Goal: Task Accomplishment & Management: Complete application form

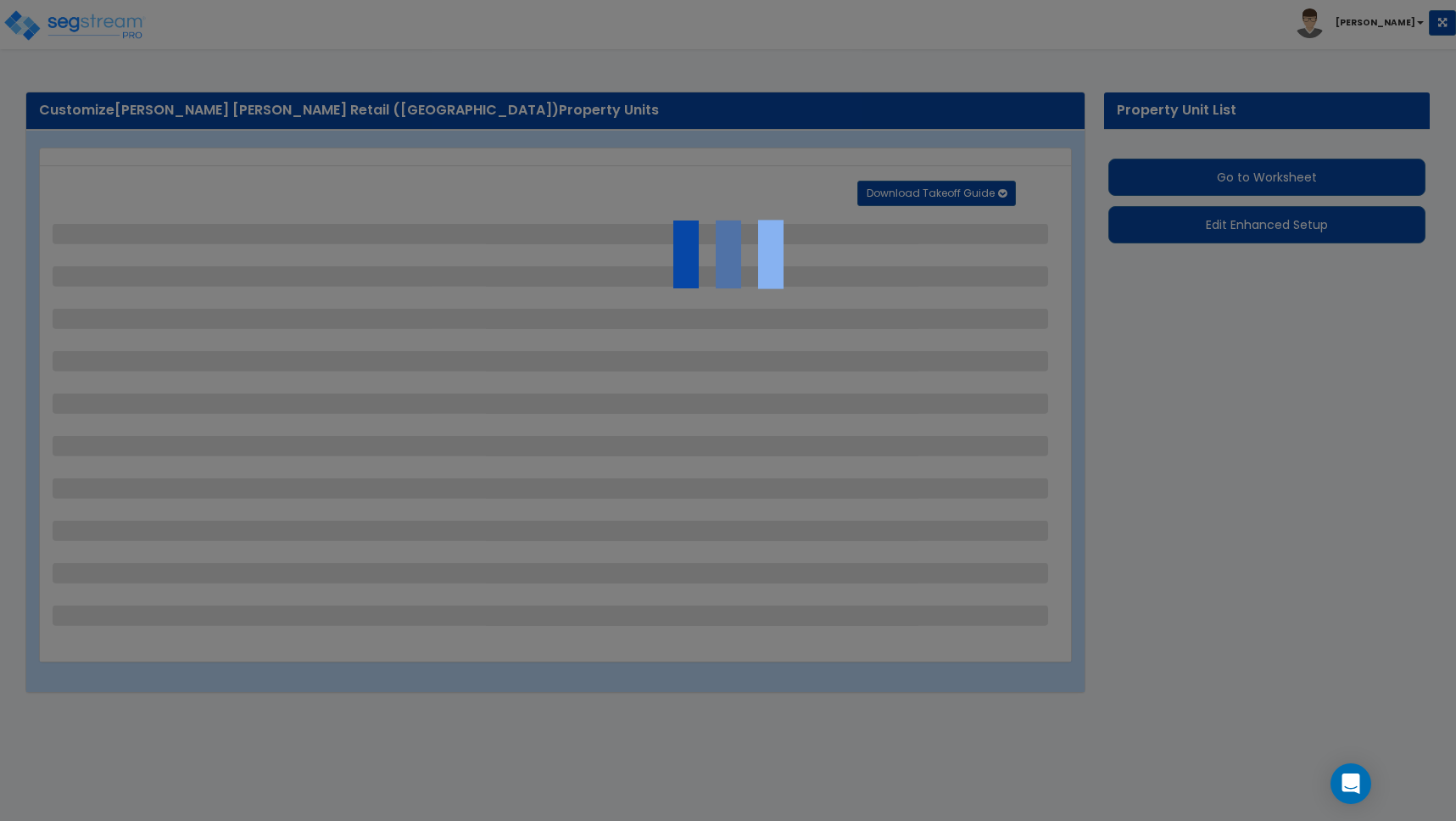
select select "2"
select select "1"
select select "2"
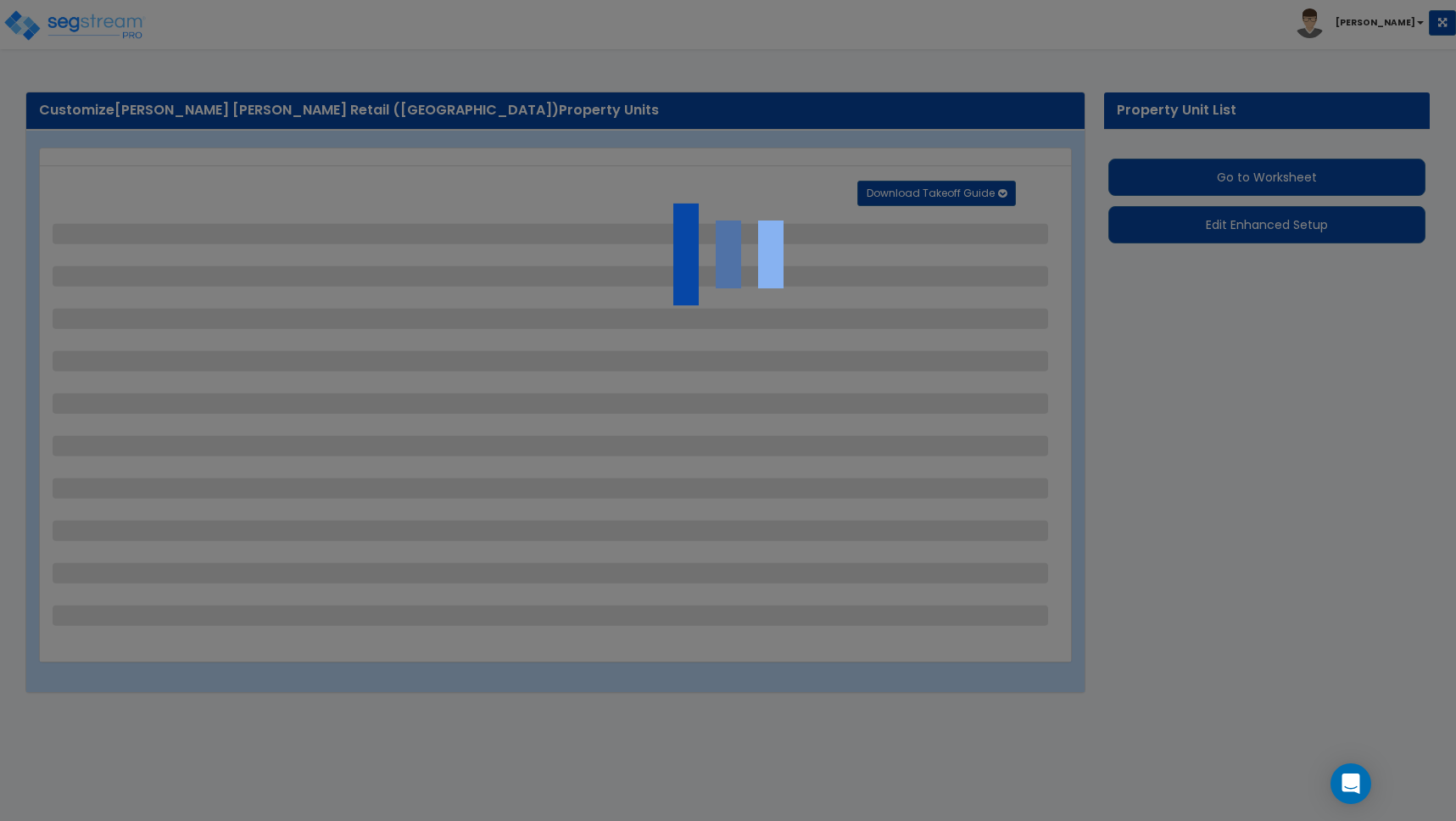
select select "1"
select select "2"
select select "1"
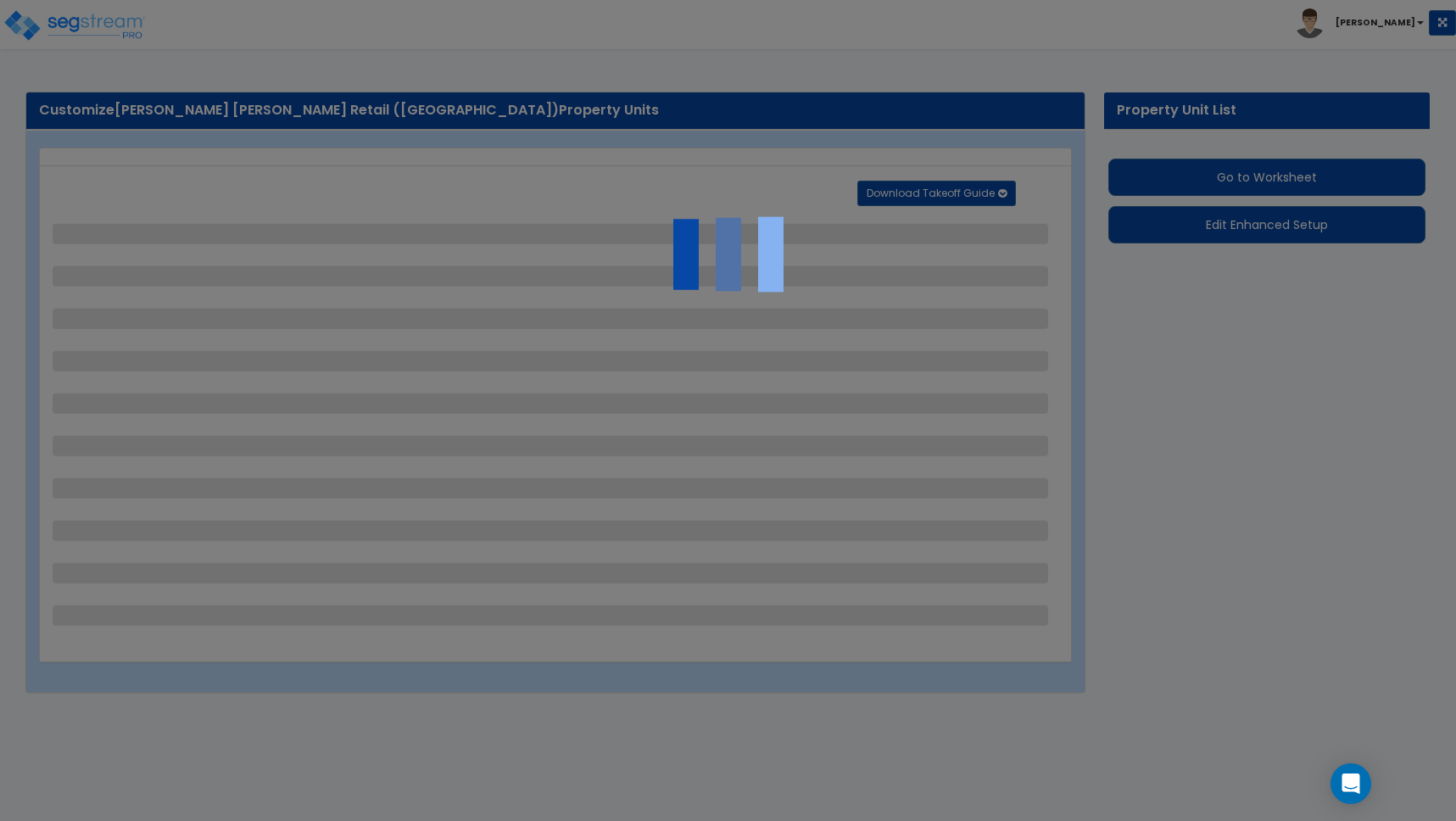
select select "2"
select select "1"
select select "2"
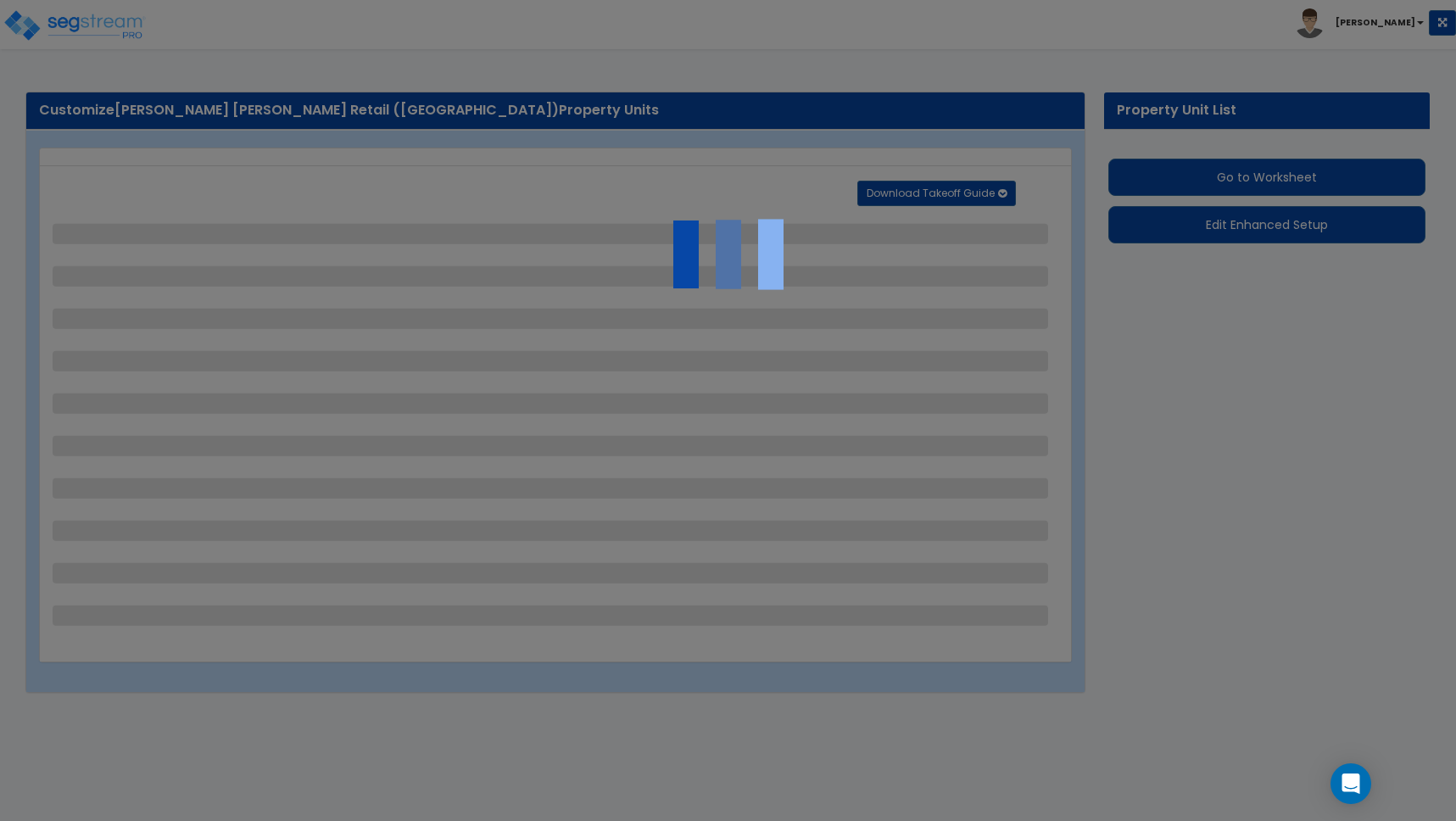
select select "4"
select select "2"
select select "1"
select select "5"
select select "1"
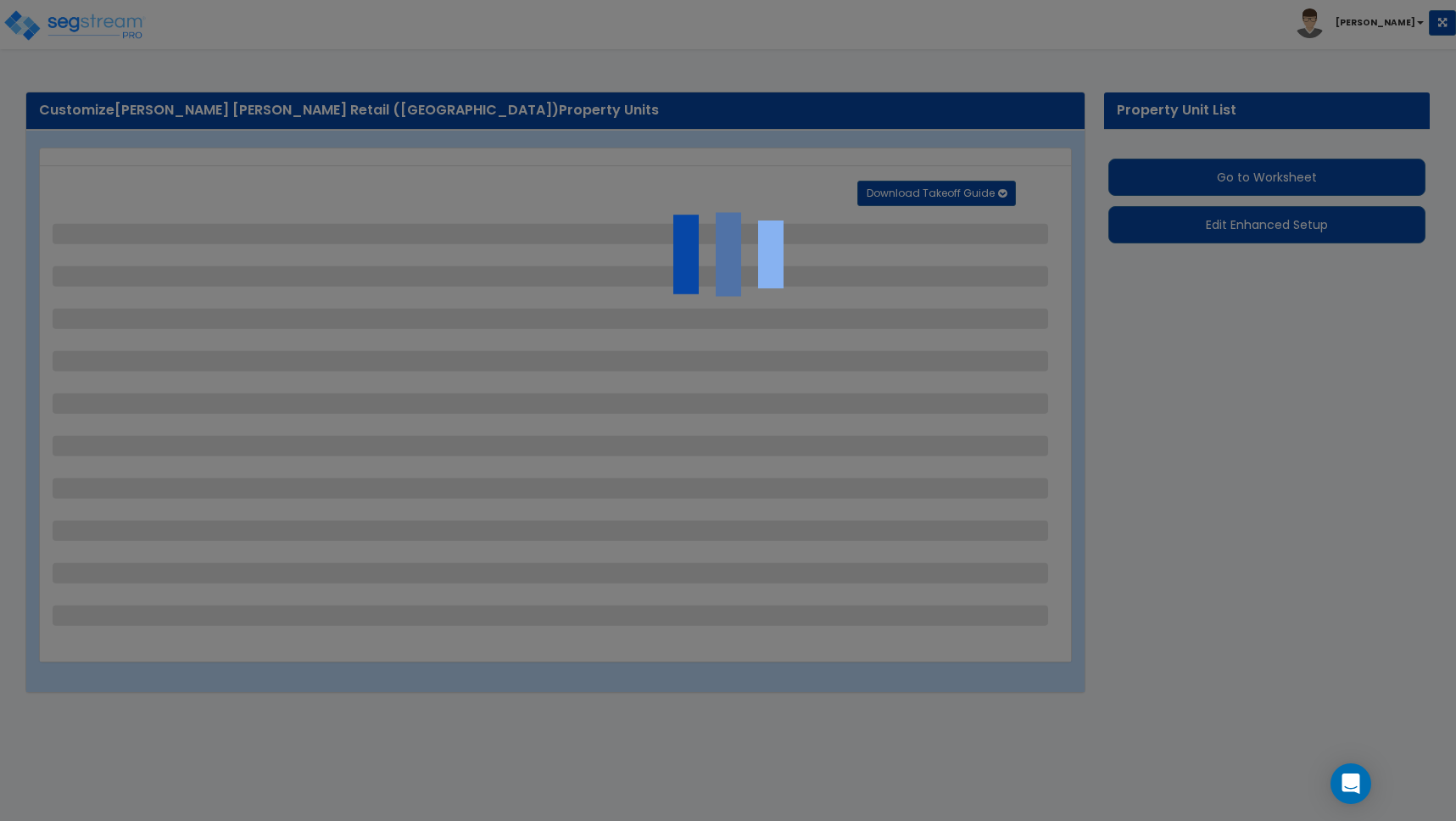
select select "1"
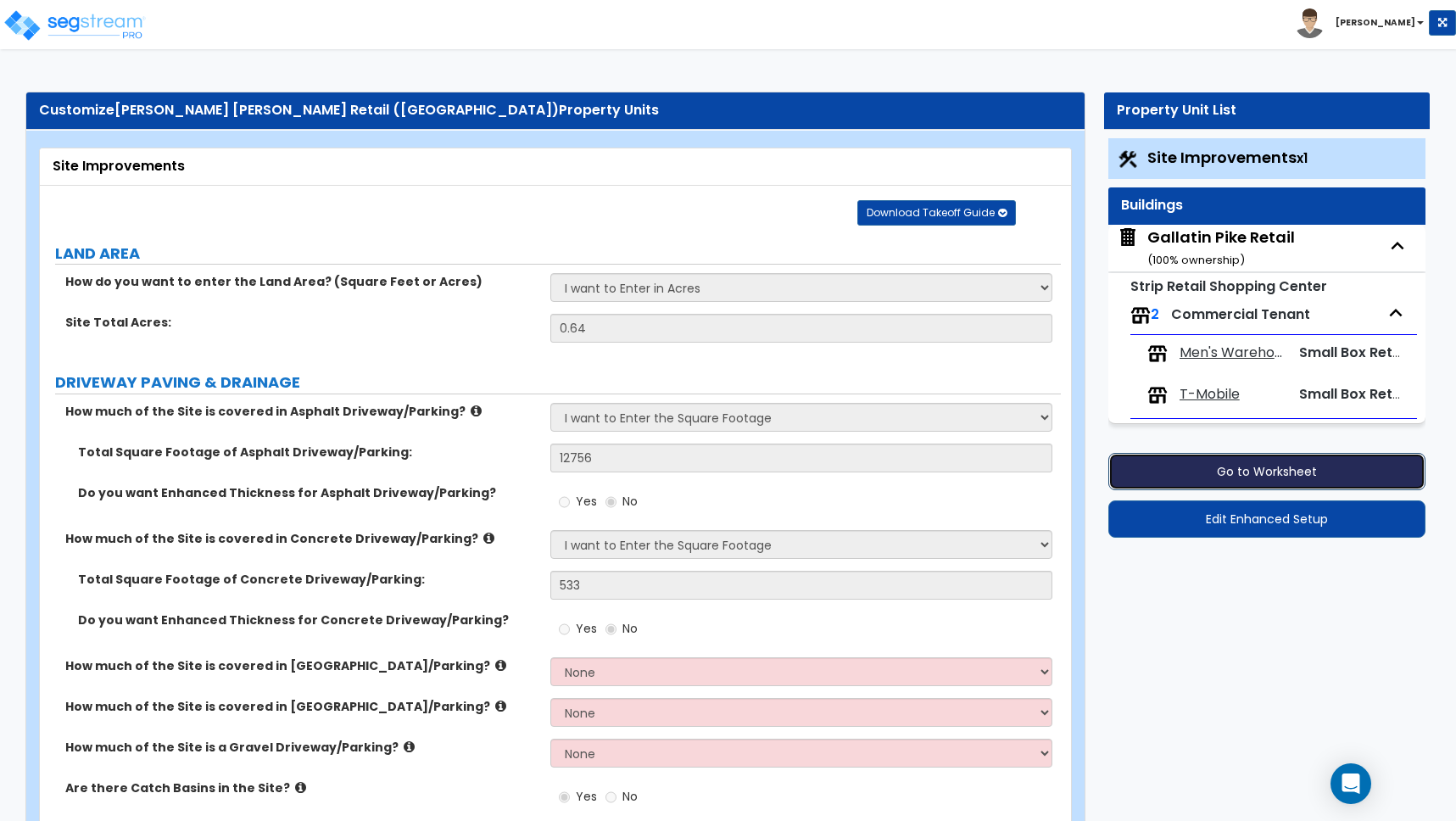
click at [1278, 473] on button "Go to Worksheet" at bounding box center [1266, 471] width 317 height 37
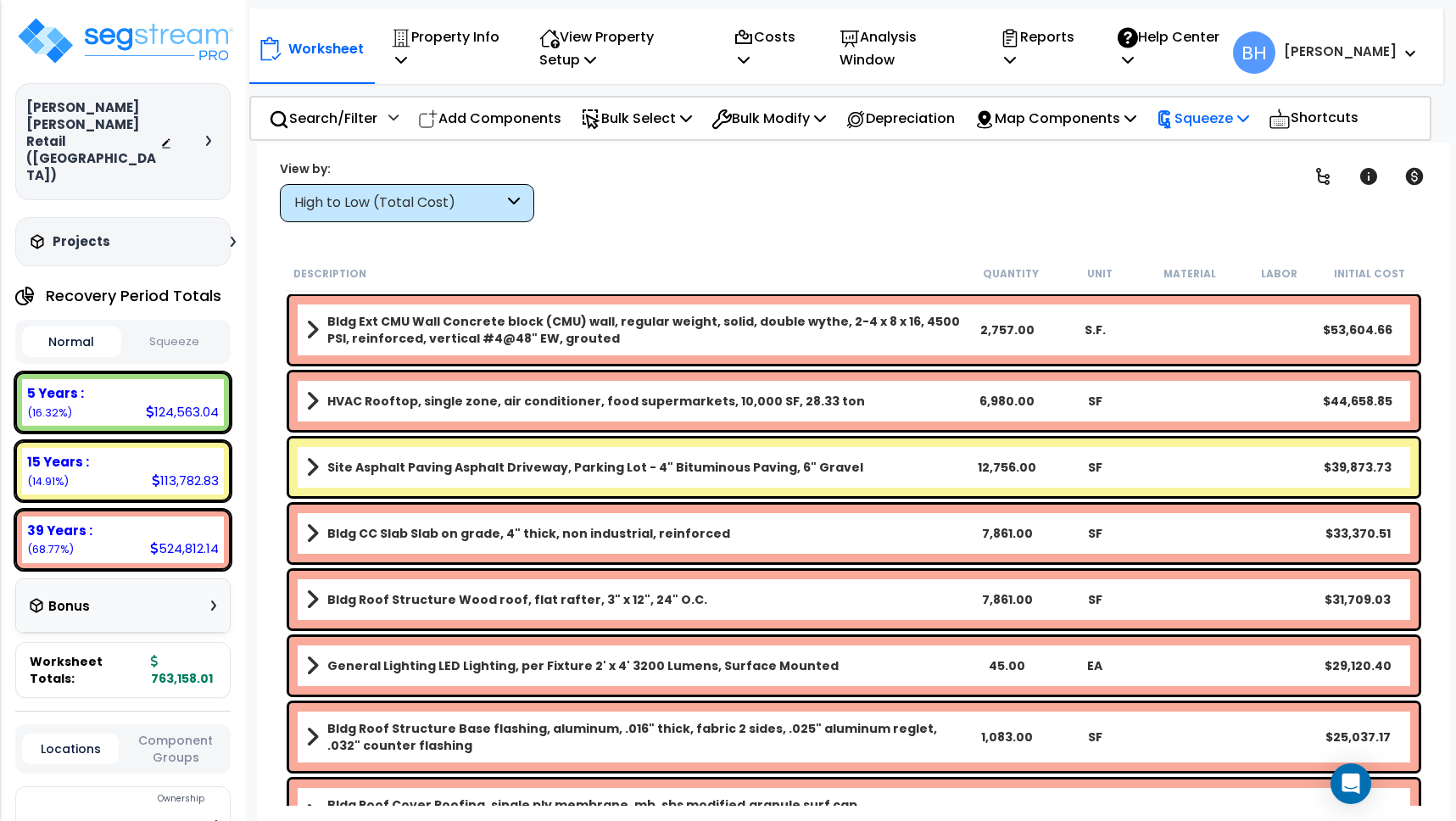
click at [1249, 118] on p "Squeeze" at bounding box center [1203, 118] width 94 height 23
click at [1227, 154] on link "Squeeze" at bounding box center [1231, 156] width 168 height 34
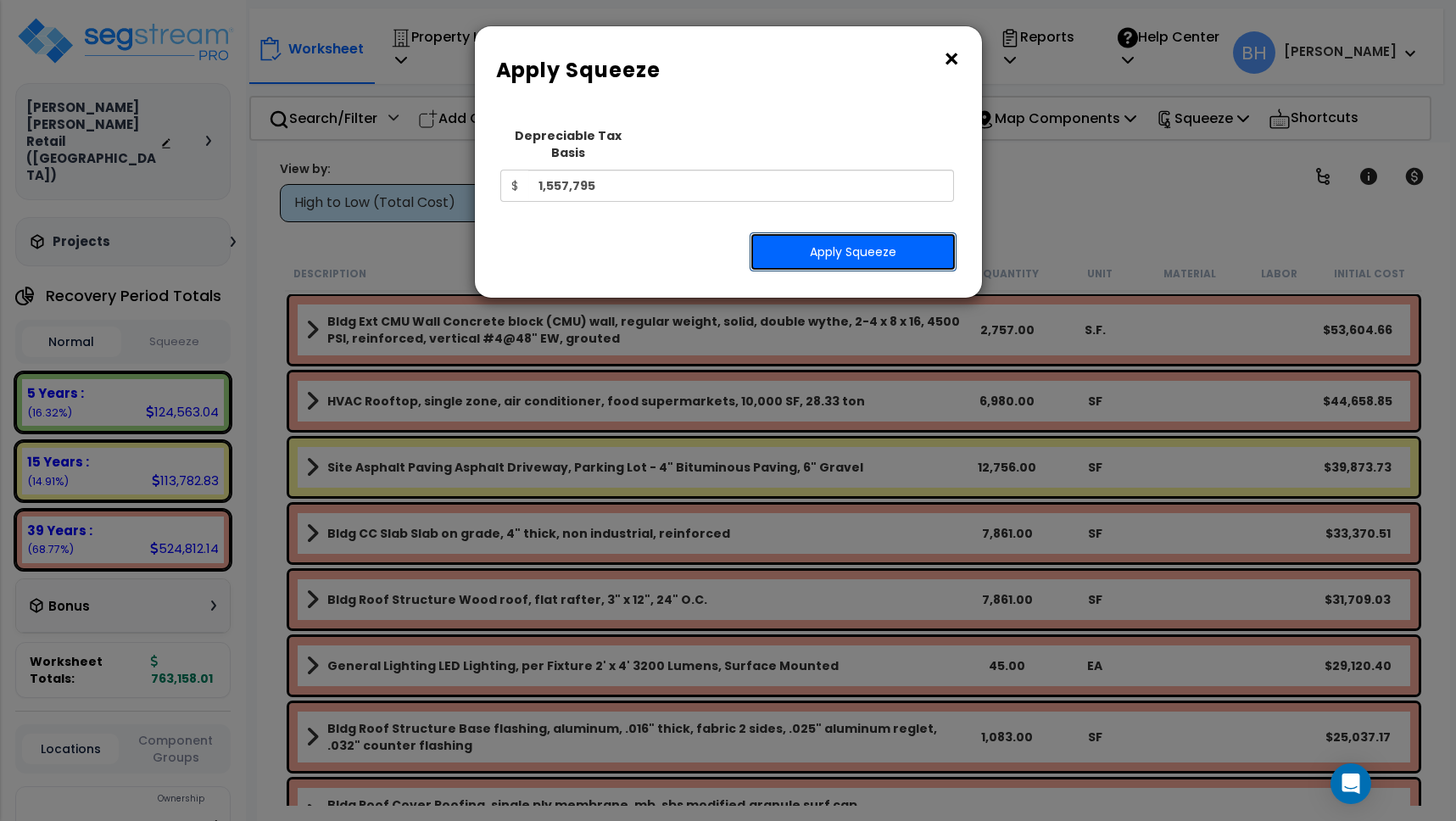
click at [852, 237] on button "Apply Squeeze" at bounding box center [853, 252] width 207 height 39
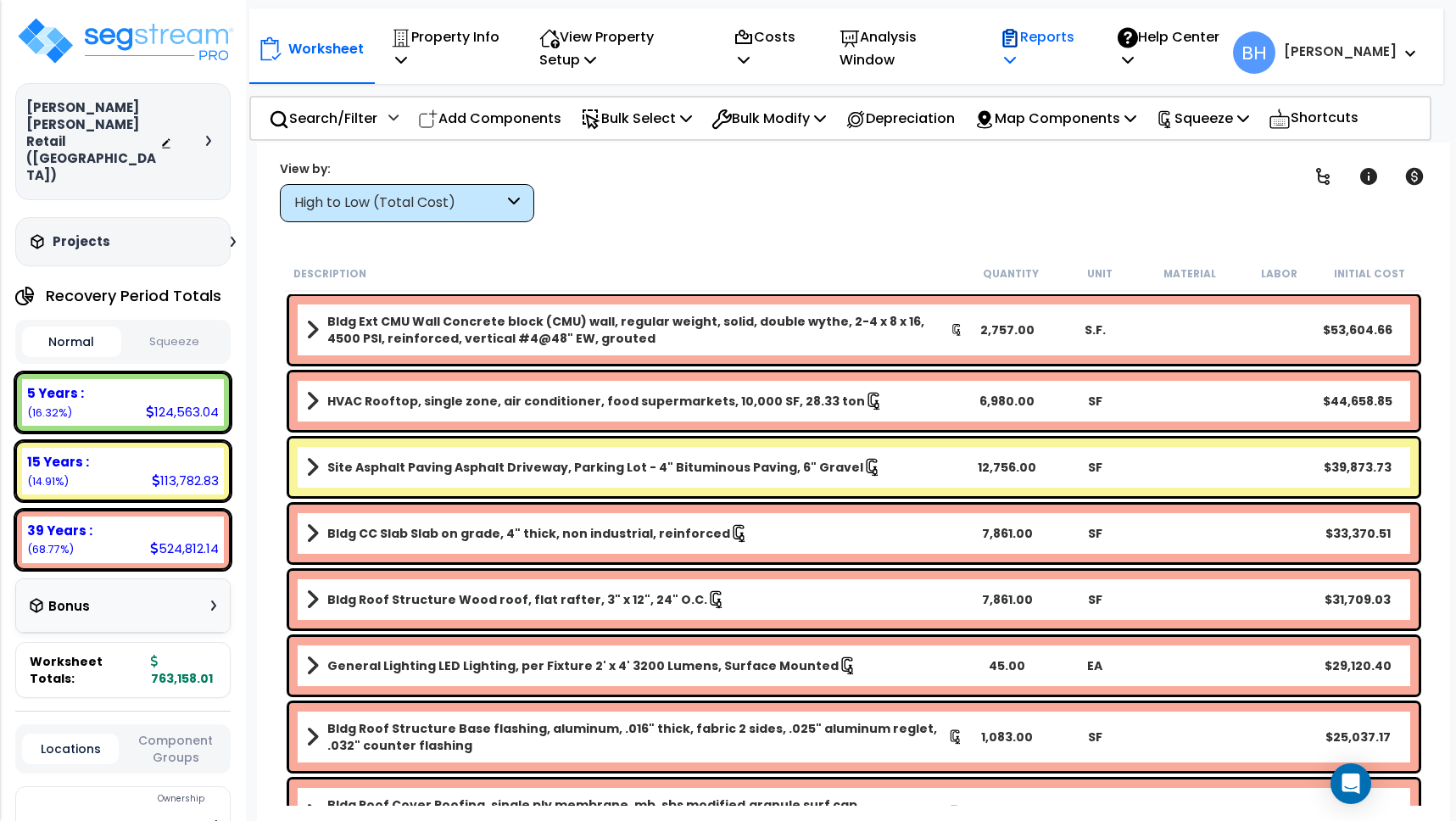
click at [1068, 55] on p "Reports" at bounding box center [1040, 49] width 81 height 46
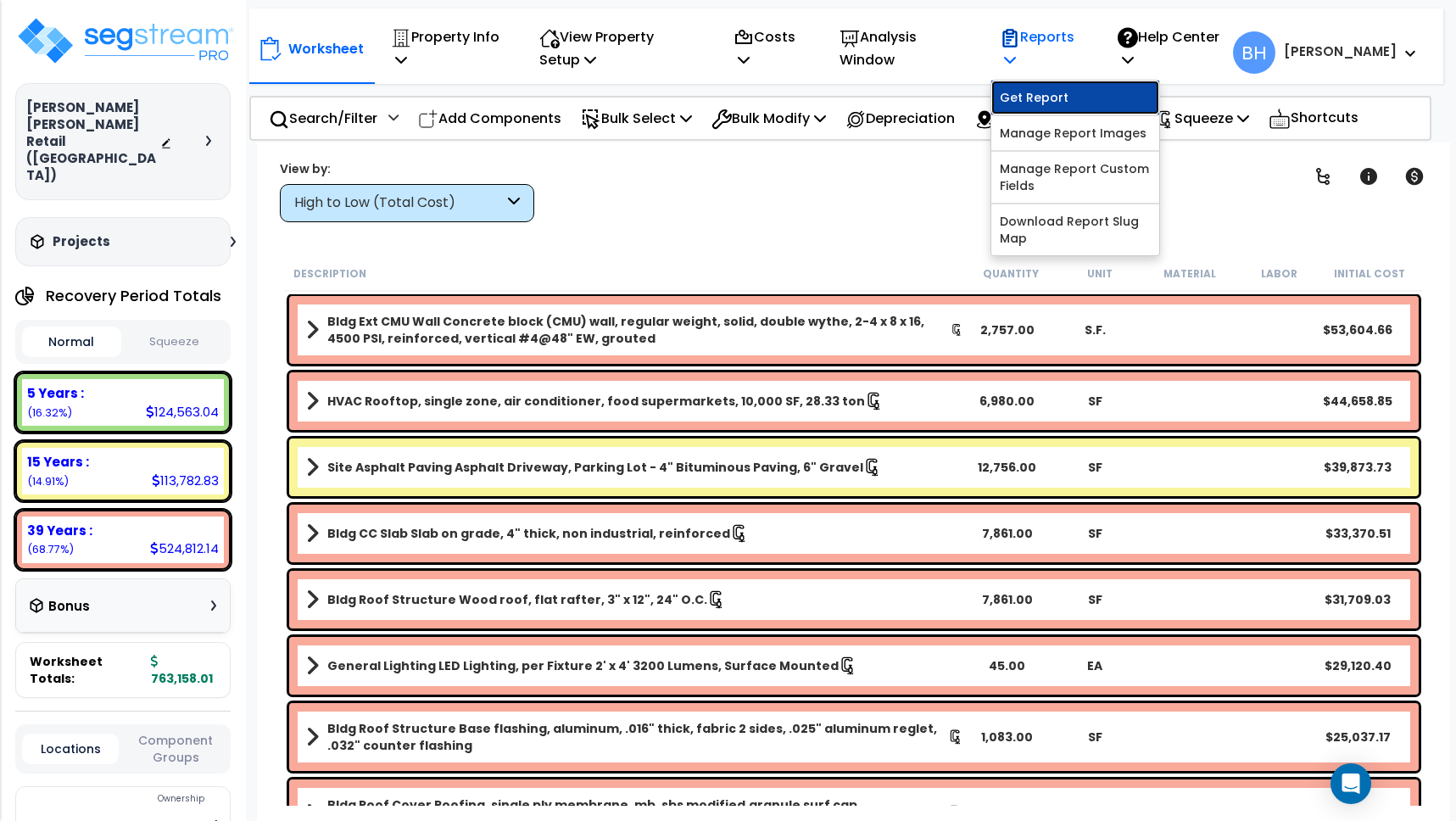
click at [1103, 100] on link "Get Report" at bounding box center [1075, 97] width 168 height 34
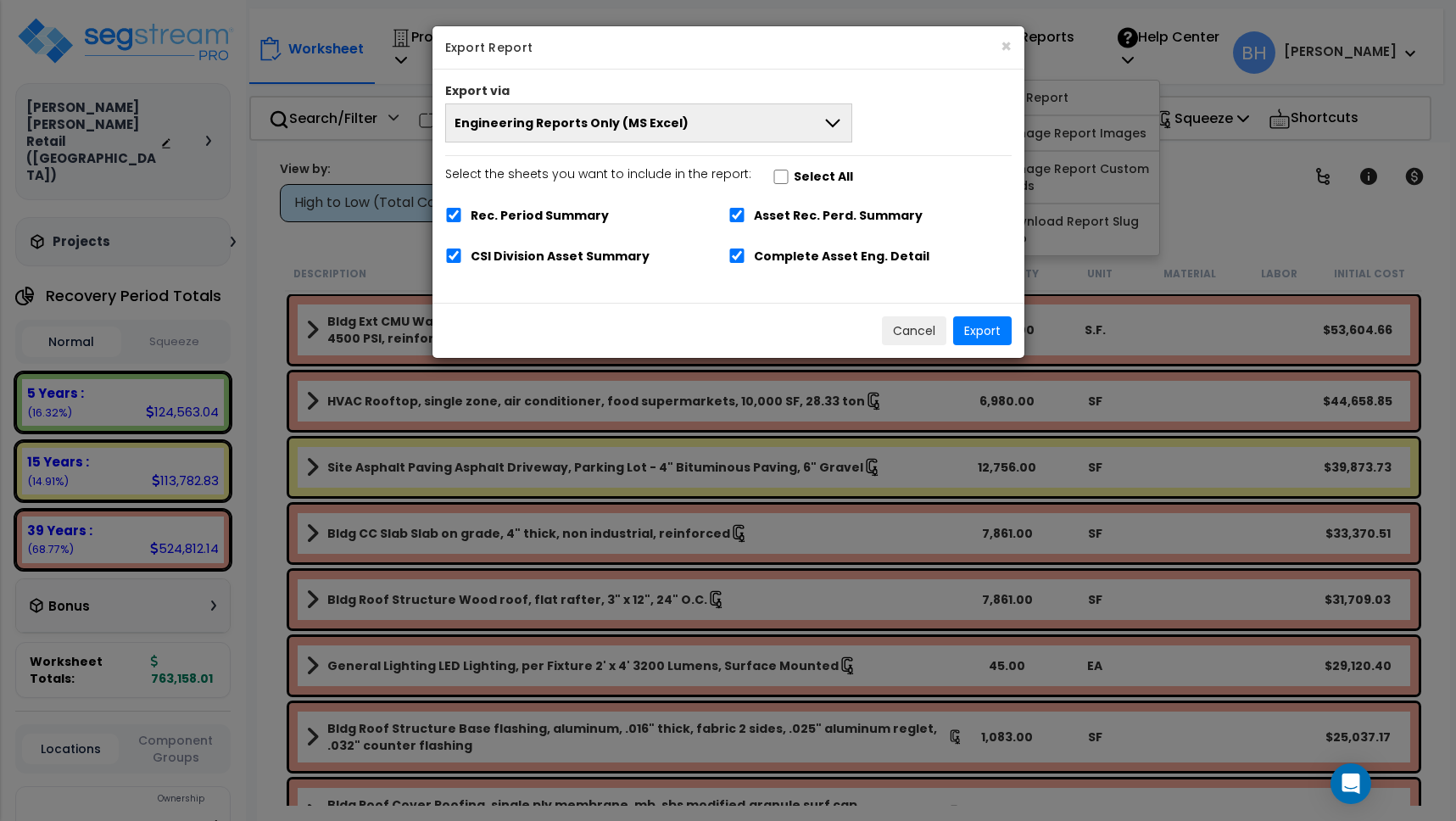
click at [831, 122] on icon at bounding box center [833, 123] width 20 height 20
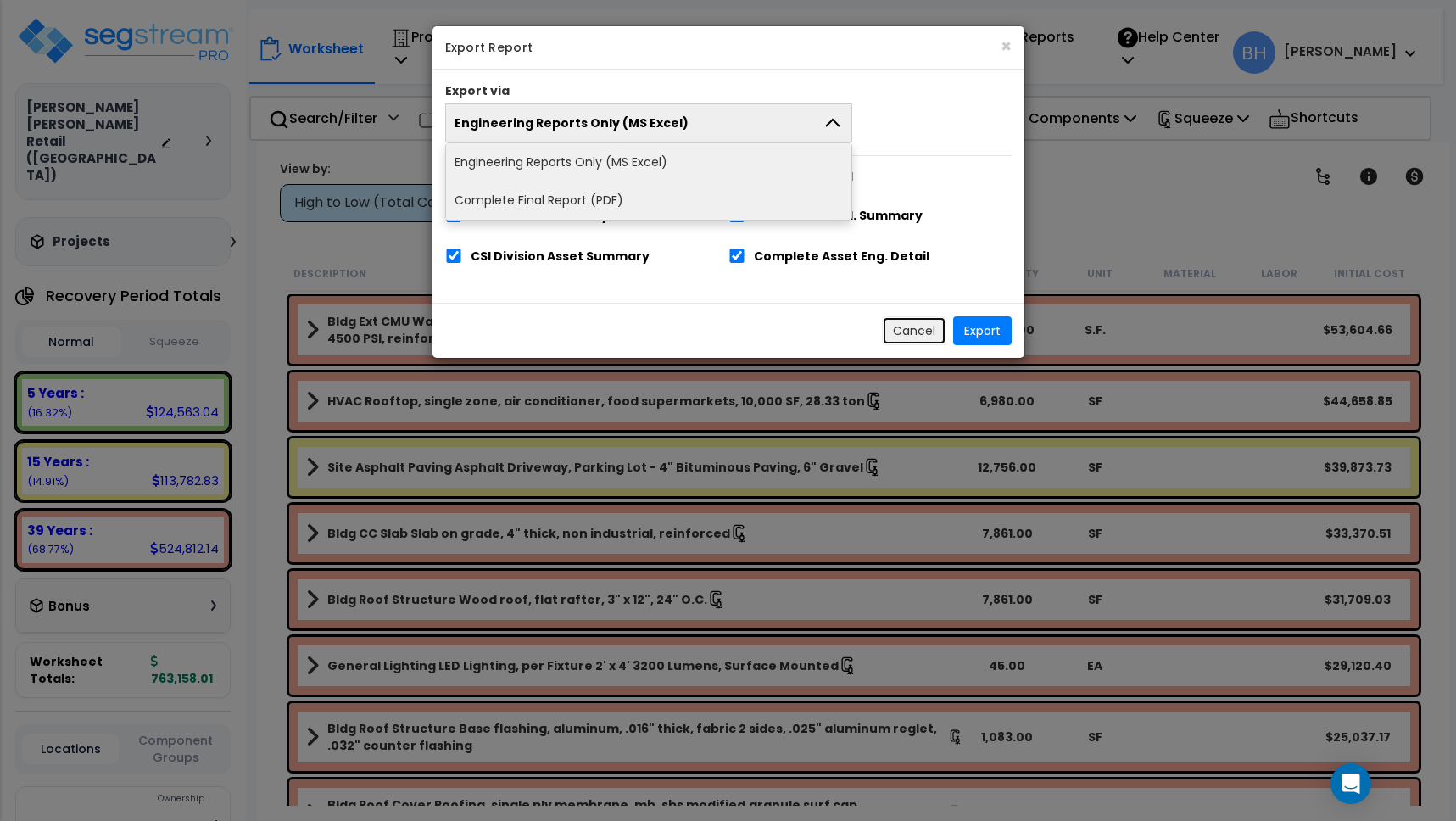
click at [906, 332] on button "Cancel" at bounding box center [914, 330] width 64 height 29
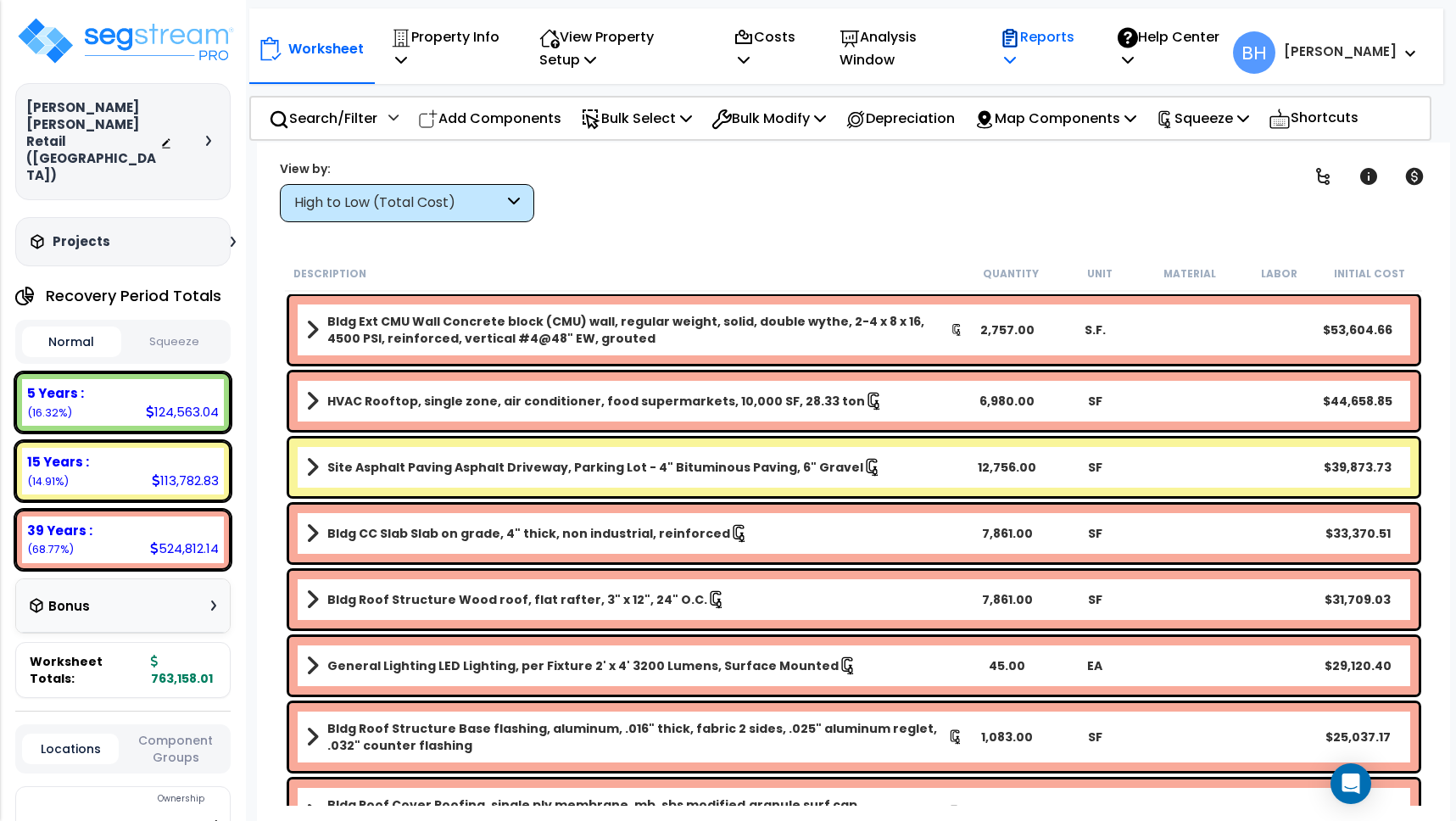
click at [1082, 37] on p "Reports" at bounding box center [1040, 49] width 81 height 46
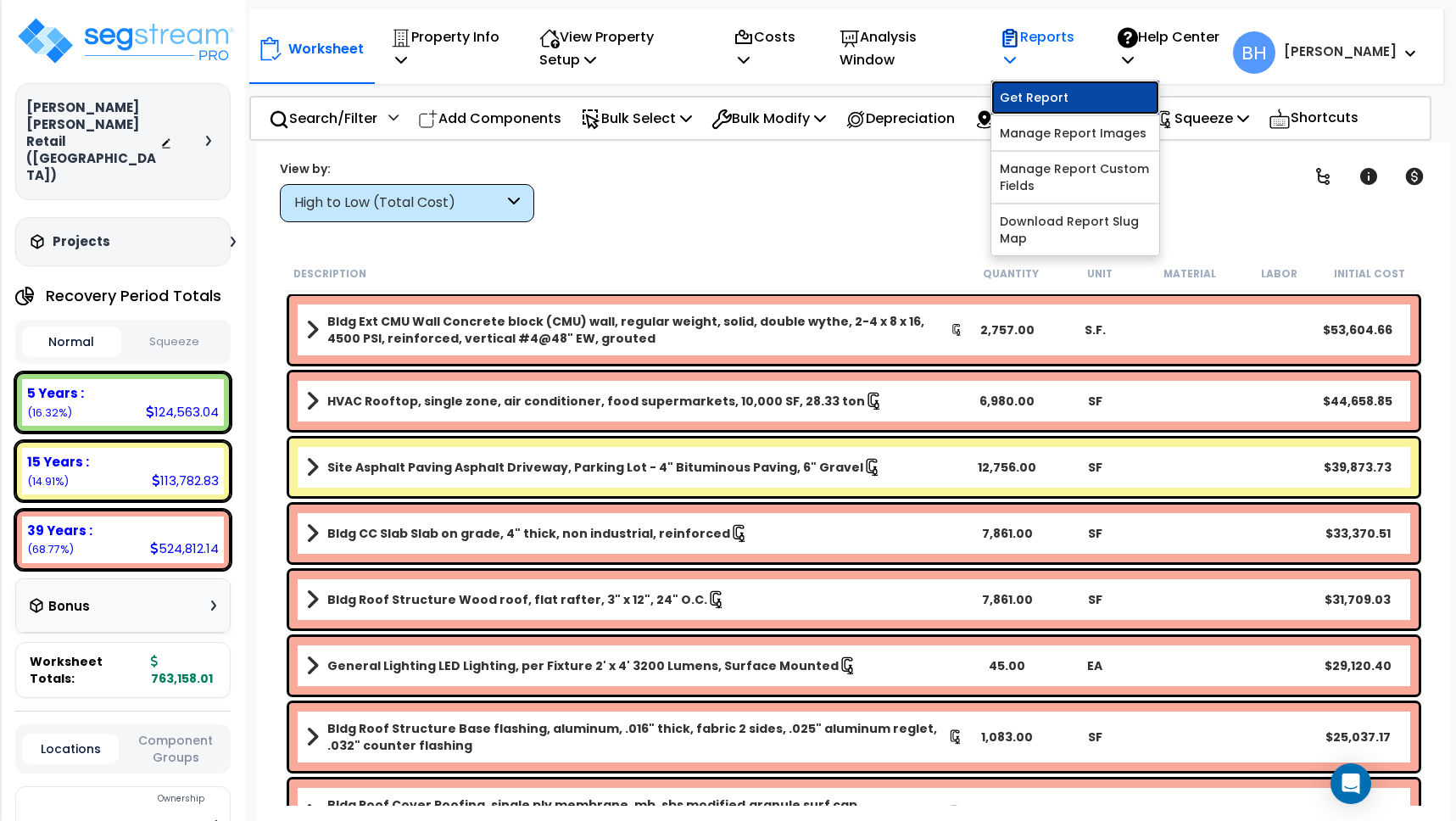
click at [1104, 100] on link "Get Report" at bounding box center [1075, 97] width 168 height 34
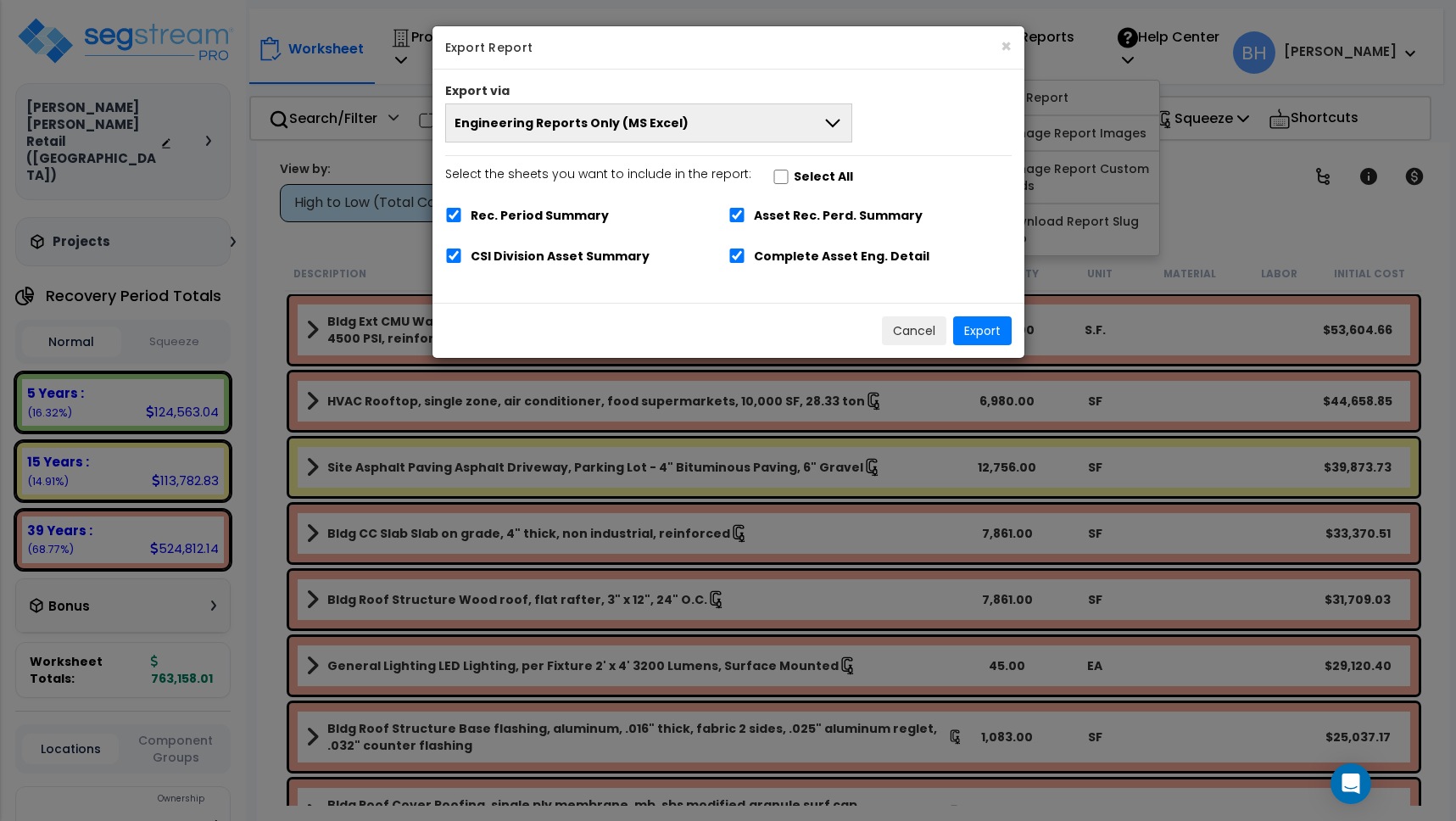
click at [834, 120] on icon at bounding box center [833, 123] width 20 height 20
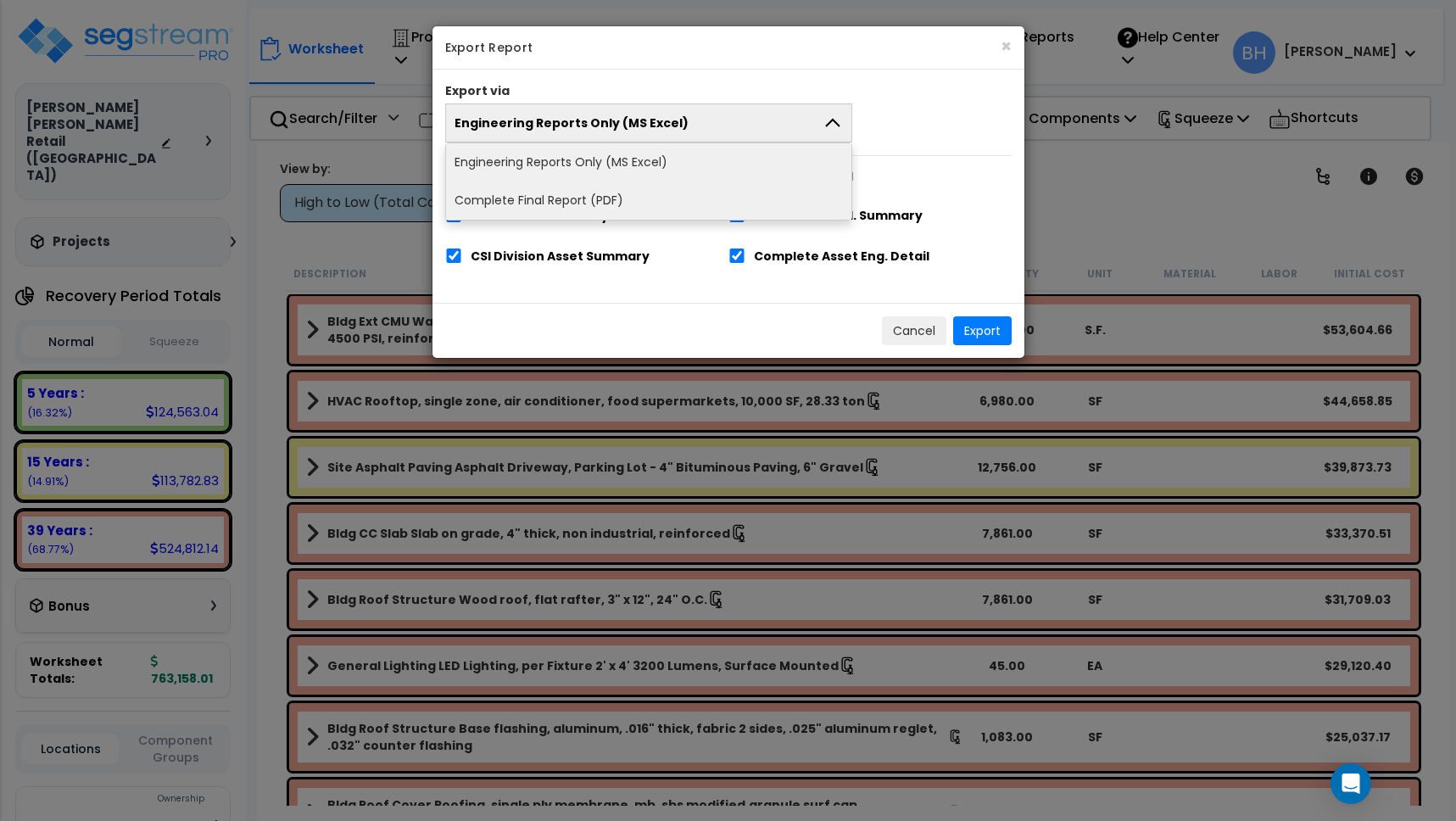
click at [609, 197] on li "Complete Final Report (PDF)" at bounding box center [649, 200] width 406 height 38
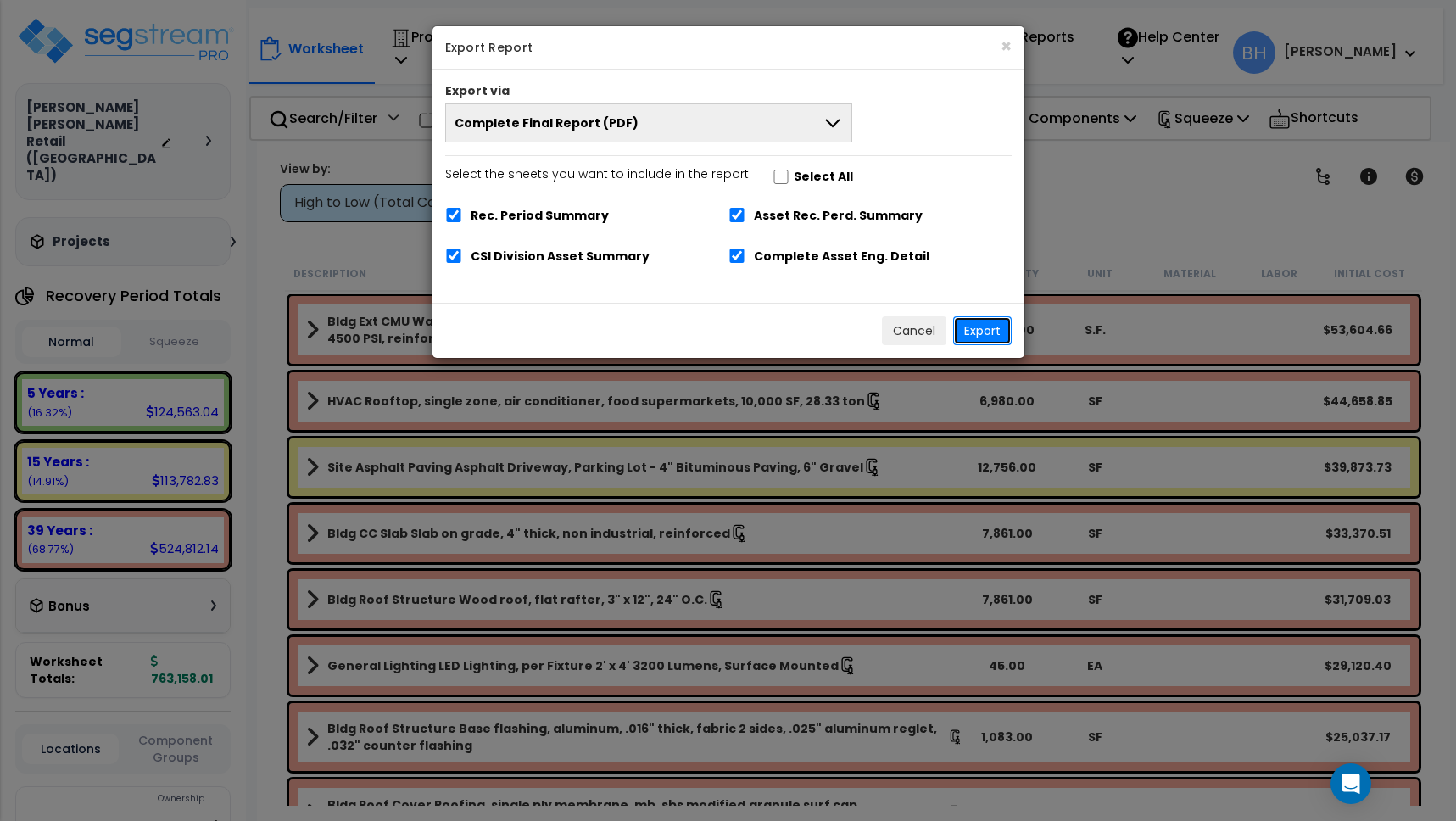
click at [992, 333] on button "Export" at bounding box center [983, 330] width 58 height 29
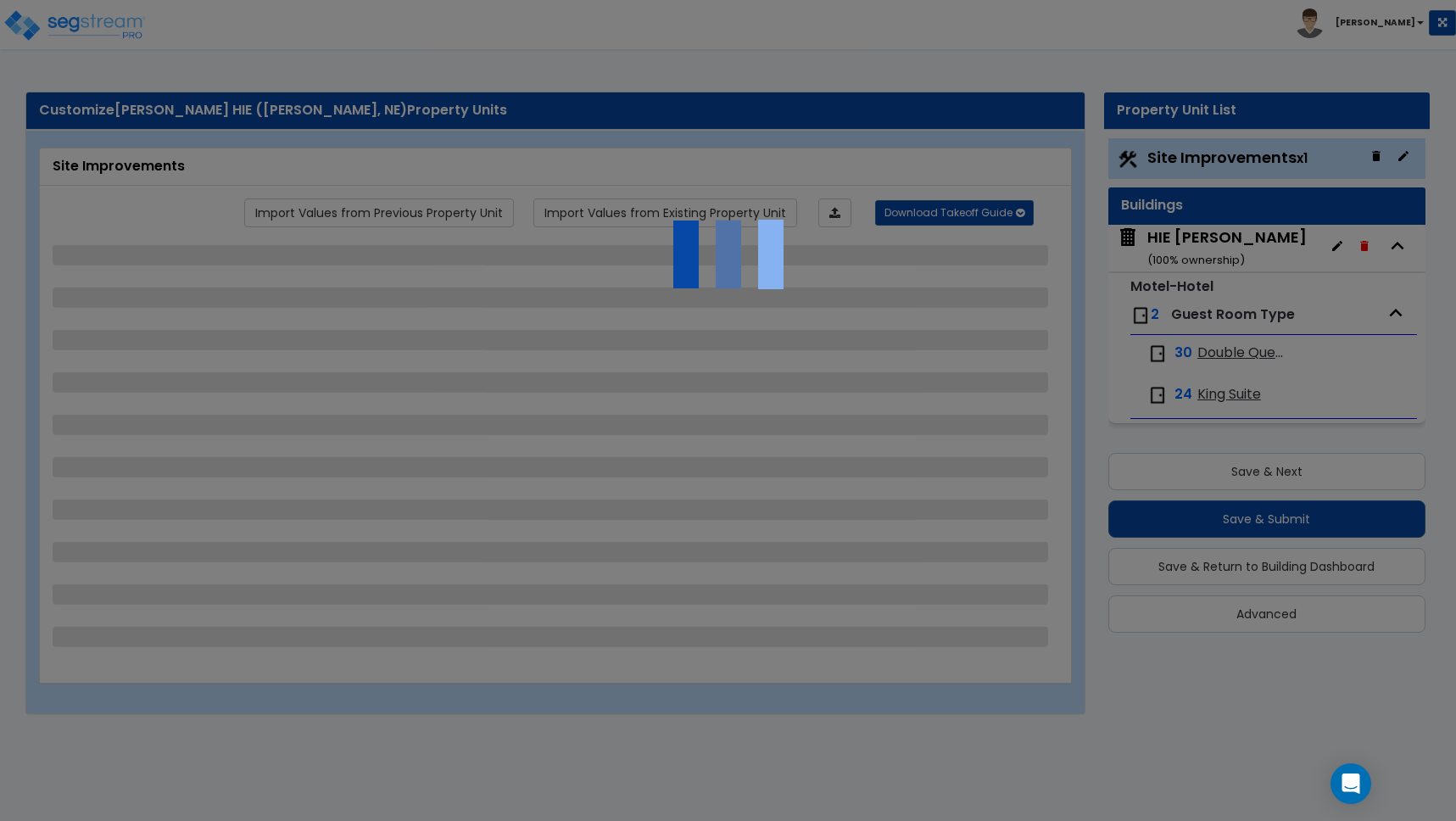
select select "2"
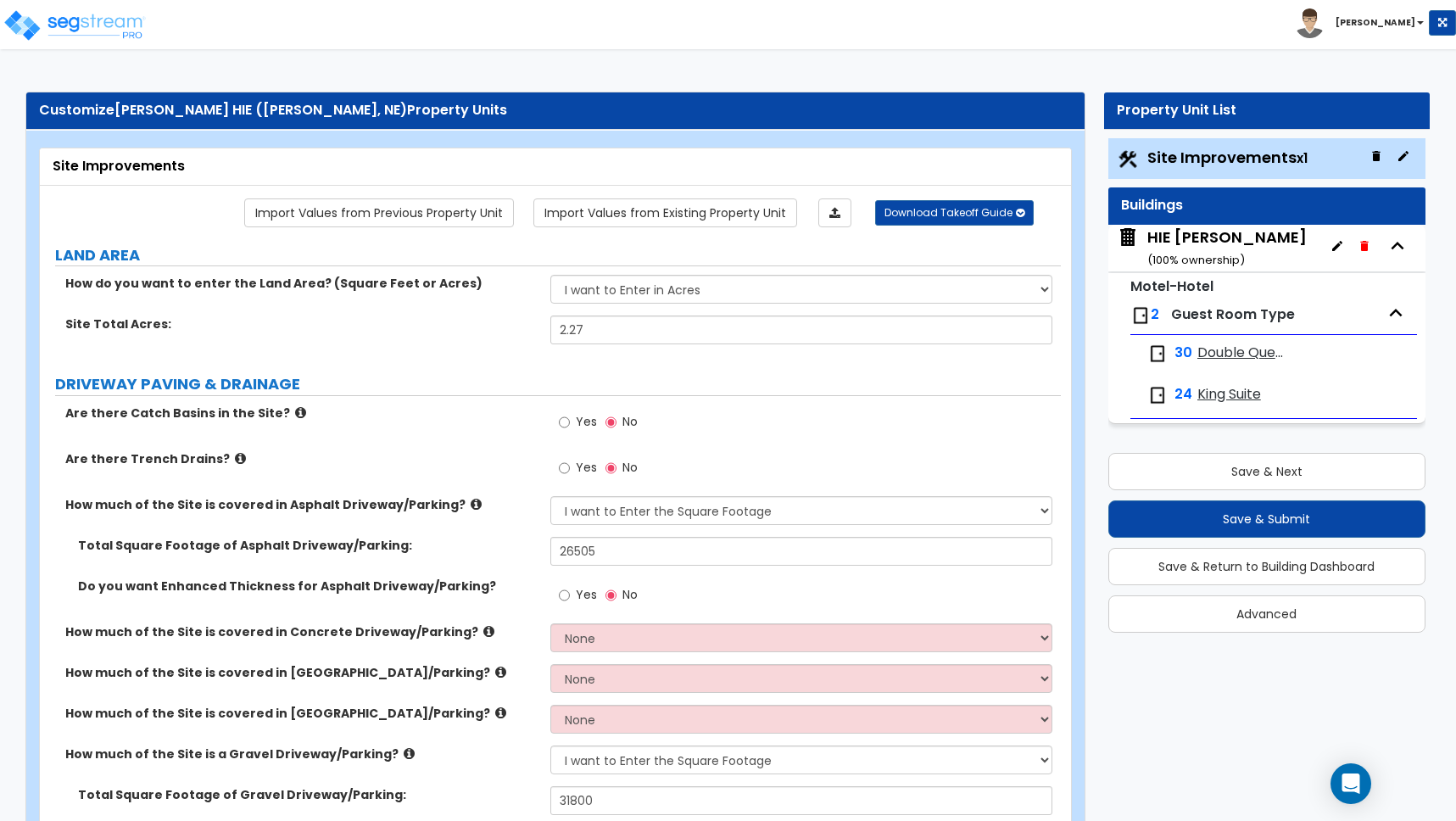
click at [431, 375] on label "DRIVEWAY PAVING & DRAINAGE" at bounding box center [557, 384] width 1006 height 22
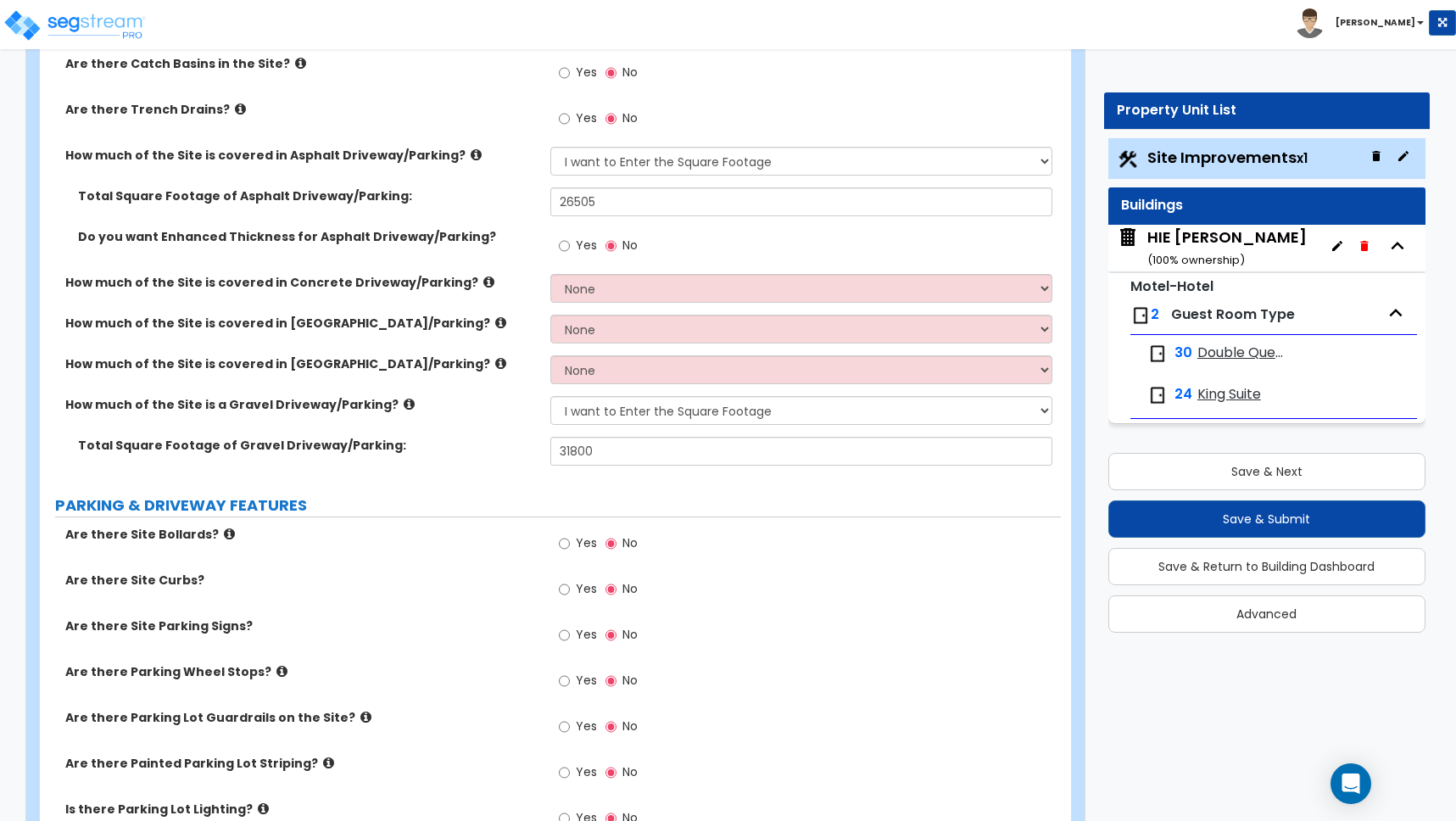
scroll to position [577, 0]
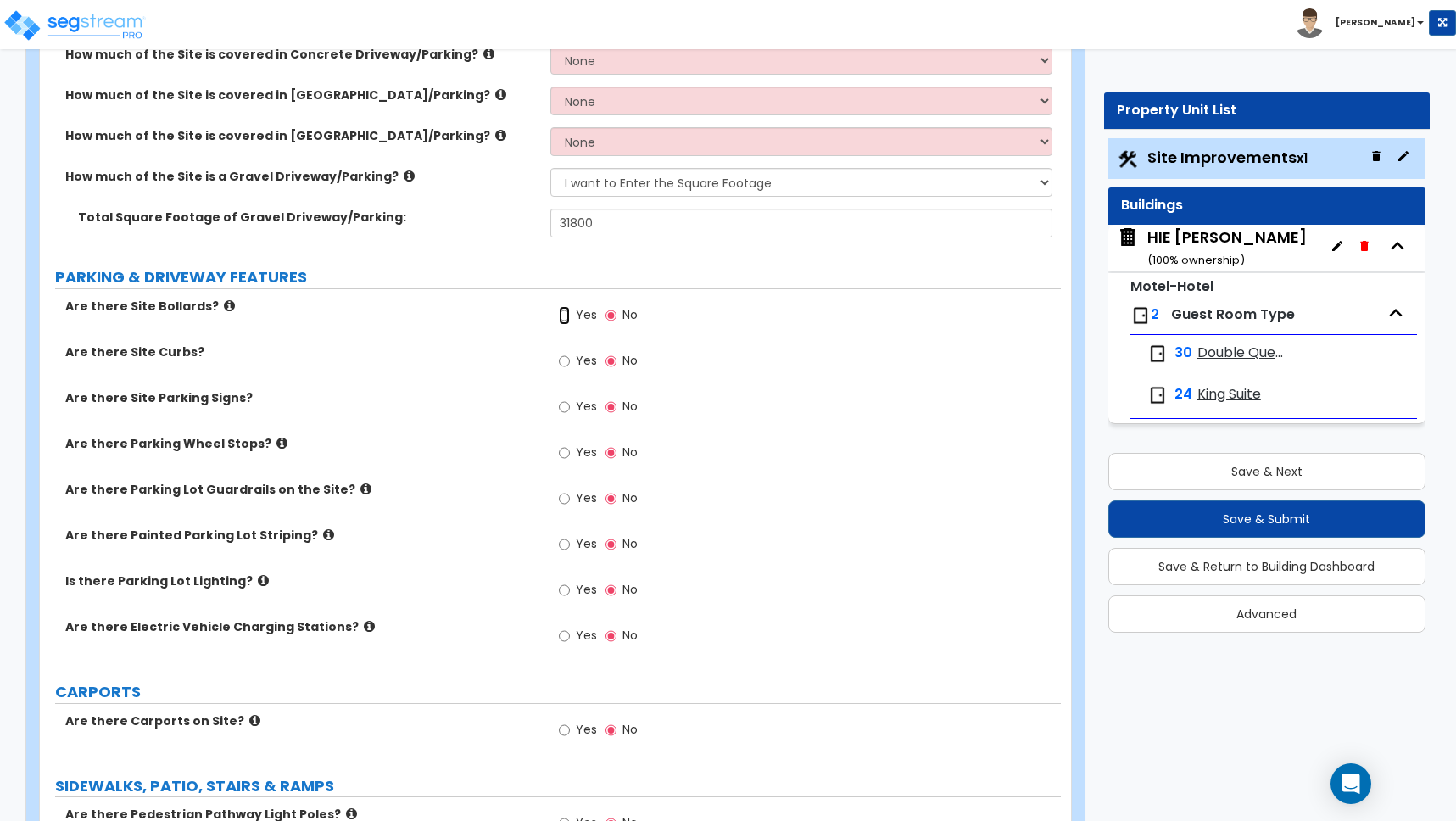
click at [562, 311] on input "Yes" at bounding box center [564, 315] width 11 height 19
radio input "true"
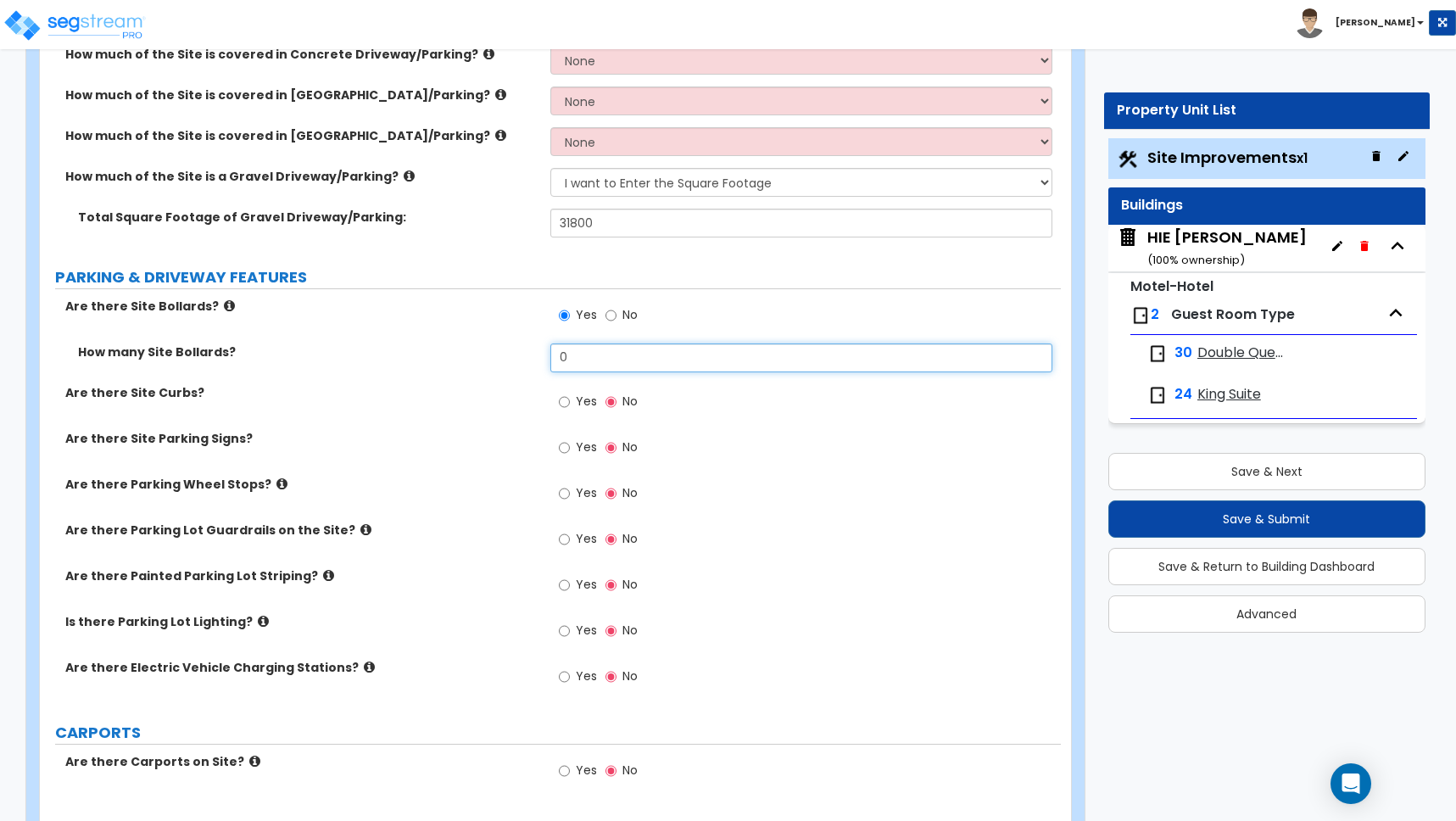
drag, startPoint x: 569, startPoint y: 362, endPoint x: 407, endPoint y: 356, distance: 162.1
click at [415, 364] on div "How many Site Bollards? 0" at bounding box center [550, 364] width 1021 height 41
type input "4"
click at [563, 401] on input "Yes" at bounding box center [564, 402] width 11 height 19
radio input "true"
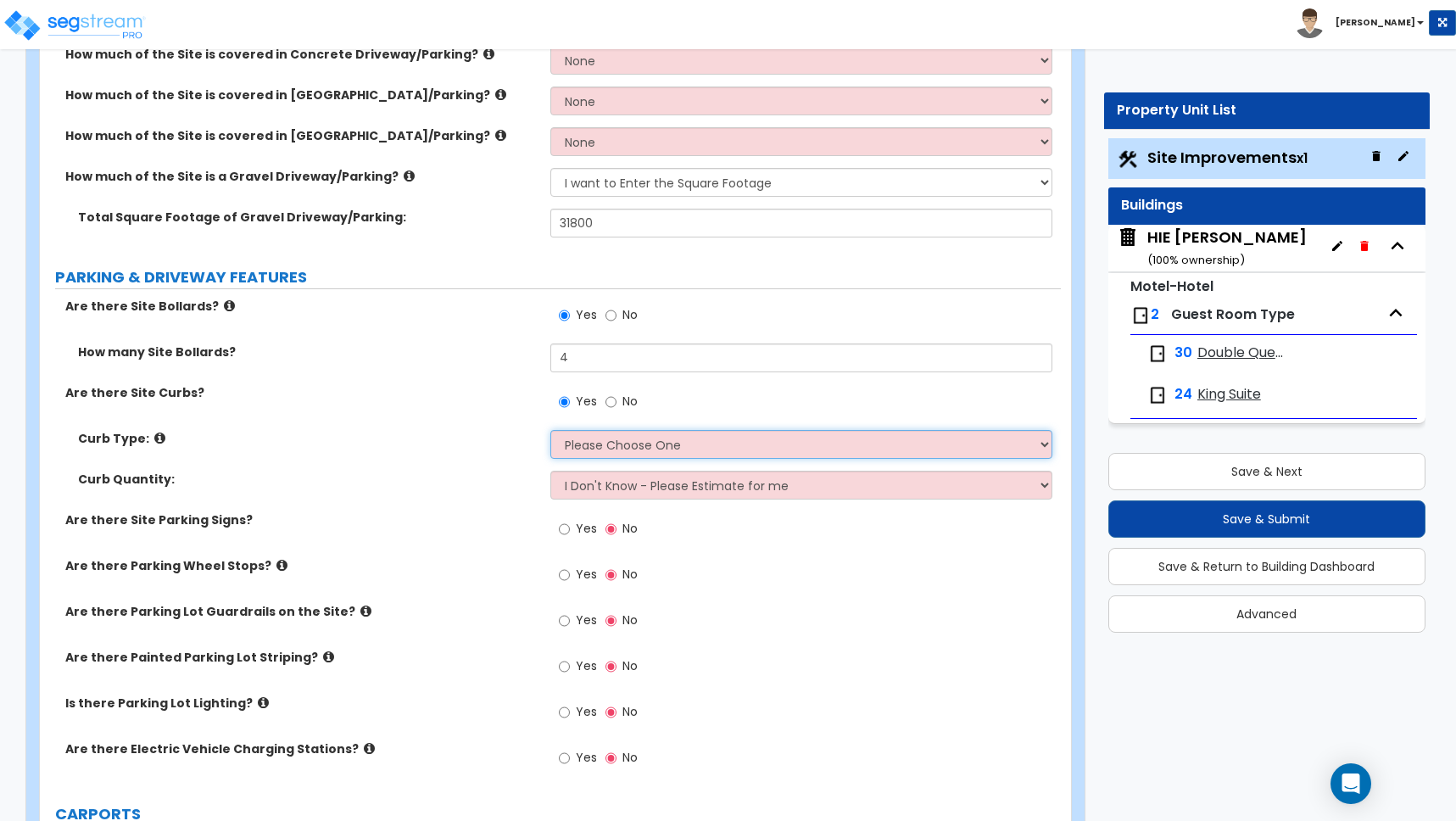
click at [595, 447] on select "Please Choose One Curb (Only) Curb & Gutter Asphalt Berm" at bounding box center [801, 444] width 502 height 29
click at [614, 447] on select "Please Choose One Curb (Only) Curb & Gutter Asphalt Berm" at bounding box center [801, 444] width 502 height 29
select select "2"
click at [550, 430] on select "Please Choose One Curb (Only) Curb & Gutter Asphalt Berm" at bounding box center [801, 444] width 502 height 29
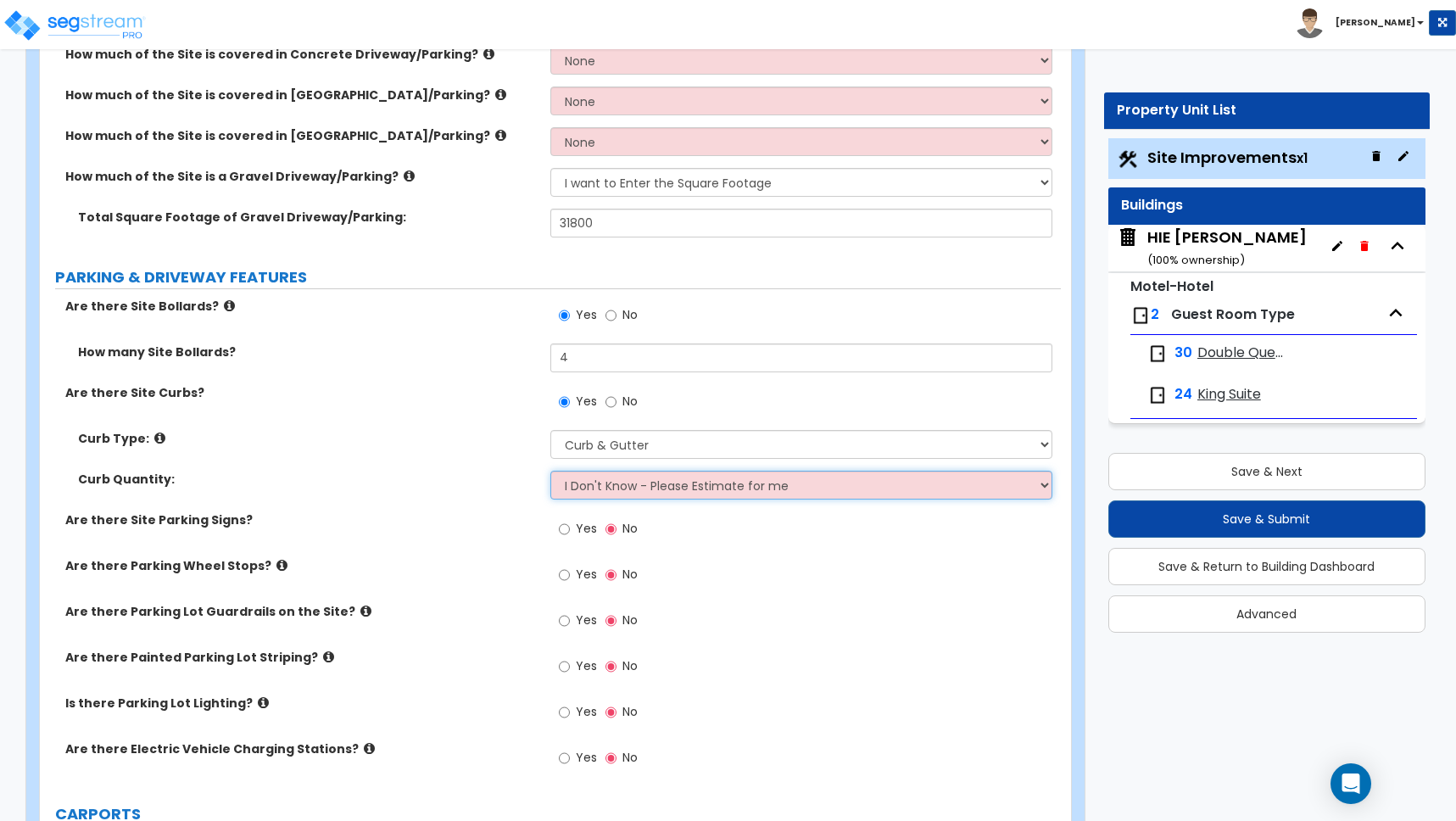
click at [637, 488] on select "I Don't Know - Please Estimate for me I want to Enter the LF" at bounding box center [801, 485] width 502 height 29
select select "1"
click at [550, 471] on select "I Don't Know - Please Estimate for me I want to Enter the LF" at bounding box center [801, 485] width 502 height 29
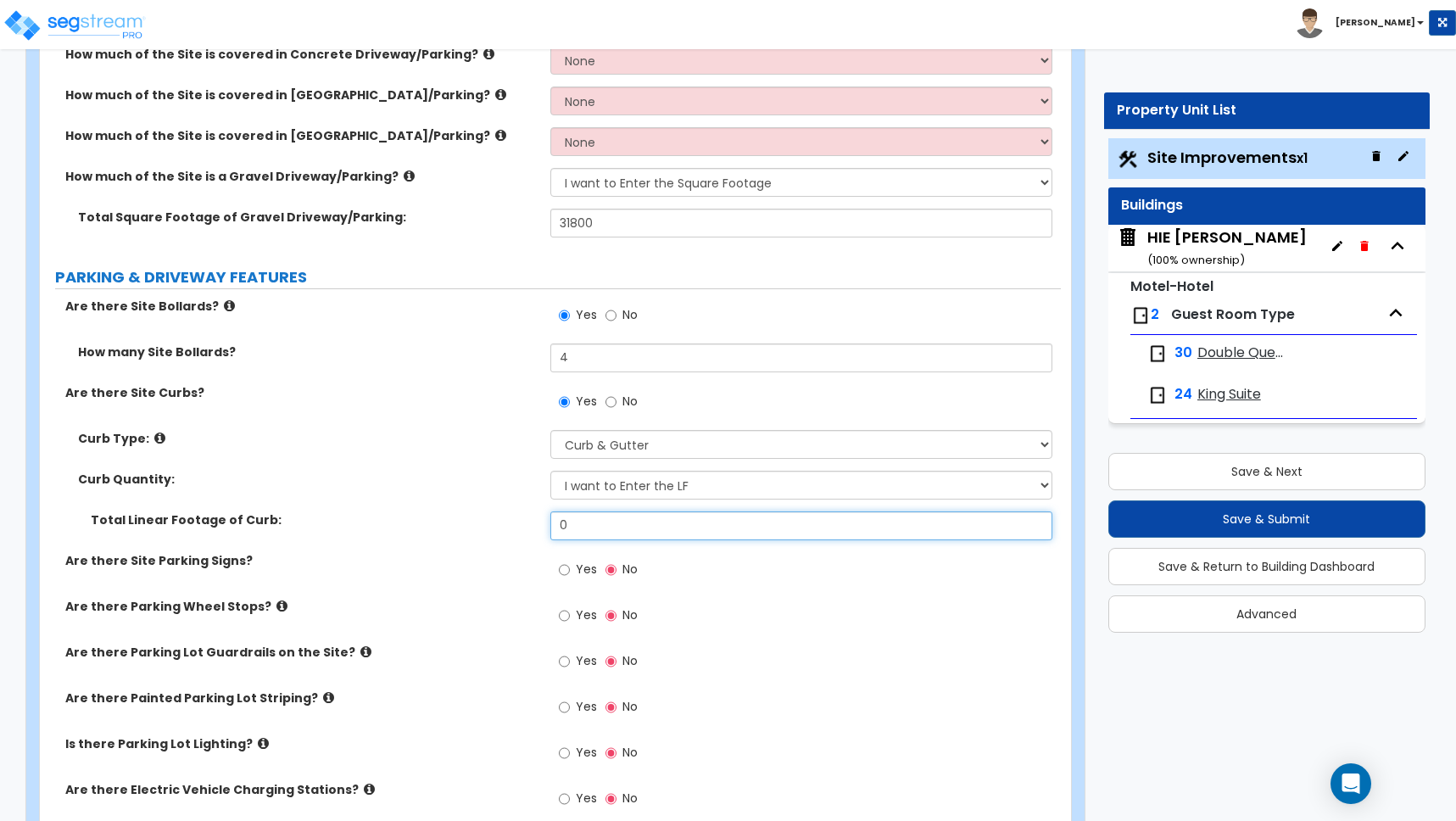
drag, startPoint x: 581, startPoint y: 539, endPoint x: 515, endPoint y: 534, distance: 66.2
click at [515, 533] on div "Total Linear Footage of Curb: 0" at bounding box center [550, 531] width 1021 height 41
drag, startPoint x: 596, startPoint y: 525, endPoint x: 410, endPoint y: 508, distance: 186.8
click at [413, 503] on div "Curb Type: Please Choose One Curb (Only) Curb & Gutter Asphalt Berm Curb Quanti…" at bounding box center [551, 491] width 996 height 122
type input "1,050"
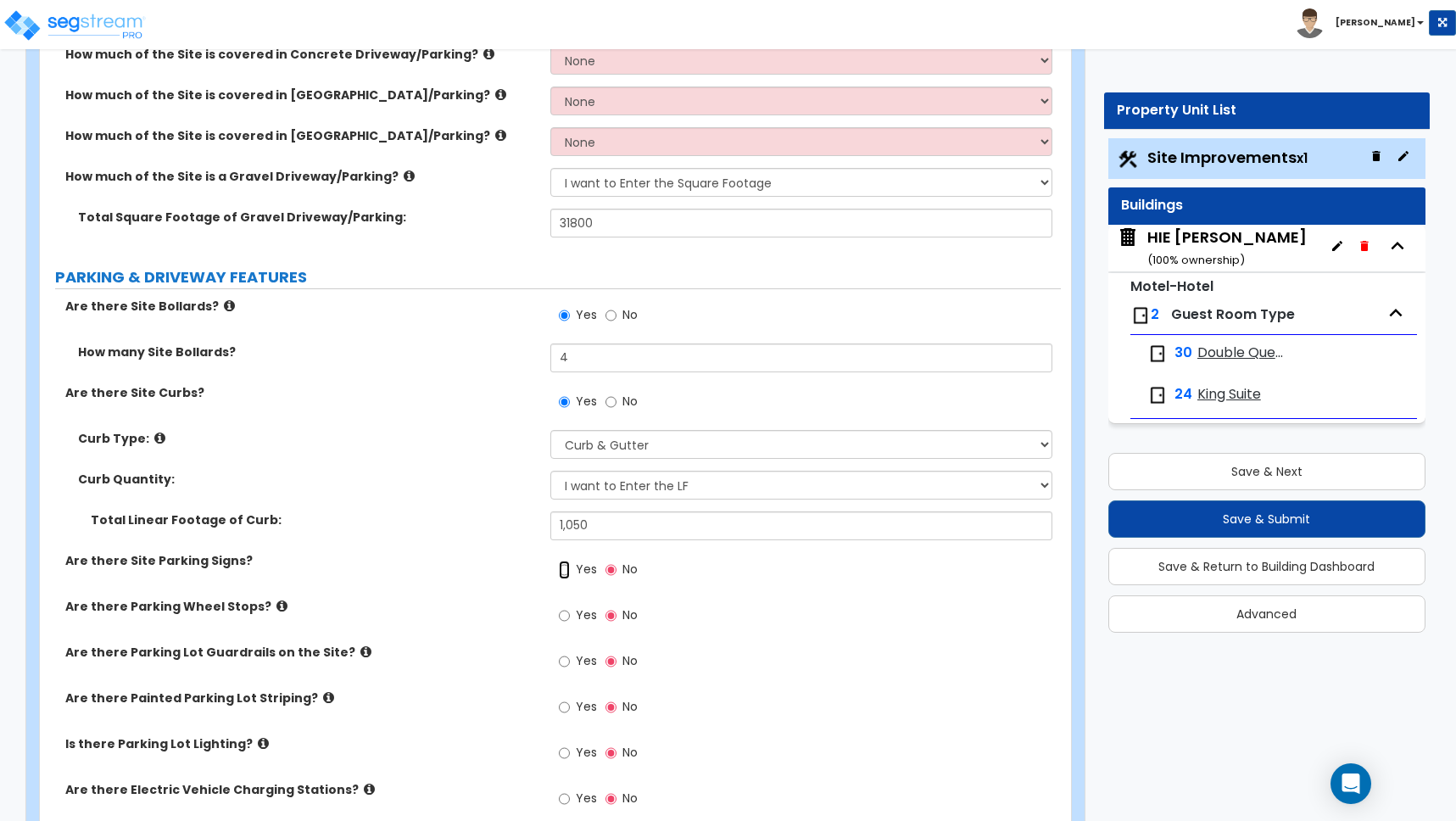
click at [564, 570] on input "Yes" at bounding box center [564, 569] width 11 height 19
radio input "true"
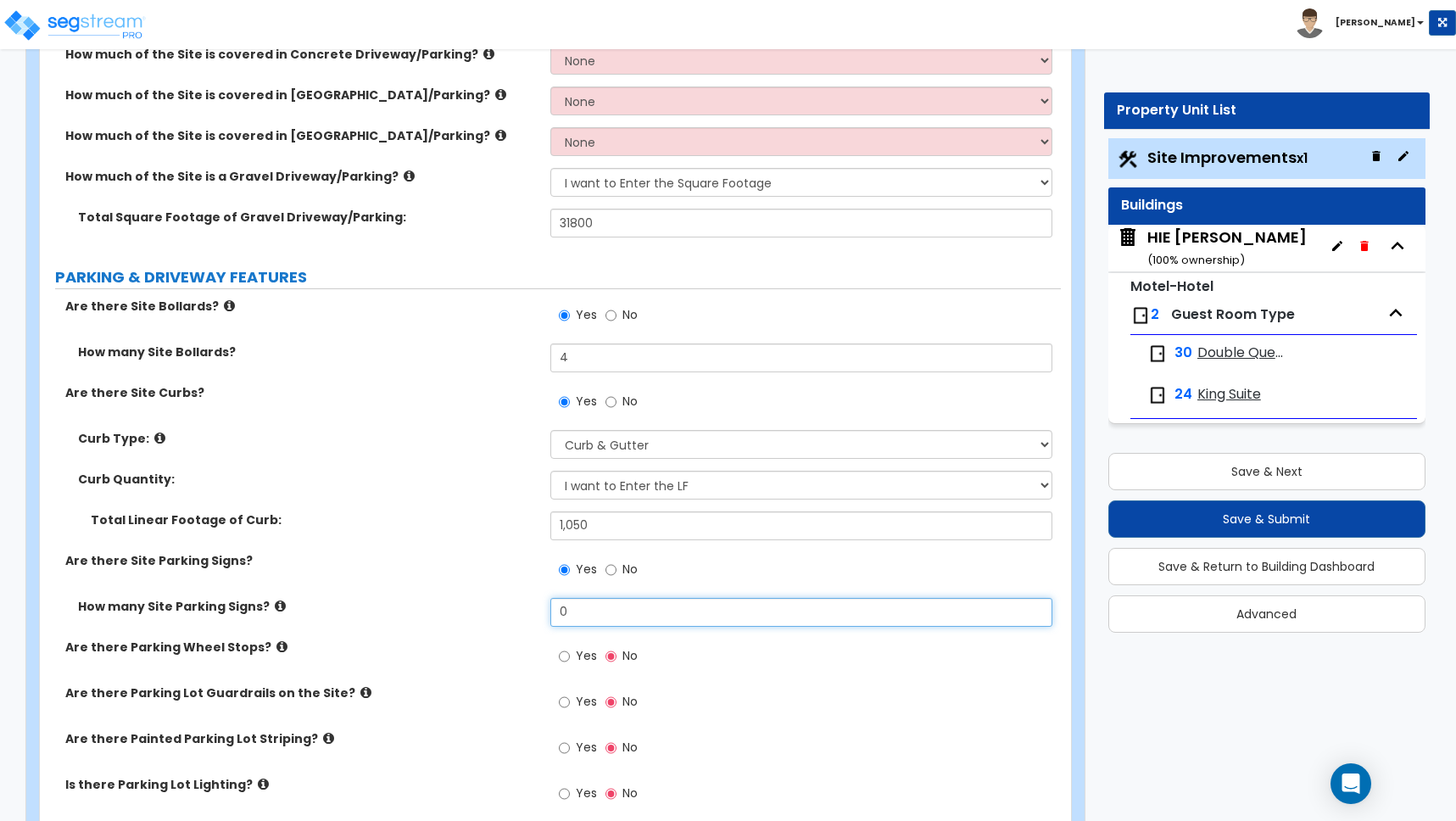
drag, startPoint x: 538, startPoint y: 601, endPoint x: 504, endPoint y: 595, distance: 34.5
click at [504, 595] on div "Are there Site Bollards? Yes No How many Site Bollards? 4 Are there Site Curbs?…" at bounding box center [551, 582] width 996 height 569
type input "8"
click at [521, 627] on div "How many Site Parking Signs? 8" at bounding box center [550, 618] width 1021 height 41
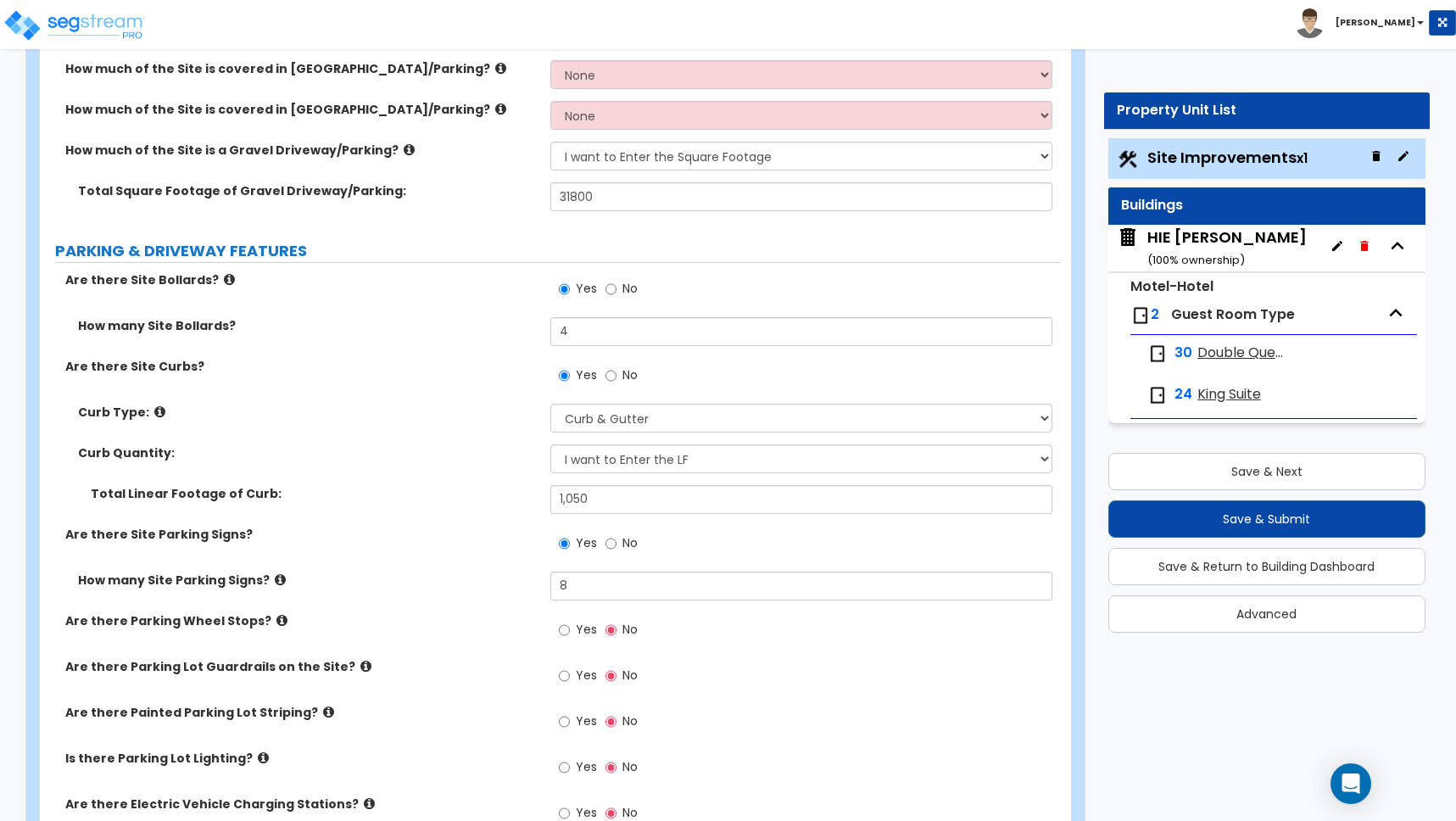
scroll to position [606, 0]
click at [563, 721] on input "Yes" at bounding box center [564, 719] width 11 height 19
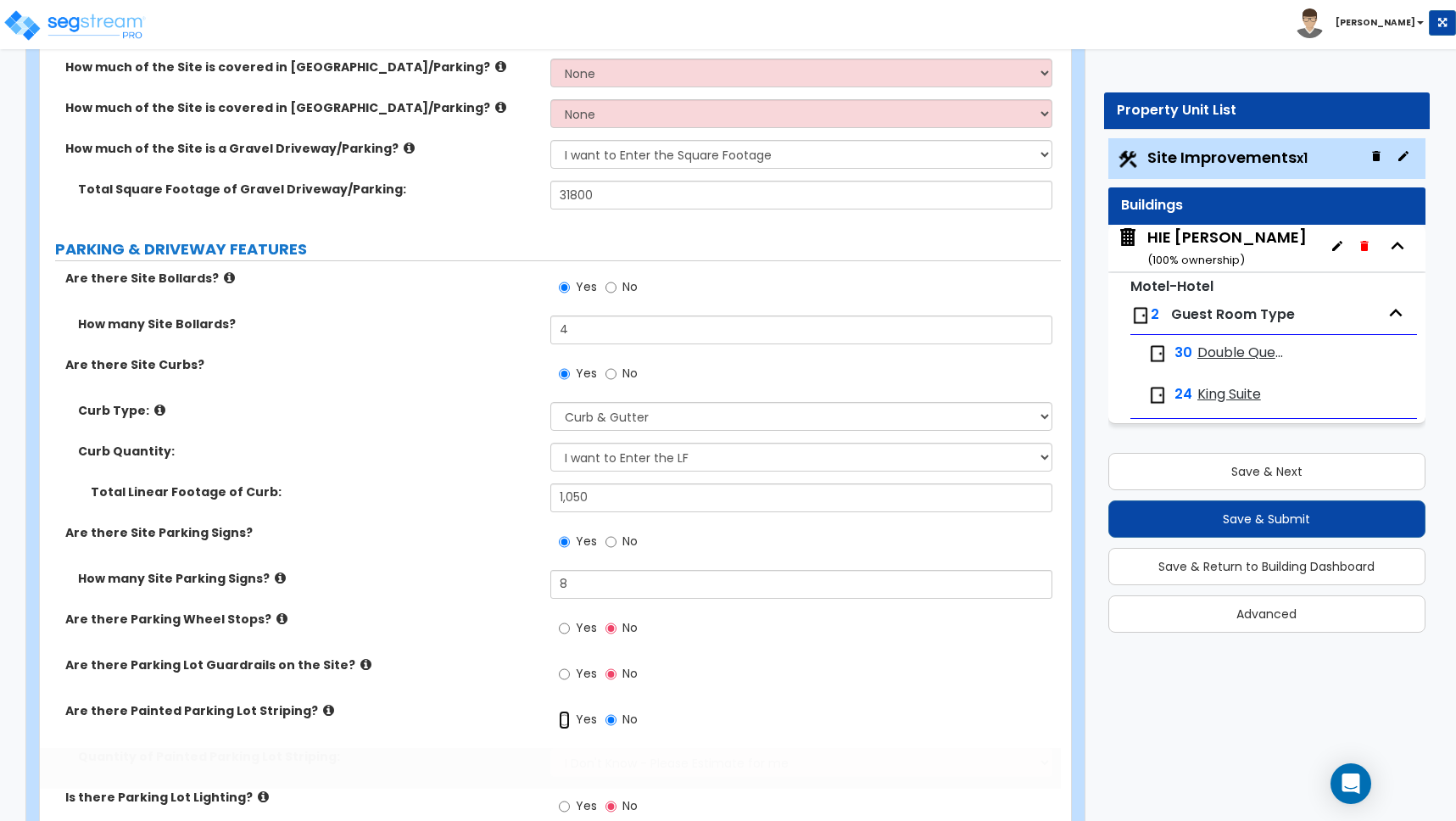
radio input "true"
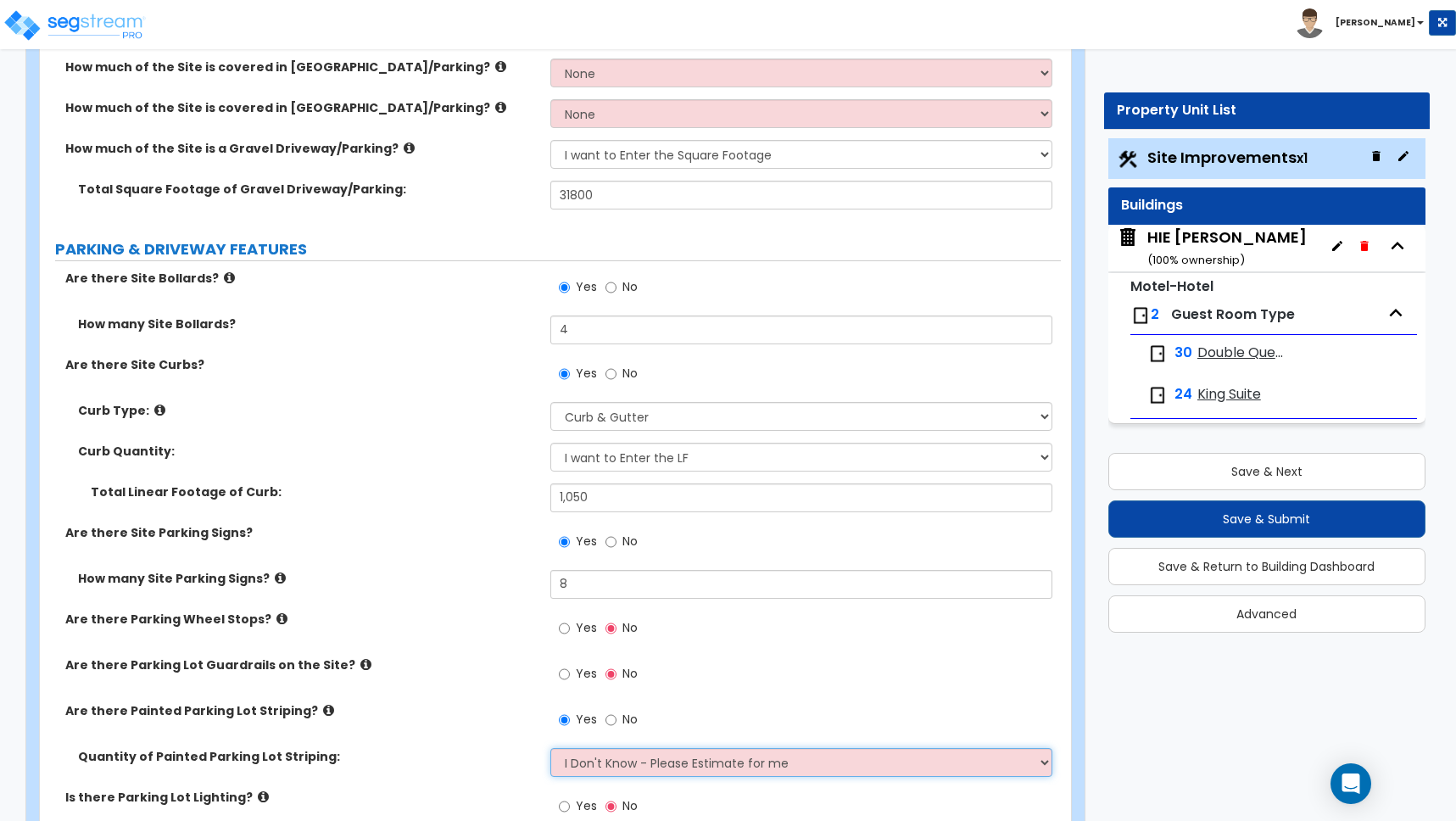
click at [594, 761] on select "I Don't Know - Please Estimate for me I Want to Enter the Number of Parking Spa…" at bounding box center [801, 762] width 502 height 29
select select "1"
click at [550, 748] on select "I Don't Know - Please Estimate for me I Want to Enter the Number of Parking Spa…" at bounding box center [801, 762] width 502 height 29
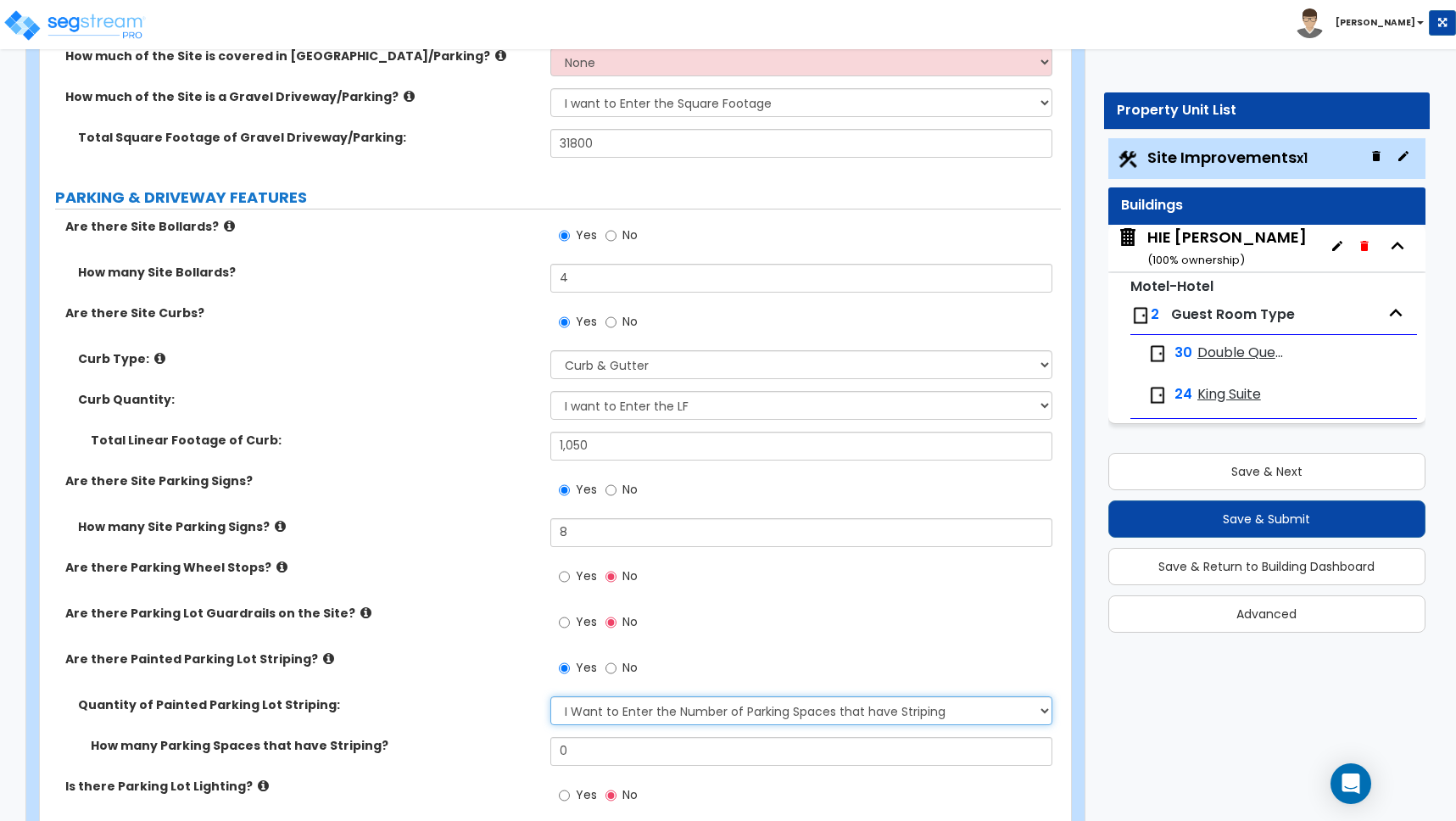
scroll to position [892, 0]
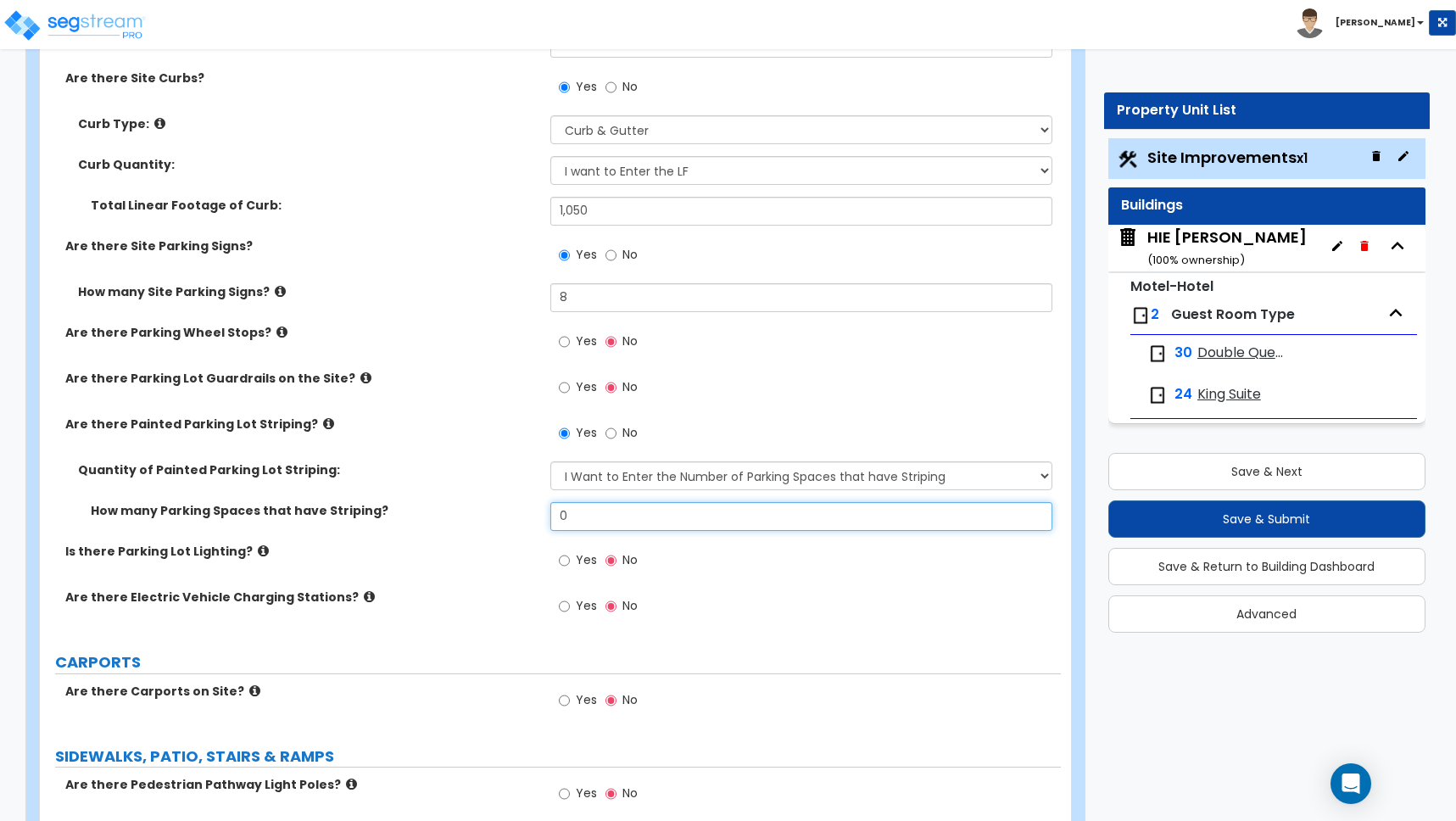
drag, startPoint x: 589, startPoint y: 516, endPoint x: 521, endPoint y: 509, distance: 68.4
click at [521, 509] on div "How many Parking Spaces that have Striping? 0" at bounding box center [550, 523] width 1021 height 41
type input "58"
click at [568, 561] on input "Yes" at bounding box center [564, 560] width 11 height 19
radio input "true"
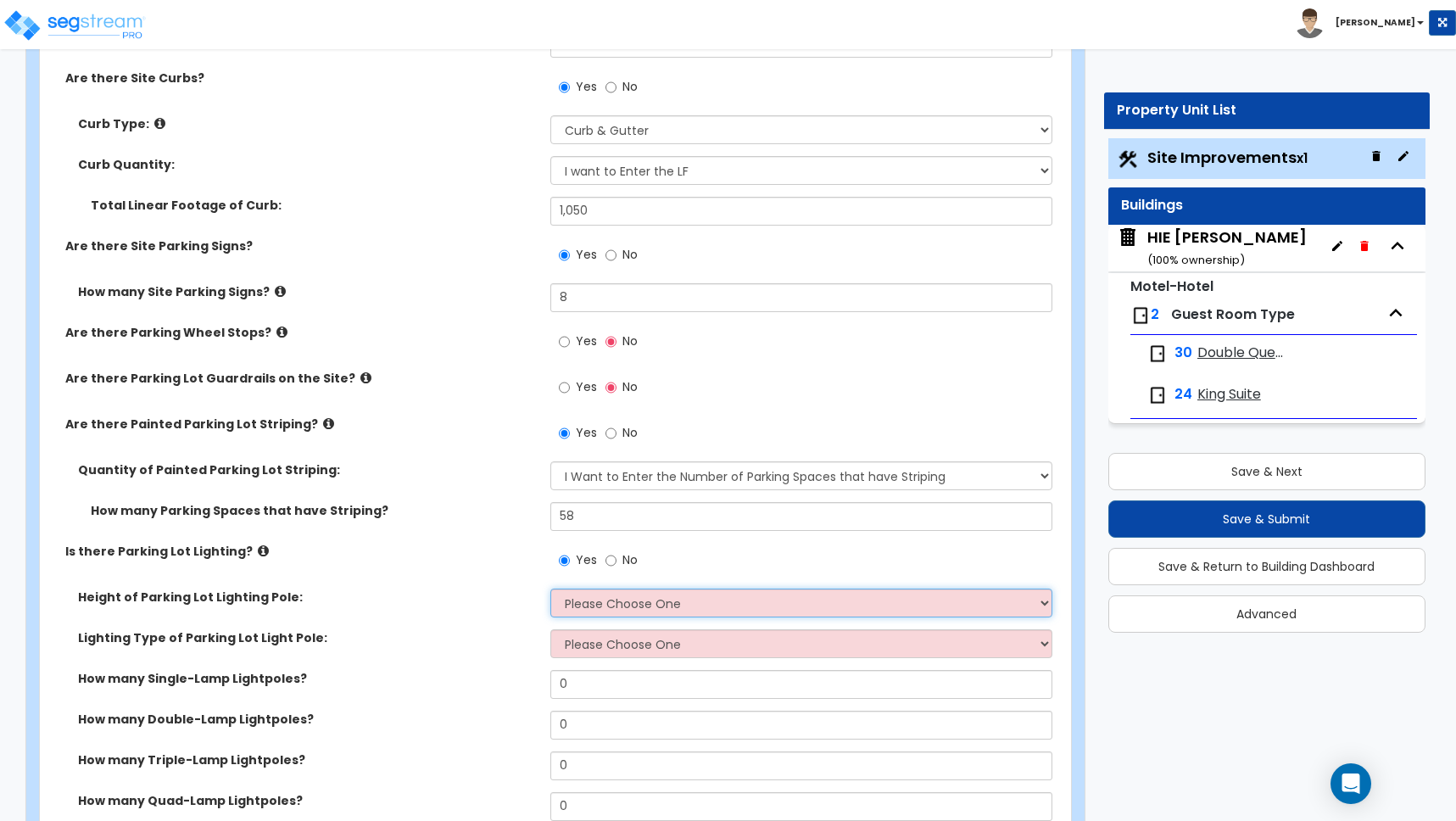
click at [593, 601] on select "Please Choose One 20' high 30' high 40' high" at bounding box center [801, 603] width 502 height 29
select select "2"
click at [550, 589] on select "Please Choose One 20' high 30' high 40' high" at bounding box center [801, 603] width 502 height 29
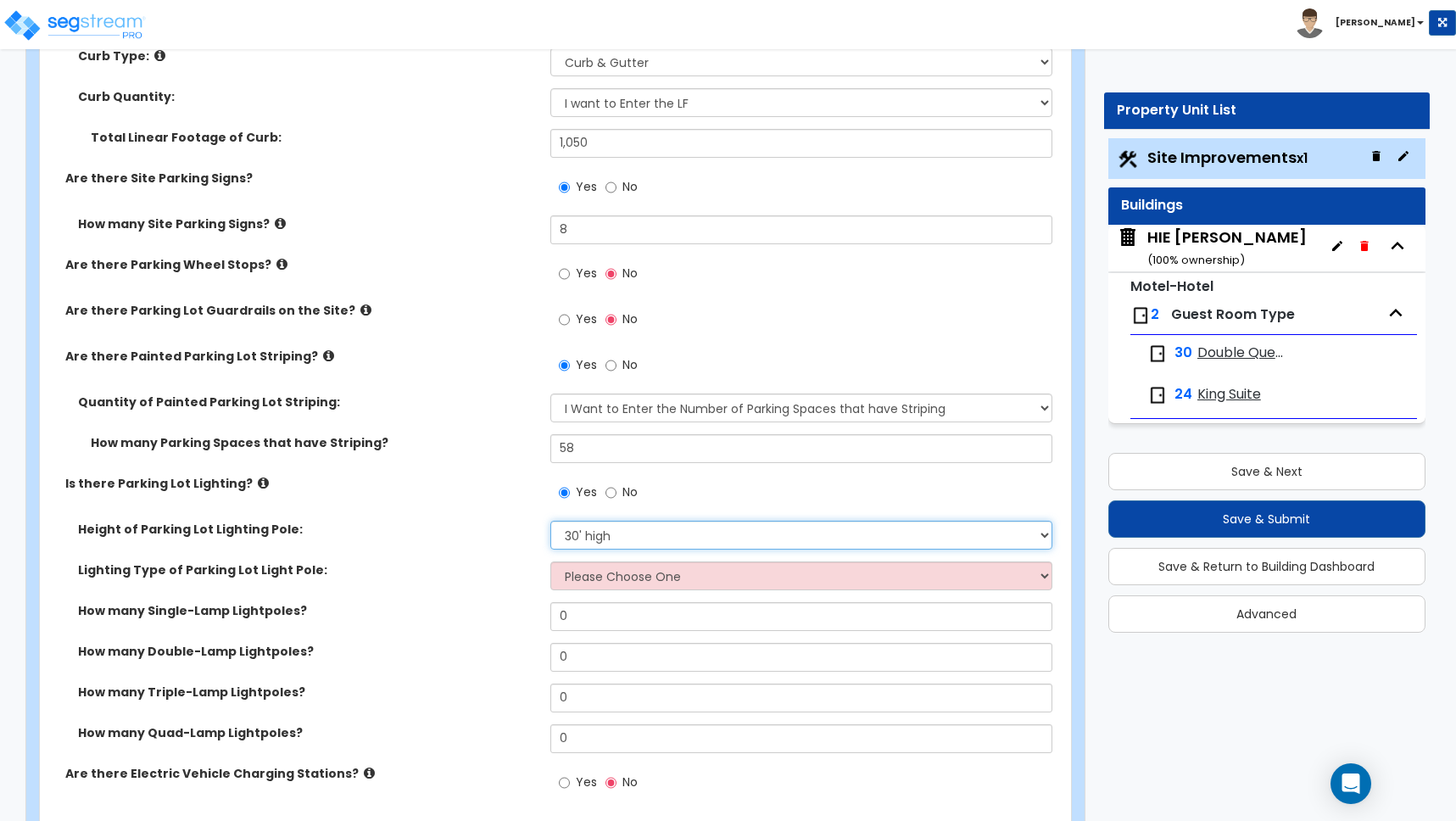
scroll to position [1174, 0]
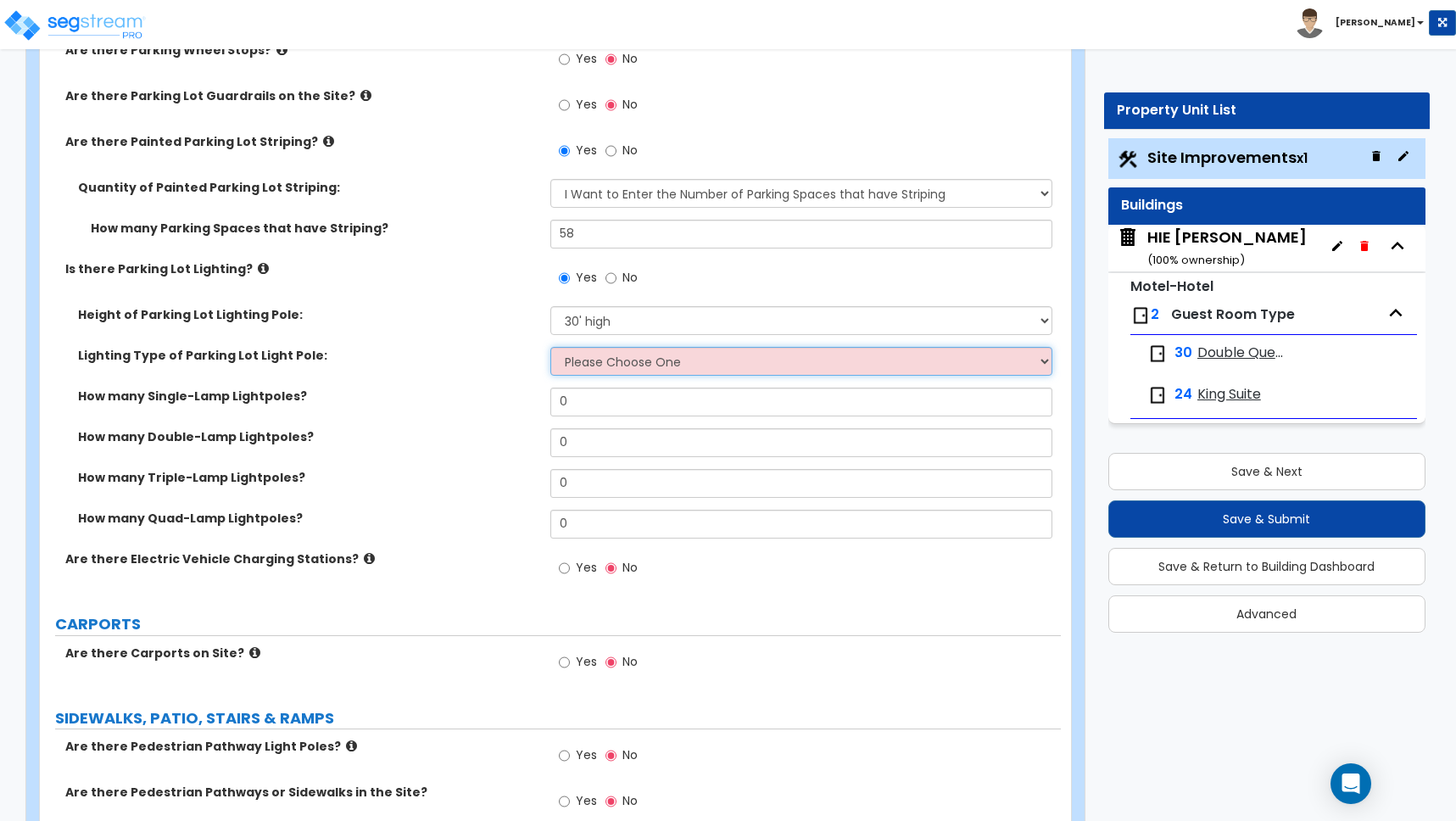
click at [632, 361] on select "Please Choose One LED Metal Halide High Pressure Sodium Please Choose for me" at bounding box center [801, 361] width 502 height 29
select select "1"
click at [550, 347] on select "Please Choose One LED Metal Halide High Pressure Sodium Please Choose for me" at bounding box center [801, 361] width 502 height 29
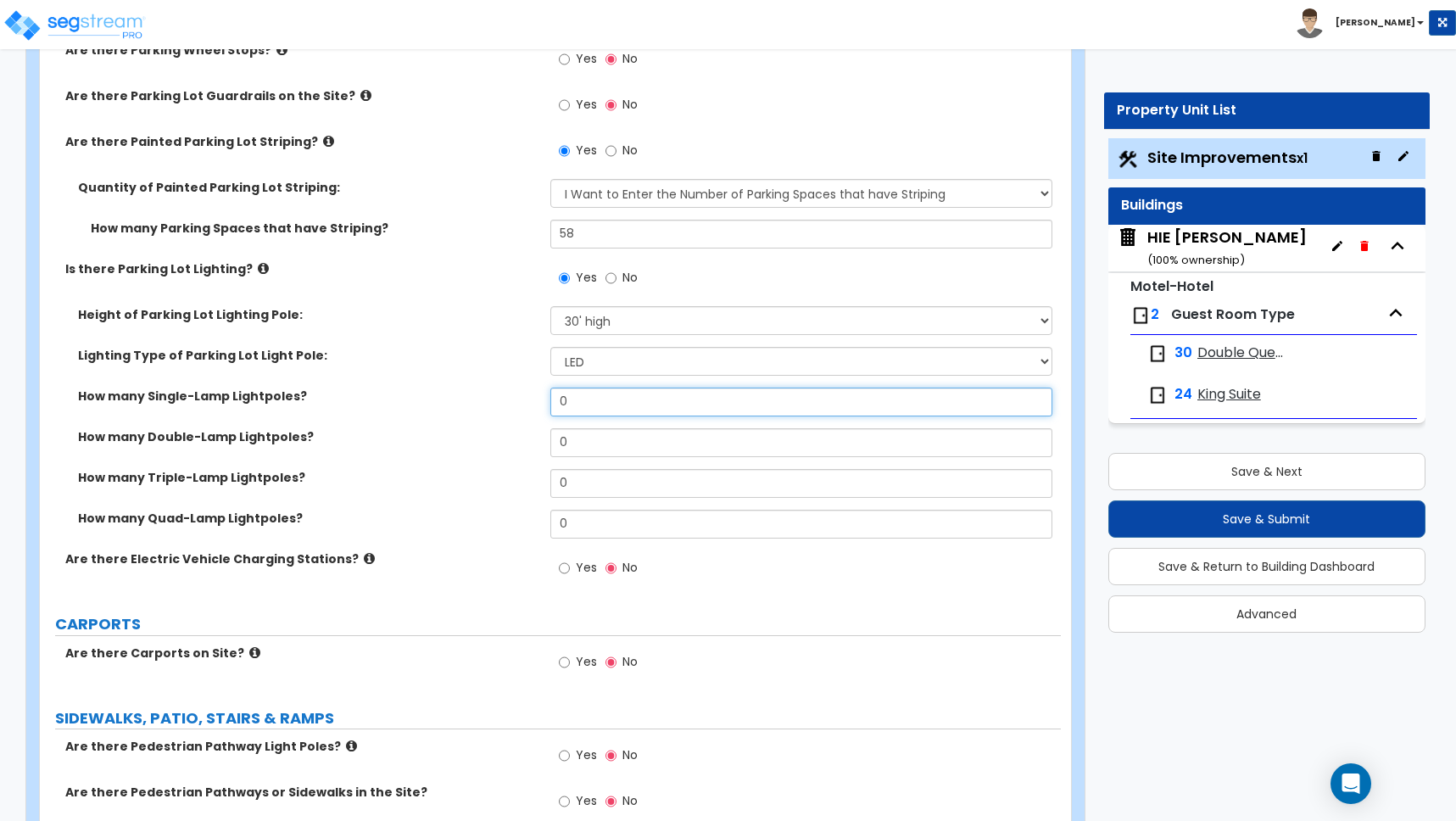
drag, startPoint x: 576, startPoint y: 400, endPoint x: 477, endPoint y: 391, distance: 99.4
click at [477, 391] on div "How many Single-Lamp Lightpoles? 0" at bounding box center [550, 408] width 1021 height 41
type input "3"
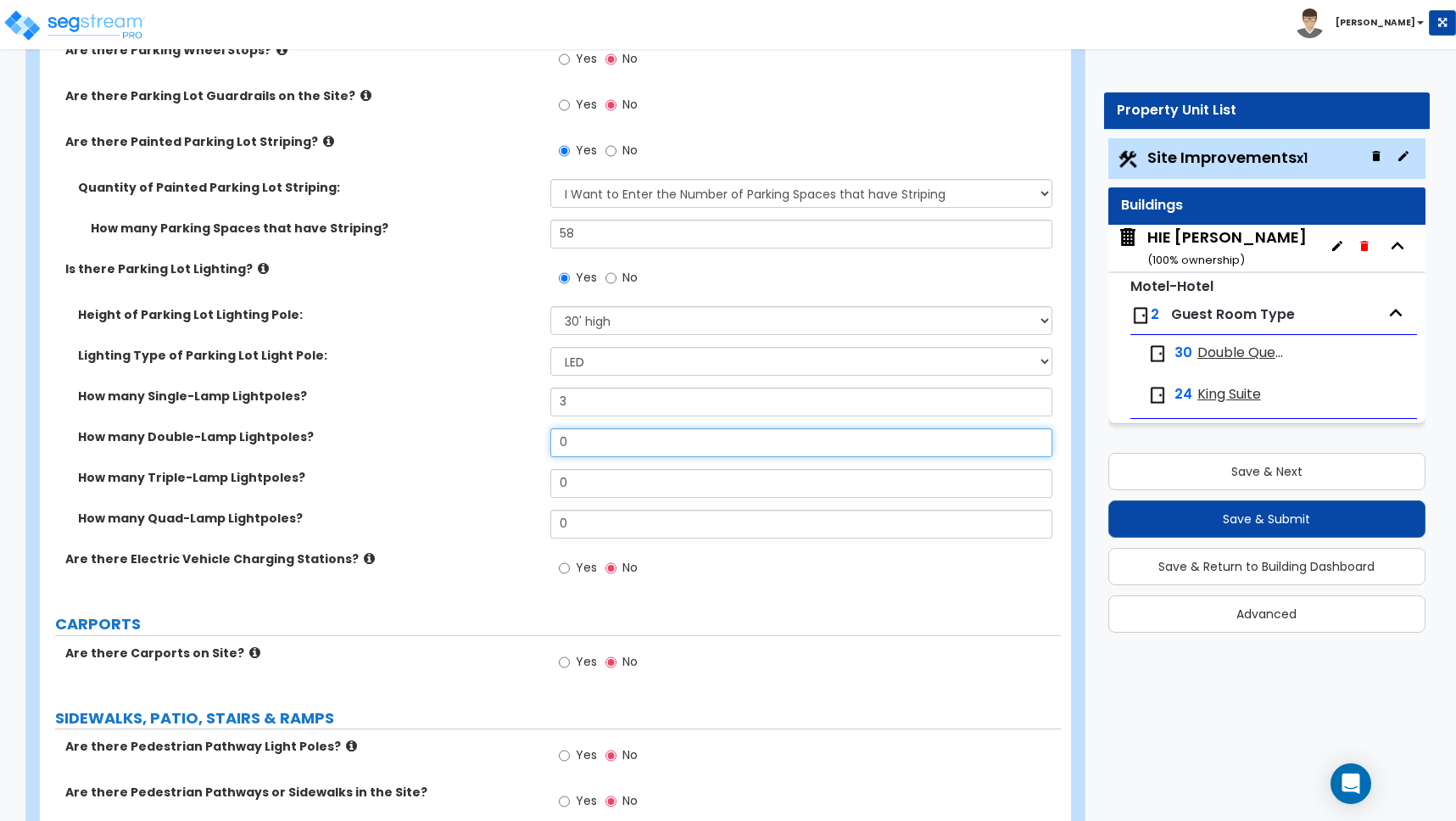
drag, startPoint x: 576, startPoint y: 441, endPoint x: 483, endPoint y: 441, distance: 93.0
click at [483, 441] on div "How many Double-Lamp Lightpoles? 0" at bounding box center [550, 448] width 1021 height 41
type input "2"
click at [478, 482] on label "How many Triple-Lamp Lightpoles?" at bounding box center [307, 477] width 460 height 17
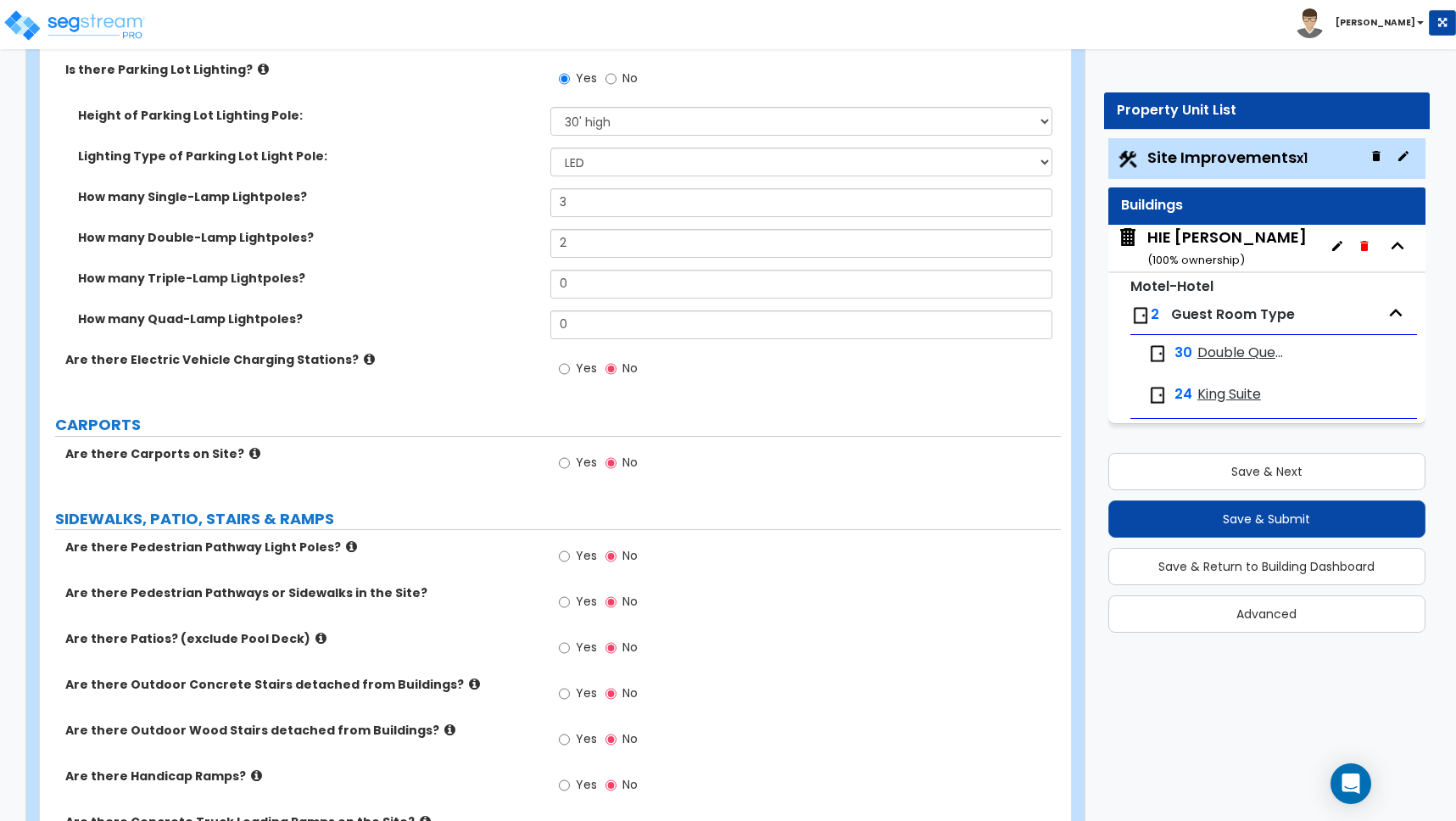
scroll to position [1432, 0]
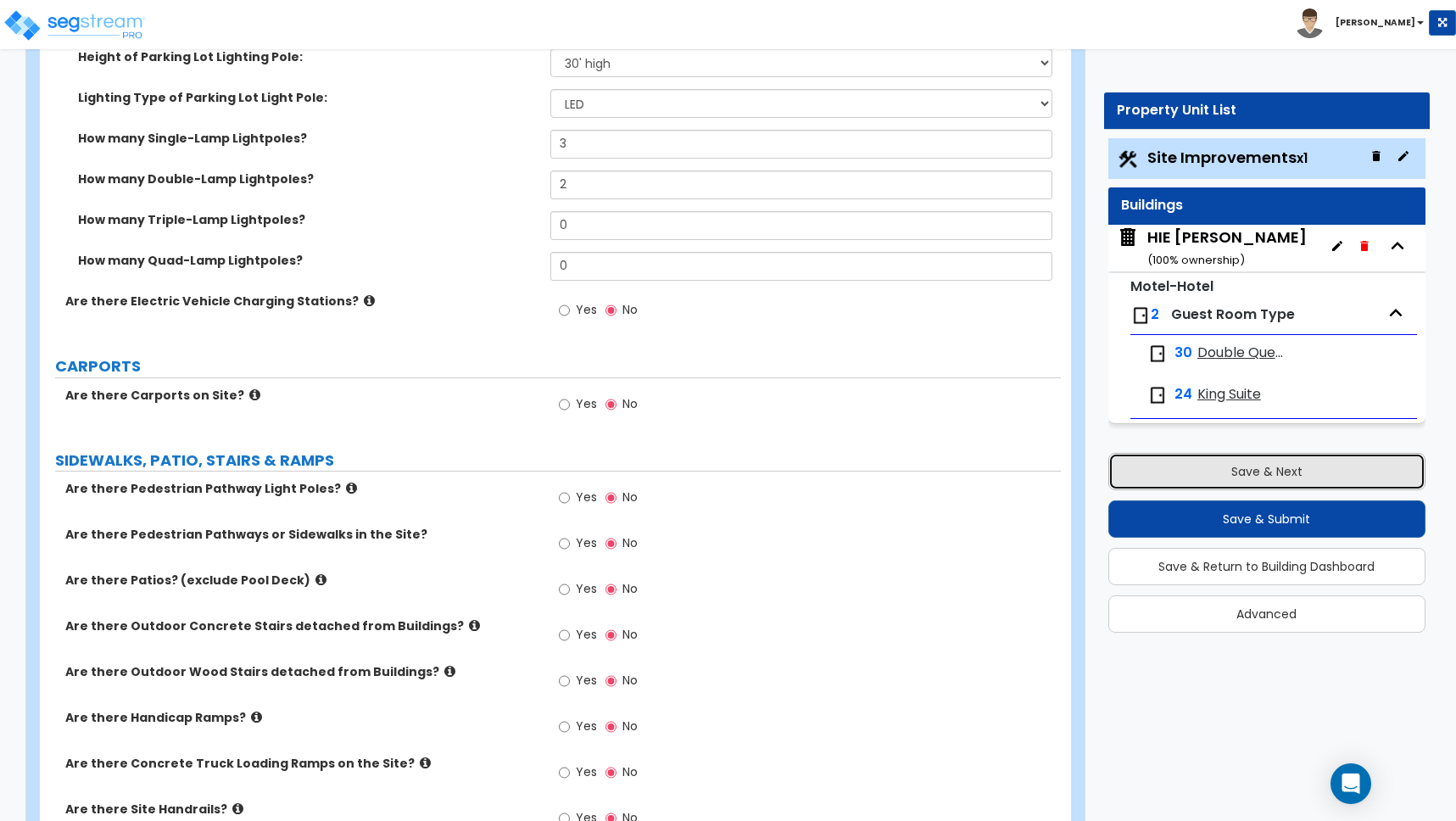
click at [1248, 469] on button "Save & Next" at bounding box center [1266, 471] width 317 height 37
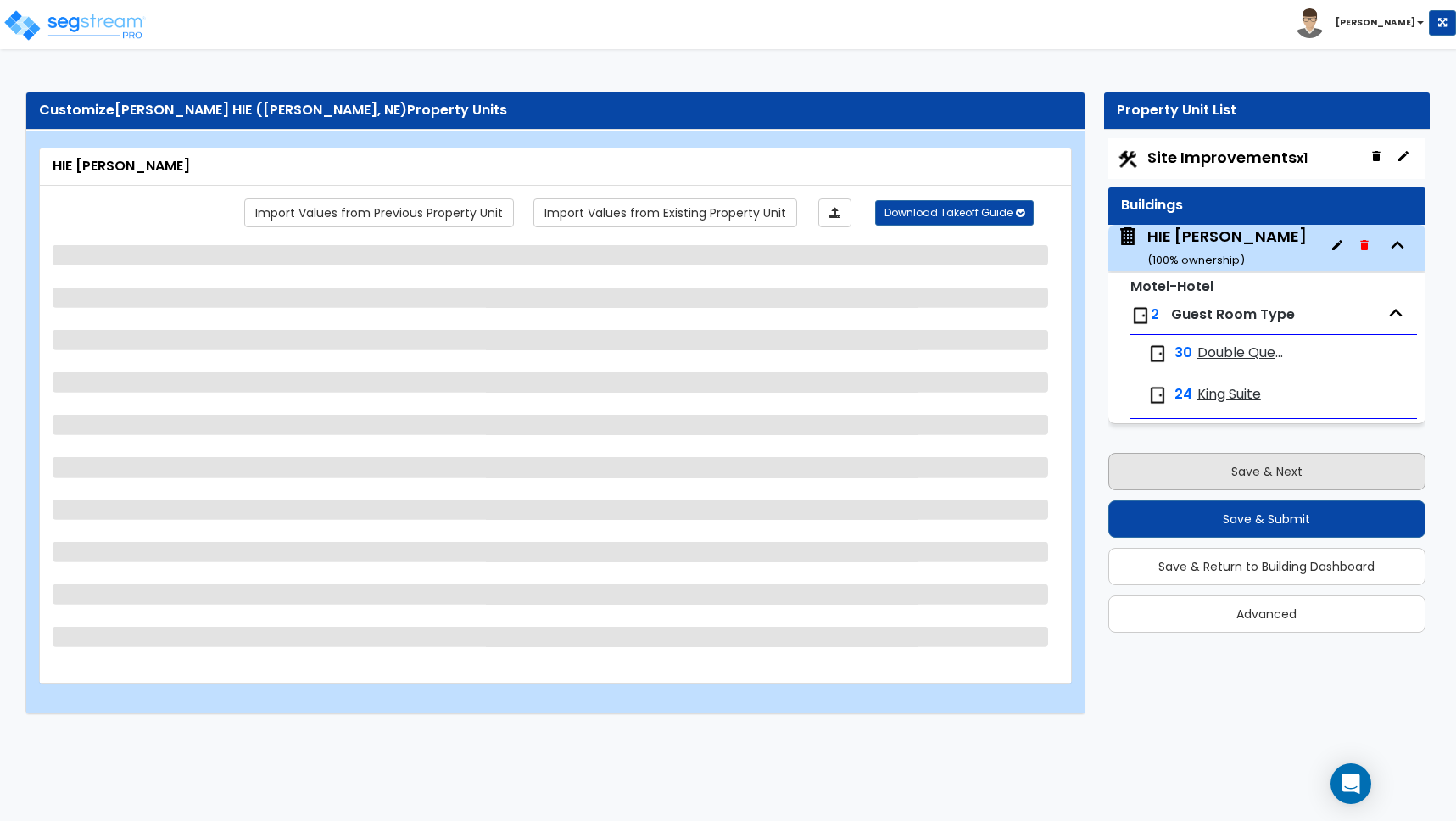
scroll to position [0, 0]
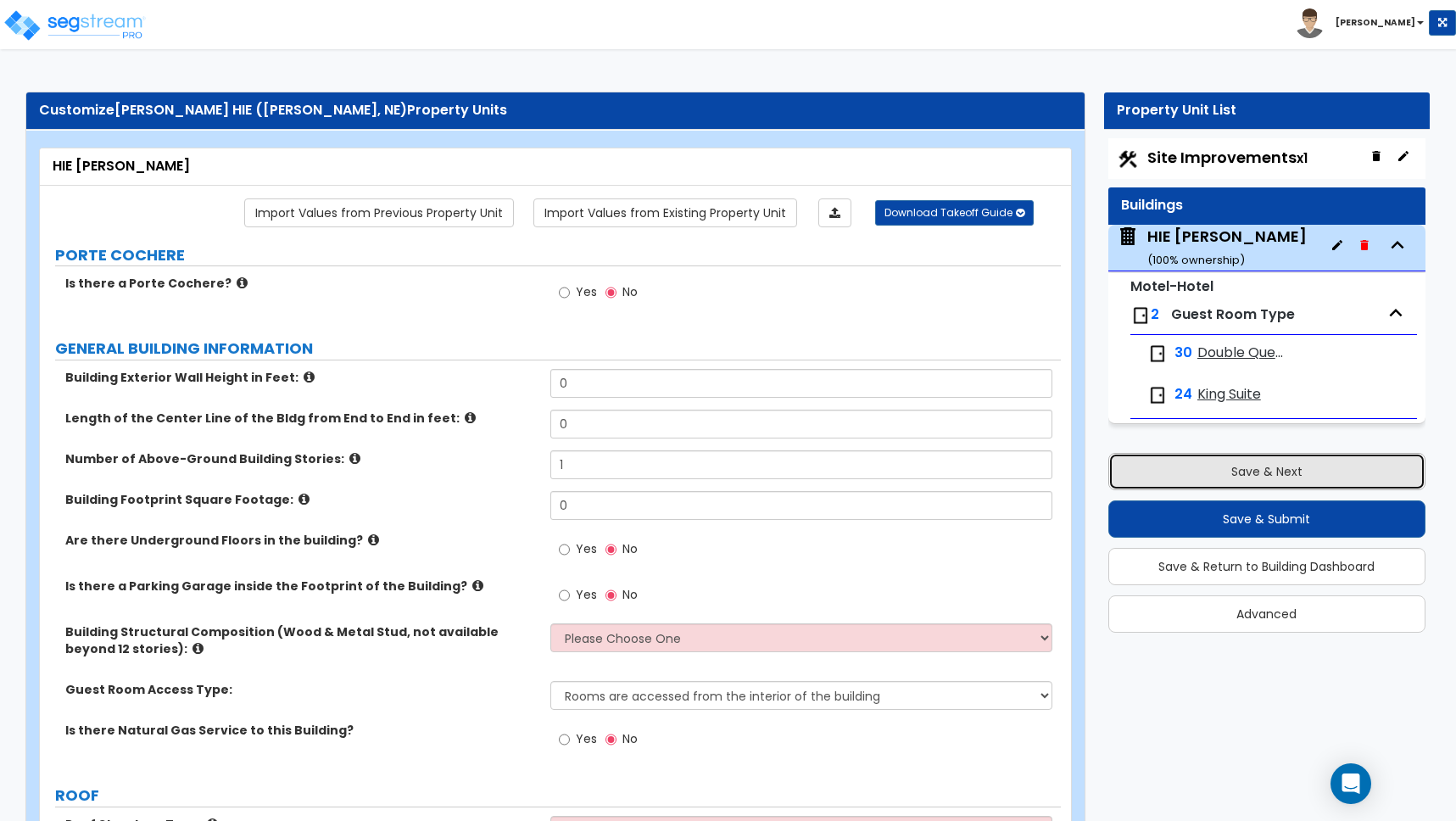
click at [1256, 474] on button "Save & Next" at bounding box center [1266, 471] width 317 height 37
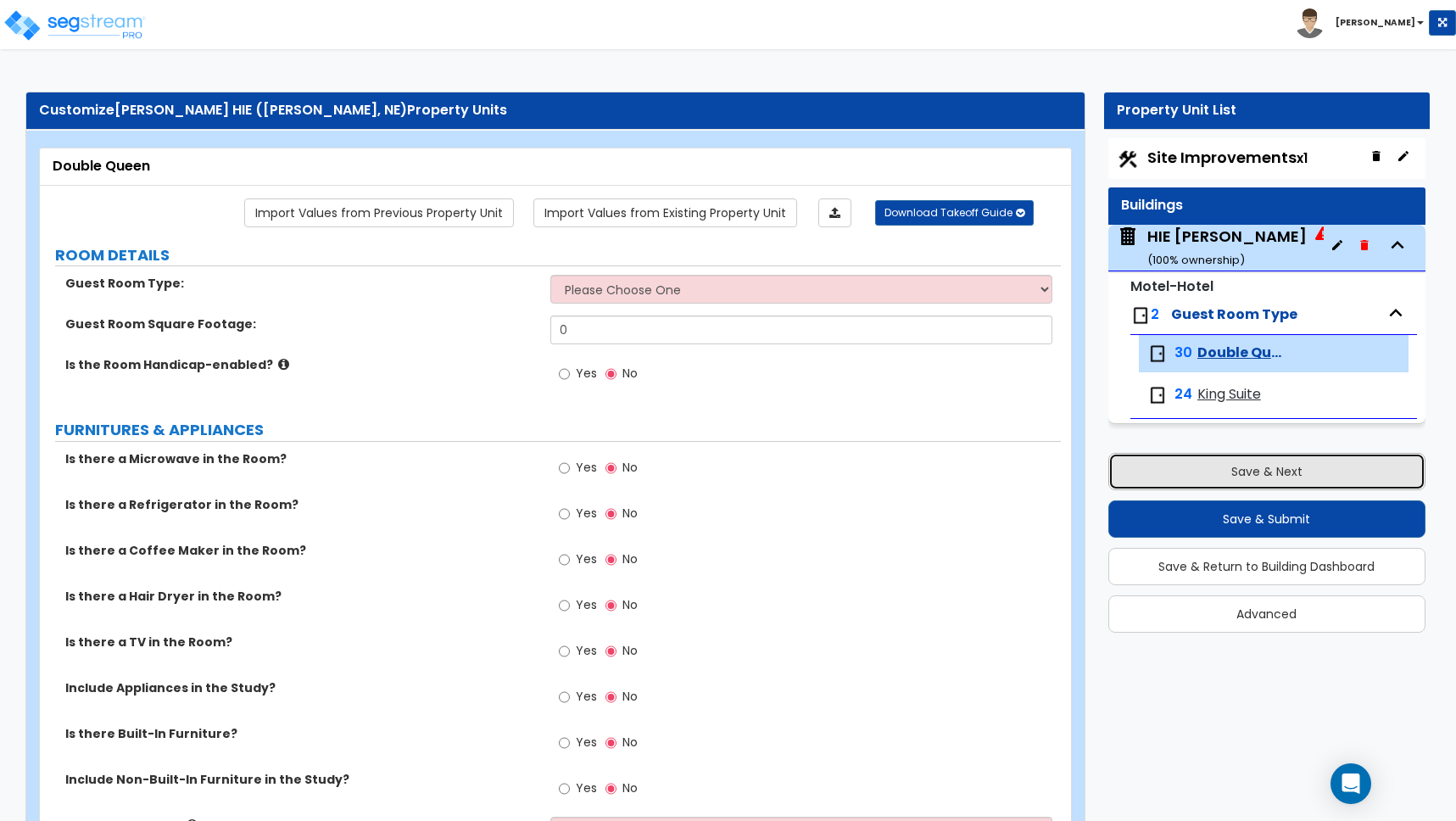
click at [1256, 472] on button "Save & Next" at bounding box center [1266, 471] width 317 height 37
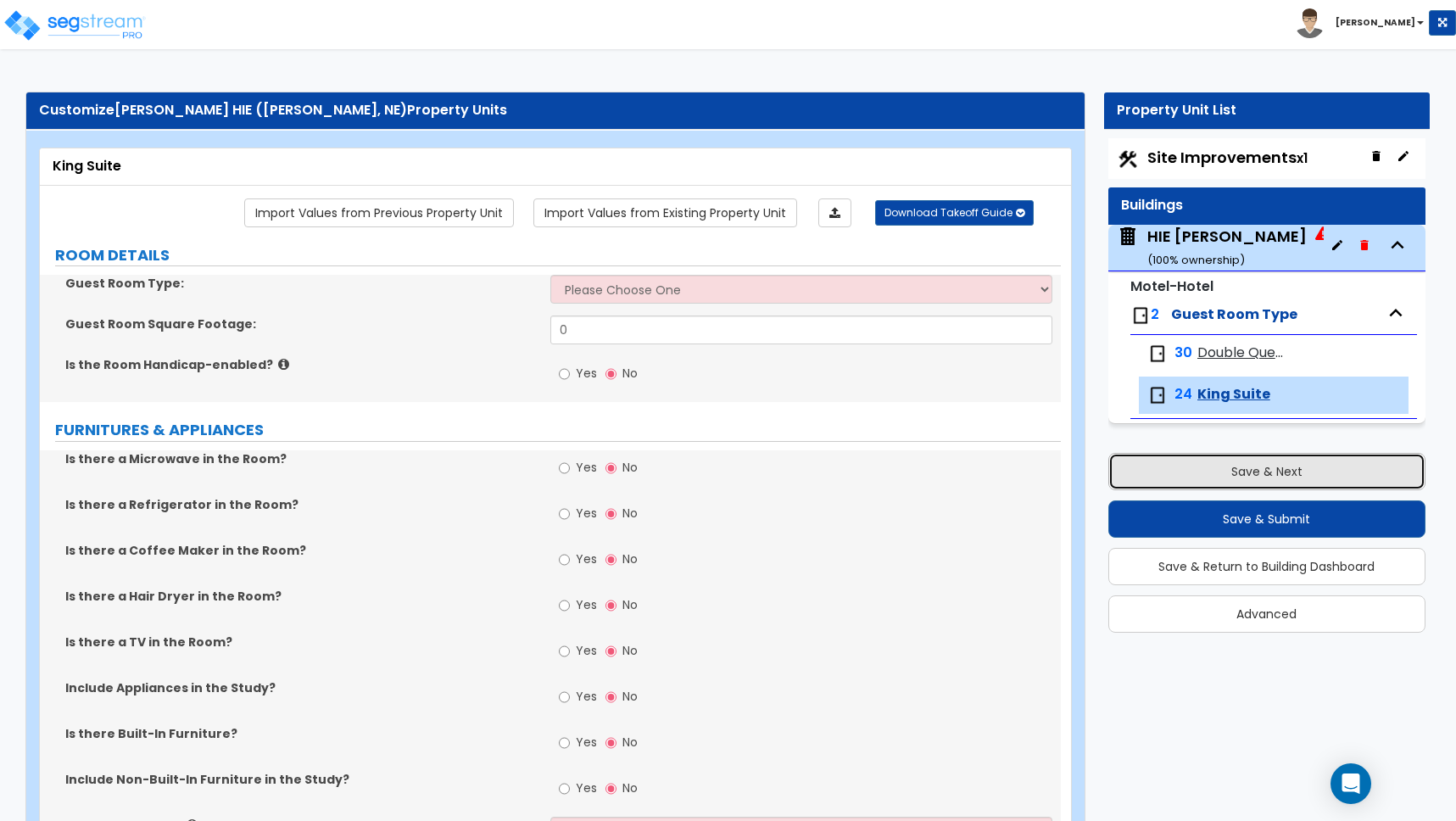
click at [1256, 472] on button "Save & Next" at bounding box center [1266, 471] width 317 height 37
select select "2"
select select "1"
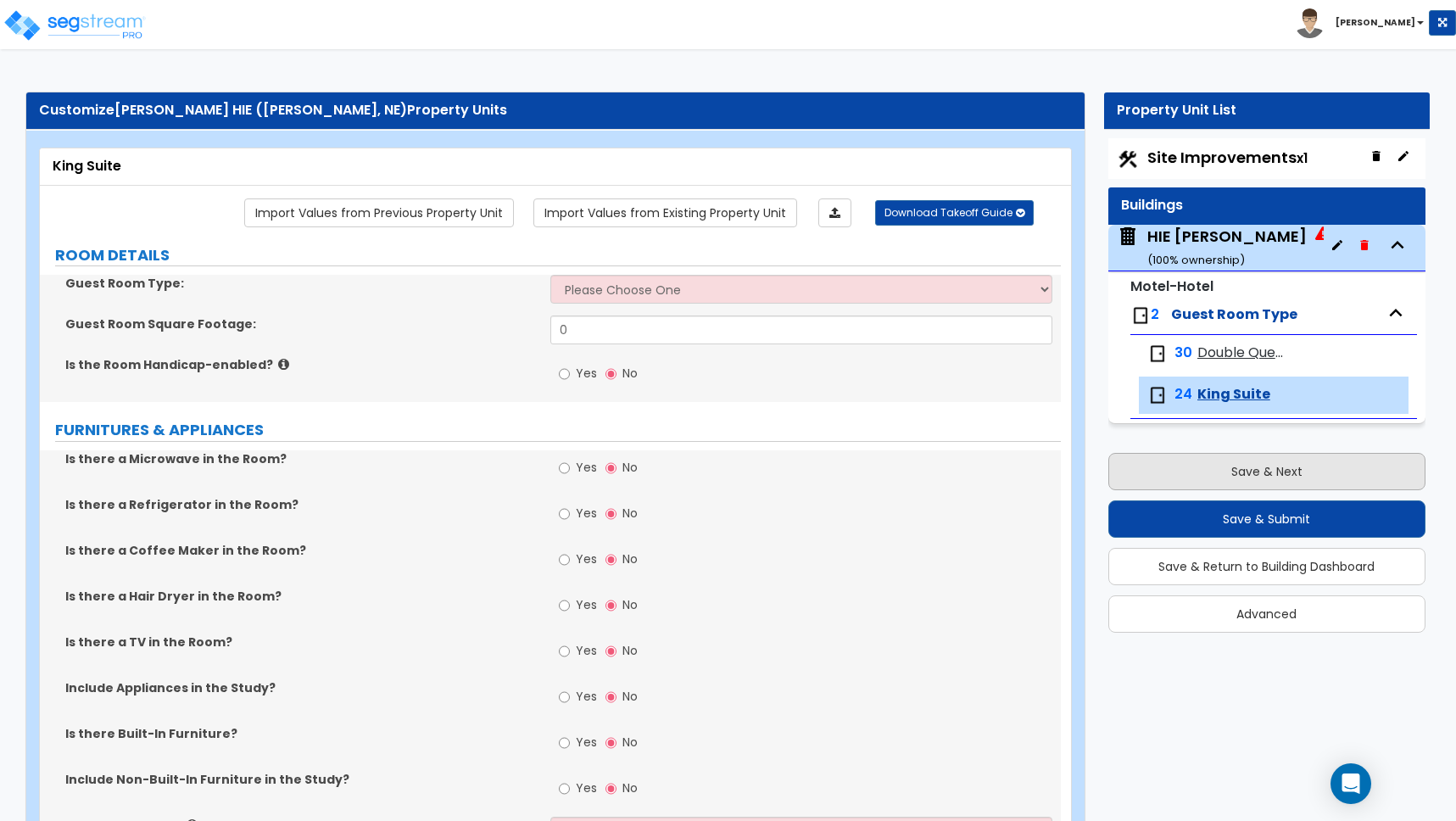
select select "1"
select select "2"
select select "1"
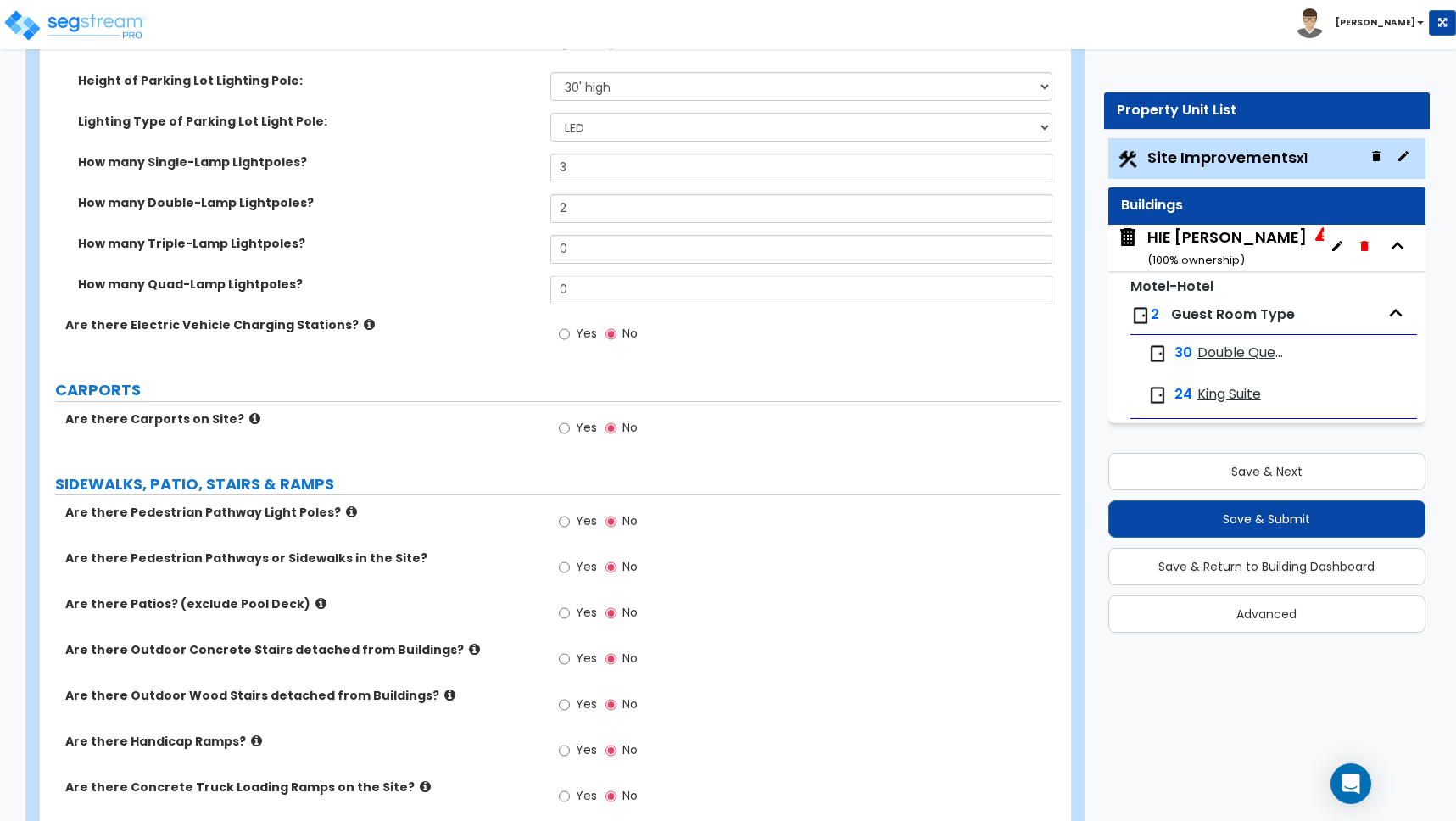
scroll to position [1616, 0]
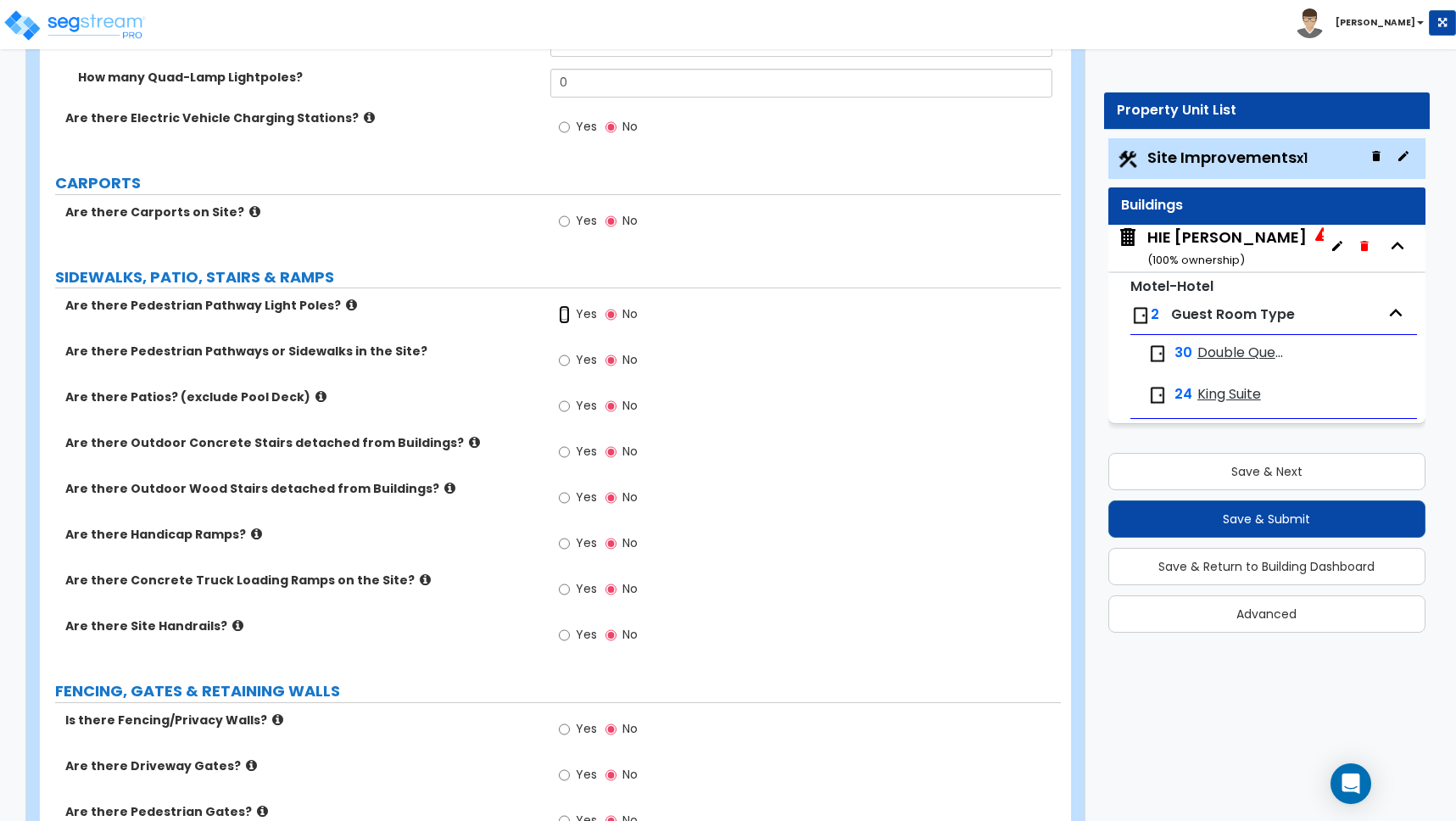
click at [564, 311] on input "Yes" at bounding box center [564, 314] width 11 height 19
radio input "true"
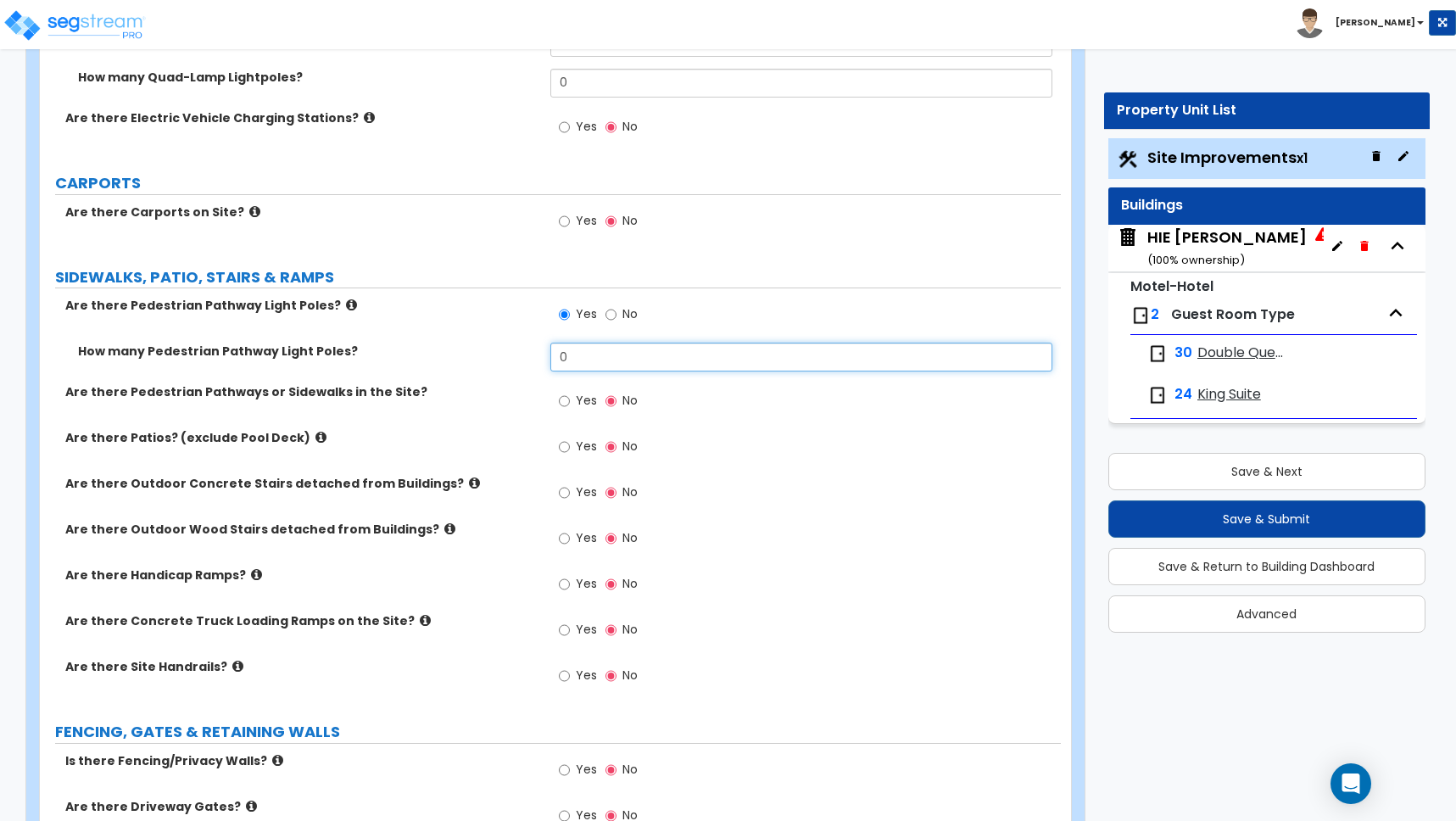
drag, startPoint x: 524, startPoint y: 349, endPoint x: 468, endPoint y: 348, distance: 56.0
click at [469, 348] on div "How many Pedestrian Pathway Light Poles? 0" at bounding box center [550, 363] width 1021 height 41
type input "1"
click at [565, 403] on input "Yes" at bounding box center [564, 401] width 11 height 19
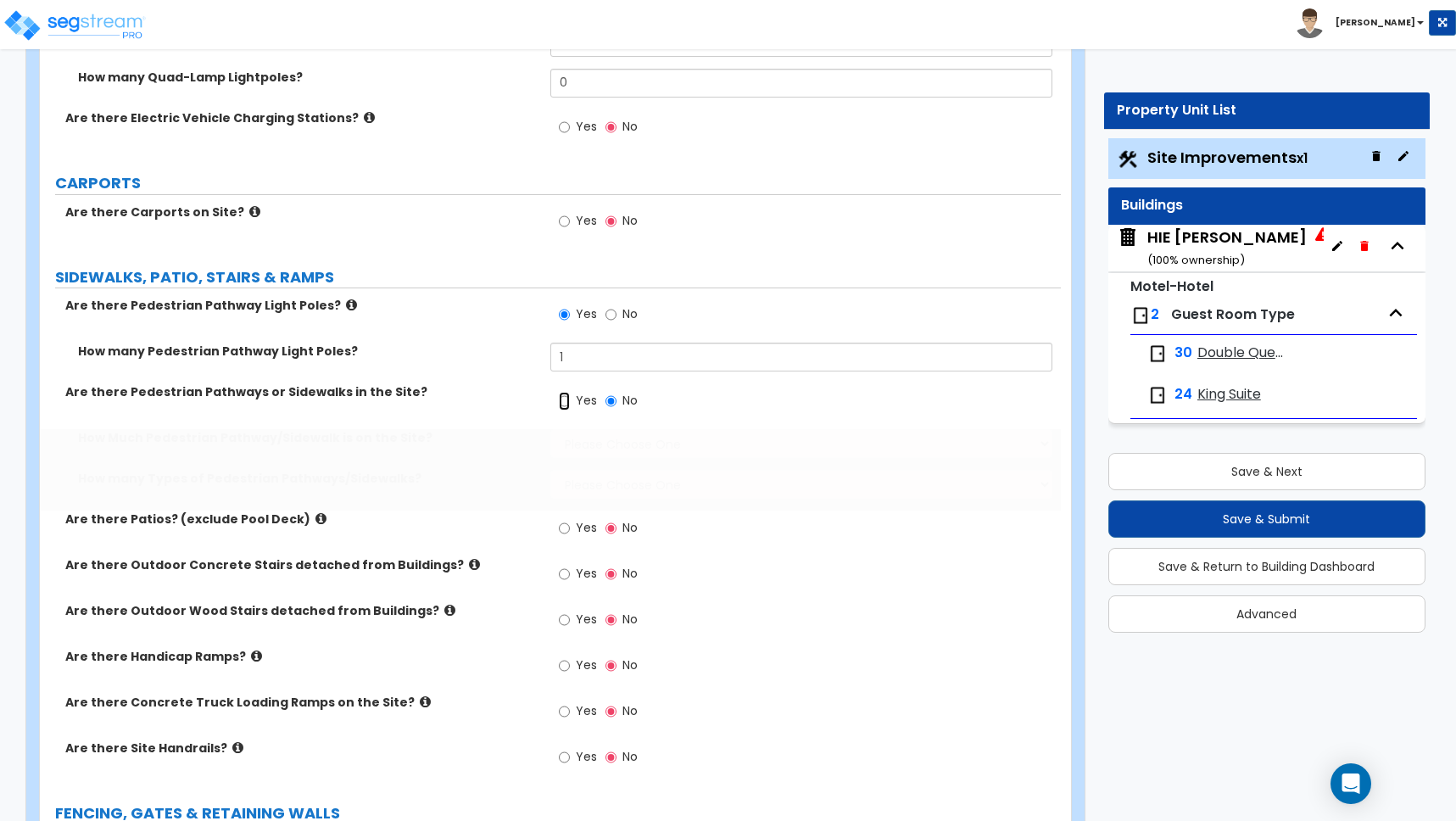
radio input "true"
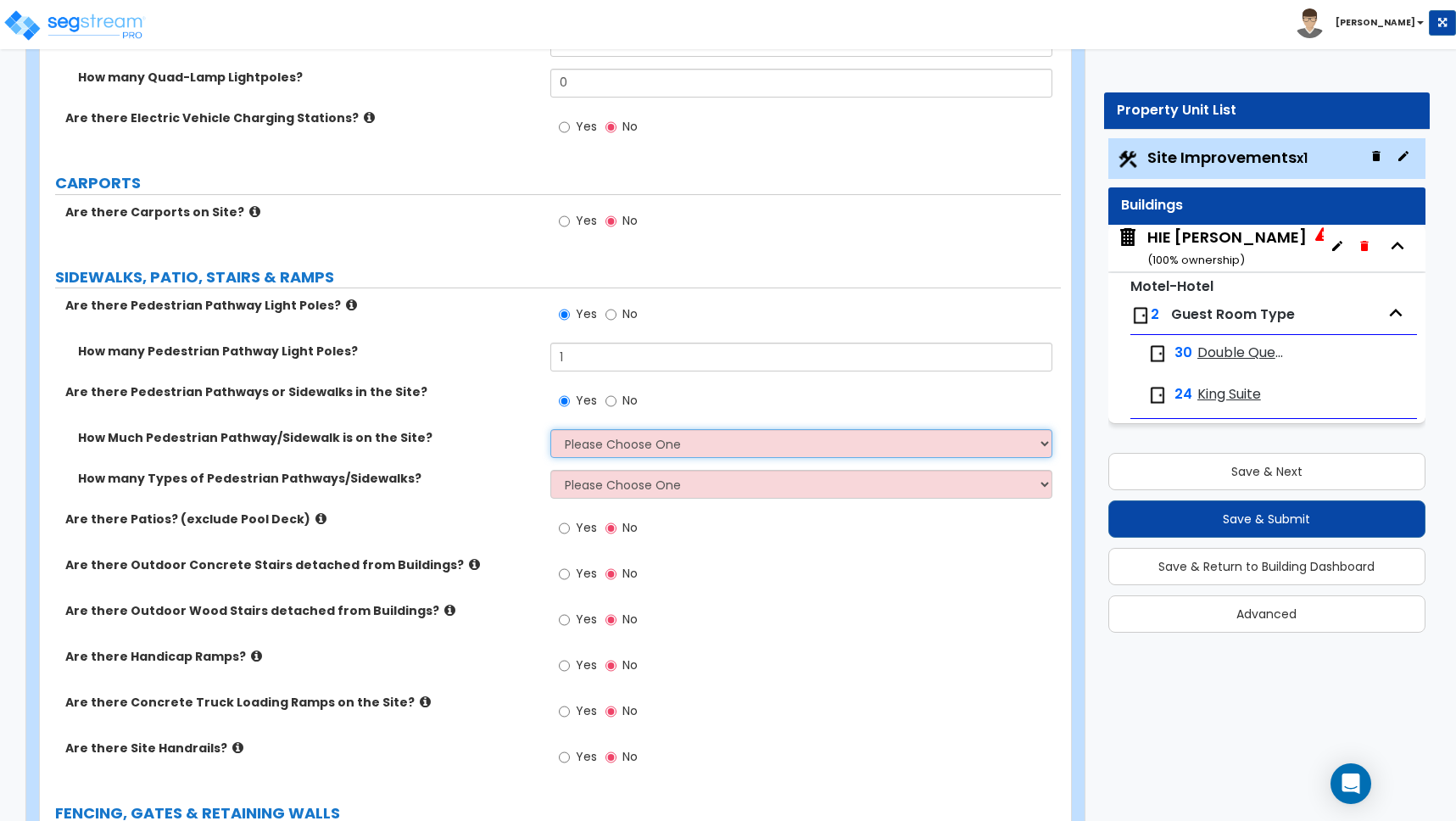
click at [585, 441] on select "Please Choose One I Don't Know, Please Estimate For Me Enter Linear Footage" at bounding box center [801, 443] width 502 height 29
click at [586, 444] on select "Please Choose One I Don't Know, Please Estimate For Me Enter Linear Footage" at bounding box center [801, 443] width 502 height 29
select select "2"
click at [550, 429] on select "Please Choose One I Don't Know, Please Estimate For Me Enter Linear Footage" at bounding box center [801, 443] width 502 height 29
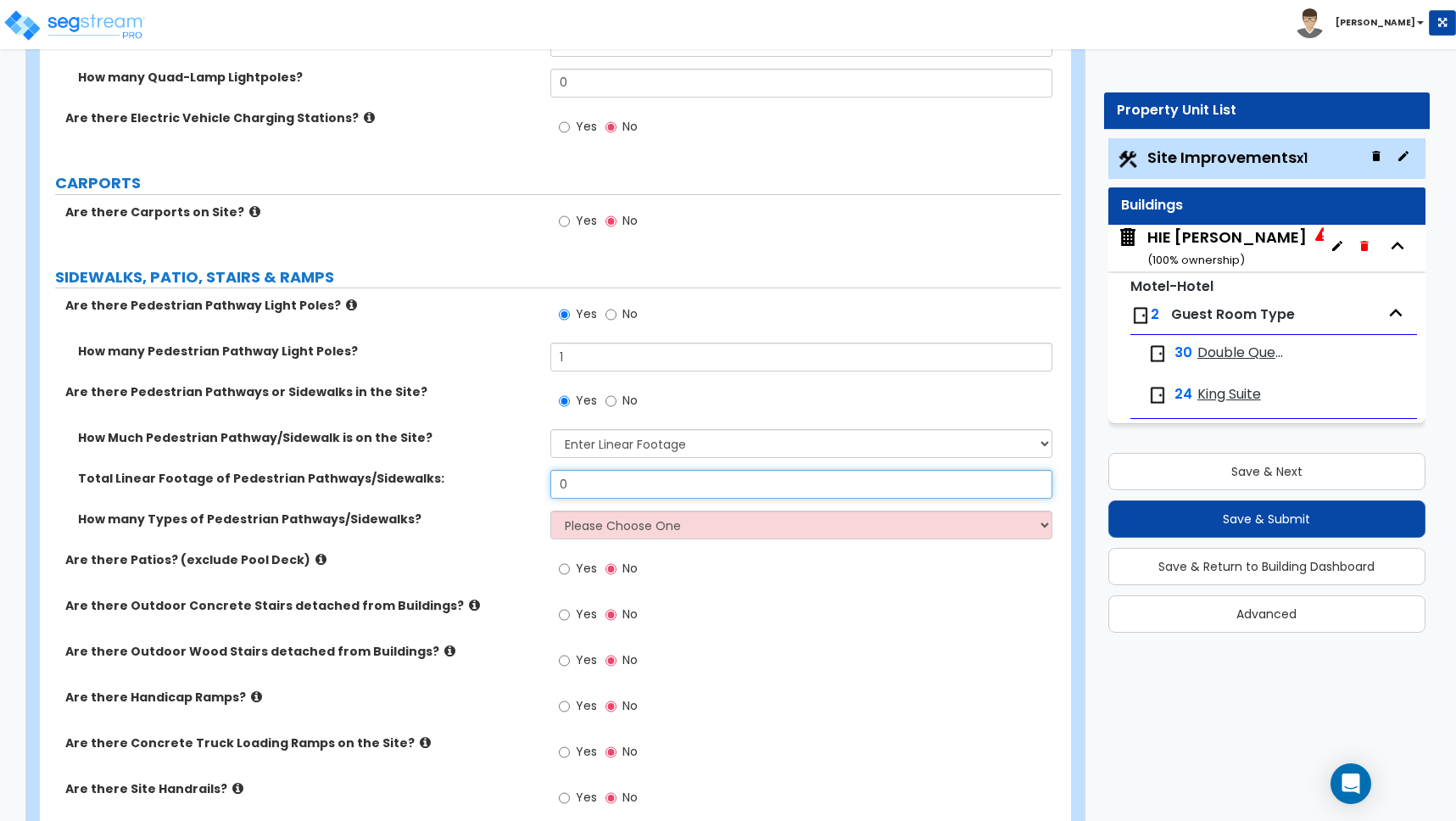
drag, startPoint x: 585, startPoint y: 485, endPoint x: 419, endPoint y: 473, distance: 166.4
click at [419, 473] on div "Total Linear Footage of Pedestrian Pathways/Sidewalks: 0" at bounding box center [550, 490] width 1021 height 41
type input "153"
click at [472, 503] on div "Total Linear Footage of Pedestrian Pathways/Sidewalks: 153" at bounding box center [550, 490] width 1021 height 41
click at [580, 525] on select "Please Choose One 1 2 3" at bounding box center [801, 524] width 502 height 29
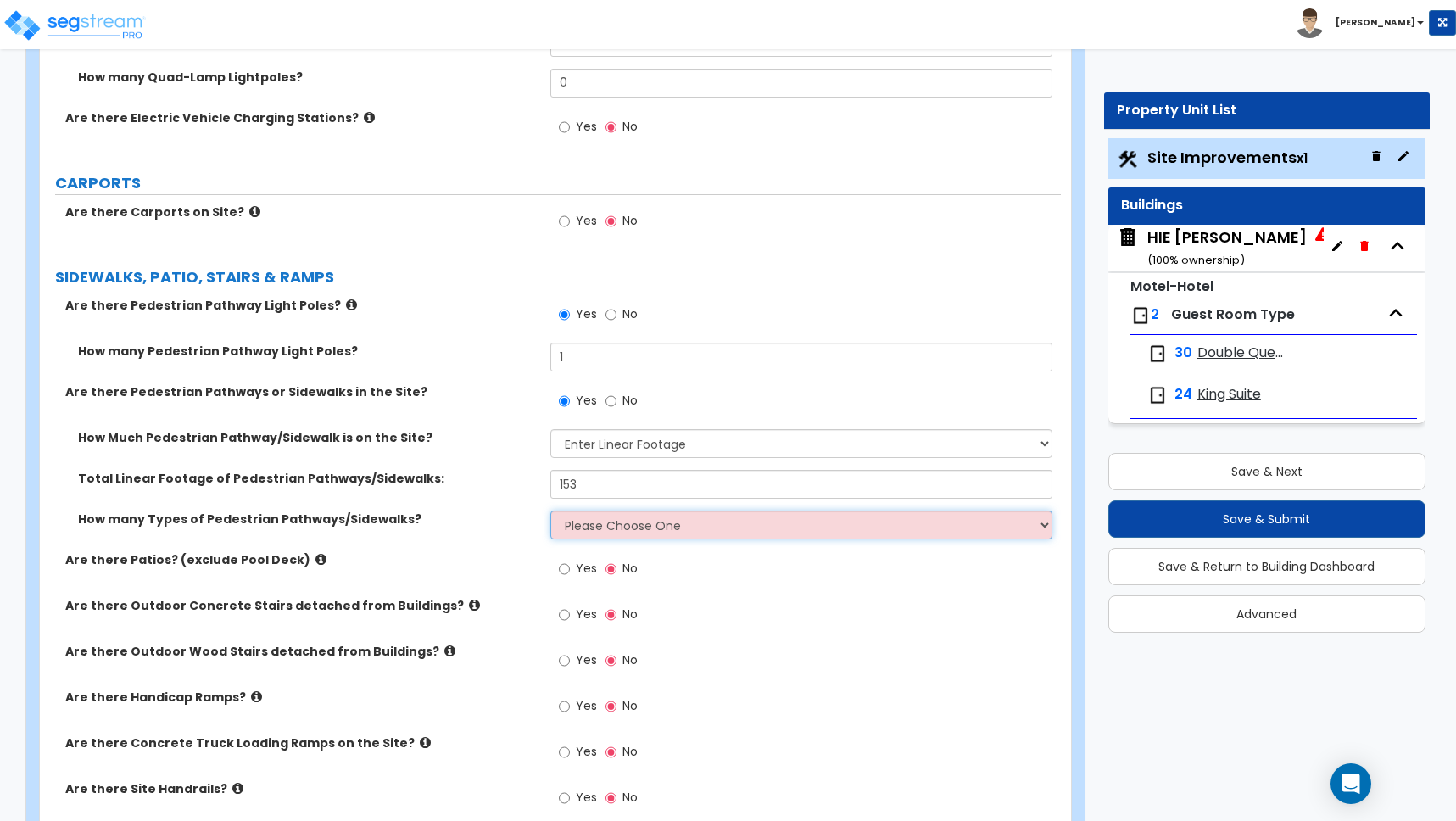
select select "1"
click at [550, 510] on select "Please Choose One 1 2 3" at bounding box center [801, 524] width 502 height 29
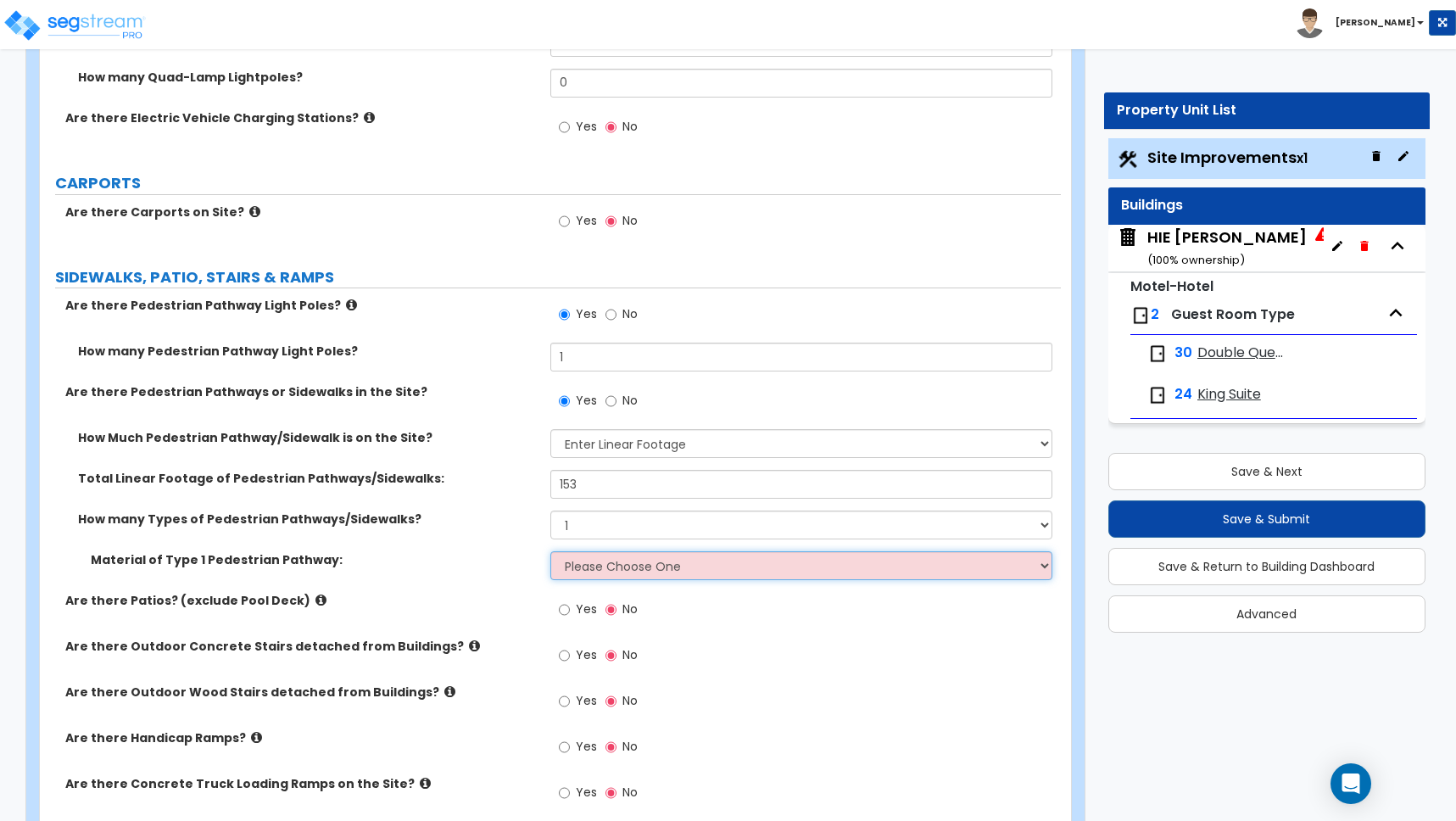
click at [577, 566] on select "Please Choose One Bare Concrete Stamped Concrete Brick Pavers Stone Pavers Wood…" at bounding box center [801, 565] width 502 height 29
select select "1"
click at [550, 551] on select "Please Choose One Bare Concrete Stamped Concrete Brick Pavers Stone Pavers Wood…" at bounding box center [801, 565] width 502 height 29
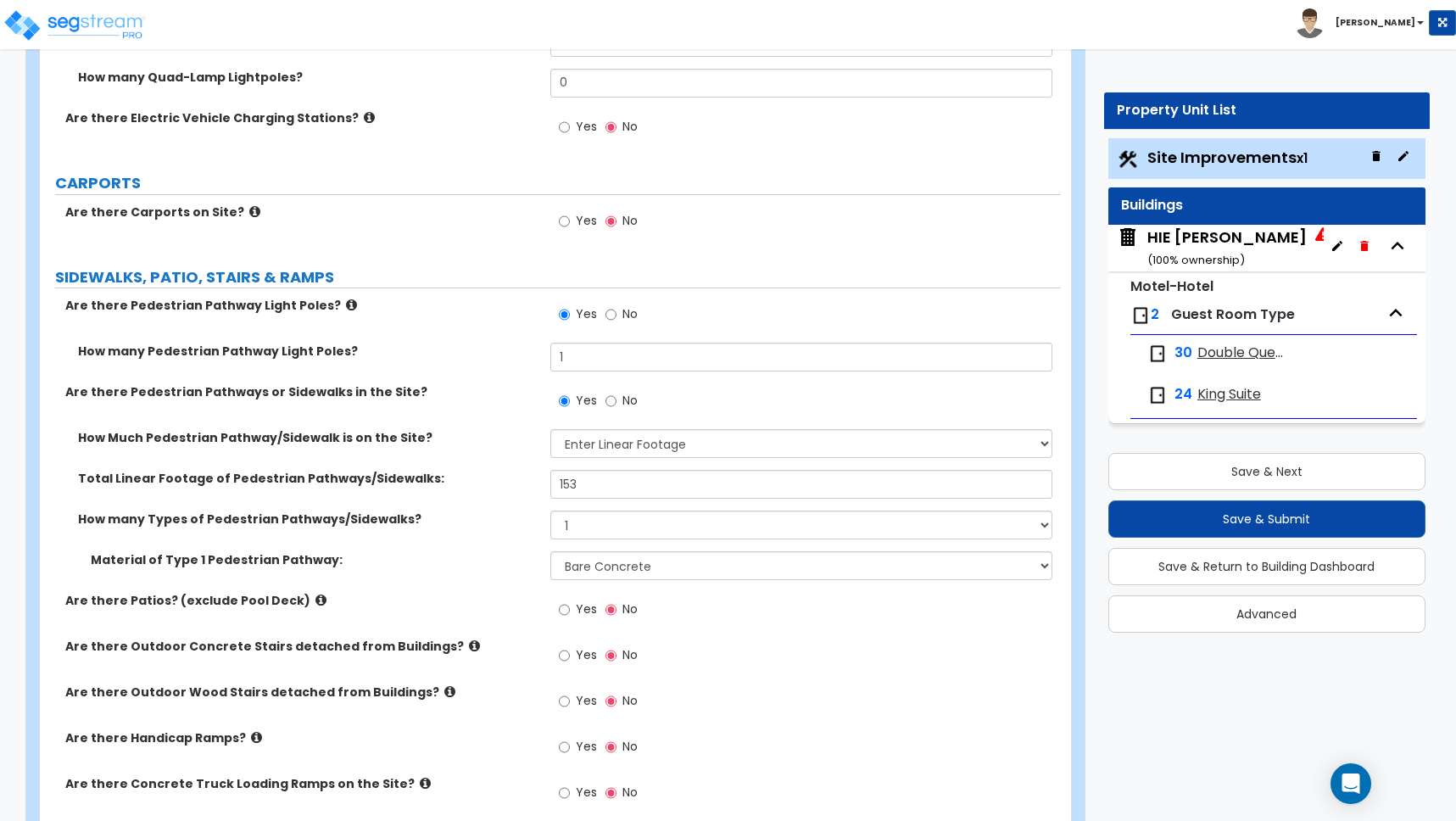
click at [514, 566] on label "Material of Type 1 Pedestrian Pathway:" at bounding box center [314, 559] width 447 height 17
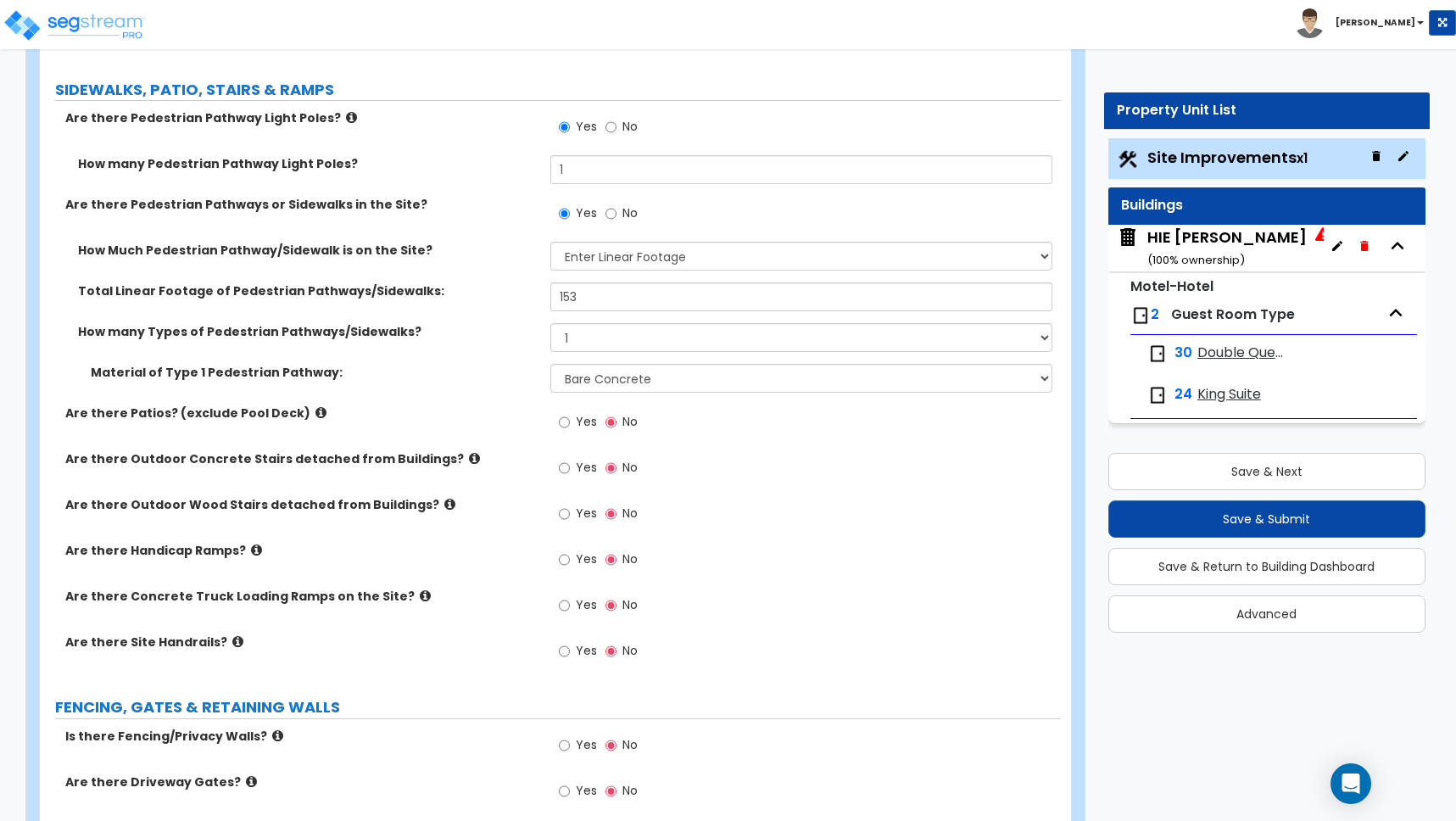
scroll to position [1798, 0]
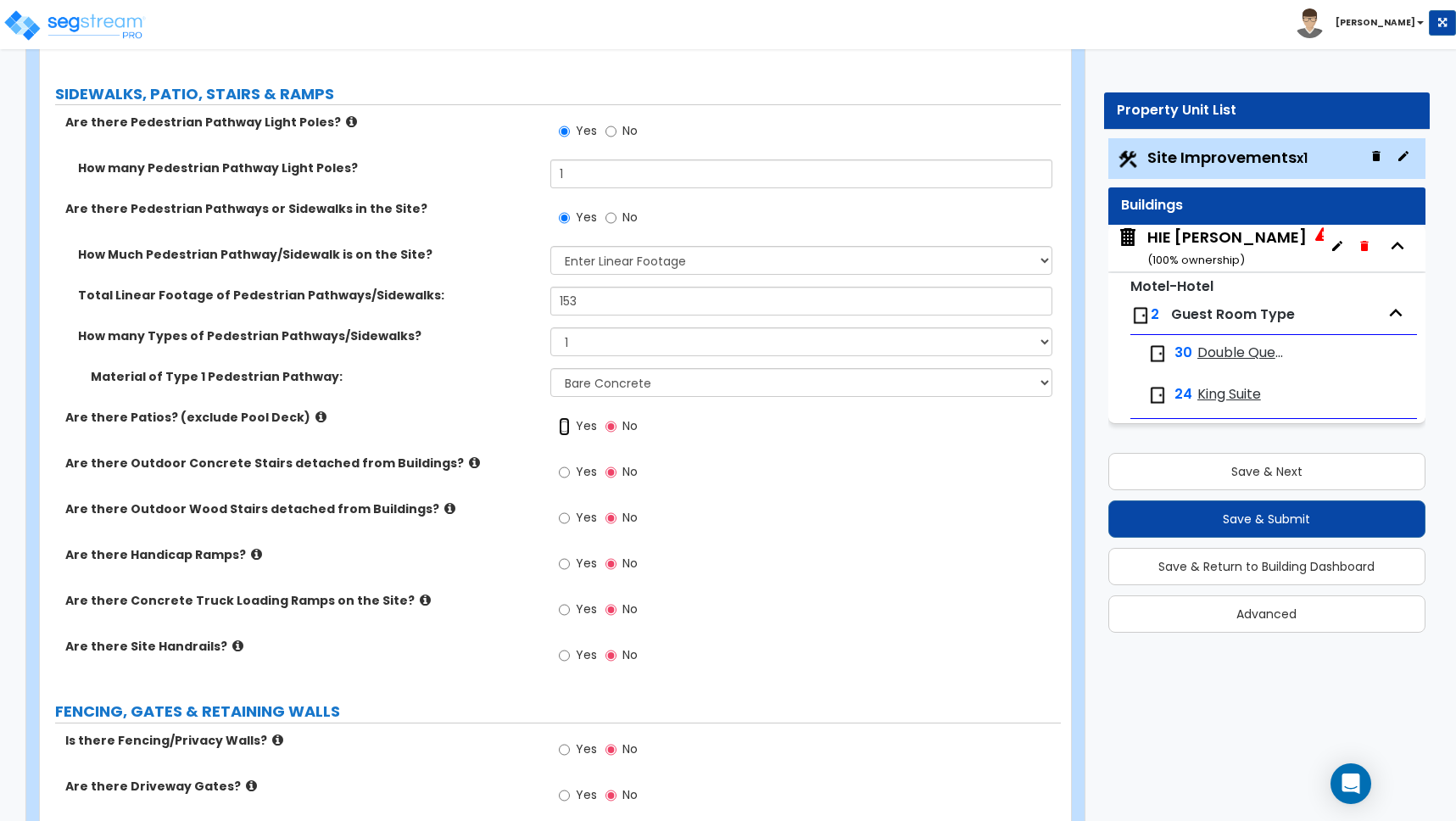
click at [567, 427] on input "Yes" at bounding box center [564, 426] width 11 height 19
radio input "true"
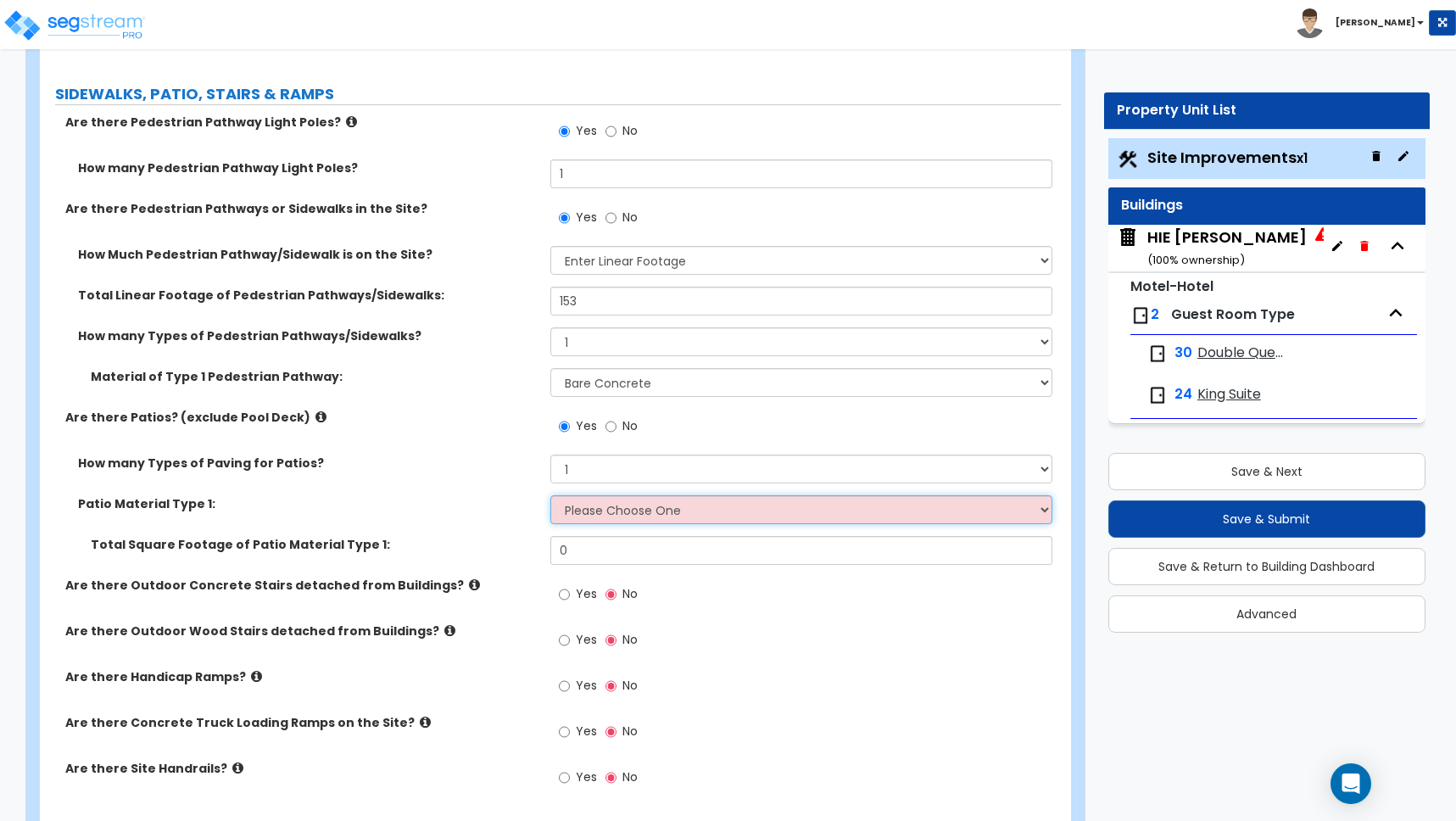
click at [578, 502] on select "Please Choose One Bare Concrete Stamped Concrete Brick Pavers Stone Pavers Tile…" at bounding box center [801, 509] width 502 height 29
select select "1"
click at [550, 495] on select "Please Choose One Bare Concrete Stamped Concrete Brick Pavers Stone Pavers Tile…" at bounding box center [801, 509] width 502 height 29
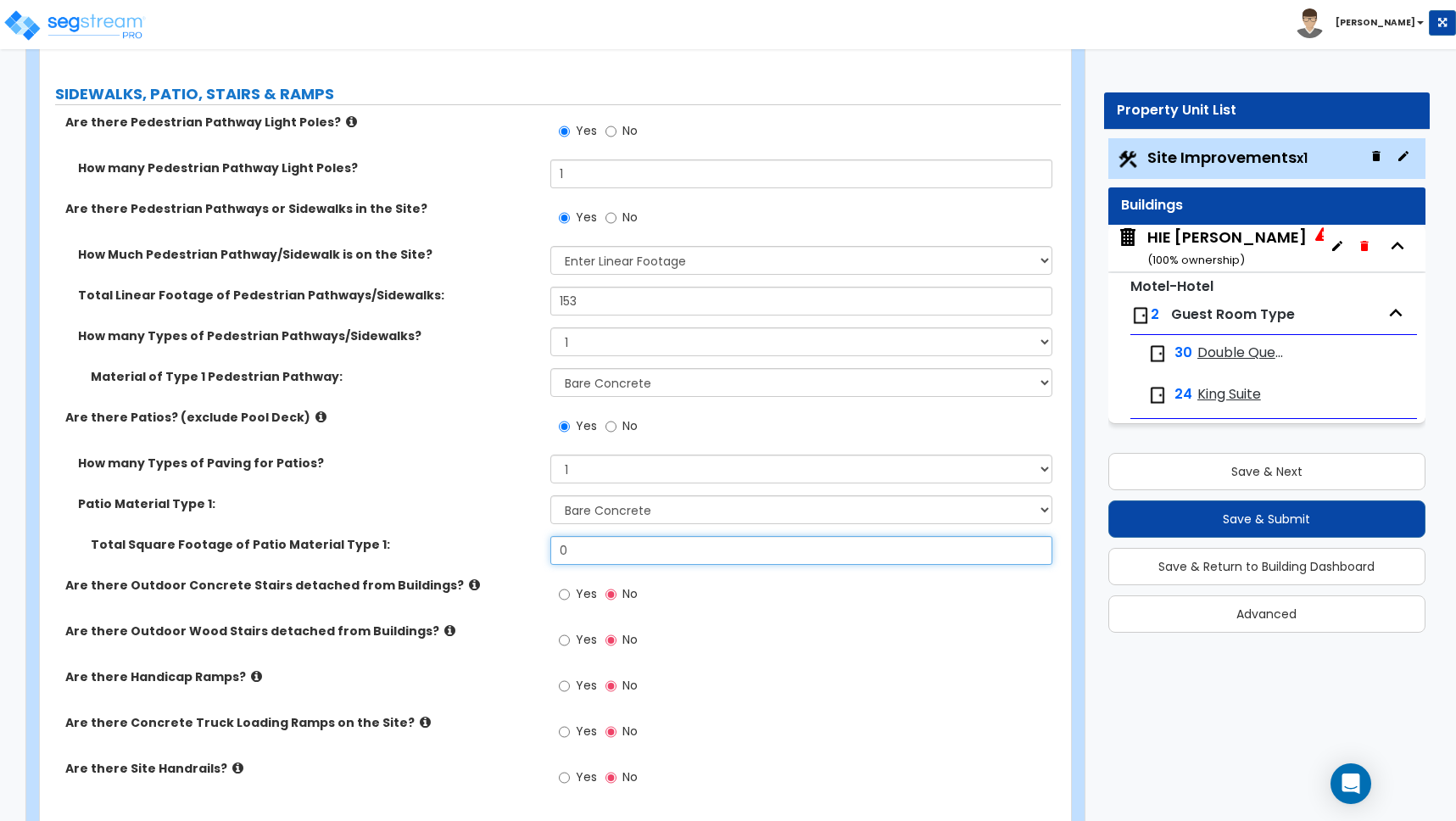
drag, startPoint x: 573, startPoint y: 555, endPoint x: 433, endPoint y: 531, distance: 142.0
click at [433, 531] on div "How many Types of Paving for Patios? 1 2 3 4 Patio Material Type 1: Please Choo…" at bounding box center [551, 516] width 996 height 122
type input "40"
click at [440, 482] on div "How many Types of Paving for Patios? 1 2 3 4" at bounding box center [550, 475] width 1021 height 41
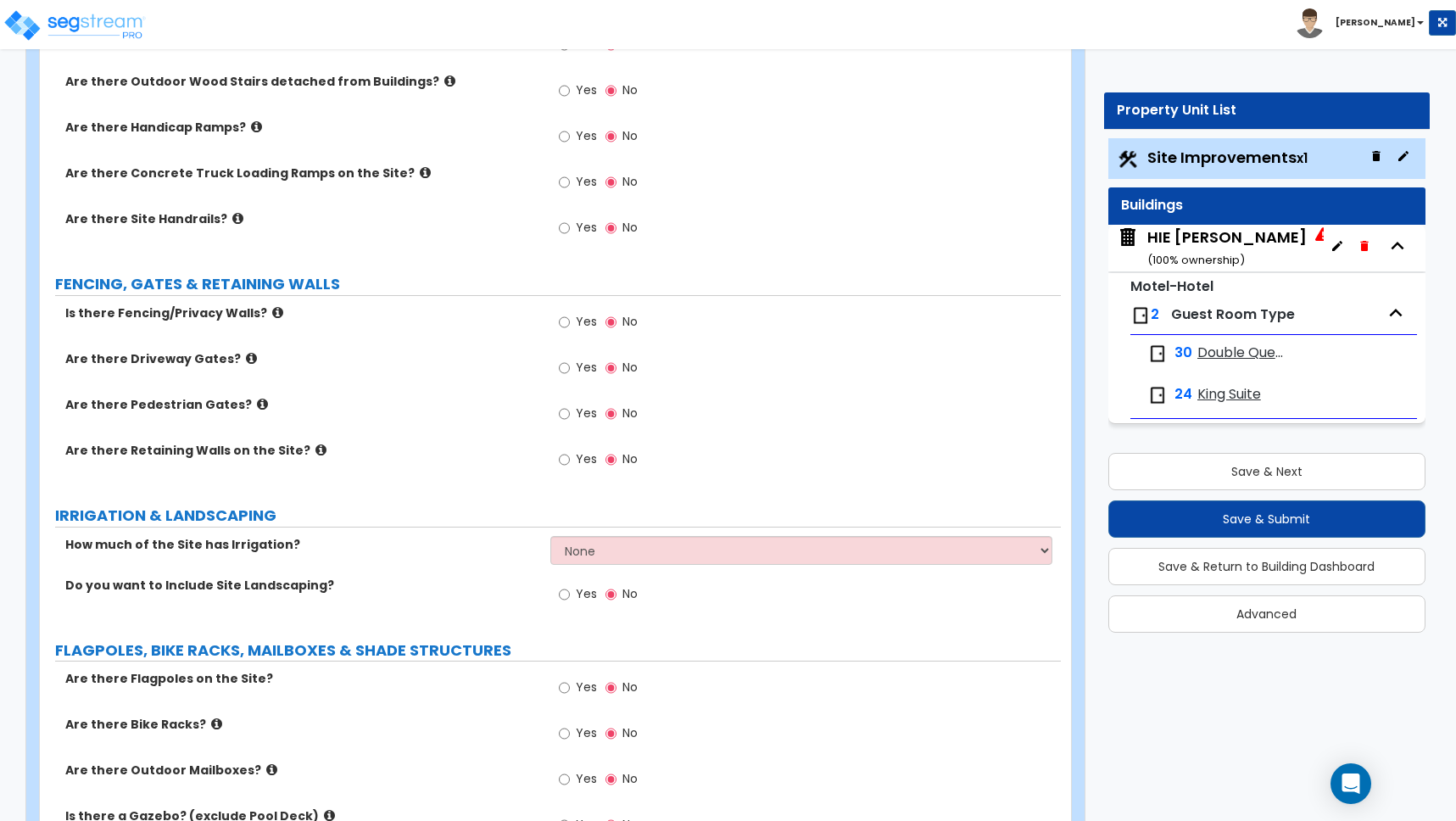
scroll to position [2414, 0]
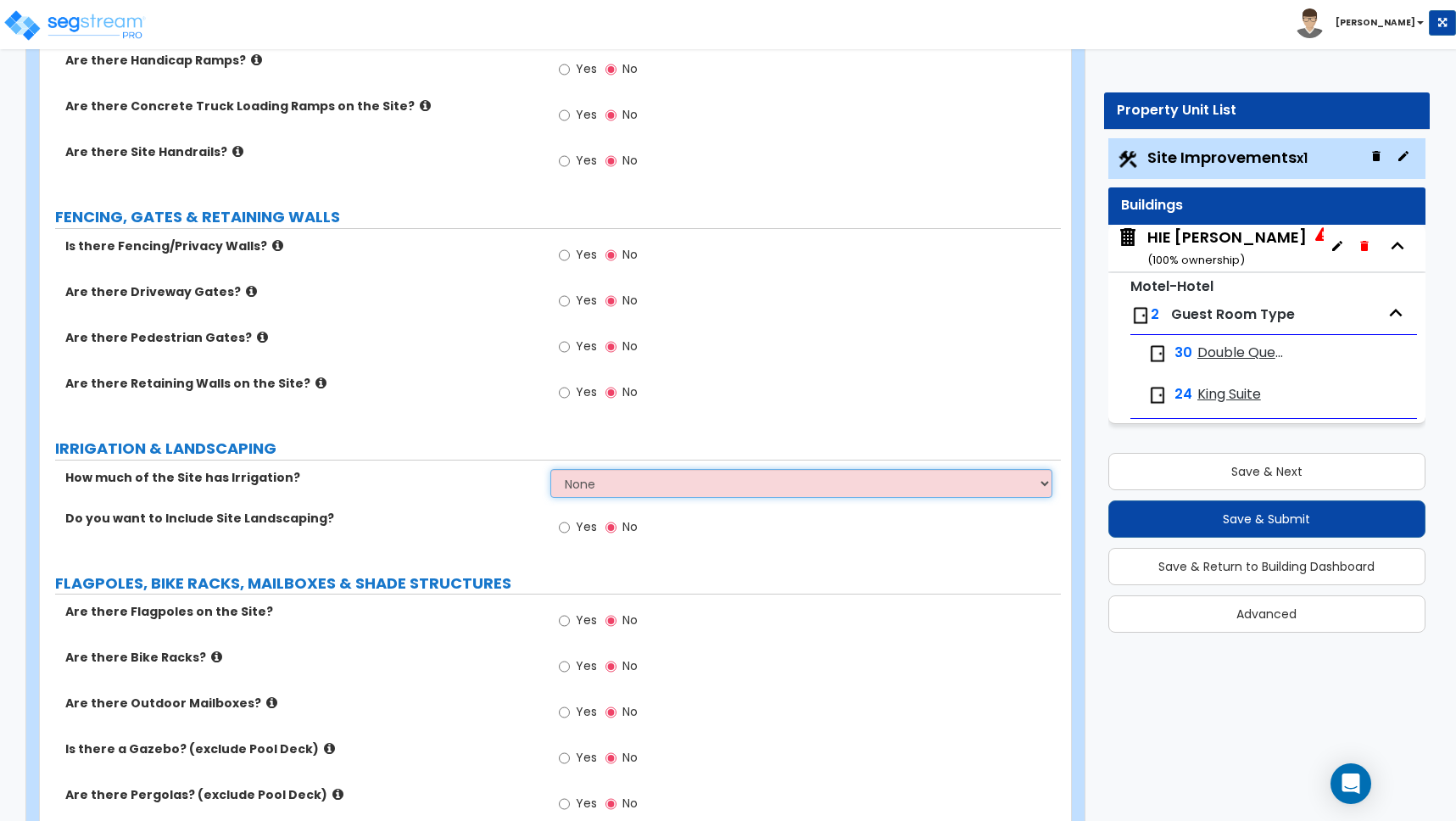
click at [584, 485] on select "None I want to Enter an Approximate Percentage I want to Enter the Square Foota…" at bounding box center [801, 483] width 502 height 29
select select "2"
click at [550, 469] on select "None I want to Enter an Approximate Percentage I want to Enter the Square Foota…" at bounding box center [801, 483] width 502 height 29
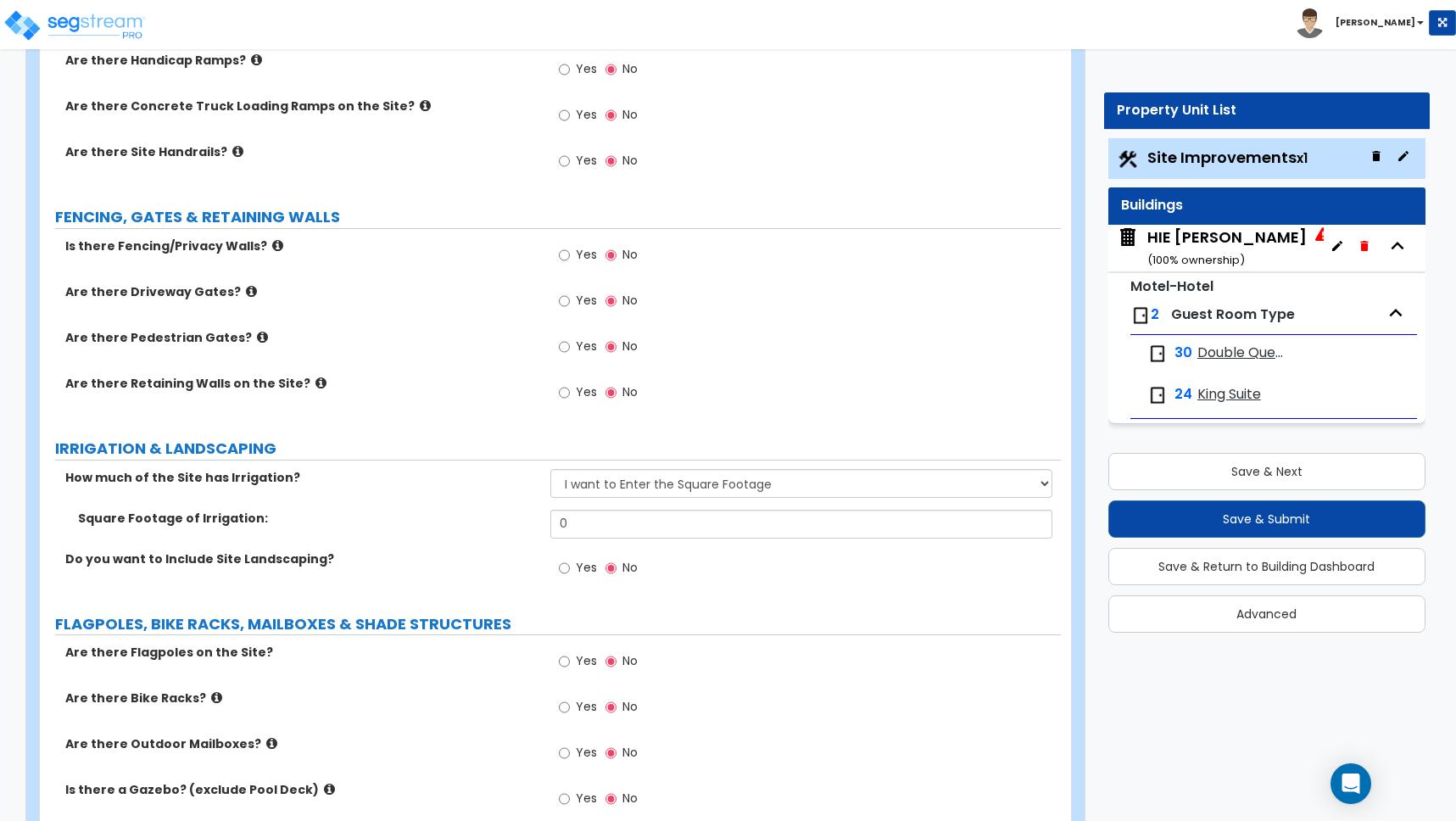
scroll to position [1839, 0]
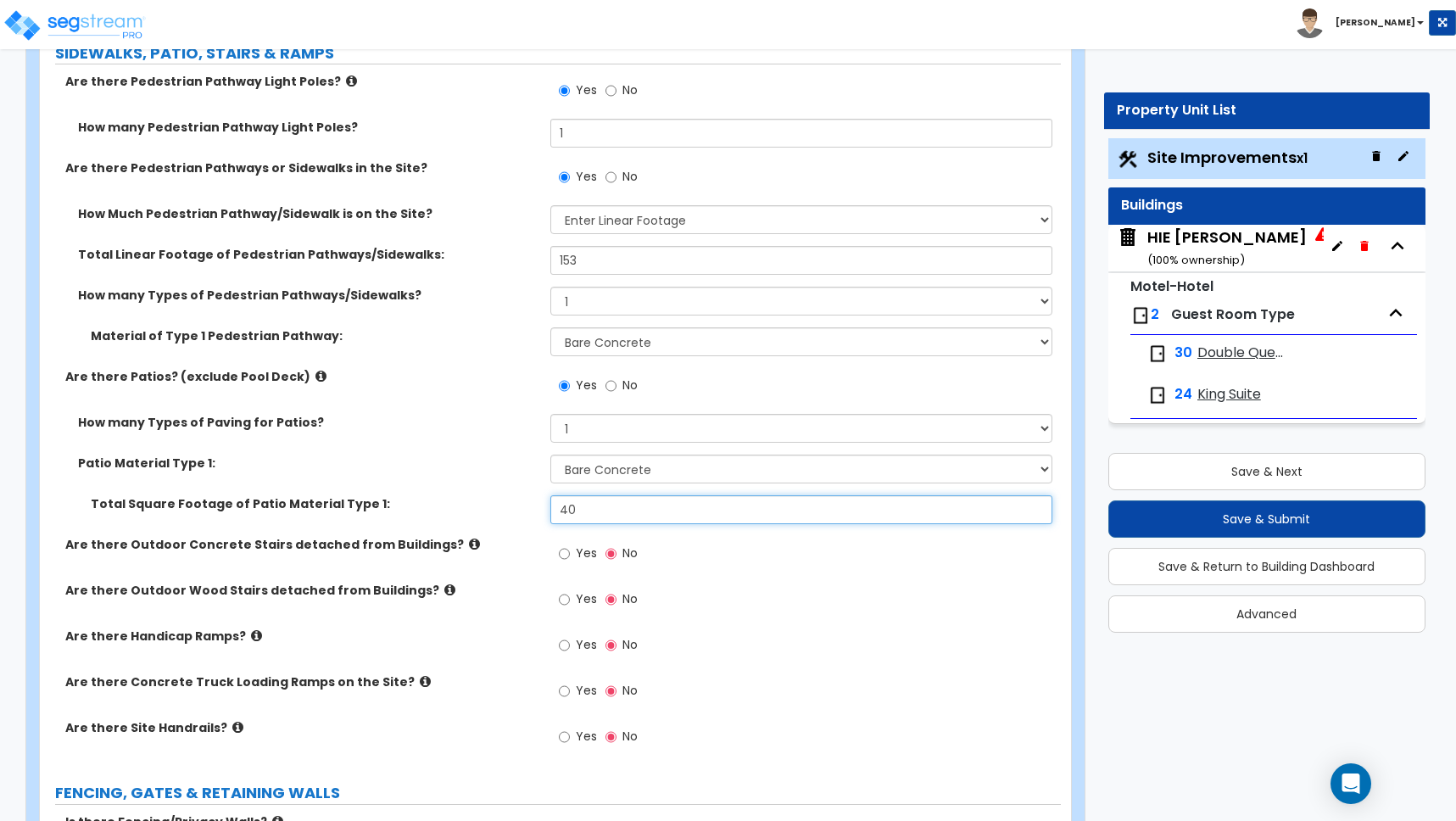
drag, startPoint x: 587, startPoint y: 508, endPoint x: 530, endPoint y: 499, distance: 57.7
click at [530, 499] on div "Total Square Footage of Patio Material Type 1: 40" at bounding box center [550, 516] width 1021 height 41
type input "7"
type input "60"
click at [511, 501] on label "Total Square Footage of Patio Material Type 1:" at bounding box center [314, 503] width 447 height 17
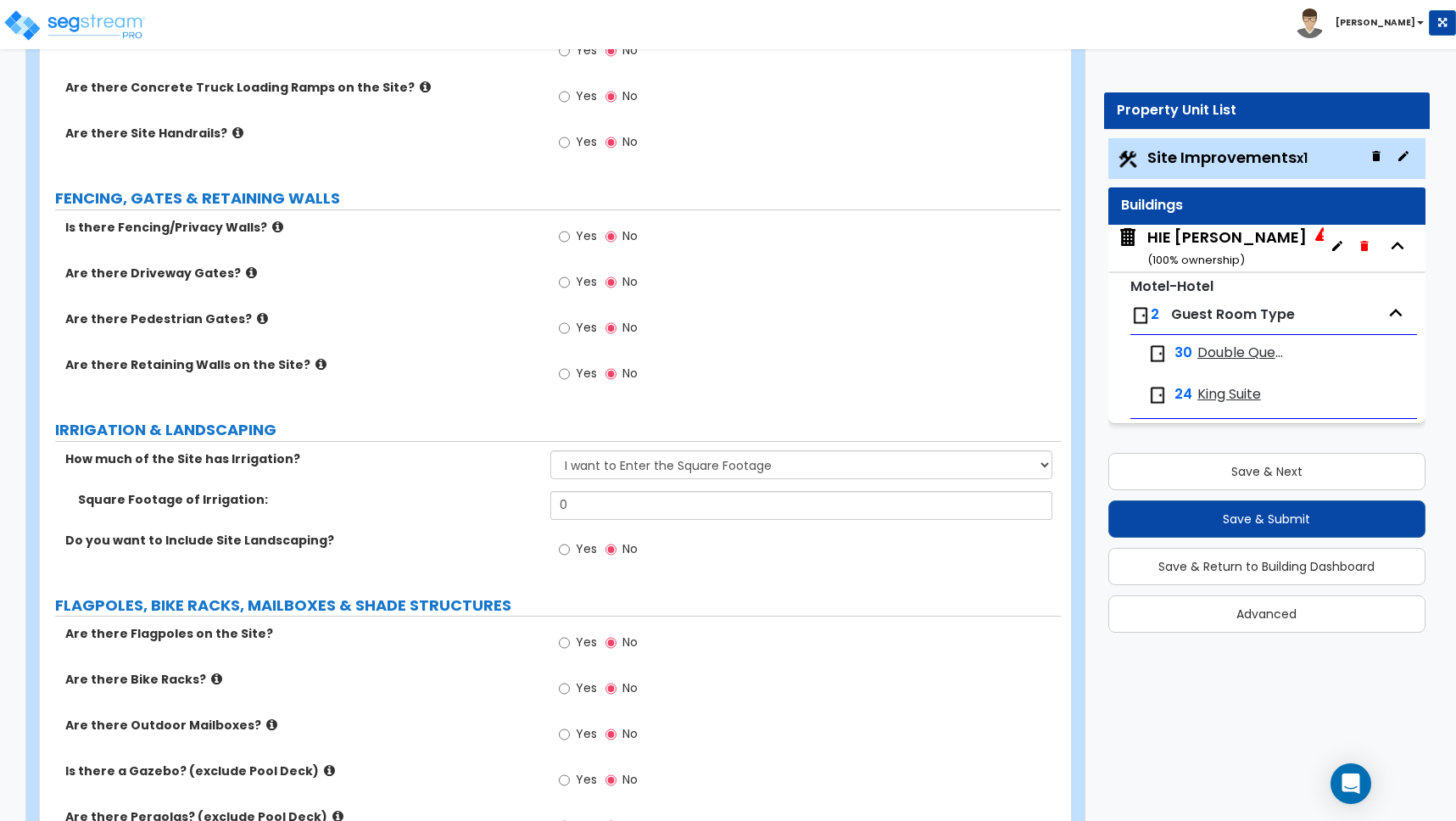
scroll to position [2693, 0]
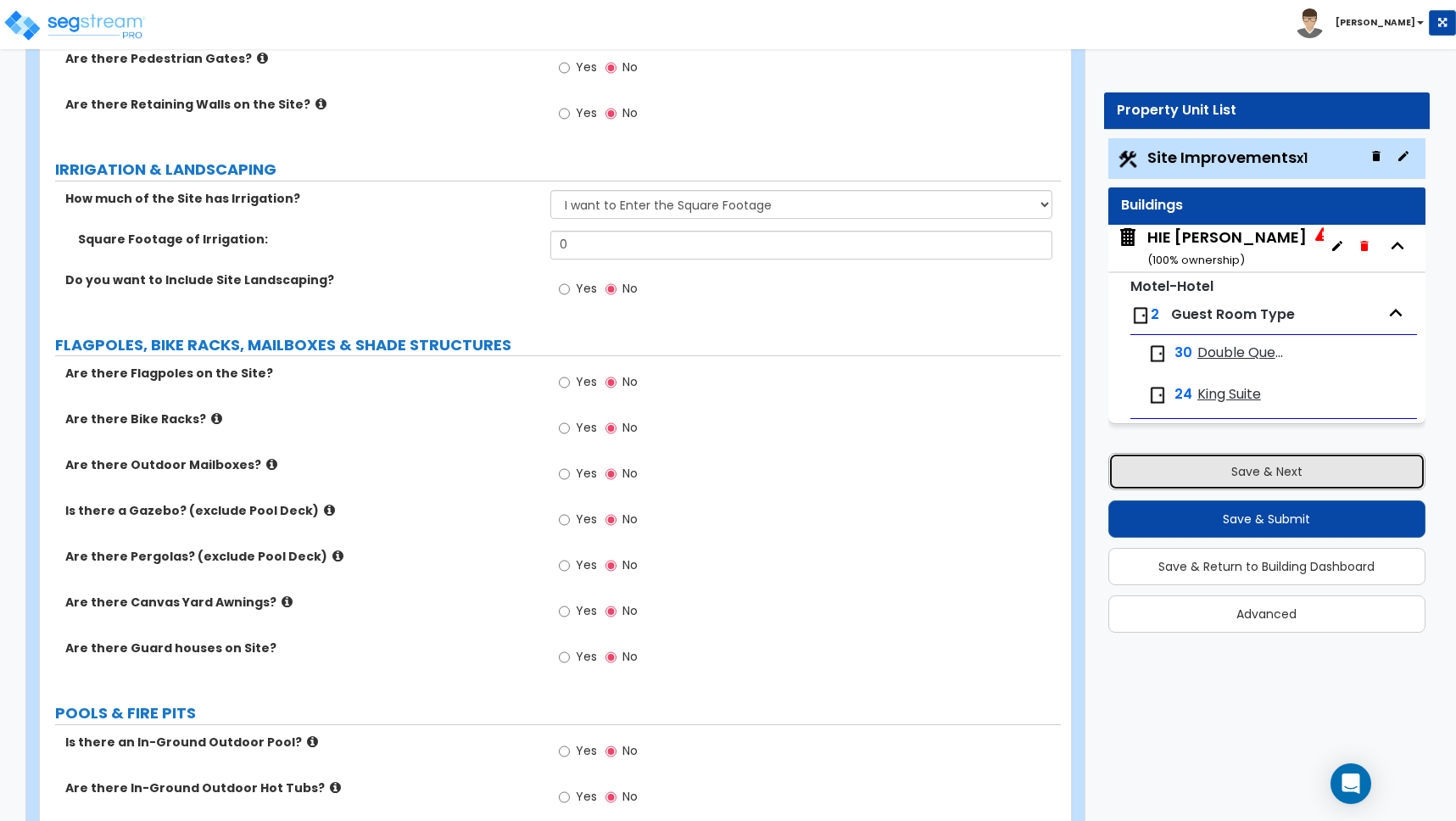
click at [1270, 476] on button "Save & Next" at bounding box center [1266, 471] width 317 height 37
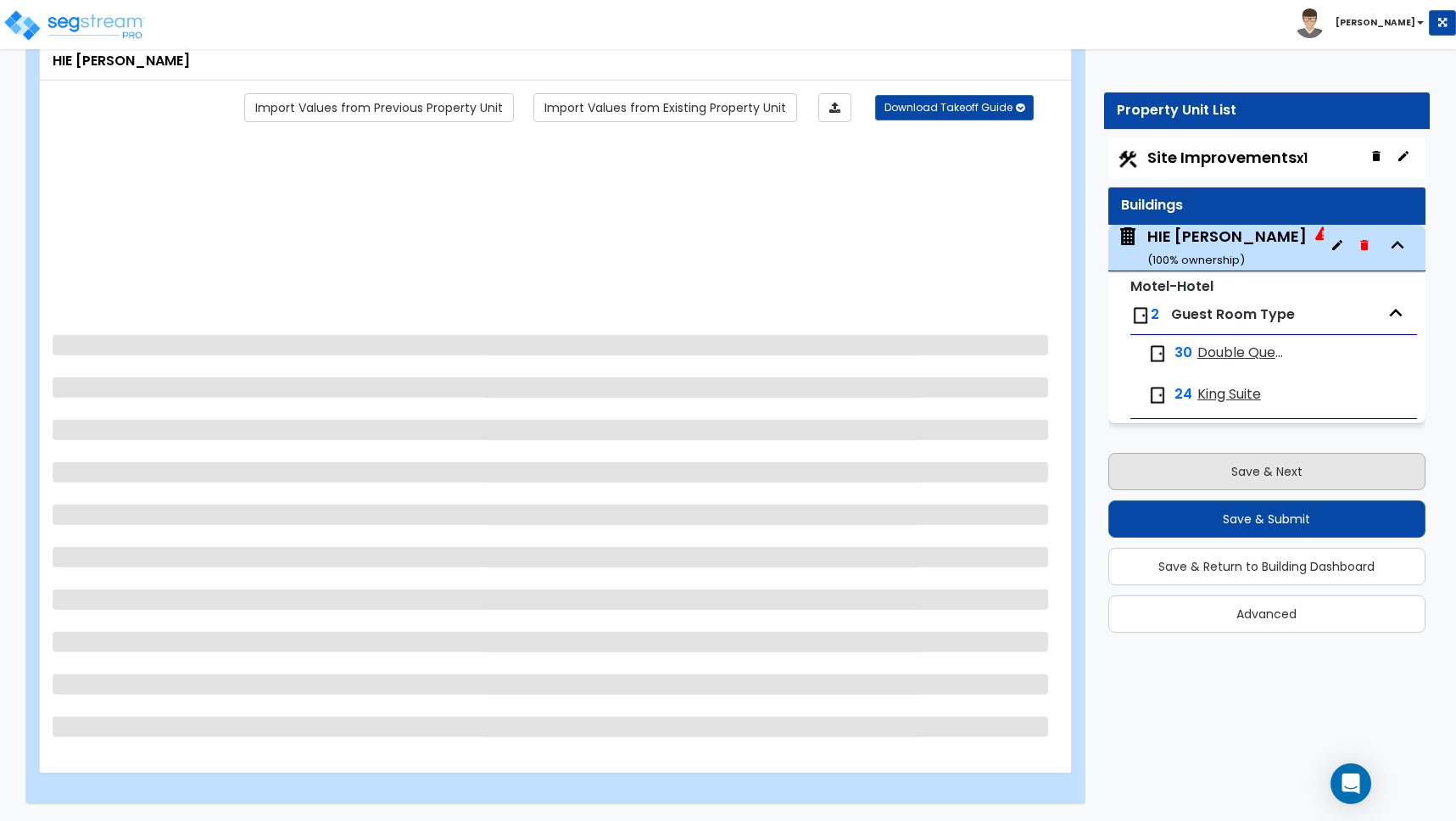
scroll to position [0, 0]
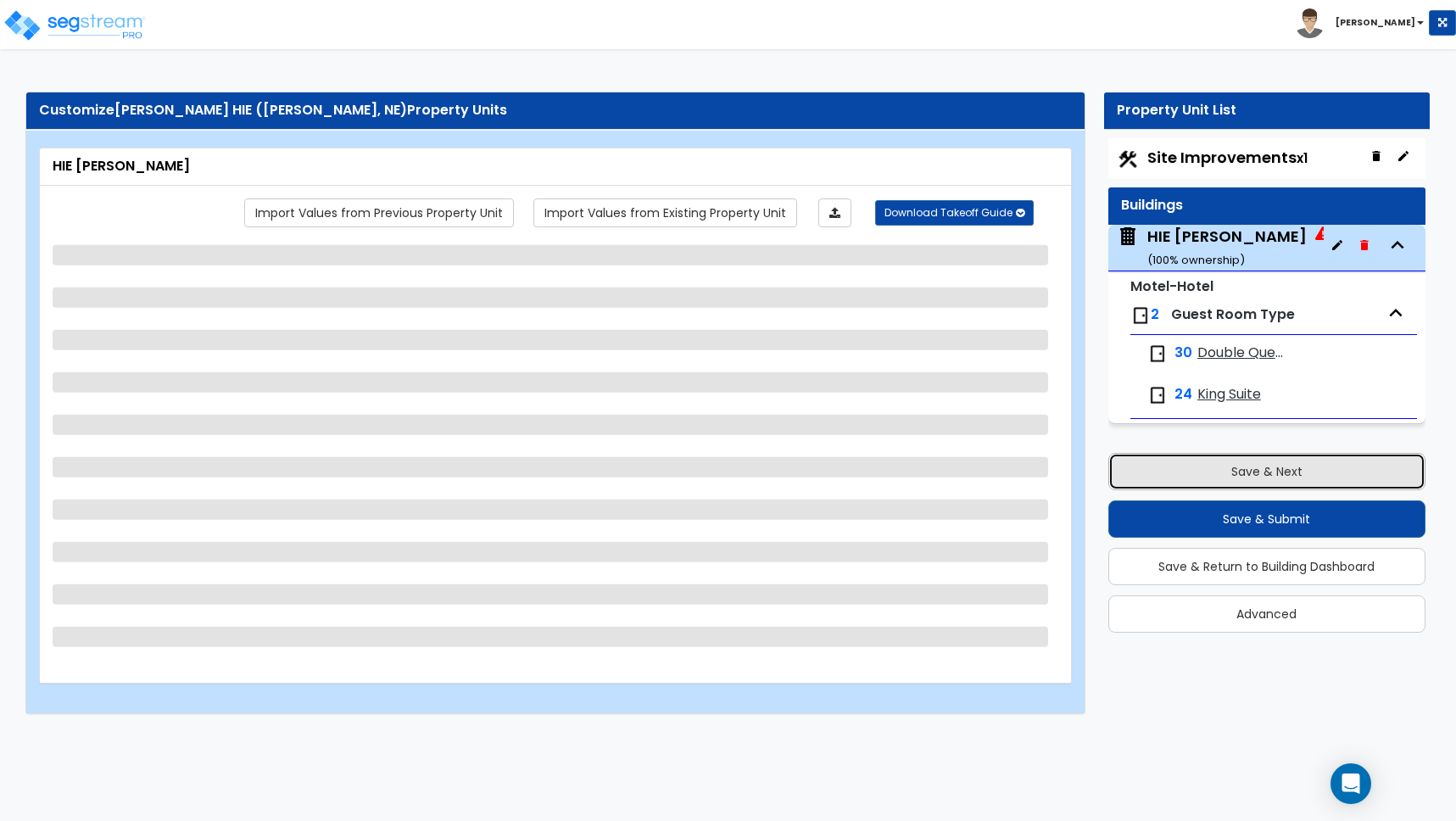
click at [1270, 476] on button "Save & Next" at bounding box center [1266, 471] width 317 height 37
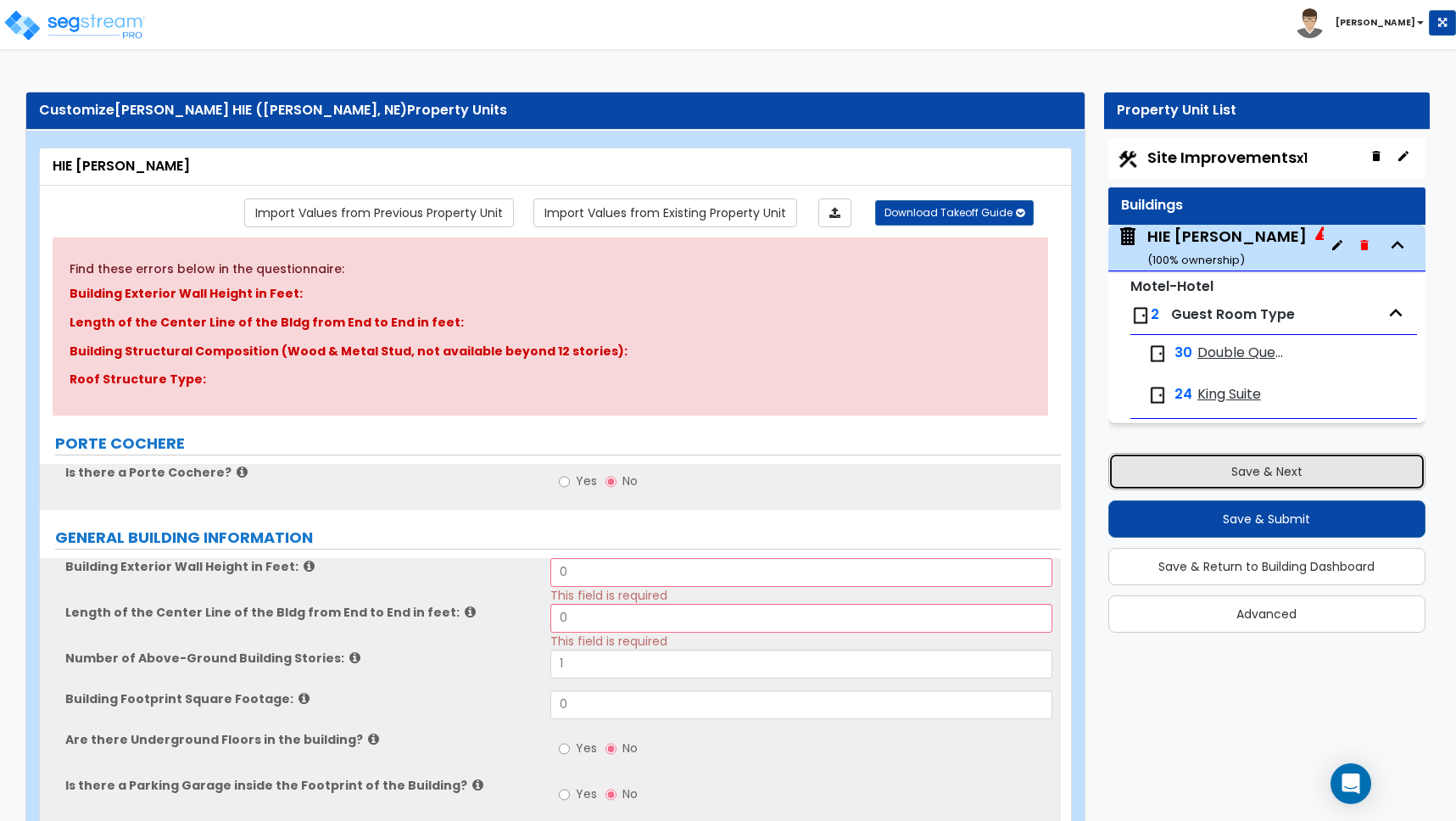
click at [1270, 476] on button "Save & Next" at bounding box center [1266, 471] width 317 height 37
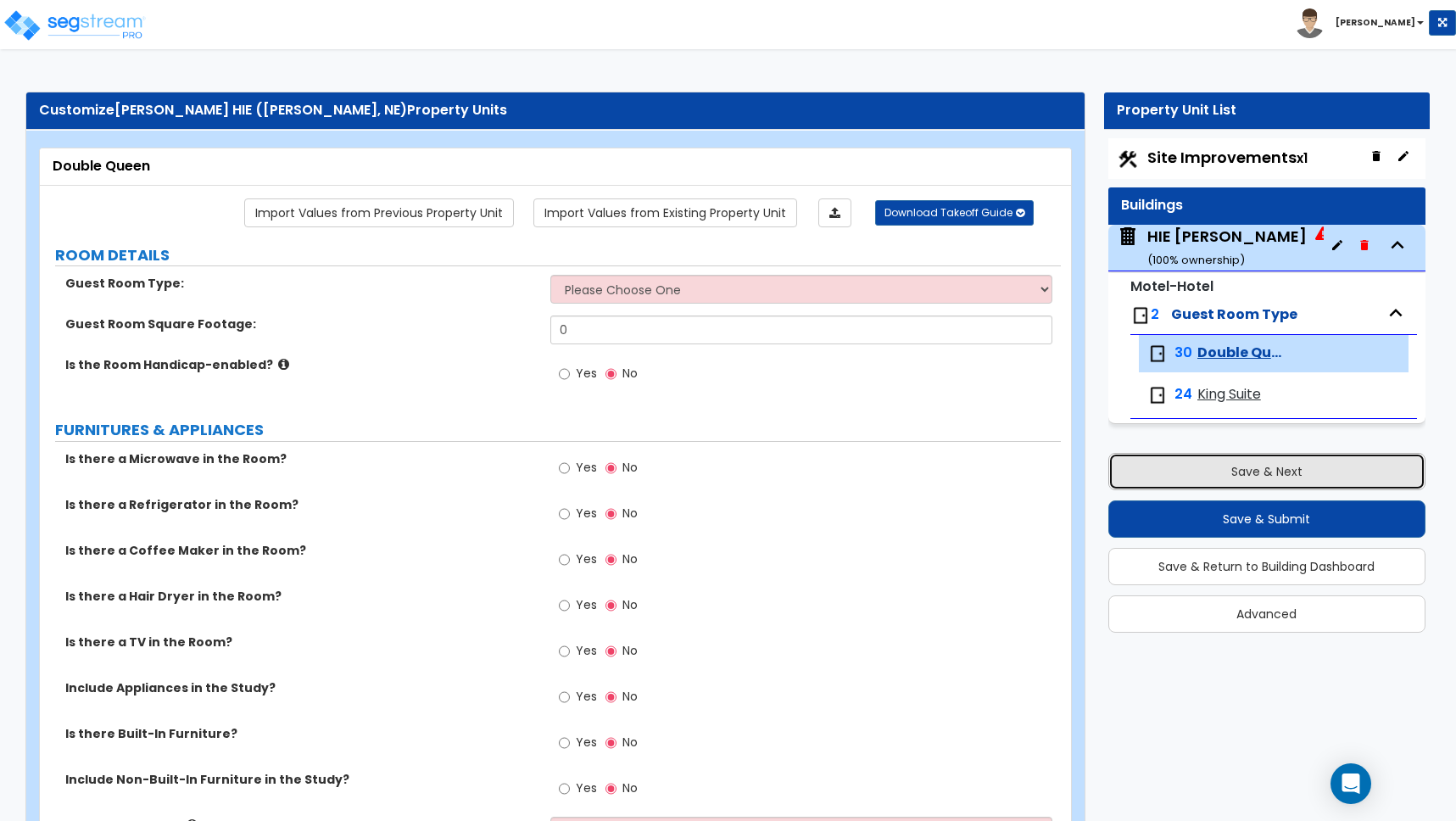
click at [1270, 476] on button "Save & Next" at bounding box center [1266, 471] width 317 height 37
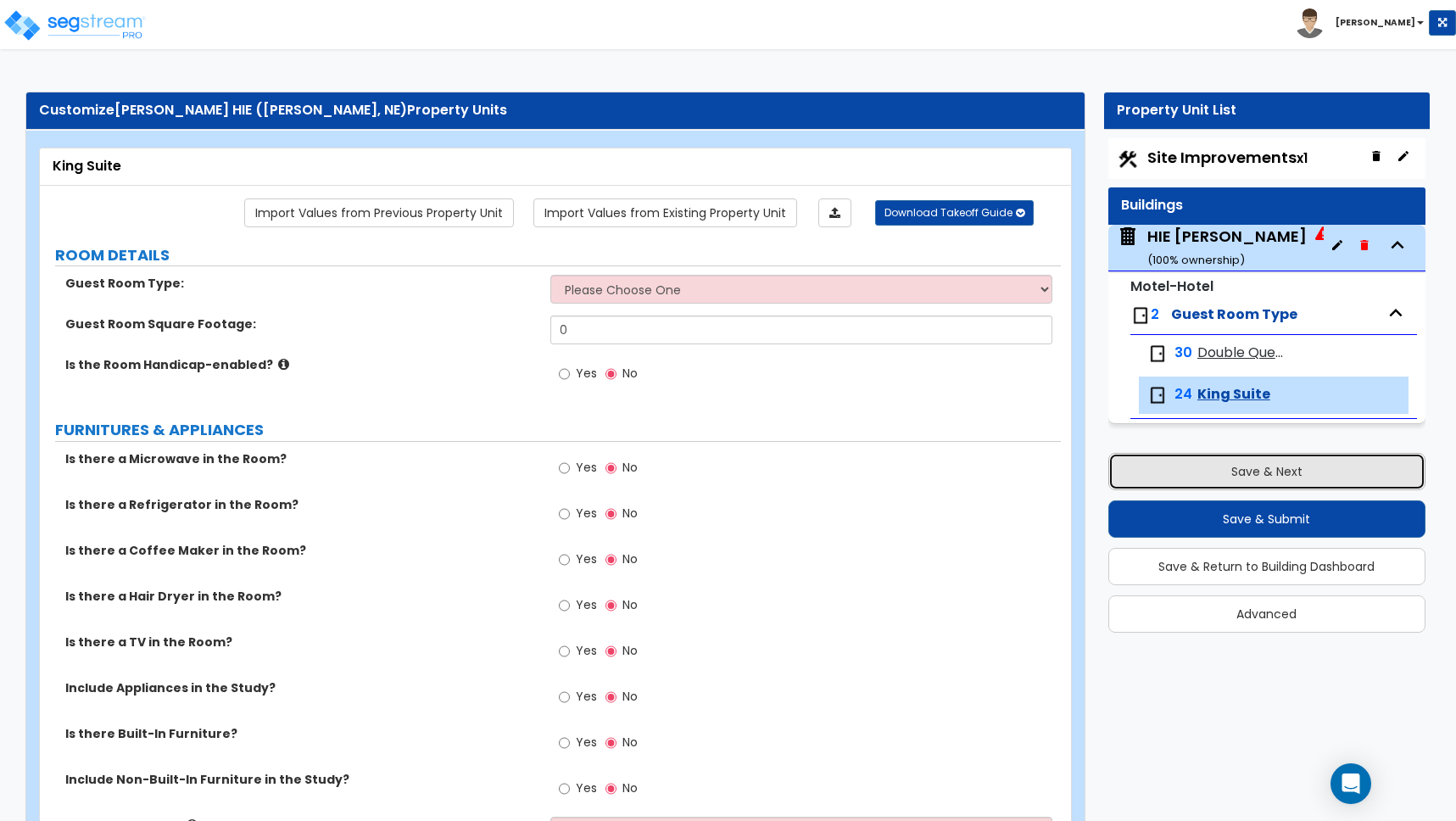
click at [1246, 473] on button "Save & Next" at bounding box center [1266, 471] width 317 height 37
select select "2"
select select "1"
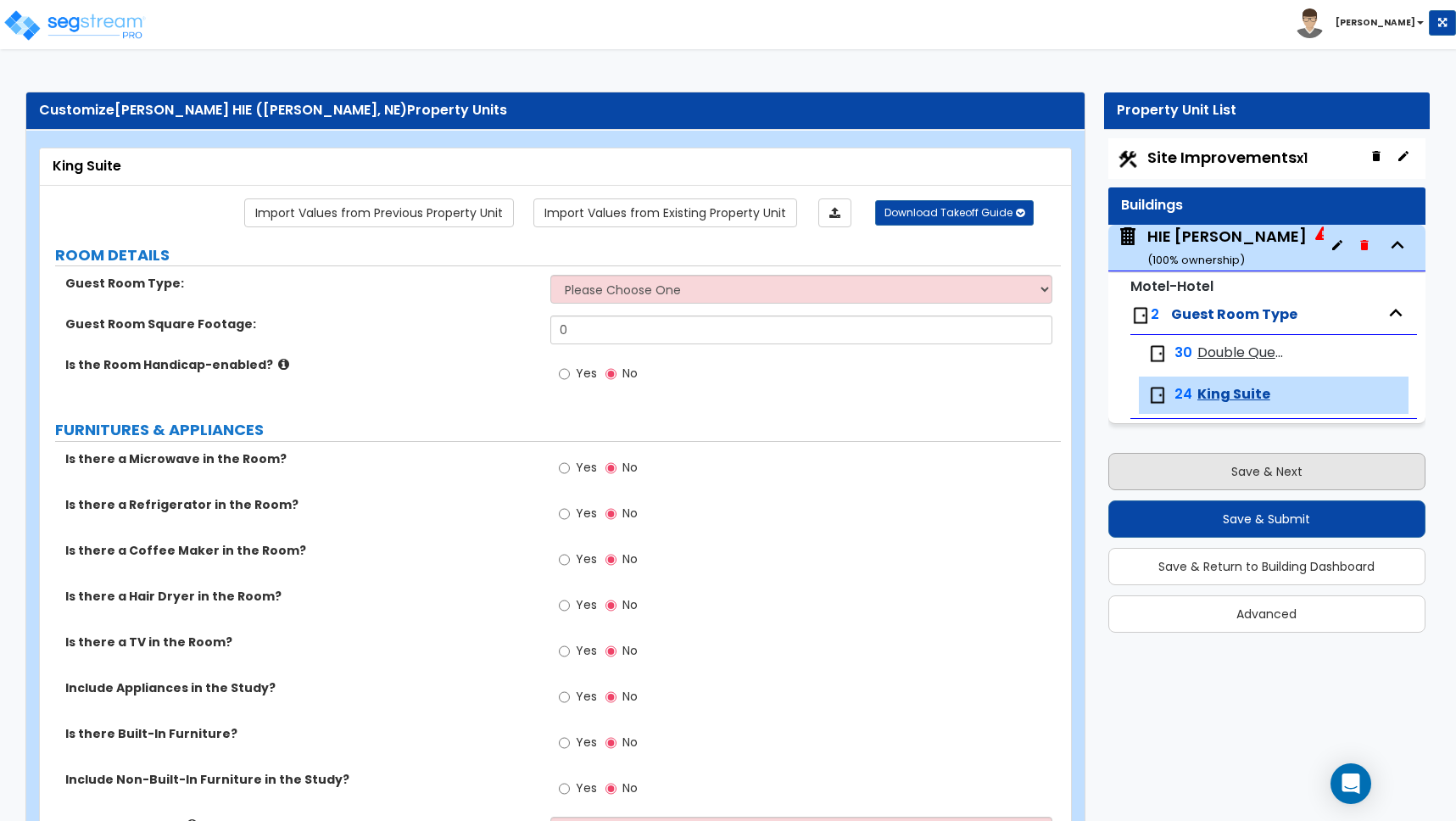
select select "1"
select select "2"
select select "1"
select select "2"
select select "1"
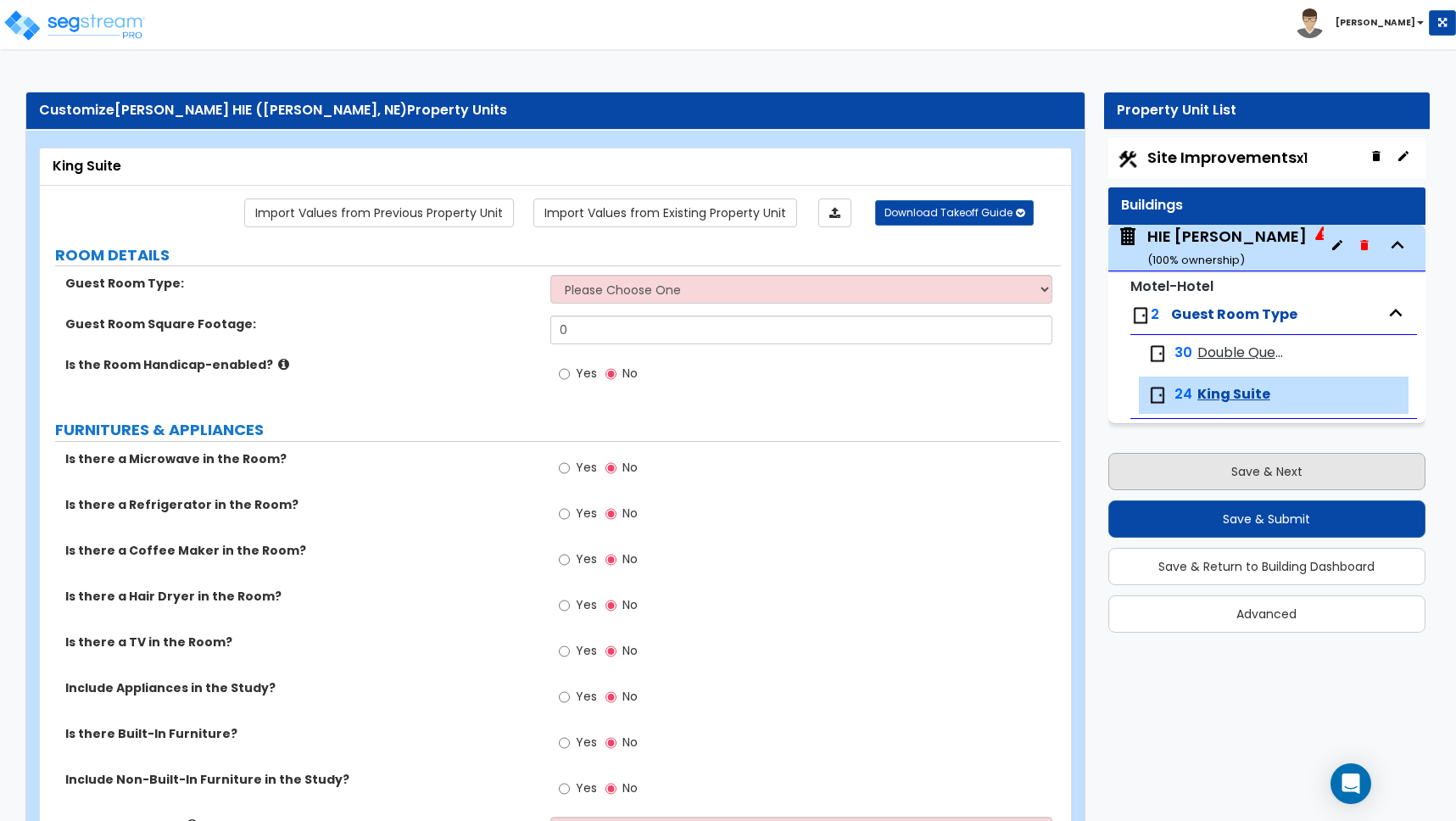
select select "1"
select select "2"
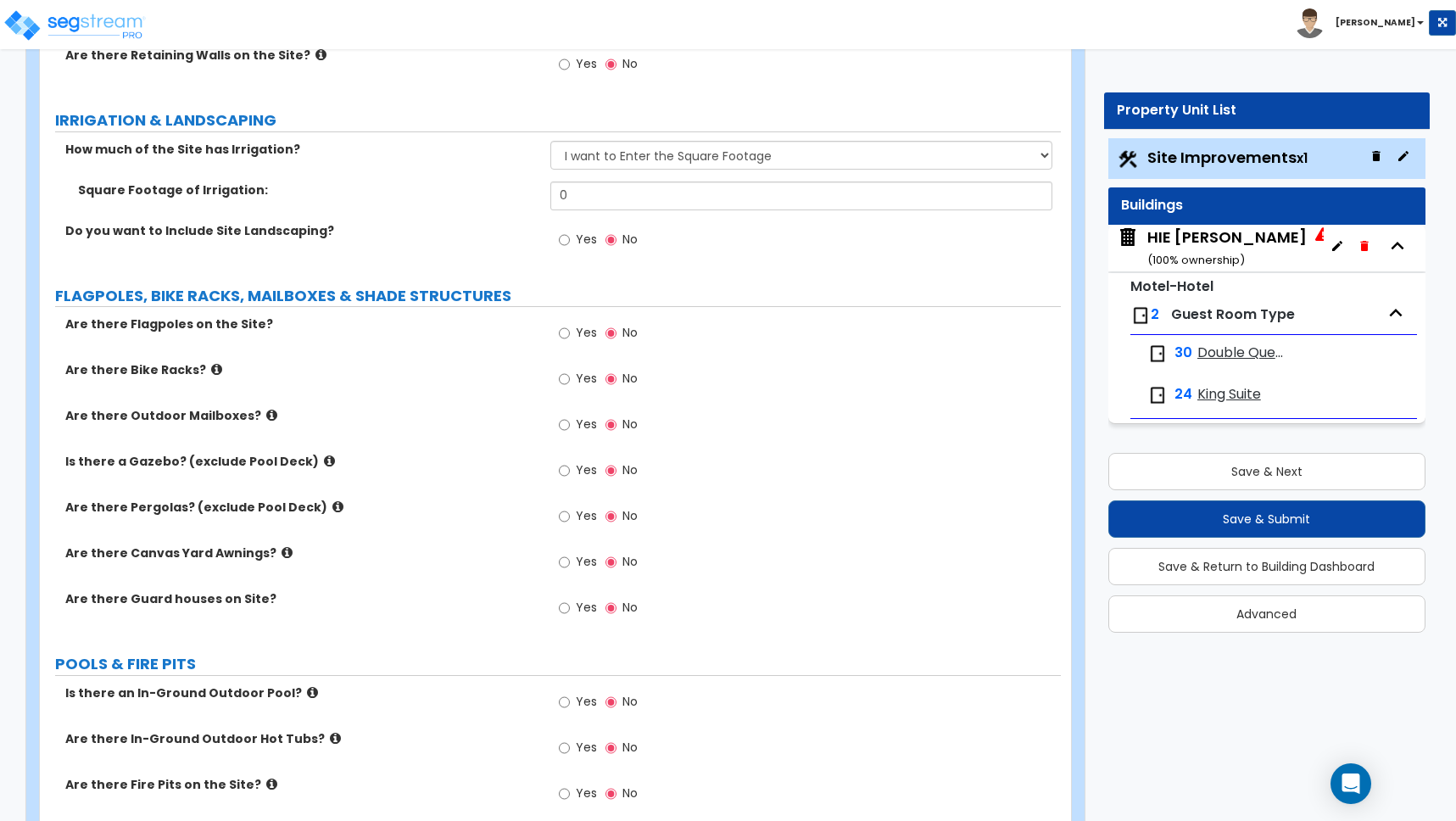
scroll to position [2715, 0]
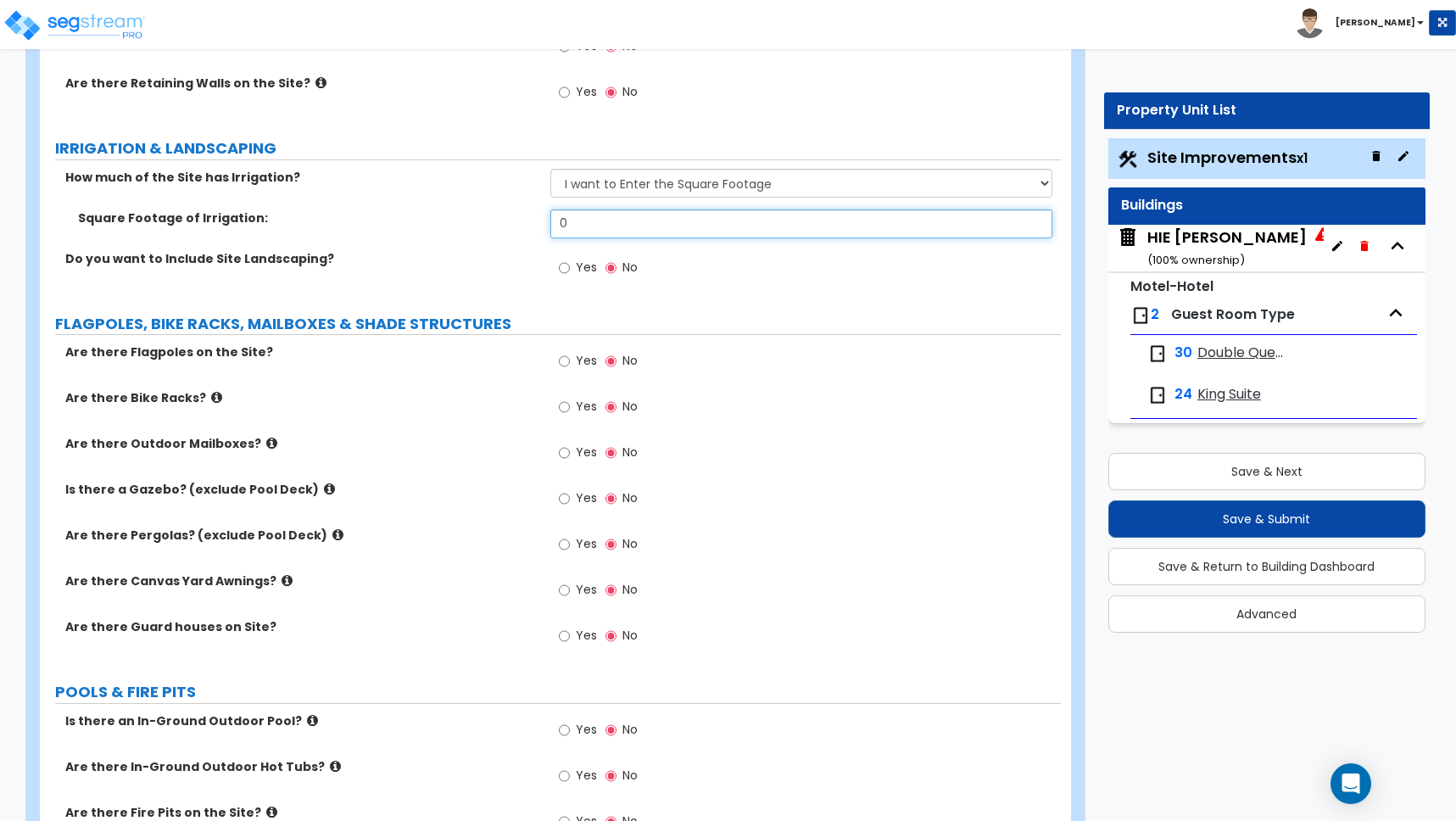
drag, startPoint x: 576, startPoint y: 223, endPoint x: 509, endPoint y: 221, distance: 67.0
click at [513, 222] on div "Square Footage of Irrigation: 0" at bounding box center [550, 230] width 1021 height 41
type input "16,983"
click at [568, 267] on input "Yes" at bounding box center [564, 267] width 11 height 19
radio input "true"
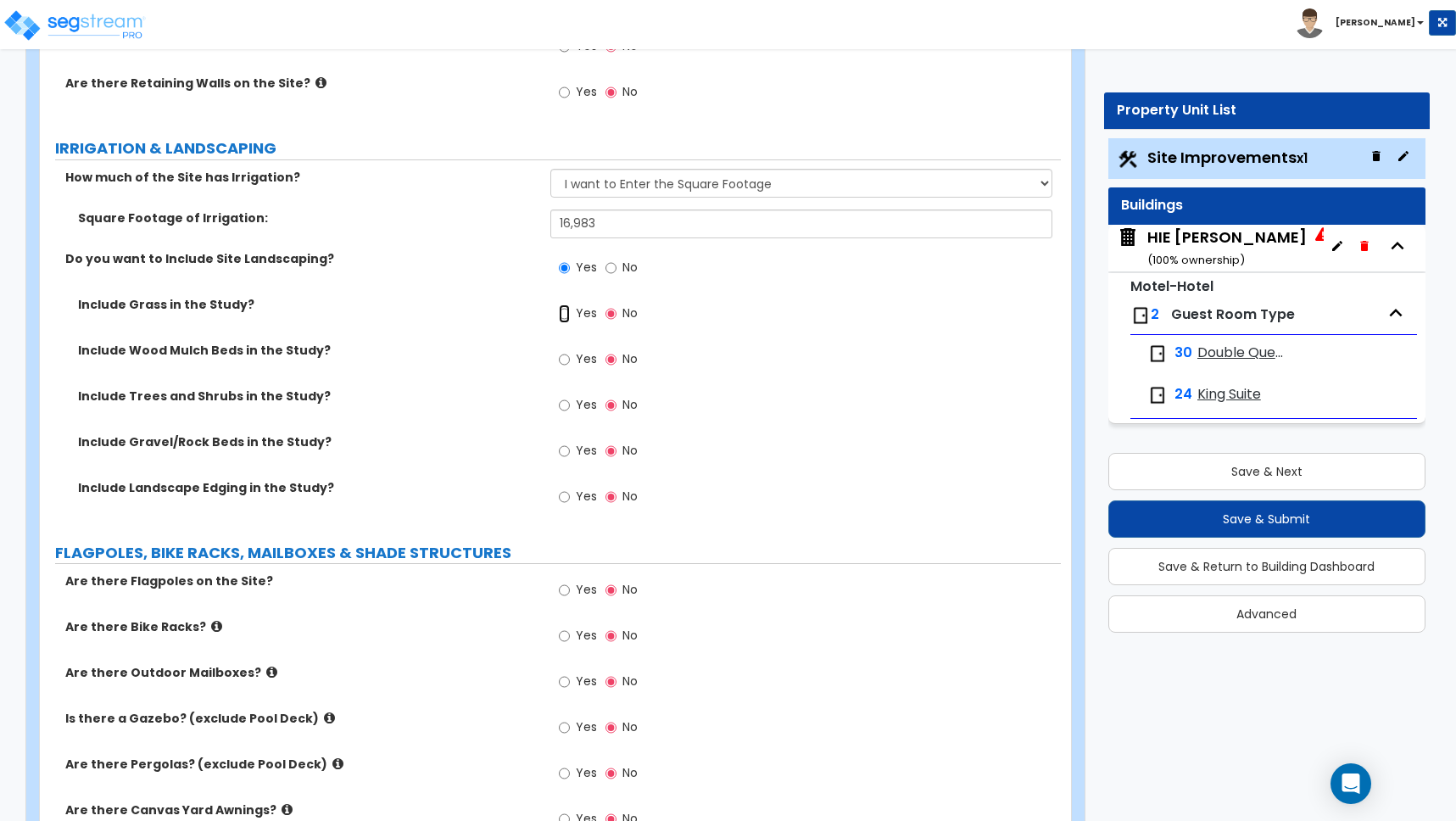
click at [564, 313] on input "Yes" at bounding box center [564, 313] width 11 height 19
radio input "true"
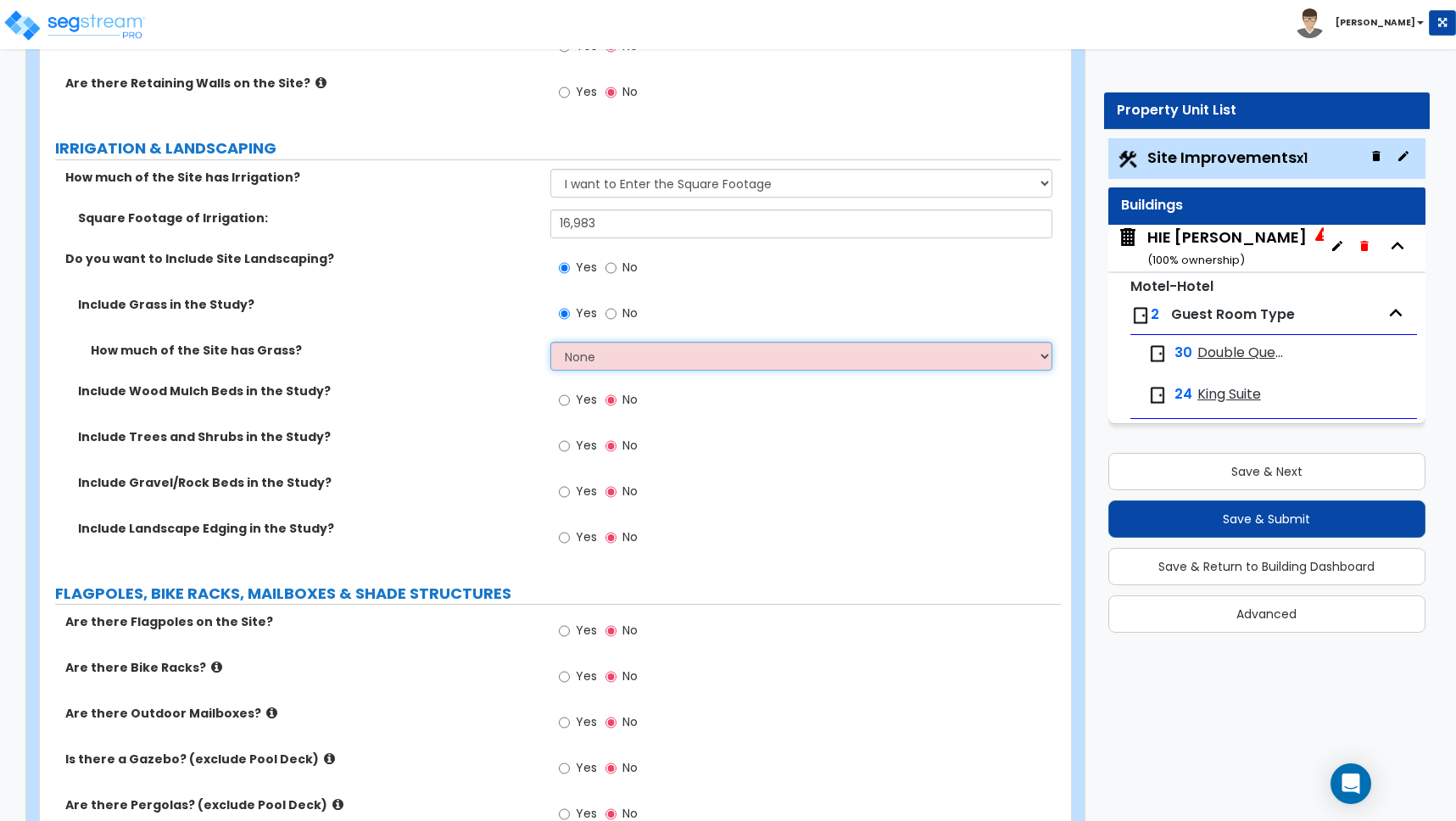
click at [585, 358] on select "None I want to Enter an Approximate Percentage I want to Enter the Square Foota…" at bounding box center [801, 356] width 502 height 29
select select "2"
click at [550, 342] on select "None I want to Enter an Approximate Percentage I want to Enter the Square Foota…" at bounding box center [801, 356] width 502 height 29
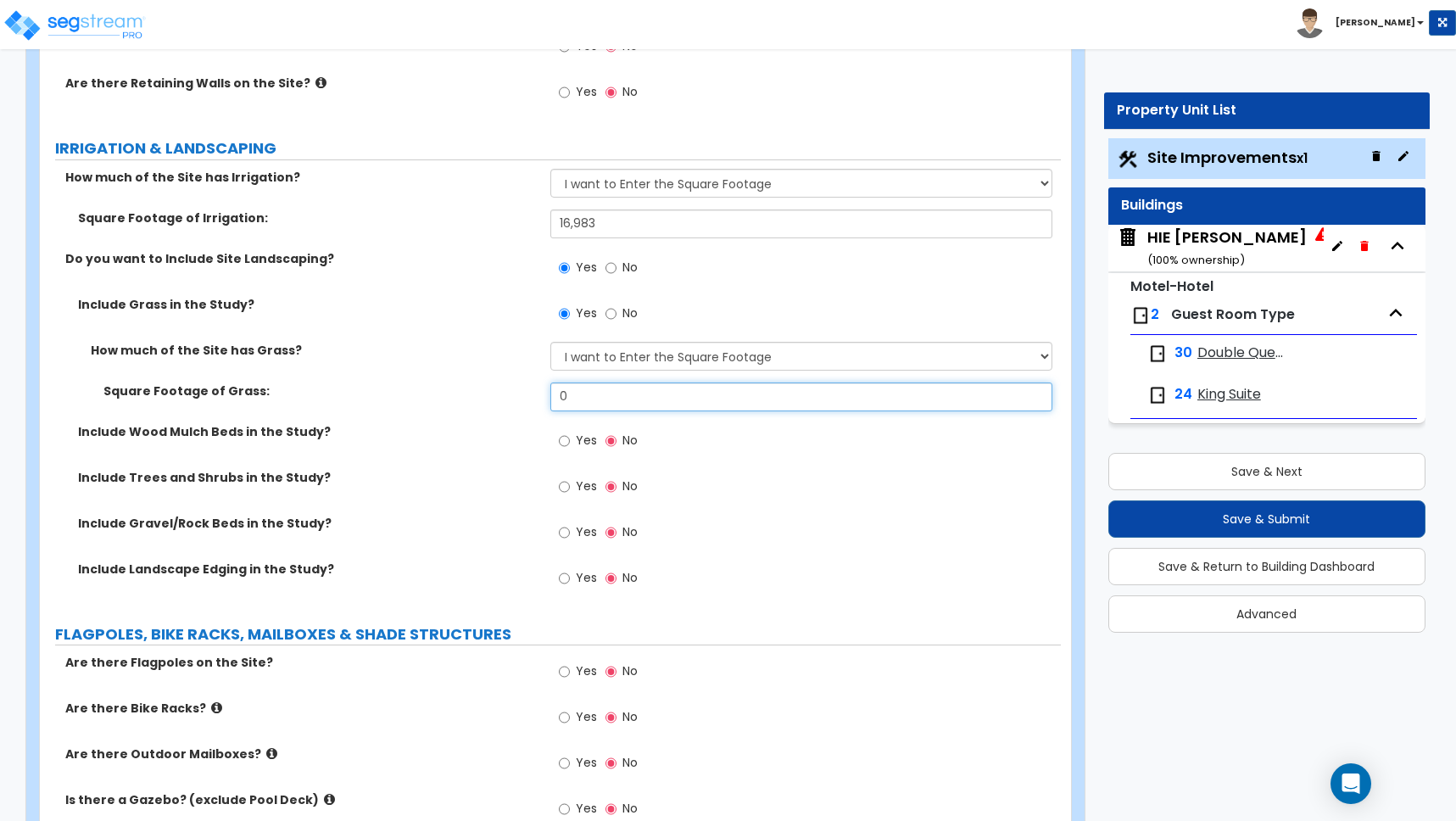
click at [547, 391] on div "Square Footage of Grass: 0" at bounding box center [550, 403] width 1021 height 41
type input "12,402"
click at [565, 484] on input "Yes" at bounding box center [564, 486] width 11 height 19
radio input "true"
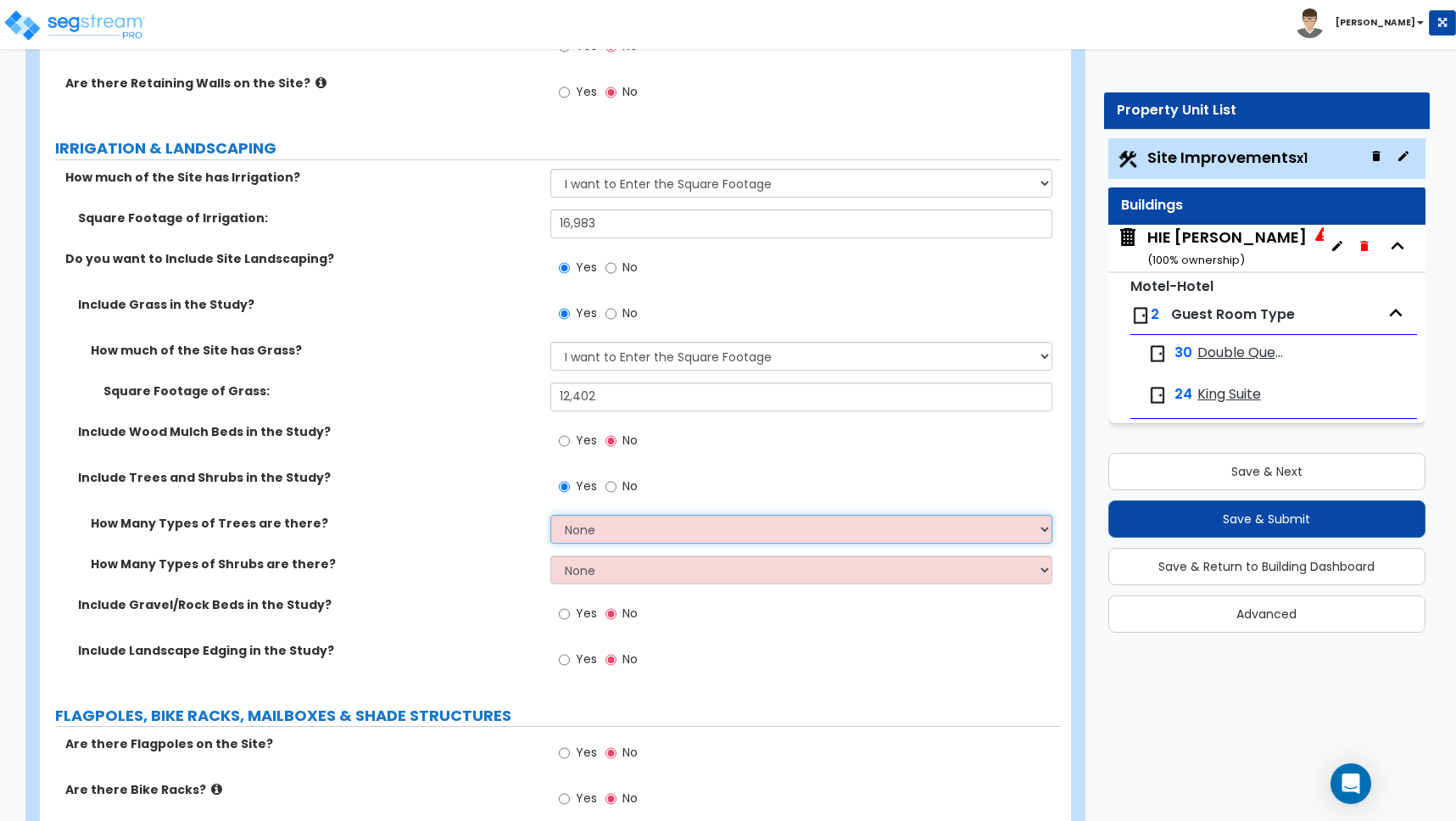
click at [590, 529] on select "None 1 2 3" at bounding box center [801, 529] width 502 height 29
click at [593, 529] on select "None 1 2 3" at bounding box center [801, 529] width 502 height 29
select select "3"
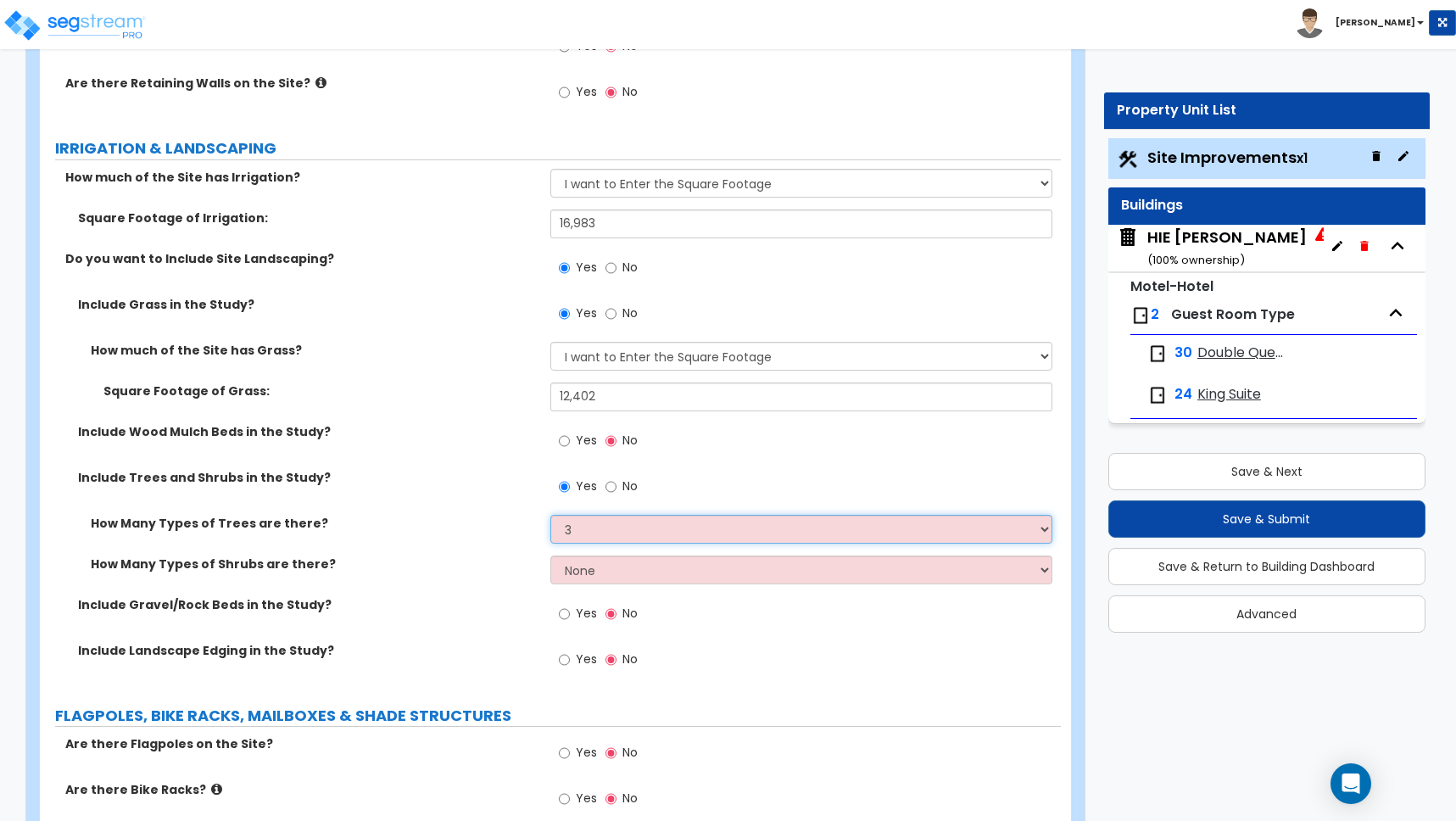
click at [550, 515] on select "None 1 2 3" at bounding box center [801, 529] width 502 height 29
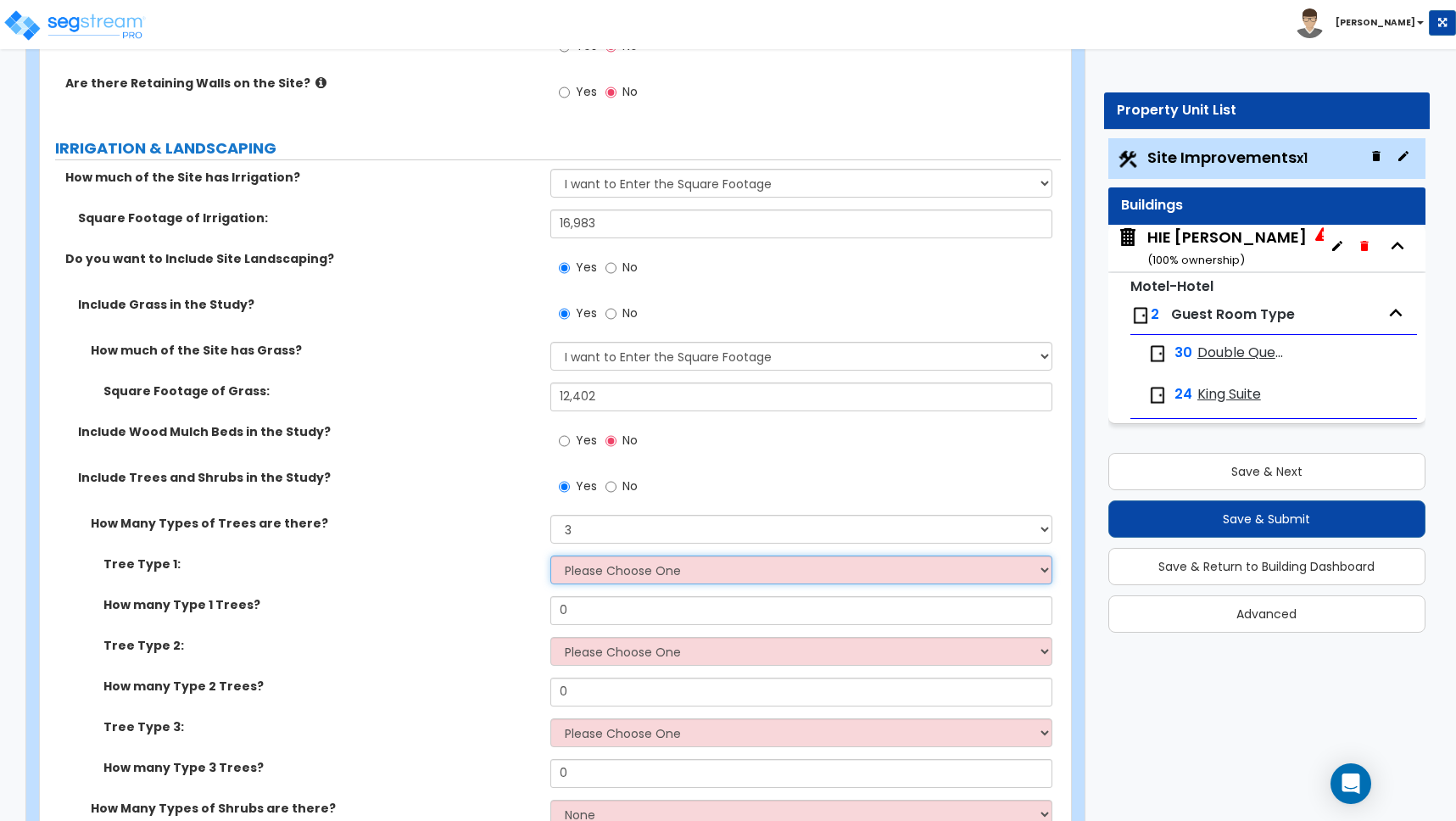
click at [585, 572] on select "Please Choose One Honey Locust Planetree Poplar Elm Hawthorn Linden Maple Red M…" at bounding box center [801, 569] width 502 height 29
select select "1"
click at [550, 555] on select "Please Choose One Honey Locust Planetree Poplar Elm Hawthorn Linden Maple Red M…" at bounding box center [801, 569] width 502 height 29
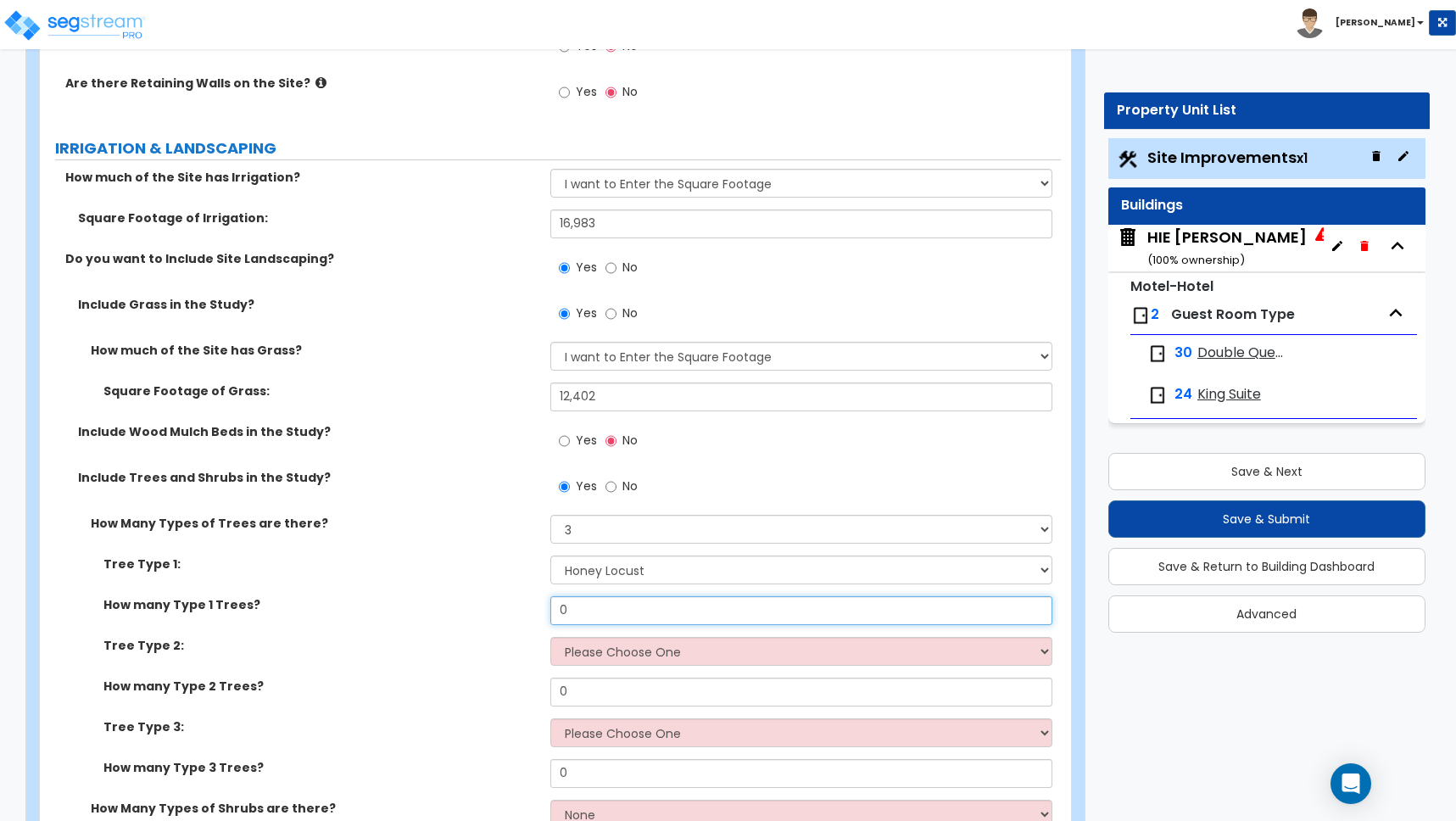
drag, startPoint x: 588, startPoint y: 613, endPoint x: 524, endPoint y: 606, distance: 64.4
click at [524, 606] on div "How many Type 1 Trees? 0" at bounding box center [550, 616] width 1021 height 41
type input "4"
click at [600, 650] on select "Please Choose One Honey Locust Planetree Poplar Elm Hawthorn Linden Maple Red M…" at bounding box center [801, 651] width 502 height 29
select select "2"
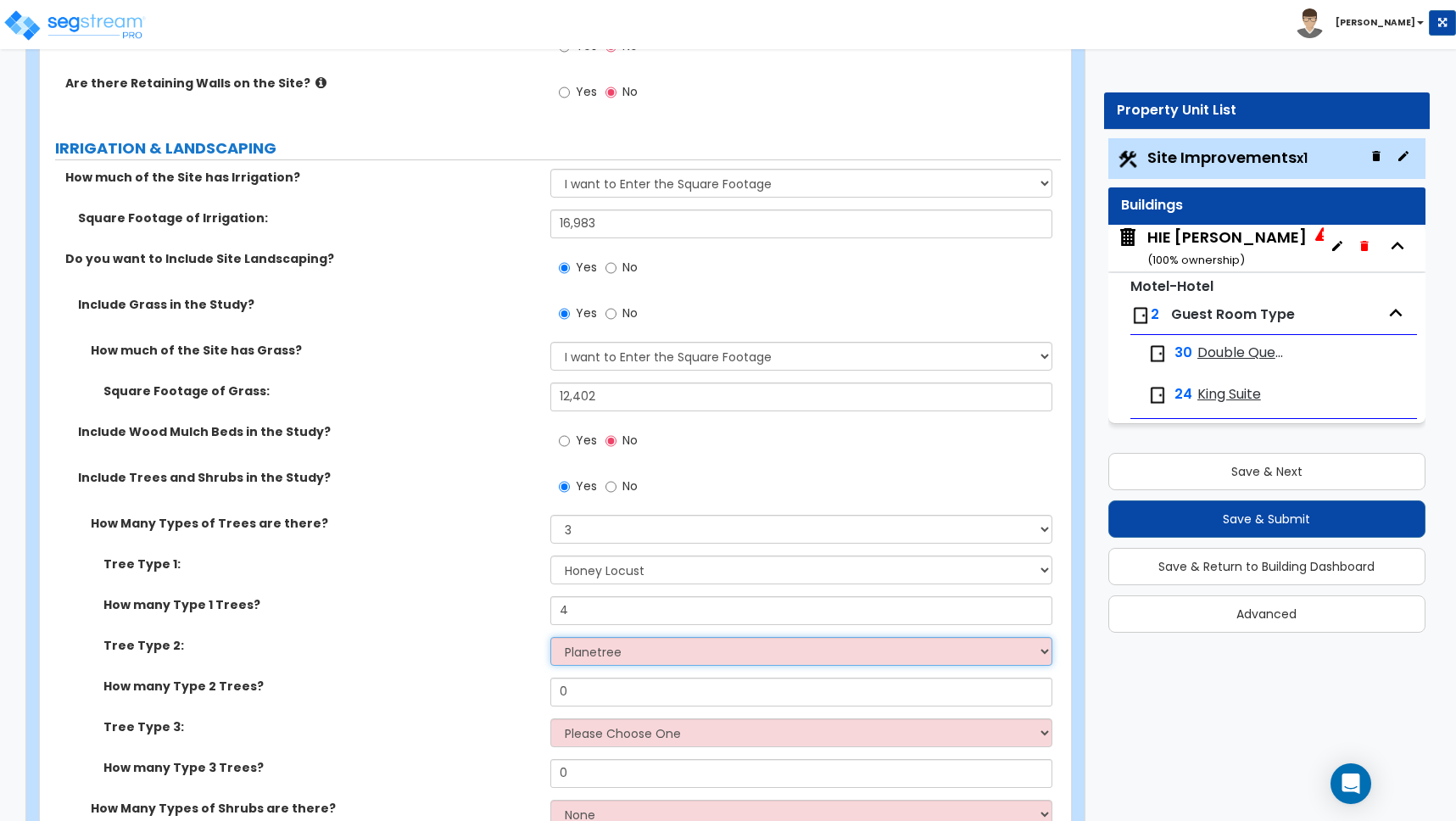
click at [550, 636] on select "Please Choose One Honey Locust Planetree Poplar Elm Hawthorn Linden Maple Red M…" at bounding box center [801, 651] width 502 height 29
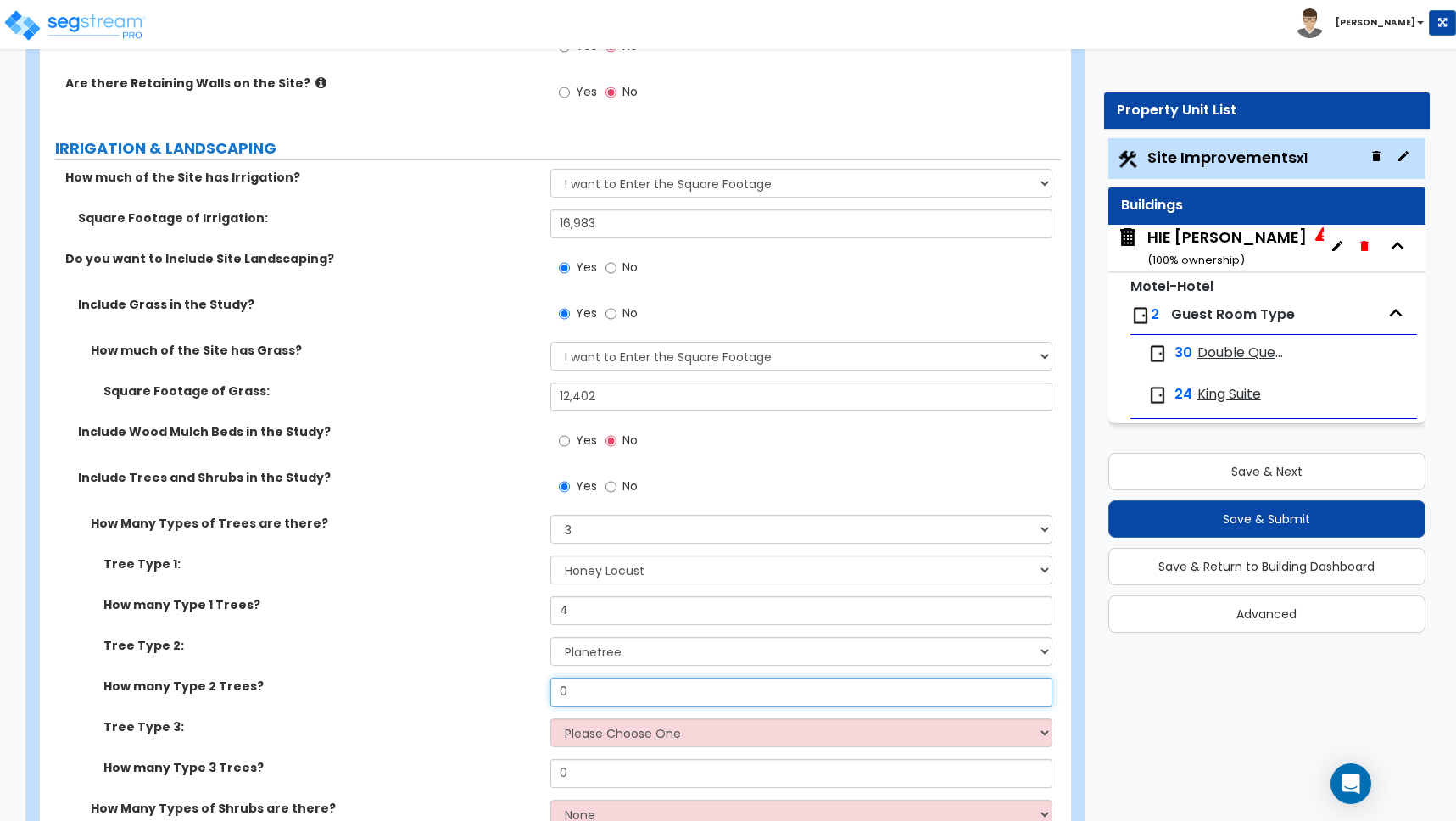
drag, startPoint x: 573, startPoint y: 696, endPoint x: 518, endPoint y: 690, distance: 55.3
click at [518, 690] on div "How many Type 2 Trees? 0" at bounding box center [550, 697] width 1021 height 41
type input "2"
click at [589, 730] on select "Please Choose One Honey Locust Planetree Poplar Elm Hawthorn Linden Maple Red M…" at bounding box center [801, 732] width 502 height 29
select select "10"
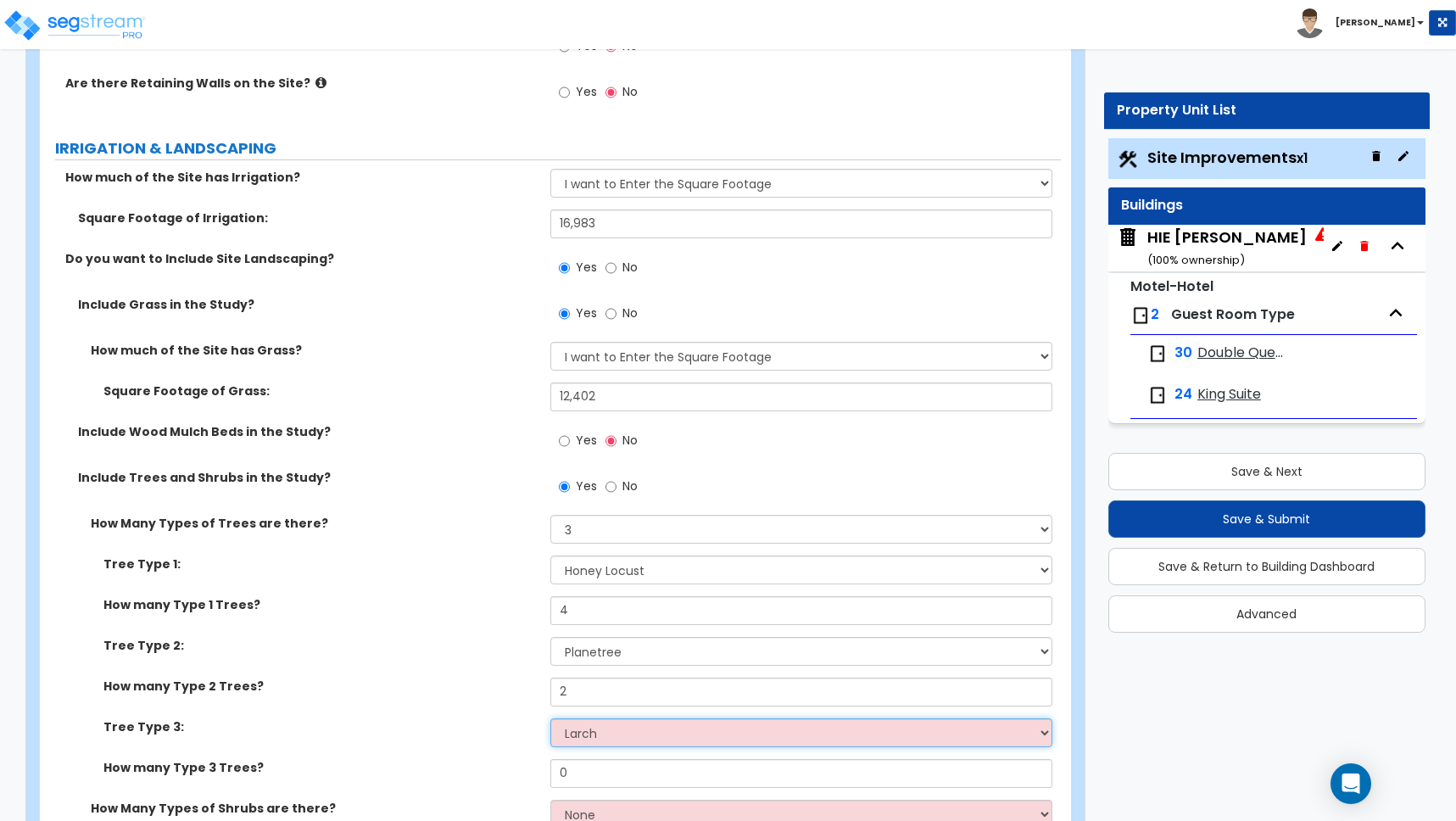
click at [550, 718] on select "Please Choose One Honey Locust Planetree Poplar Elm Hawthorn Linden Maple Red M…" at bounding box center [801, 732] width 502 height 29
drag, startPoint x: 517, startPoint y: 770, endPoint x: 492, endPoint y: 769, distance: 25.0
click at [492, 769] on div "How many Type 3 Trees? 0" at bounding box center [550, 780] width 1021 height 41
type input "1"
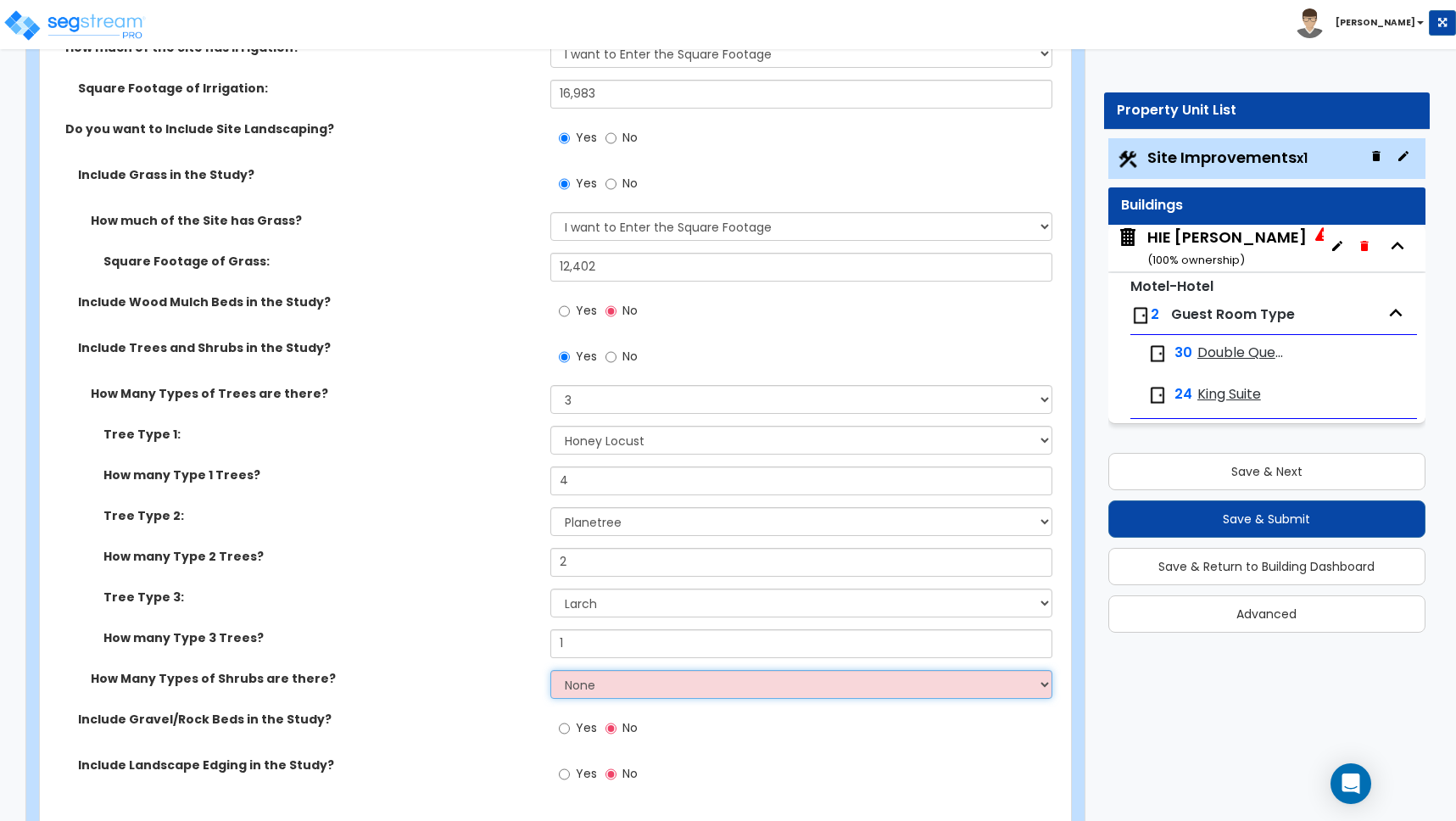
scroll to position [3009, 0]
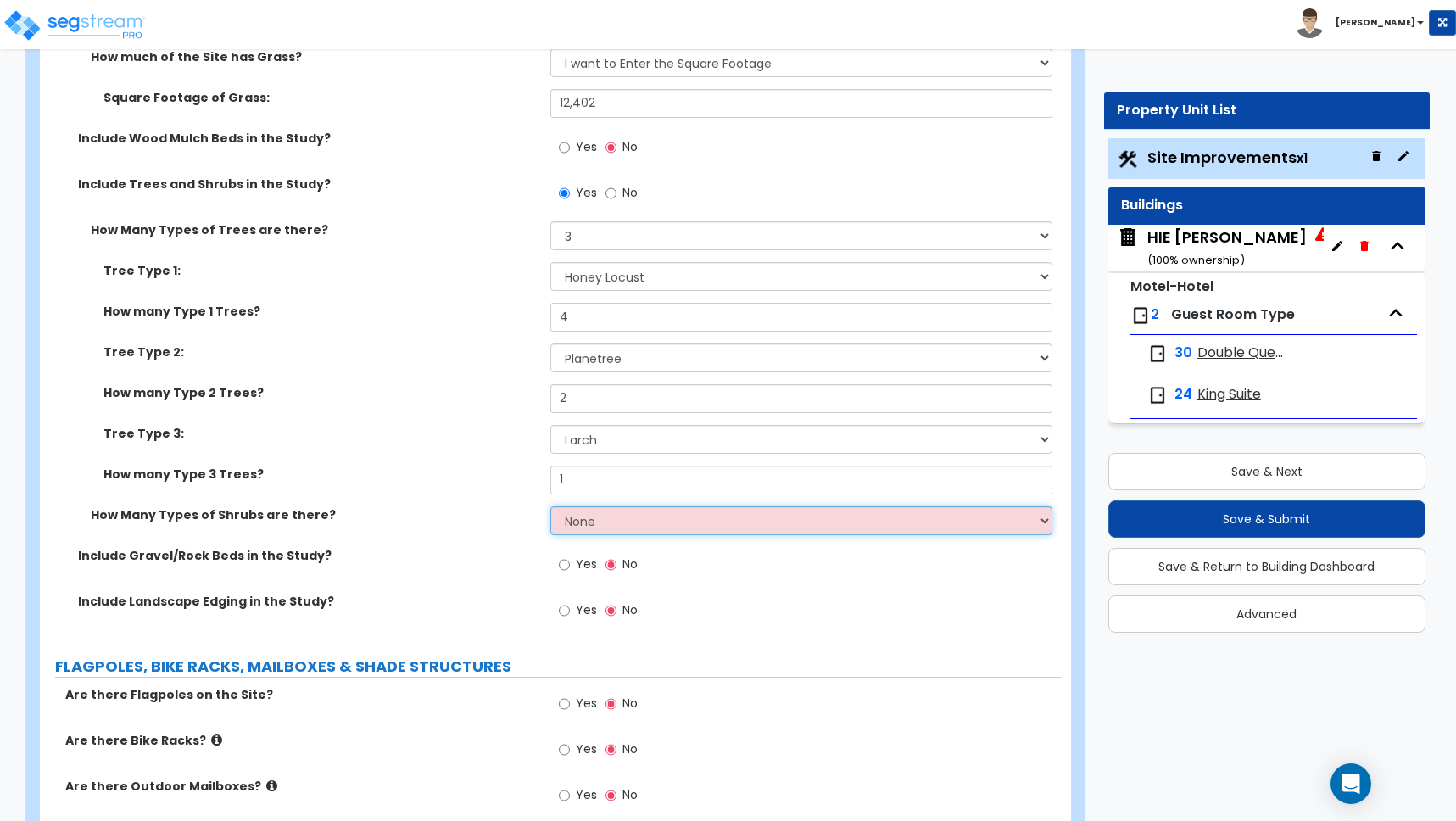
click at [602, 517] on select "None 1 2 3" at bounding box center [801, 520] width 502 height 29
select select "3"
click at [550, 506] on select "None 1 2 3" at bounding box center [801, 520] width 502 height 29
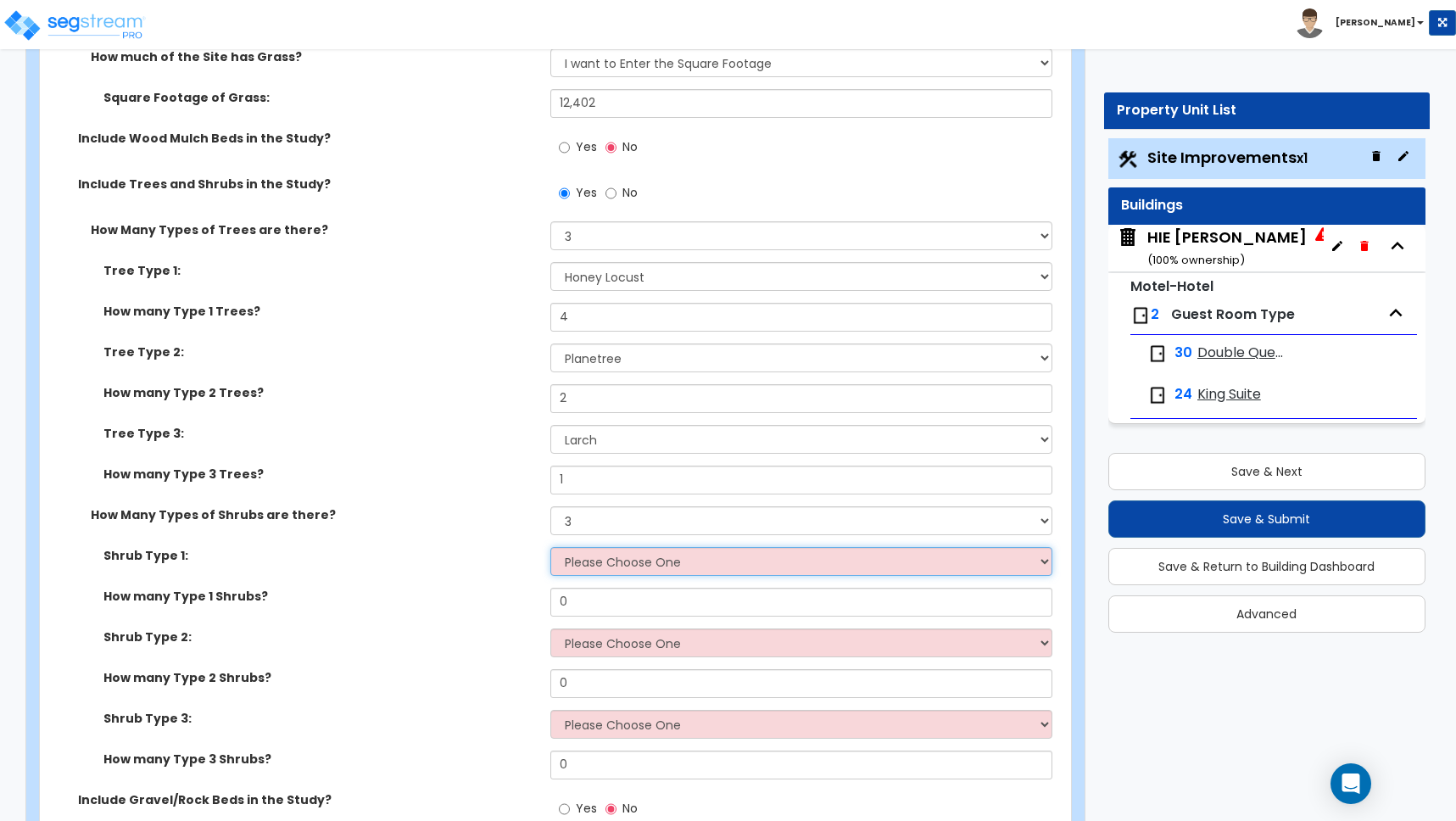
click at [581, 566] on select "Please Choose One Arborvitae Azalea Yew Boxwood Juniper [PERSON_NAME] Cotoneast…" at bounding box center [801, 561] width 502 height 29
select select "2"
click at [550, 546] on select "Please Choose One Arborvitae Azalea Yew Boxwood Juniper [PERSON_NAME] Cotoneast…" at bounding box center [801, 561] width 502 height 29
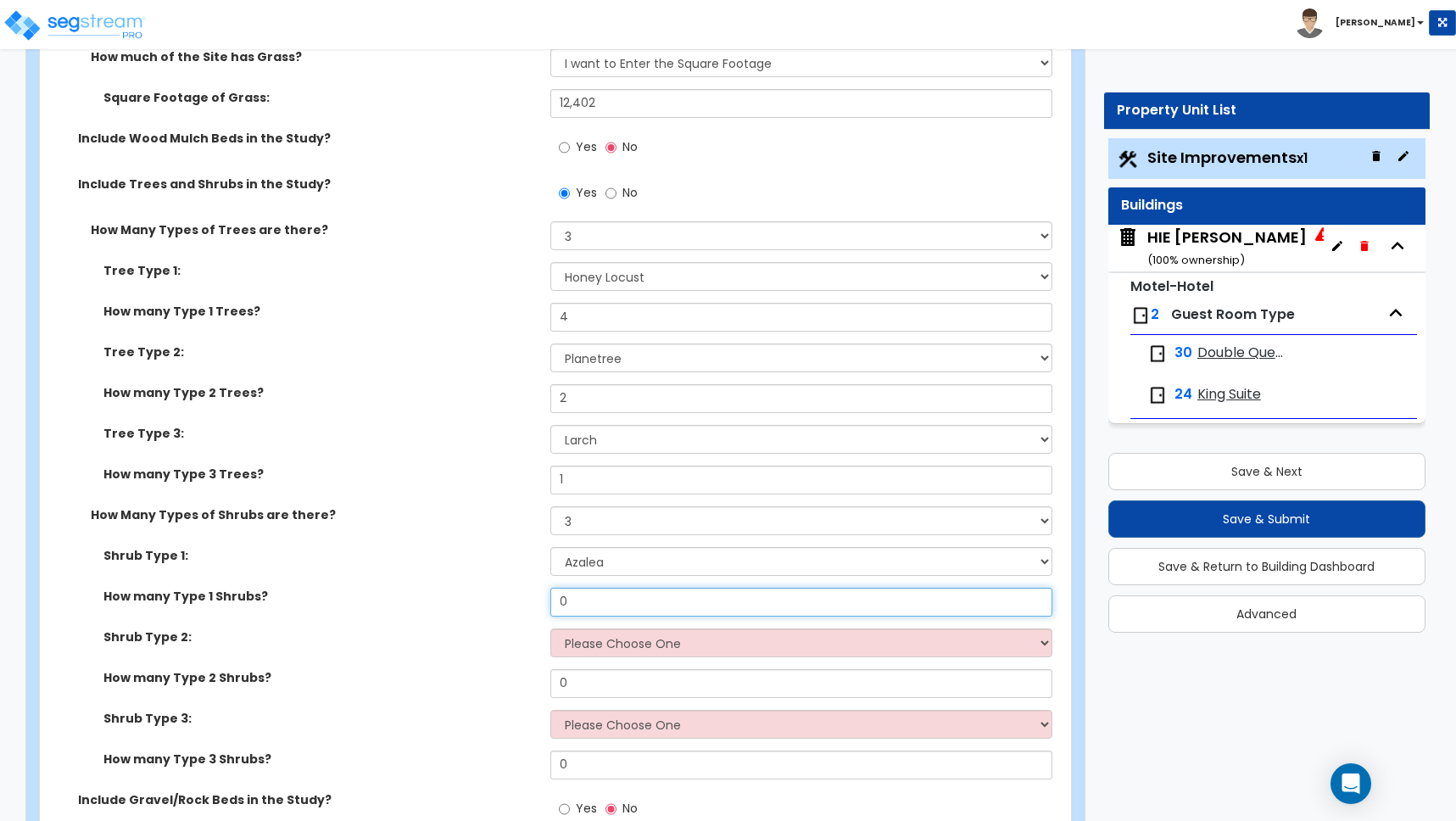
drag, startPoint x: 584, startPoint y: 599, endPoint x: 494, endPoint y: 591, distance: 90.4
click at [494, 591] on div "How many Type 1 Shrubs? 0" at bounding box center [550, 608] width 1021 height 41
type input "50"
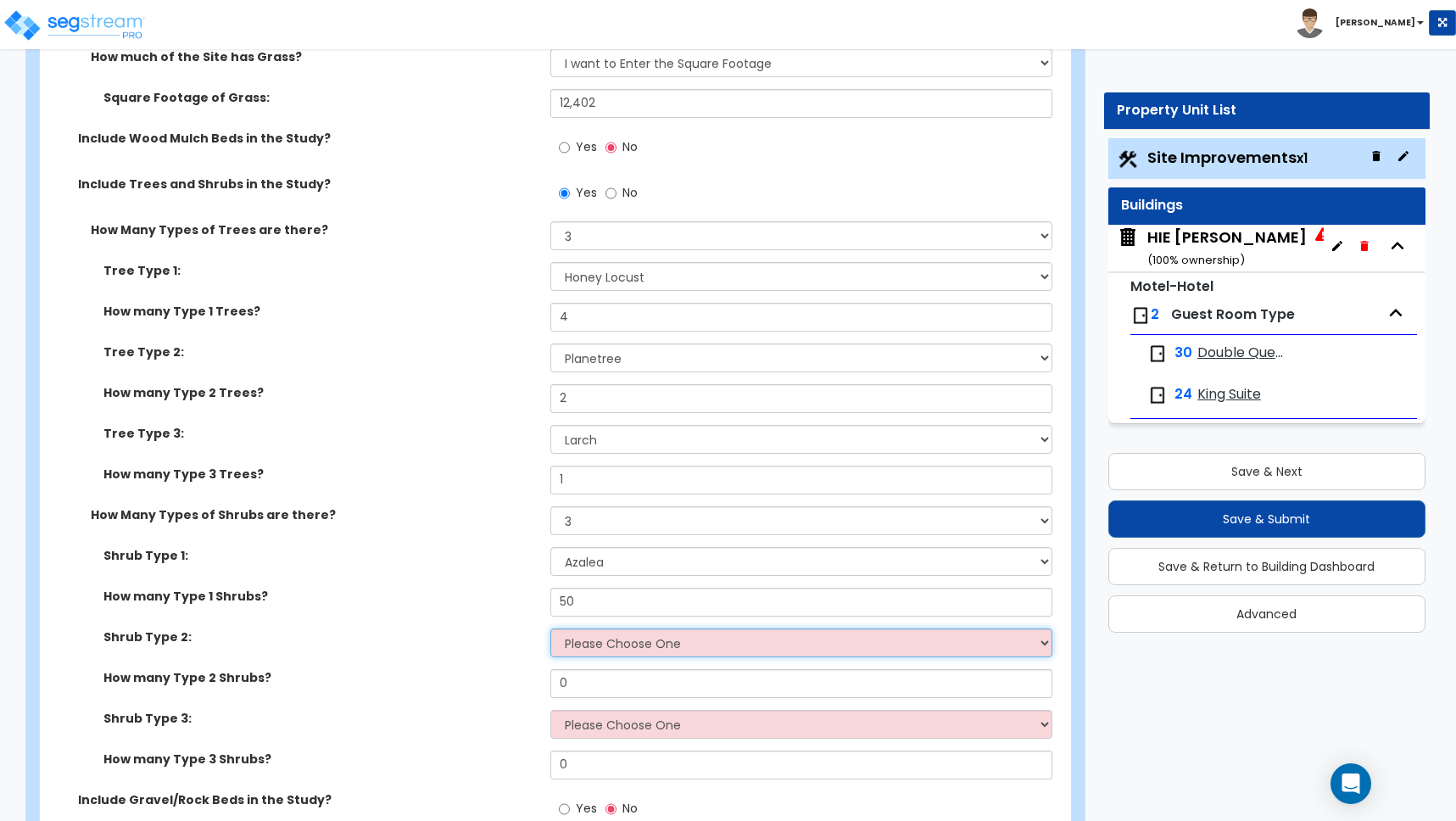
click at [591, 644] on select "Please Choose One Arborvitae Azalea Yew Boxwood Juniper [PERSON_NAME] Cotoneast…" at bounding box center [801, 643] width 502 height 29
select select "4"
click at [550, 629] on select "Please Choose One Arborvitae Azalea Yew Boxwood Juniper [PERSON_NAME] Cotoneast…" at bounding box center [801, 643] width 502 height 29
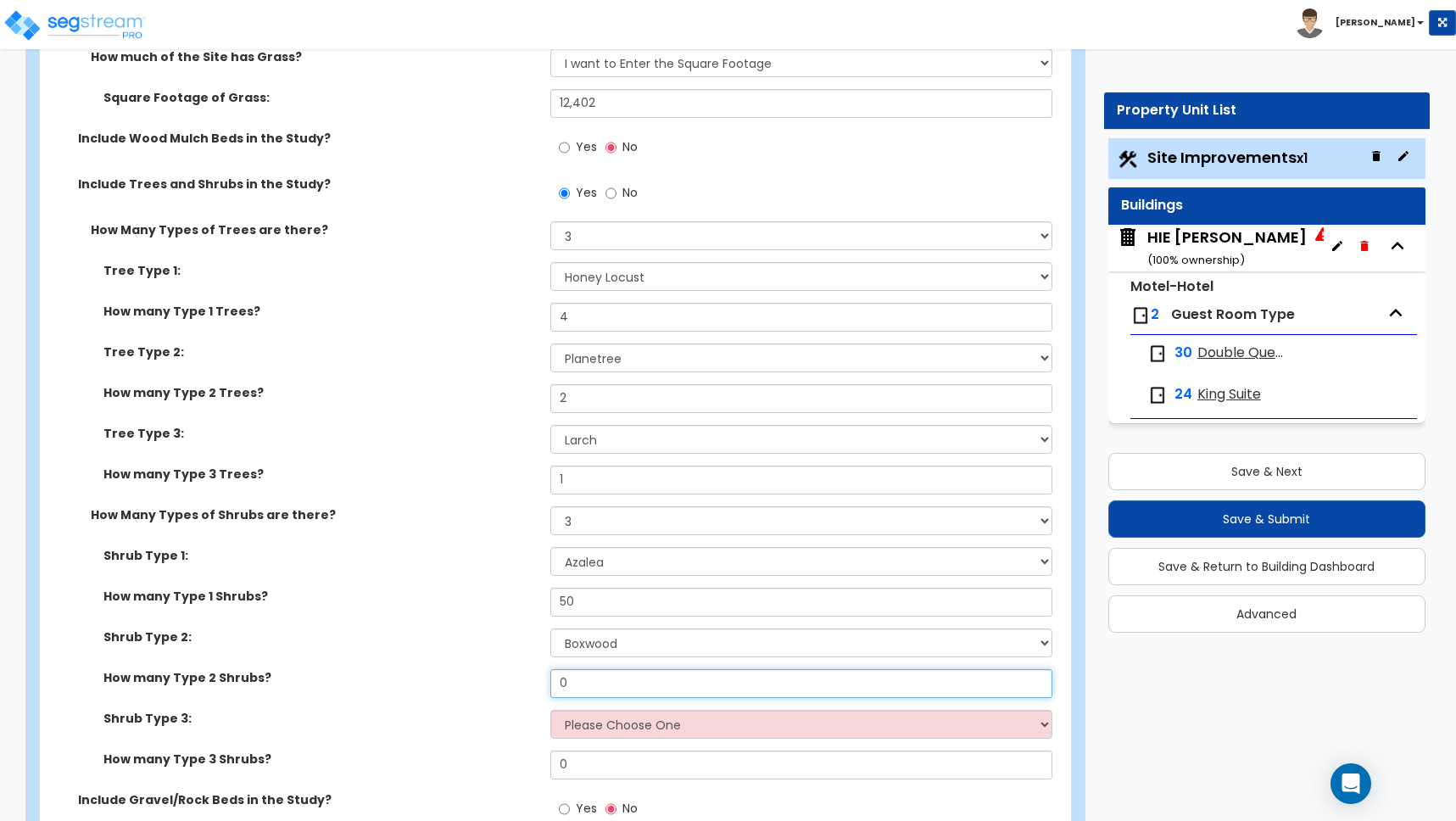
drag, startPoint x: 574, startPoint y: 690, endPoint x: 449, endPoint y: 669, distance: 126.8
click at [450, 670] on div "How many Type 2 Shrubs? 0" at bounding box center [550, 689] width 1021 height 41
drag, startPoint x: 580, startPoint y: 684, endPoint x: 542, endPoint y: 683, distance: 38.0
click at [546, 683] on div "How many Type 2 Shrubs? 0" at bounding box center [550, 689] width 1021 height 41
type input "30"
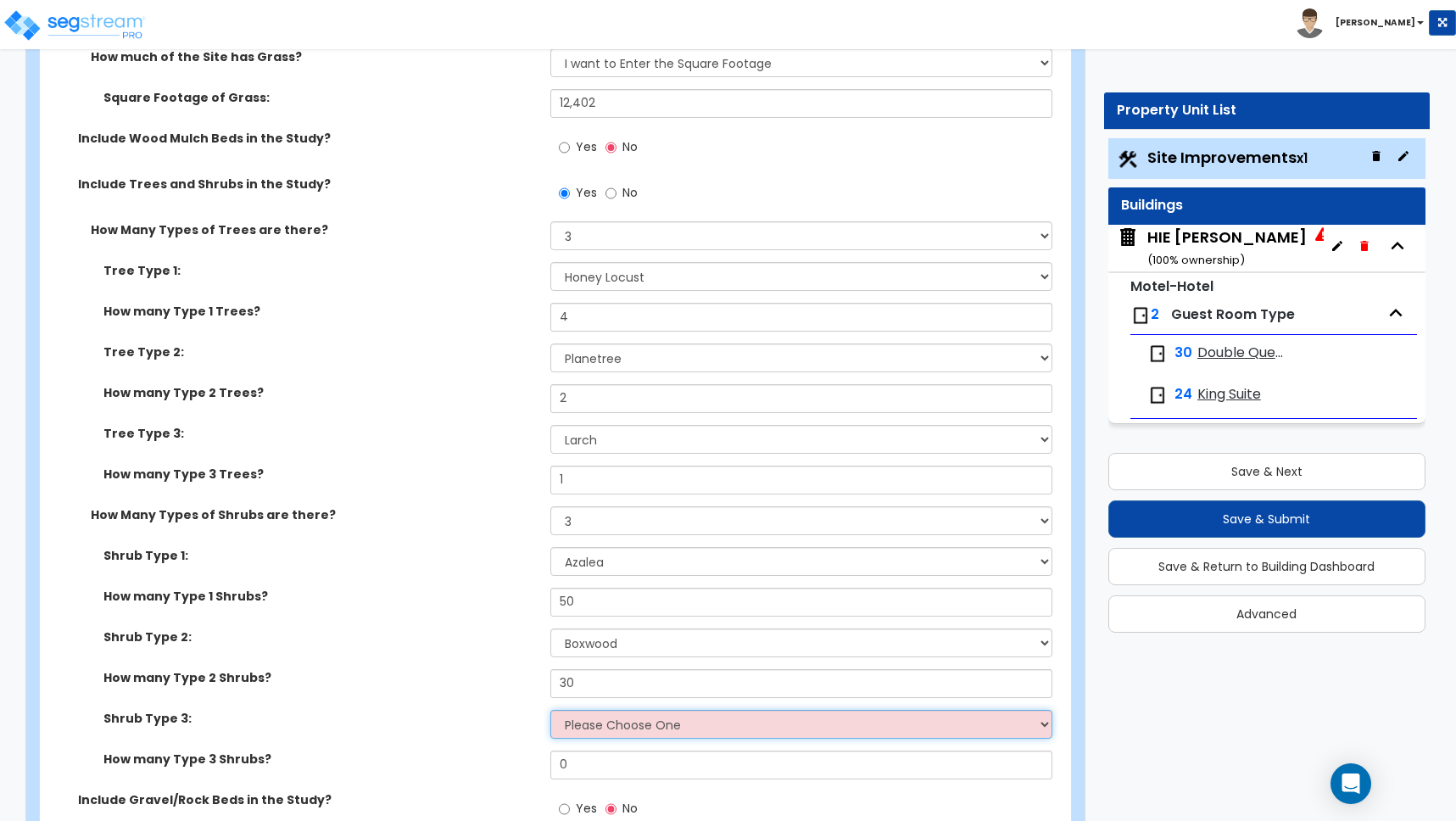
click at [600, 724] on select "Please Choose One Arborvitae Azalea Yew Boxwood Juniper [PERSON_NAME] Cotoneast…" at bounding box center [801, 724] width 502 height 29
select select "6"
click at [550, 710] on select "Please Choose One Arborvitae Azalea Yew Boxwood Juniper [PERSON_NAME] Cotoneast…" at bounding box center [801, 724] width 502 height 29
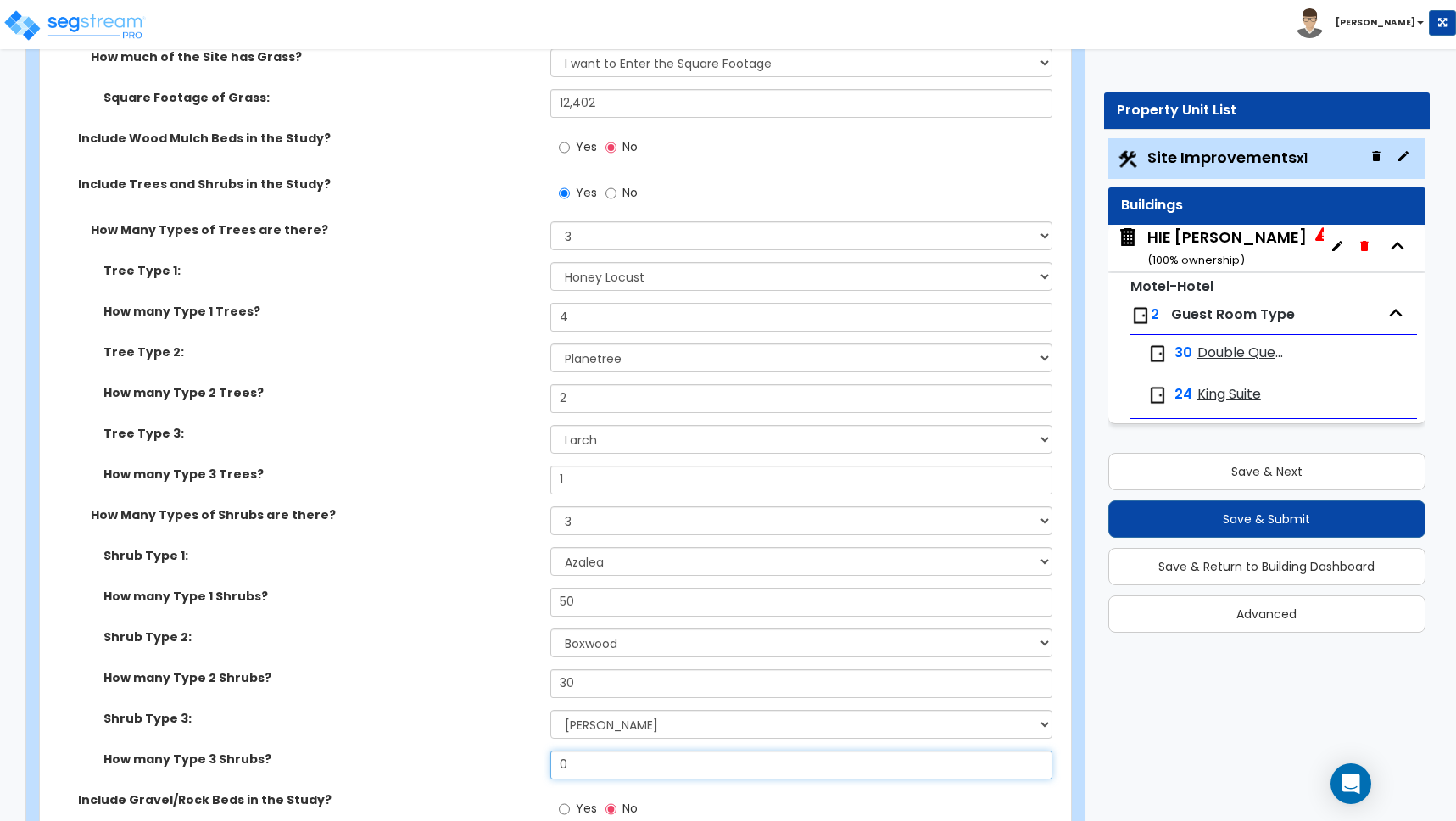
drag, startPoint x: 584, startPoint y: 764, endPoint x: 509, endPoint y: 757, distance: 75.3
click at [510, 757] on div "How many Type 3 Shrubs? 0" at bounding box center [550, 771] width 1021 height 41
type input "2"
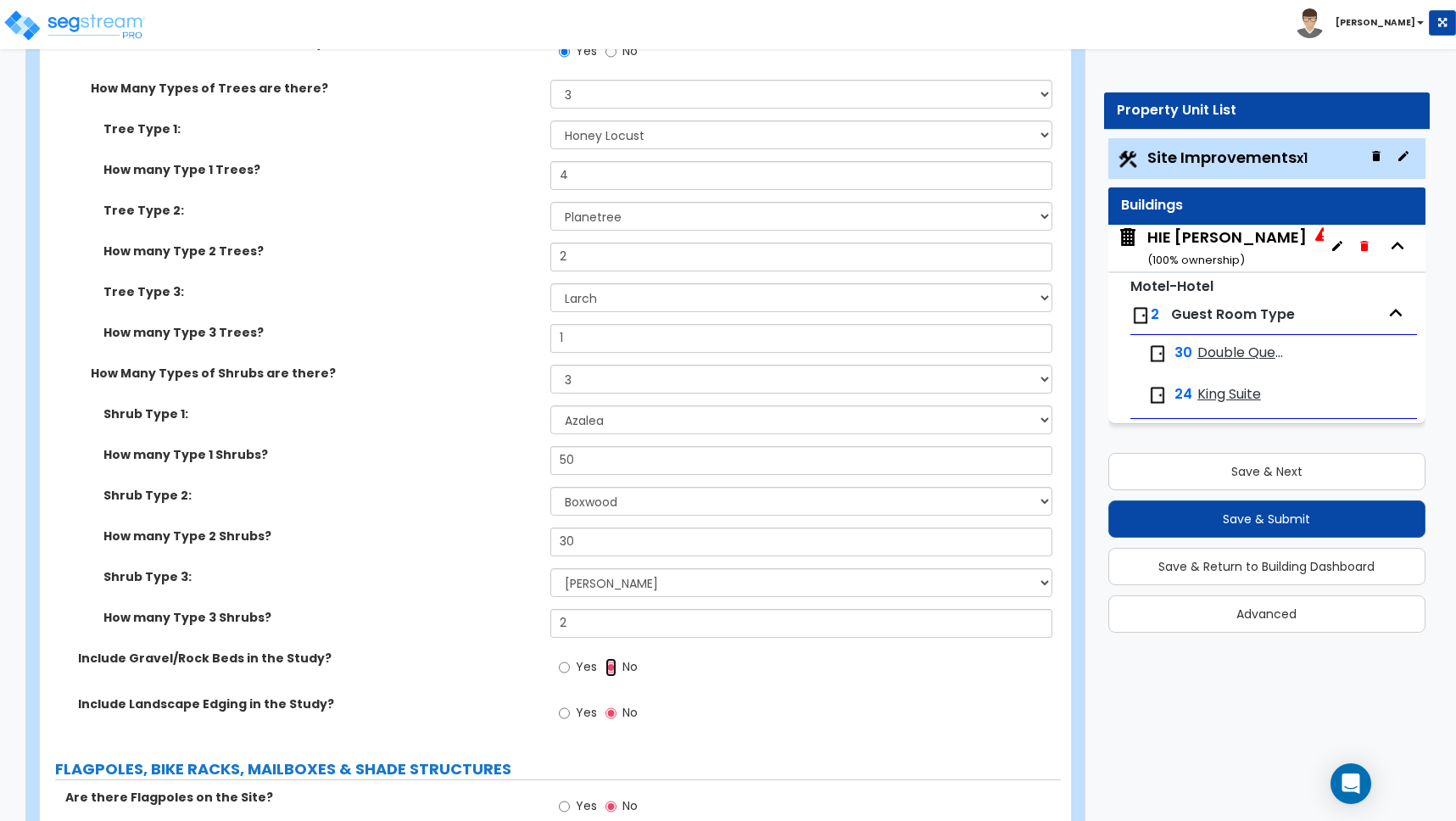
scroll to position [3234, 0]
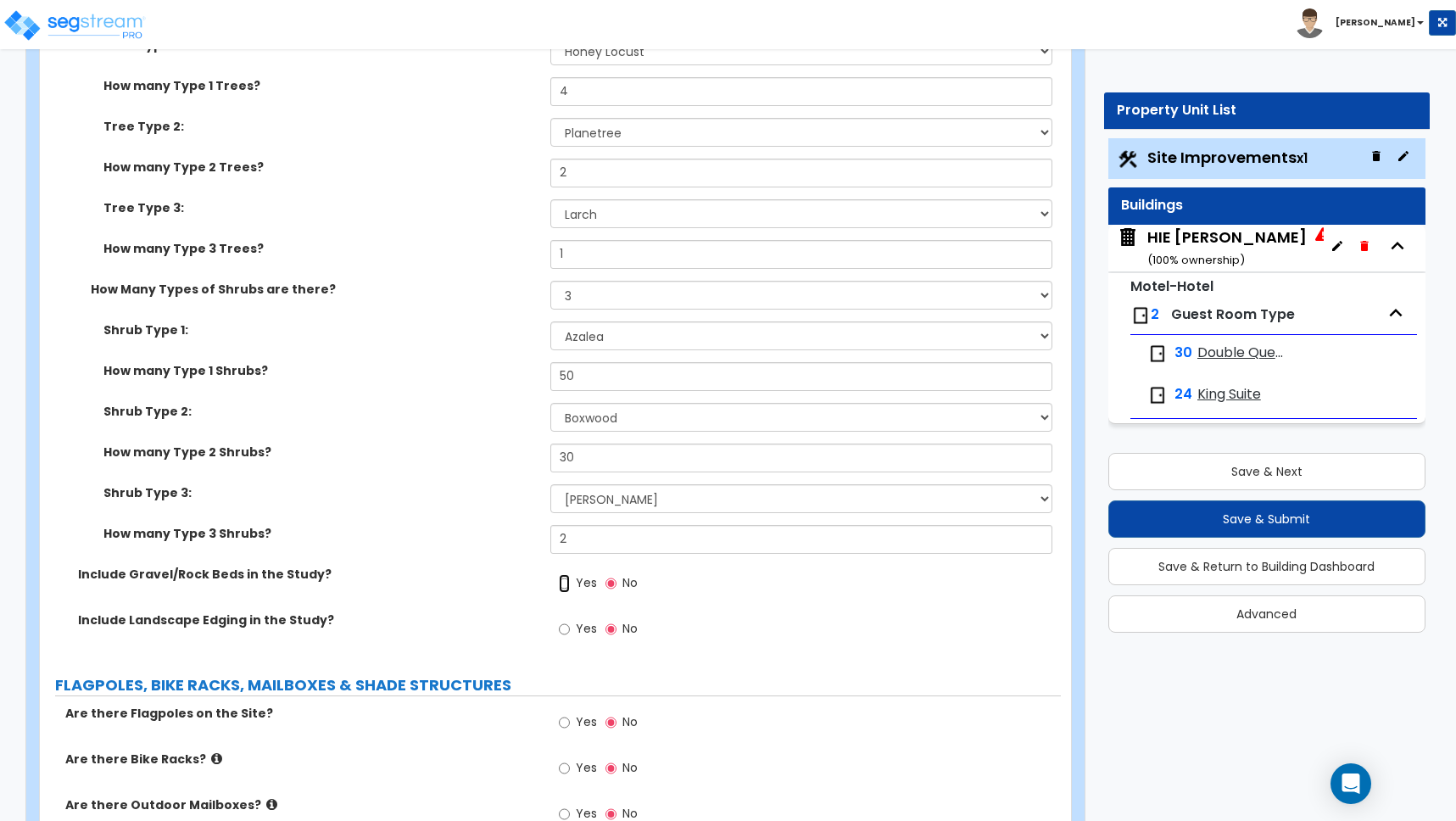
click at [563, 579] on input "Yes" at bounding box center [564, 583] width 11 height 19
radio input "true"
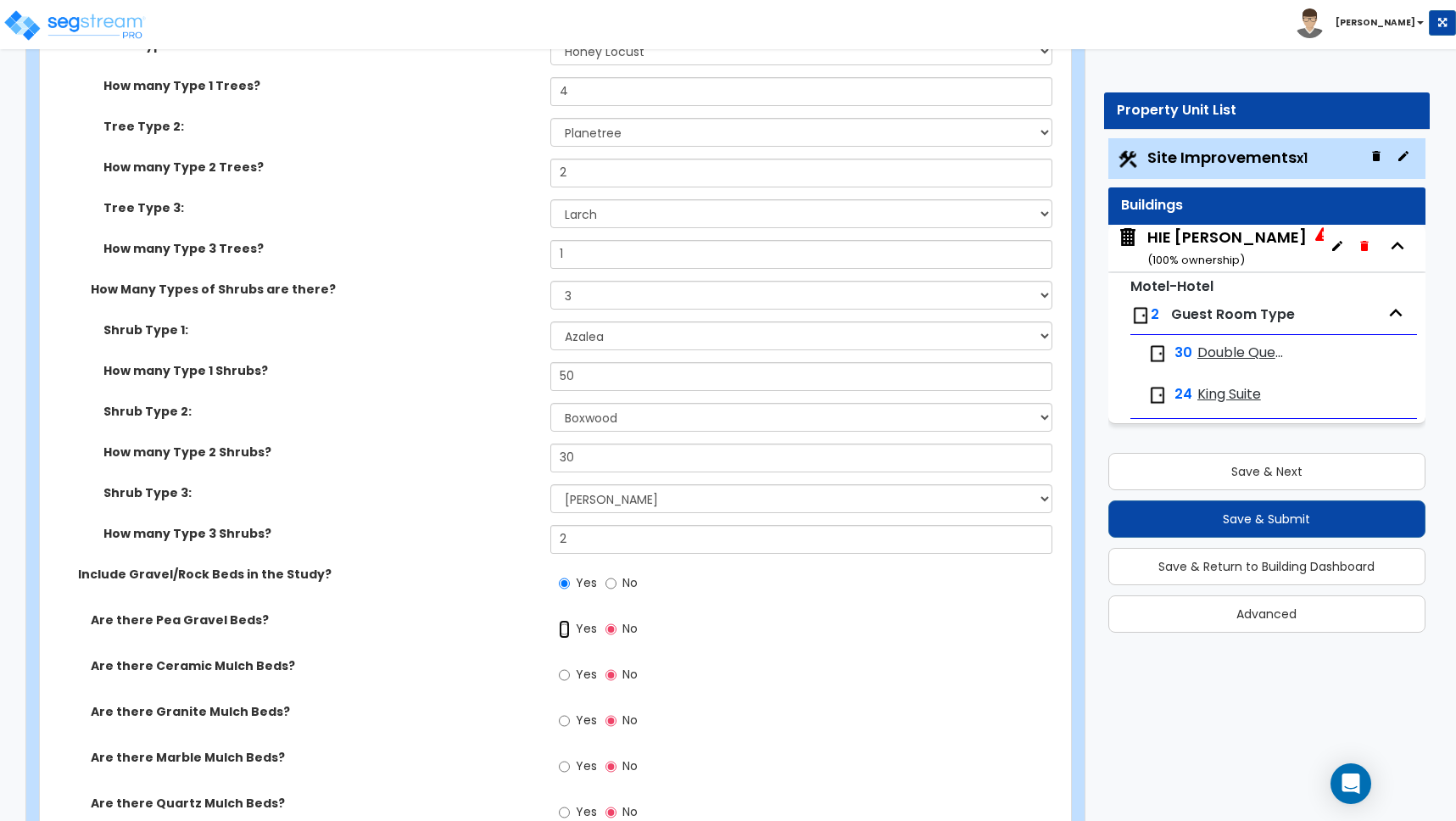
click at [566, 629] on input "Yes" at bounding box center [564, 629] width 11 height 19
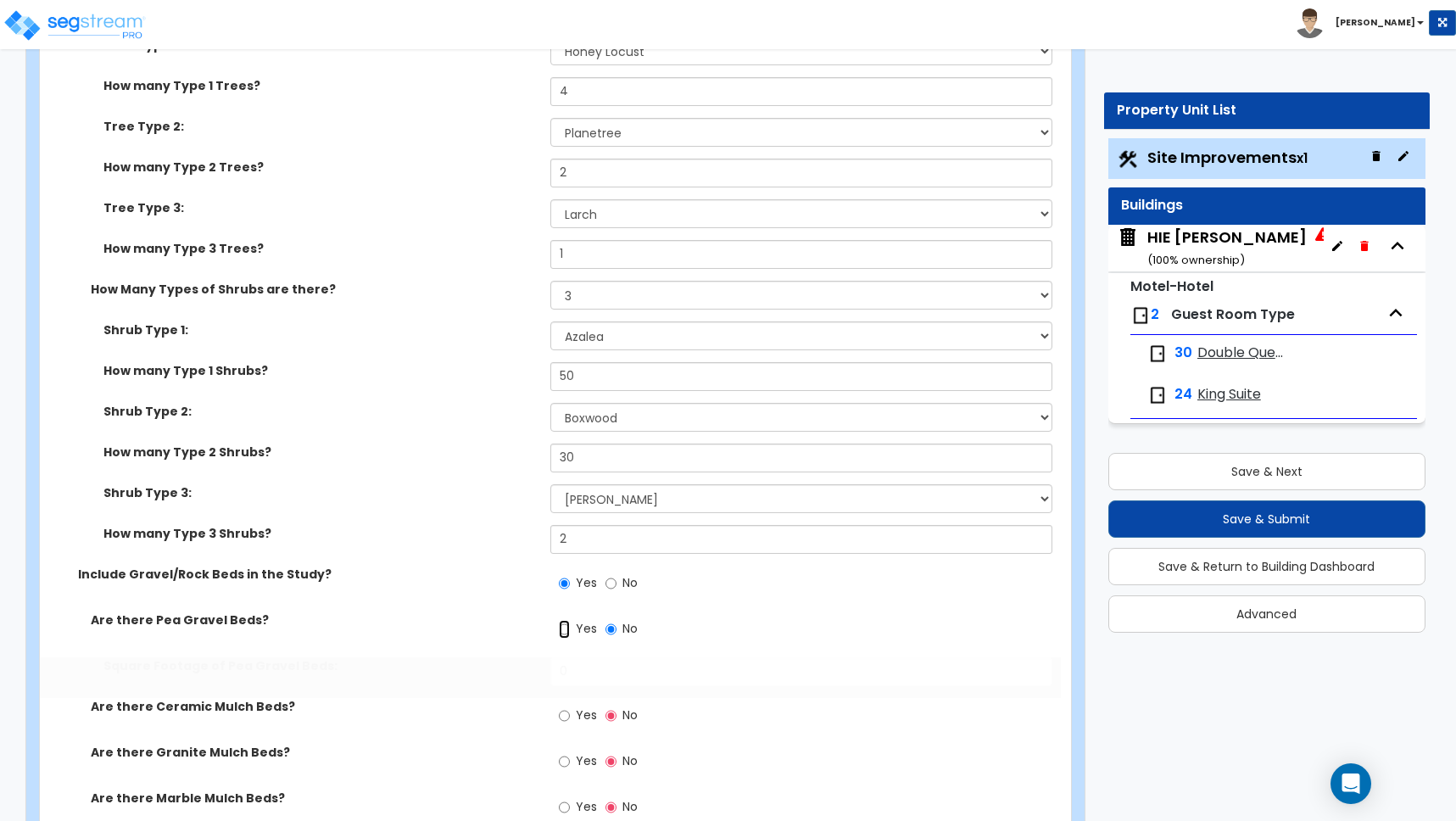
radio input "true"
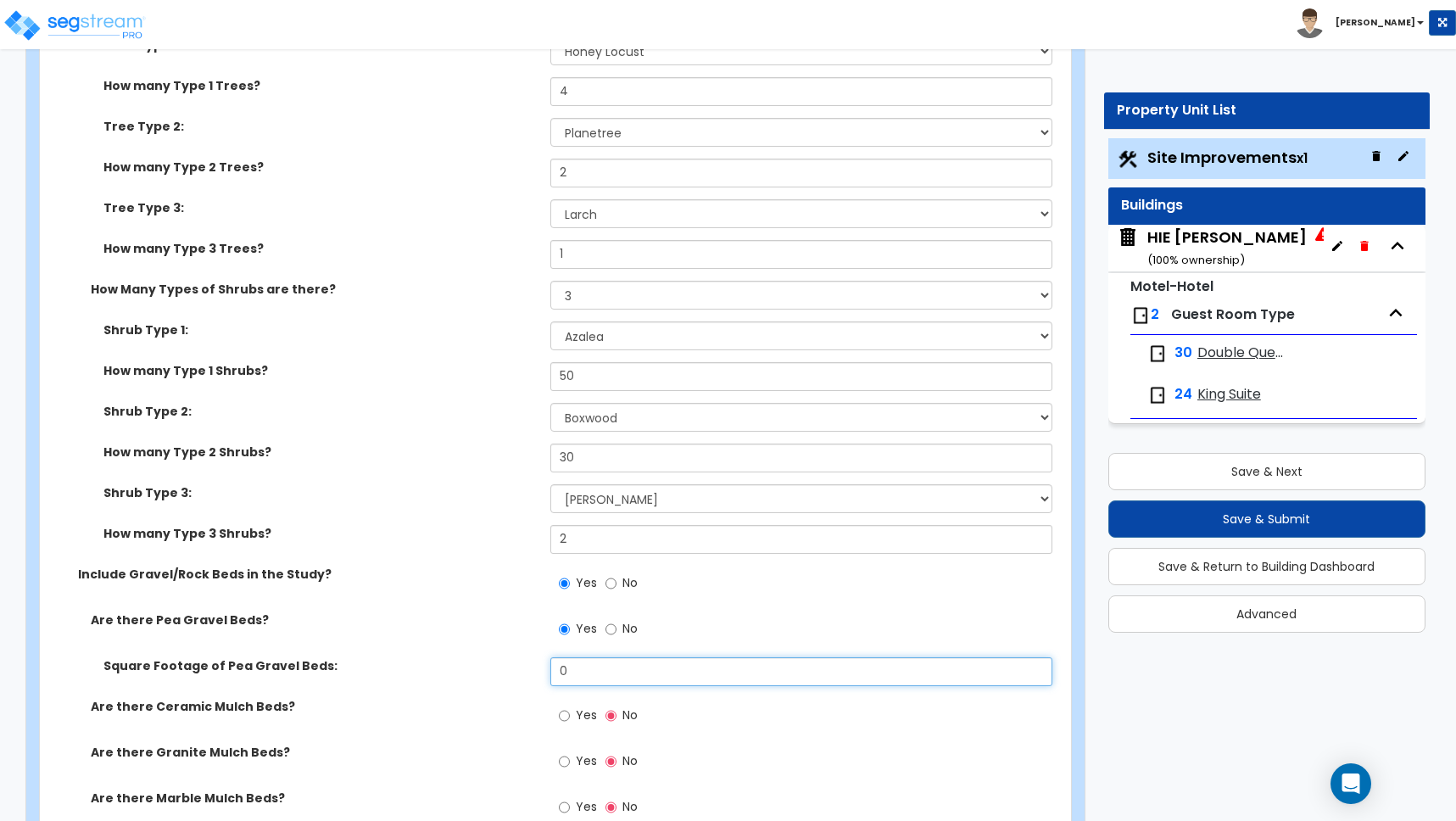
drag, startPoint x: 571, startPoint y: 675, endPoint x: 522, endPoint y: 667, distance: 49.6
click at [522, 667] on div "Square Footage of Pea Gravel Beds: 0" at bounding box center [550, 677] width 1021 height 41
type input "6,185"
click at [494, 661] on label "Square Footage of Pea Gravel Beds:" at bounding box center [321, 665] width 434 height 17
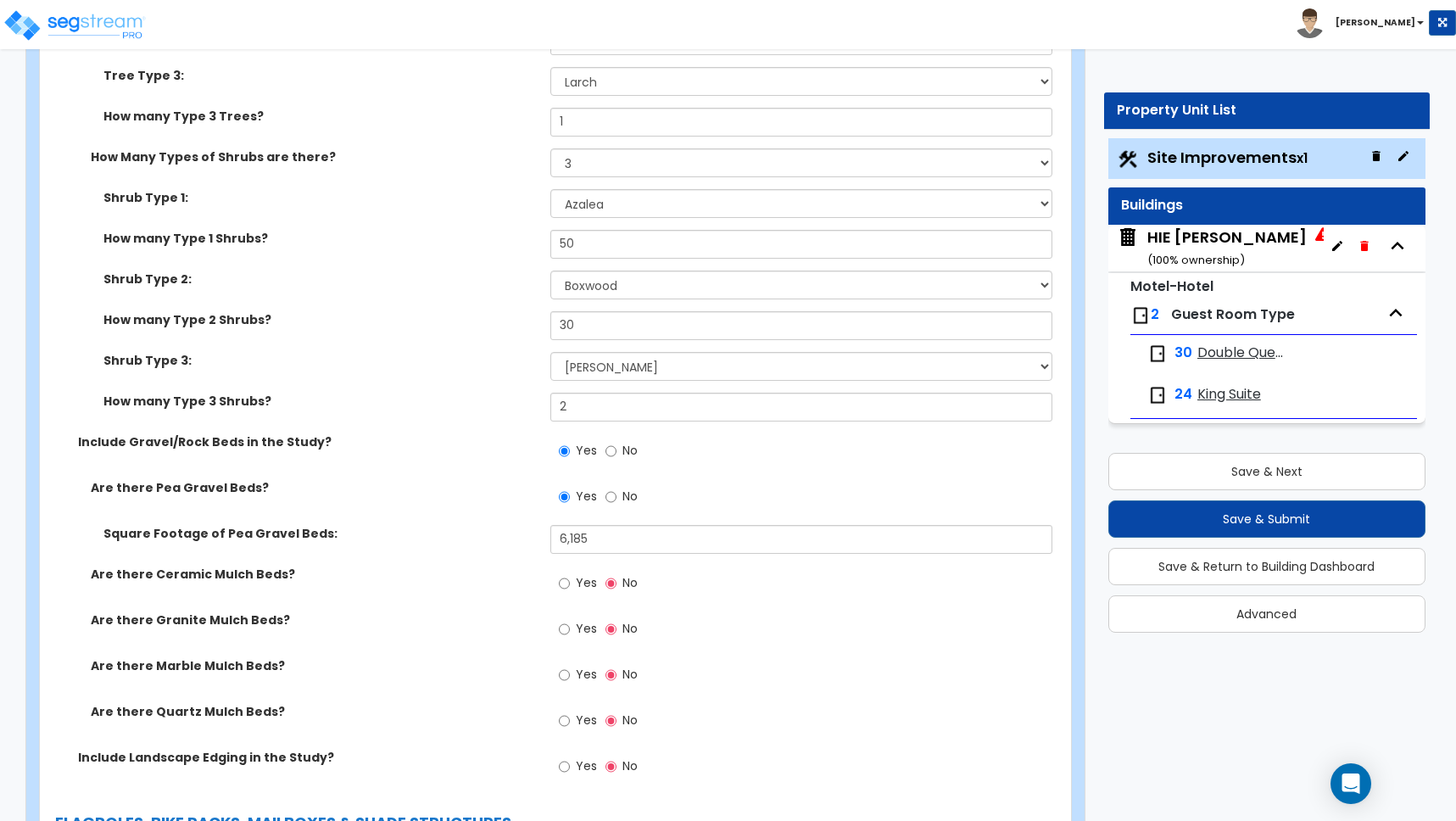
scroll to position [3481, 0]
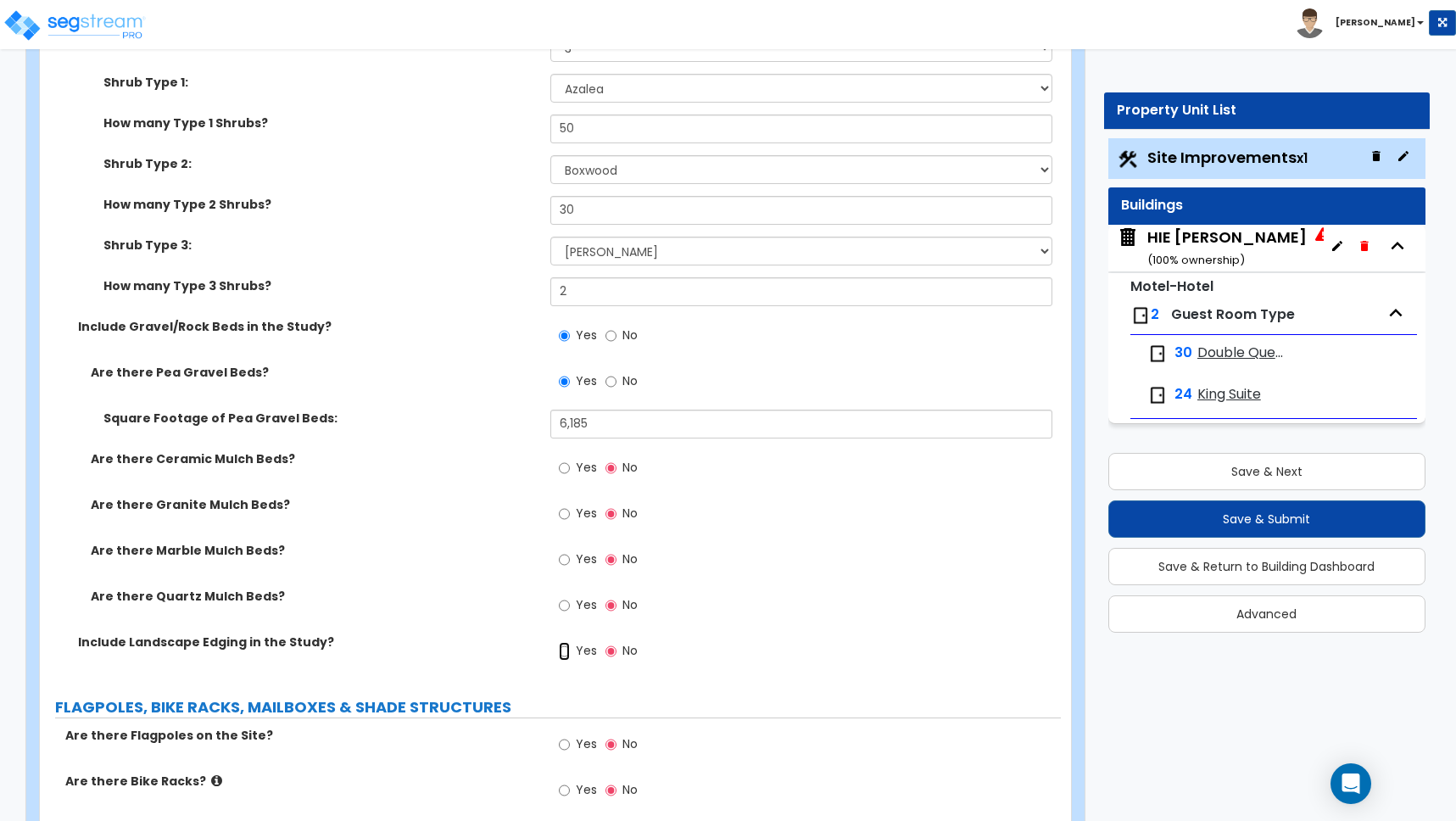
click at [562, 652] on input "Yes" at bounding box center [564, 651] width 11 height 19
radio input "true"
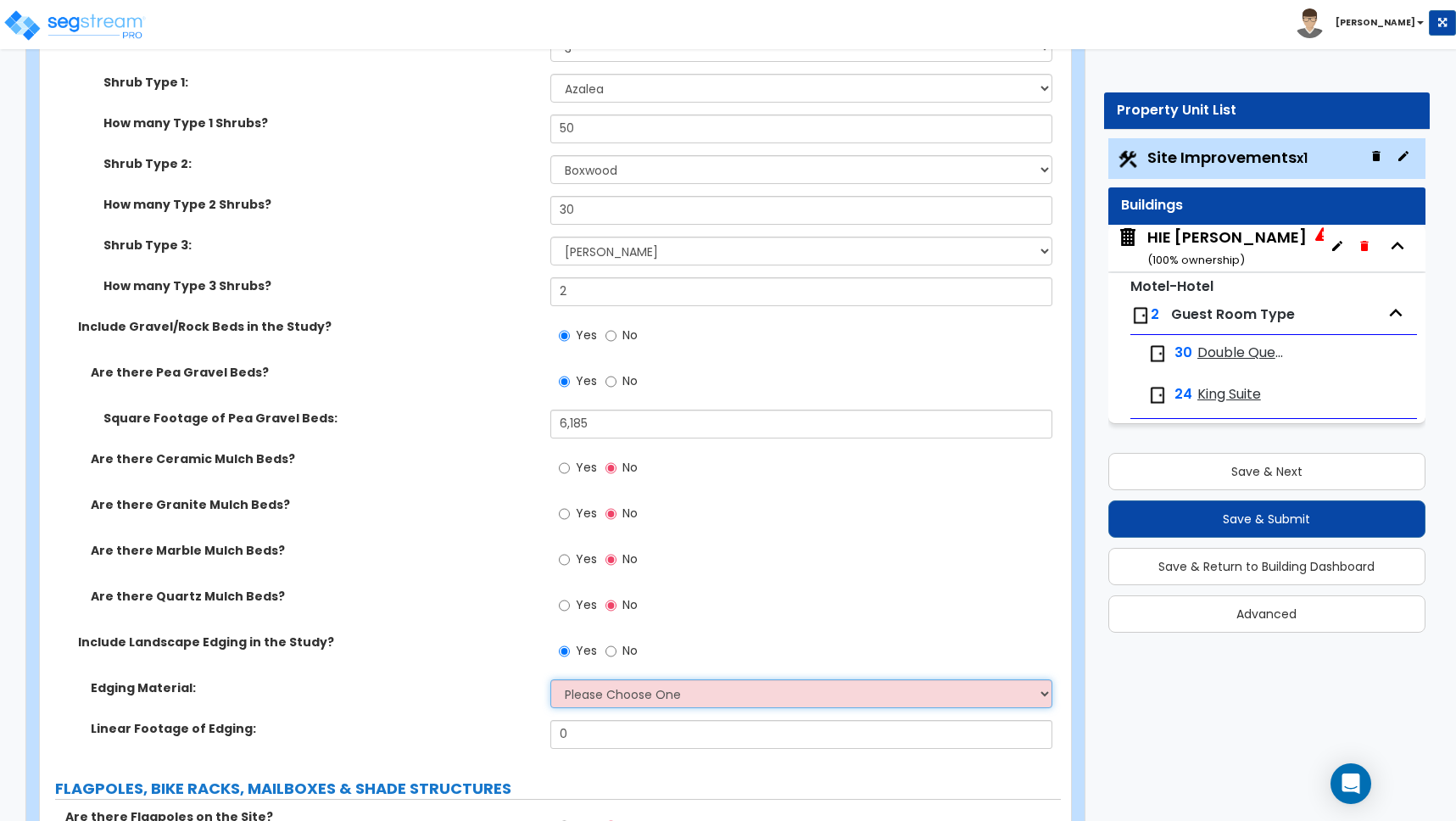
click at [626, 691] on select "Please Choose One Metal Brick Railroad Ties Concrete" at bounding box center [801, 693] width 502 height 29
select select "1"
click at [550, 679] on select "Please Choose One Metal Brick Railroad Ties Concrete" at bounding box center [801, 693] width 502 height 29
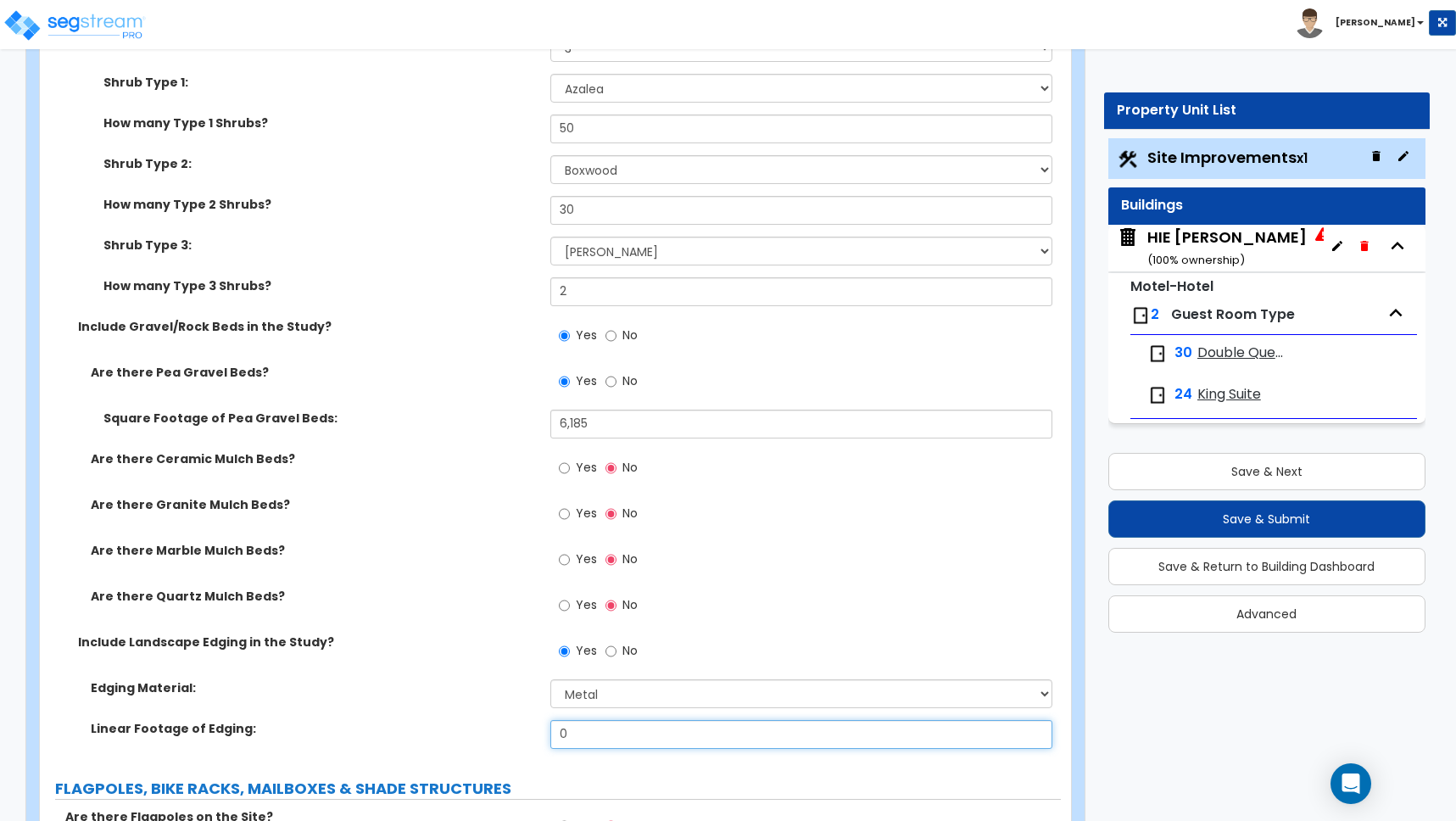
drag, startPoint x: 520, startPoint y: 731, endPoint x: 451, endPoint y: 727, distance: 69.1
click at [462, 727] on div "Linear Footage of Edging: 0" at bounding box center [550, 740] width 1021 height 41
type input "475"
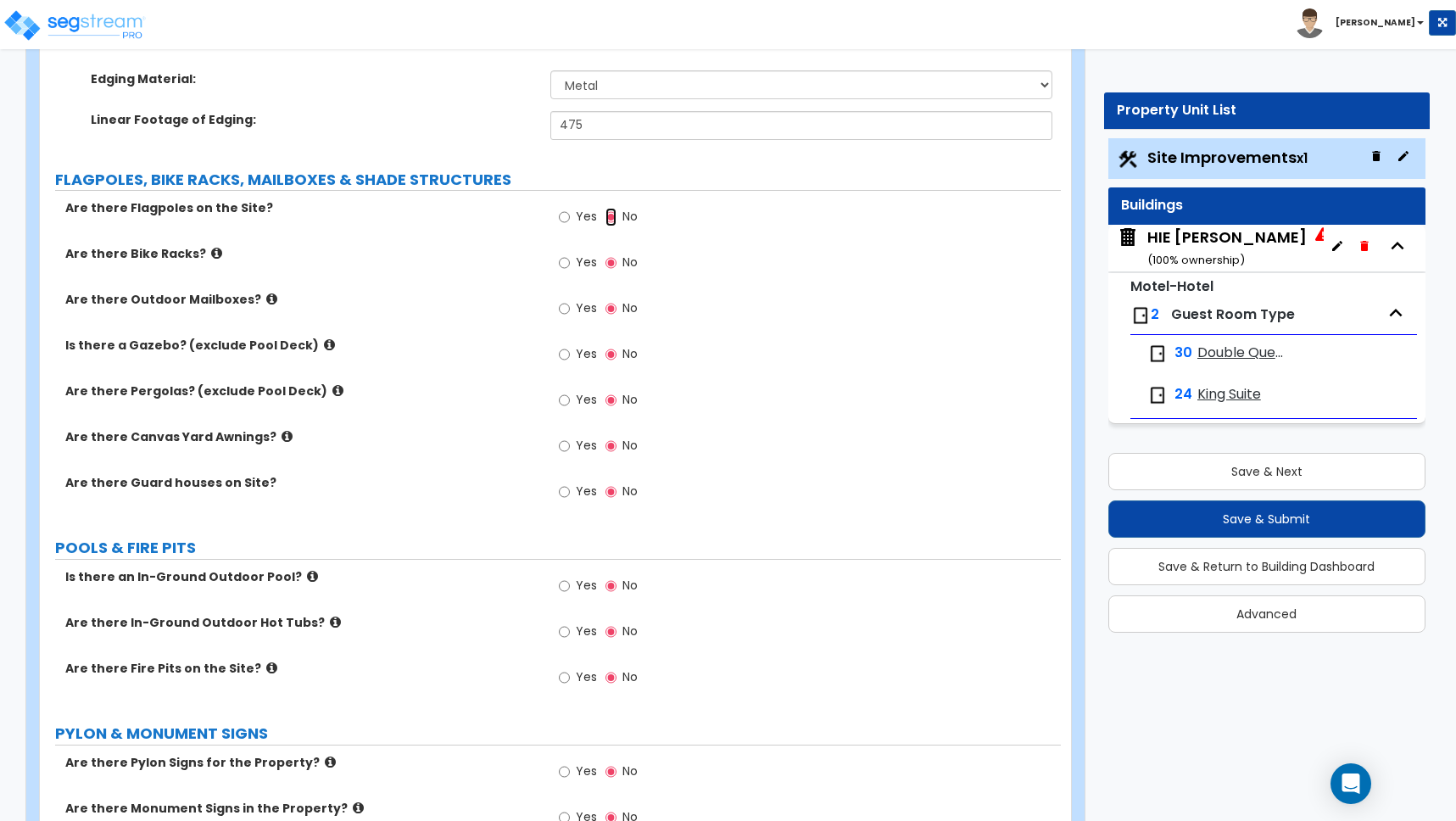
scroll to position [4172, 0]
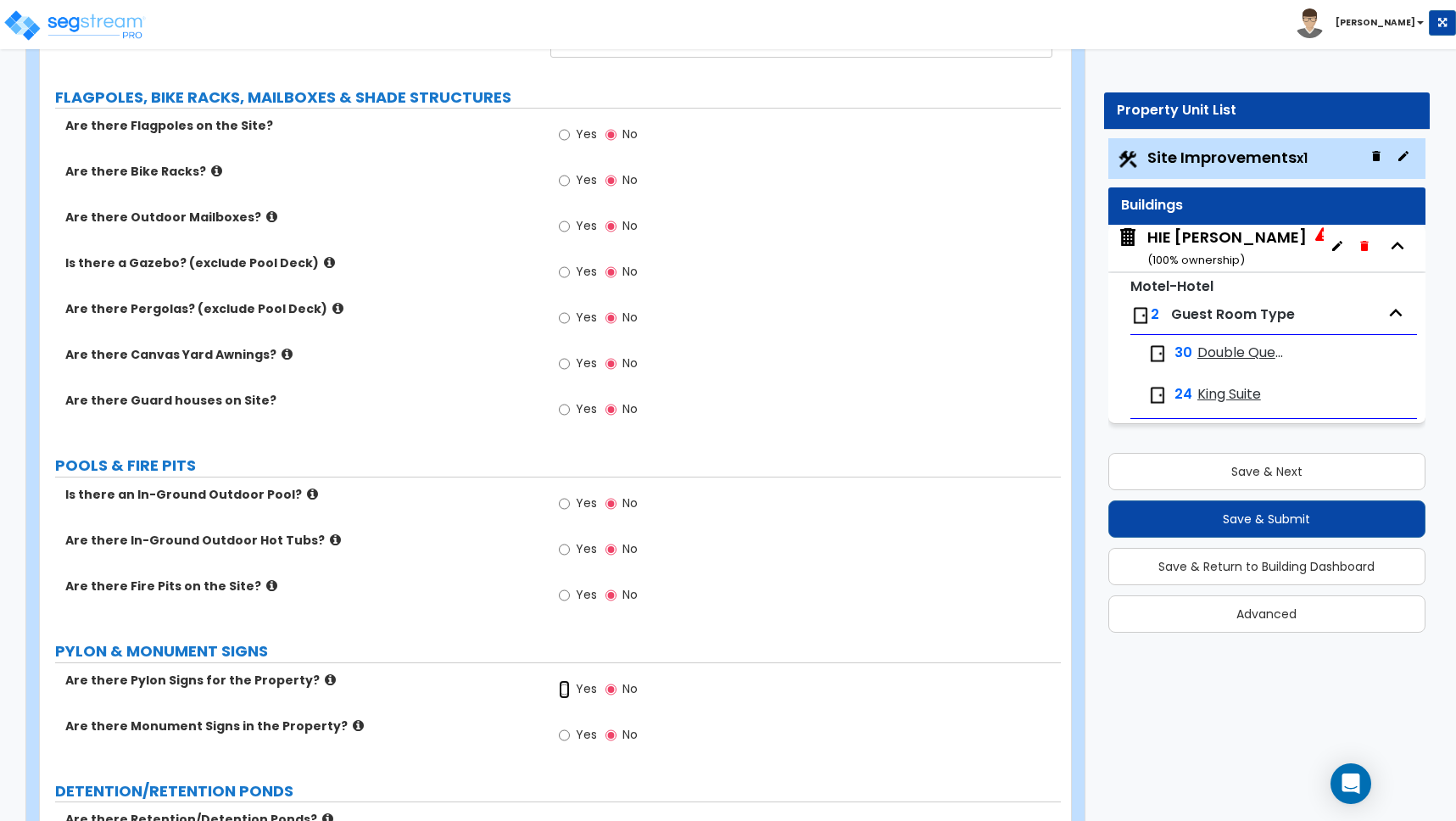
click at [567, 689] on input "Yes" at bounding box center [564, 689] width 11 height 19
radio input "true"
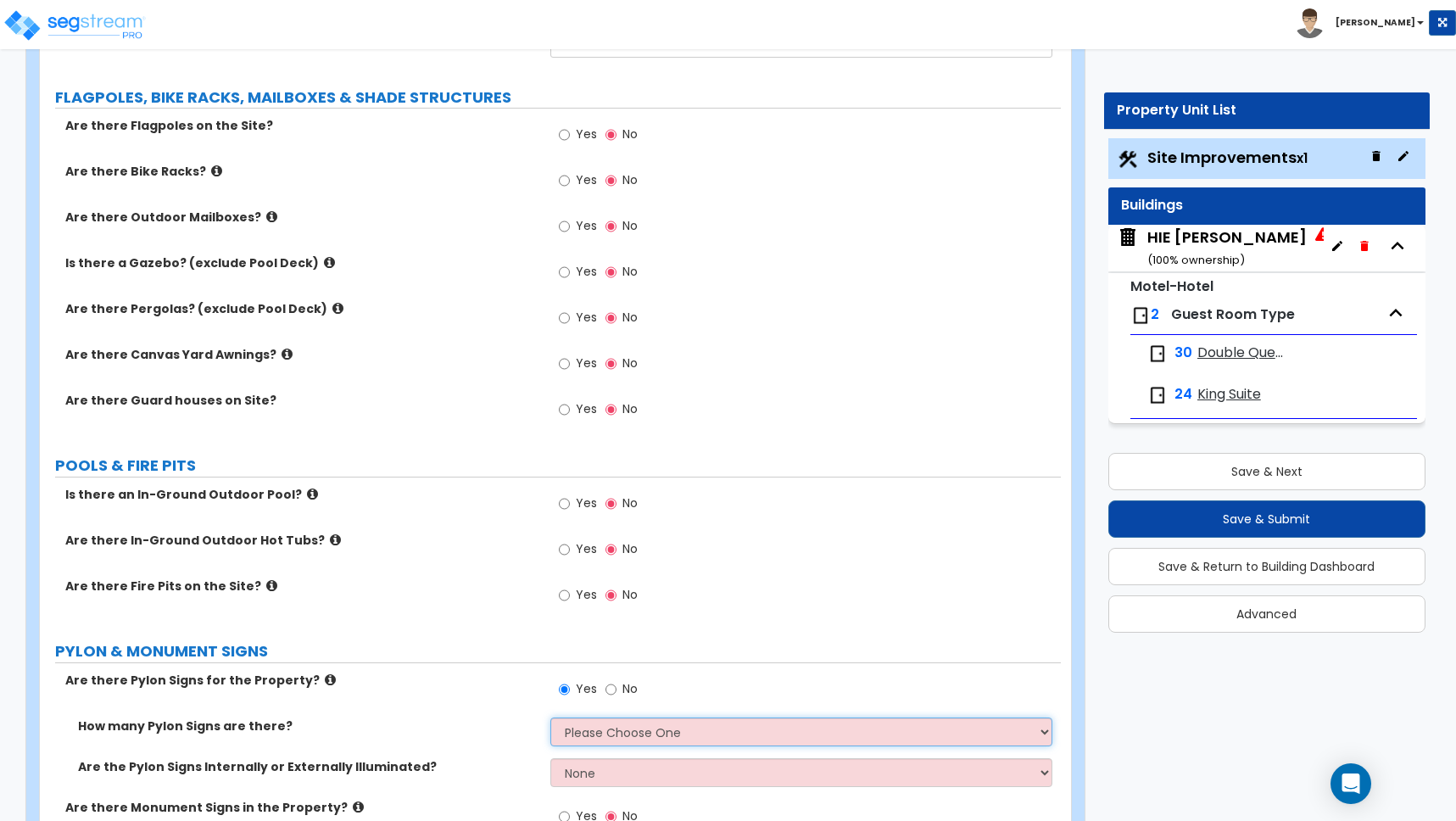
click at [589, 735] on select "Please Choose One 1 2 3" at bounding box center [801, 732] width 502 height 29
select select "1"
click at [550, 718] on select "Please Choose One 1 2 3" at bounding box center [801, 732] width 502 height 29
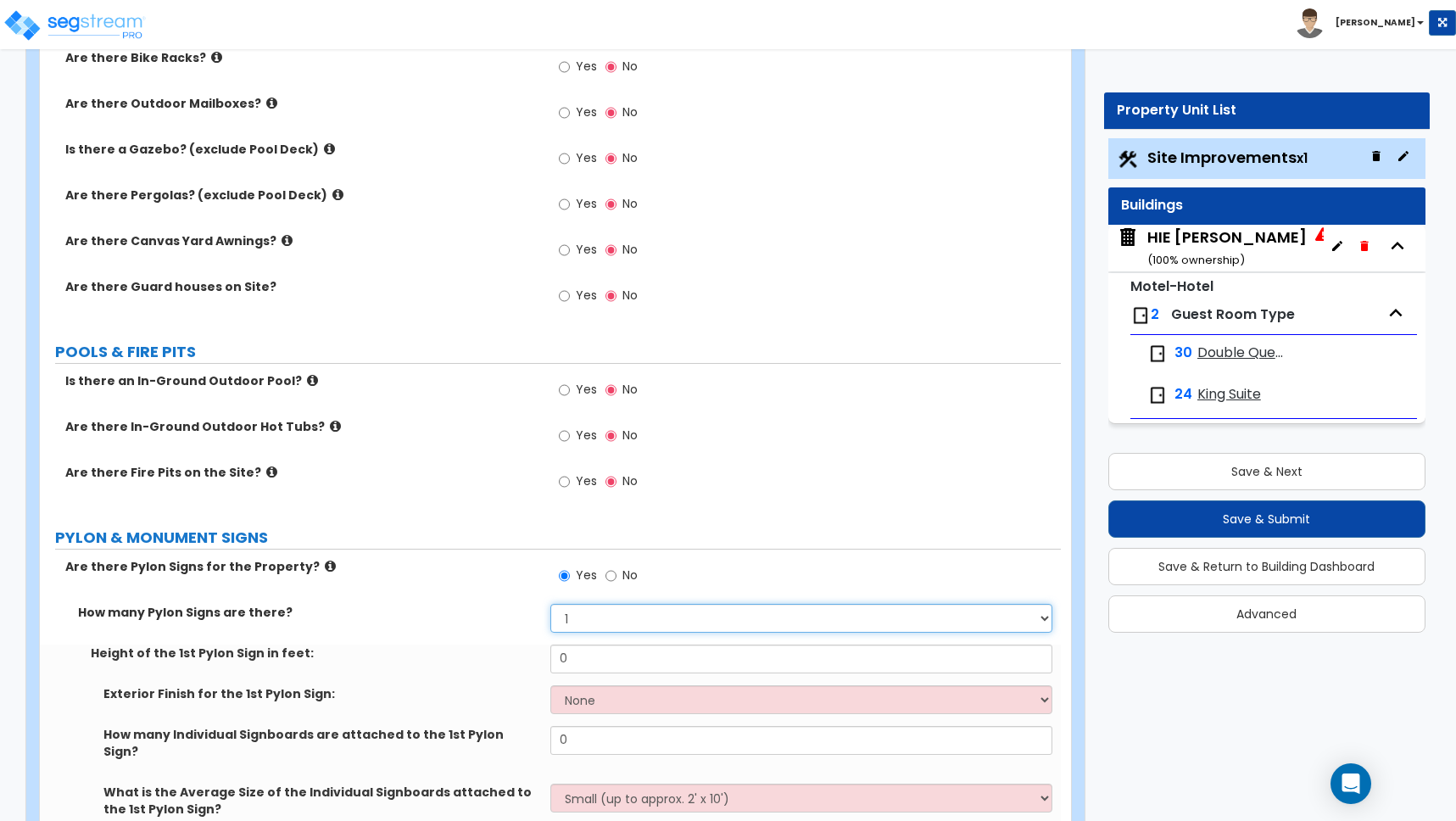
scroll to position [4288, 0]
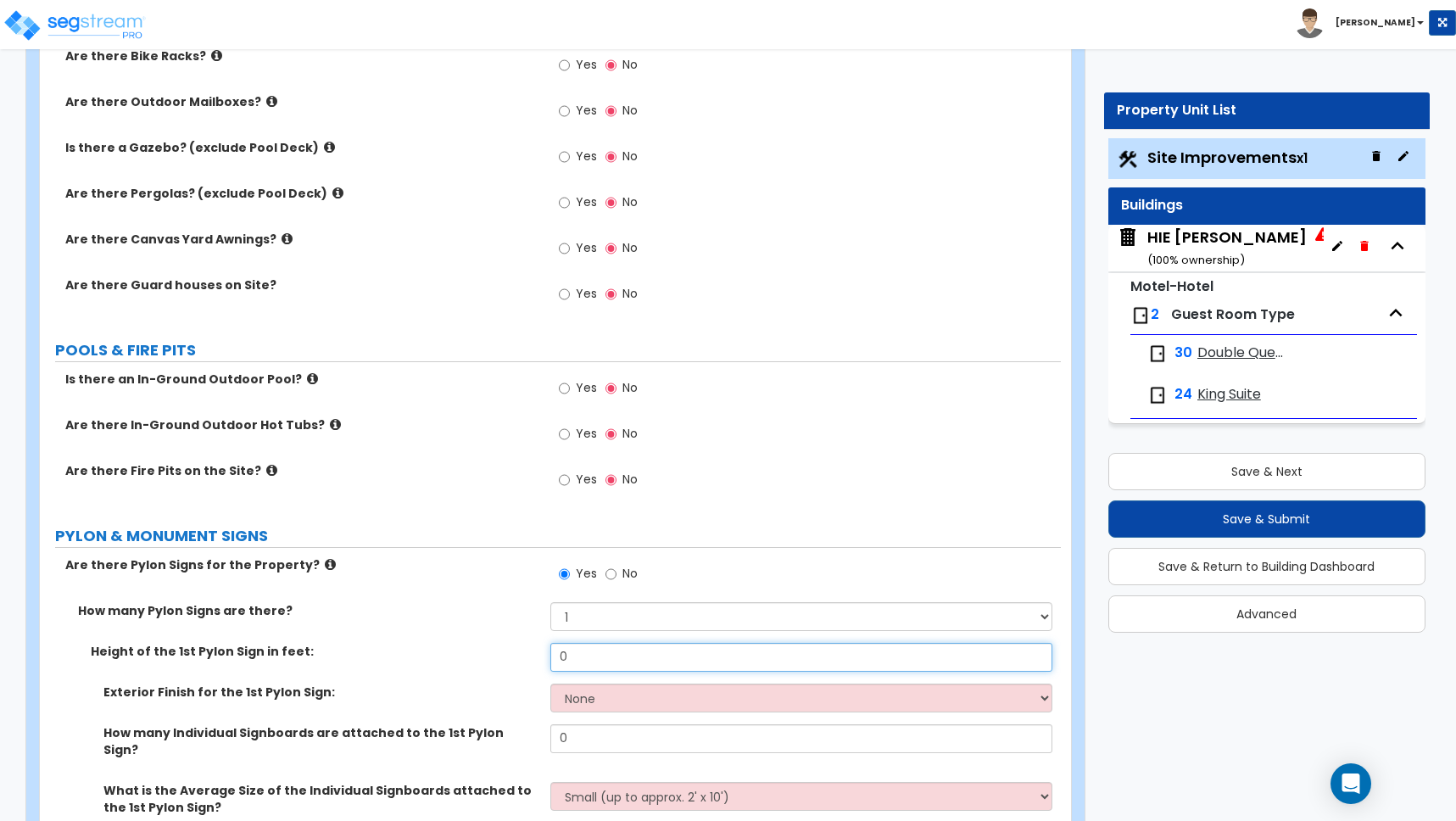
drag, startPoint x: 561, startPoint y: 661, endPoint x: 525, endPoint y: 659, distance: 36.1
click at [525, 659] on div "Height of the 1st Pylon Sign in feet: 0" at bounding box center [550, 663] width 1021 height 41
drag, startPoint x: 536, startPoint y: 654, endPoint x: 499, endPoint y: 650, distance: 37.2
click at [511, 652] on div "Height of the 1st Pylon Sign in feet: 0" at bounding box center [550, 663] width 1021 height 41
type input "20"
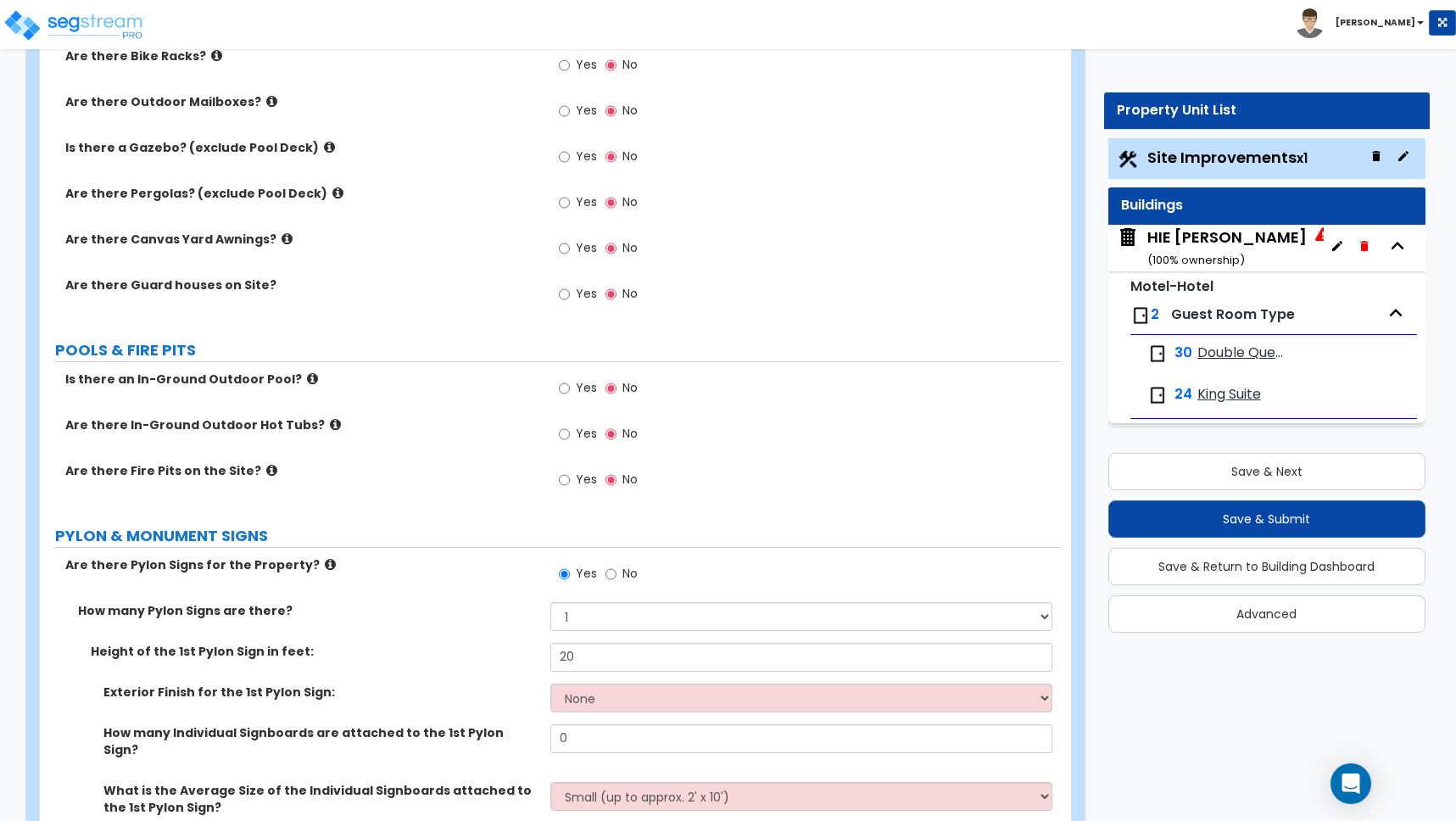
click at [487, 651] on label "Height of the 1st Pylon Sign in feet:" at bounding box center [314, 651] width 447 height 17
click at [589, 700] on select "None Paint Finish Brick Veneer Finish Stone Veneer Finish Metal Composite Finis…" at bounding box center [801, 697] width 502 height 29
select select "5"
click at [550, 683] on select "None Paint Finish Brick Veneer Finish Stone Veneer Finish Metal Composite Finis…" at bounding box center [801, 697] width 502 height 29
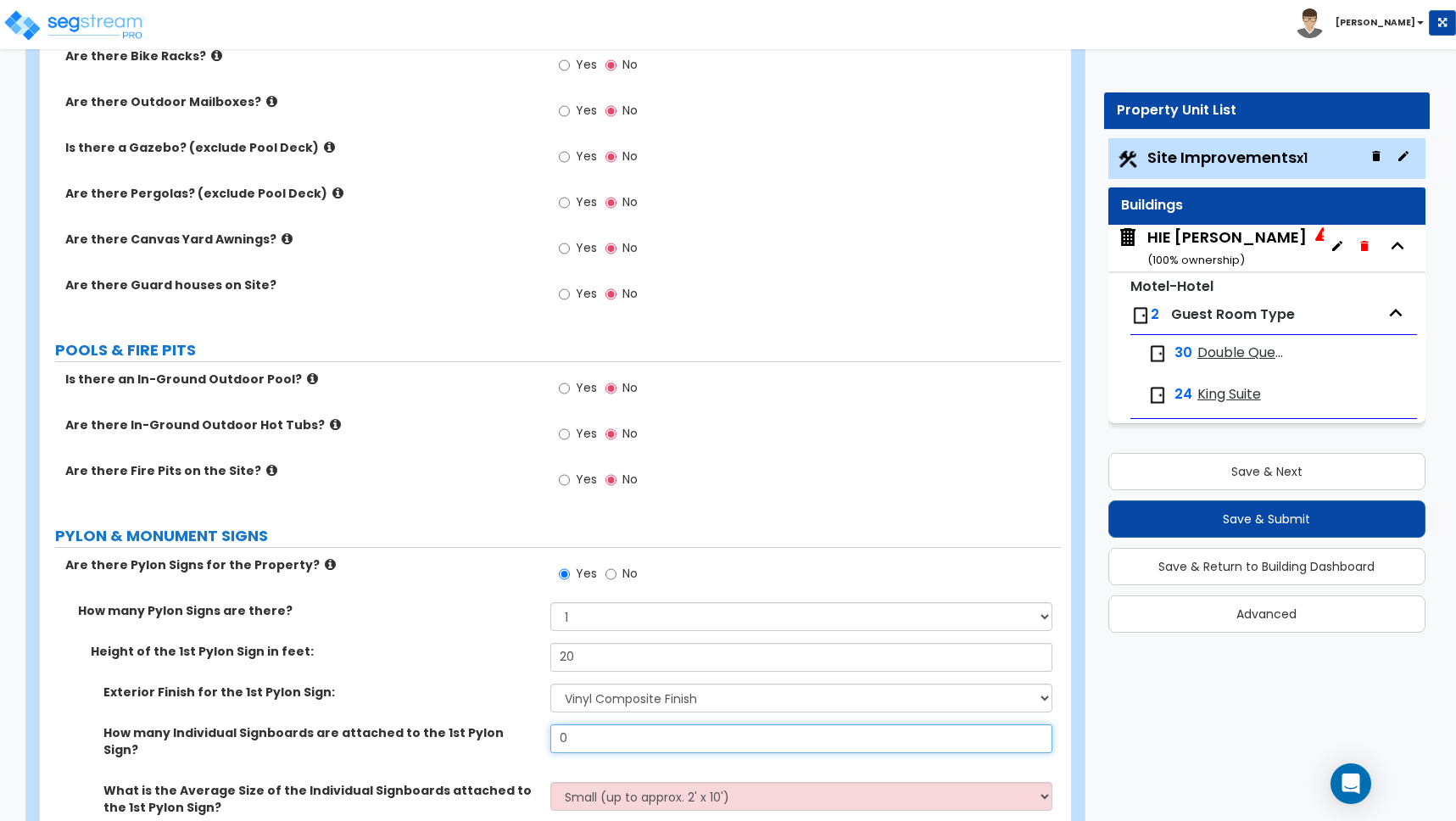
drag, startPoint x: 584, startPoint y: 740, endPoint x: 471, endPoint y: 727, distance: 113.7
click at [471, 727] on div "How many Individual Signboards are attached to the 1st Pylon Sign? 0" at bounding box center [550, 752] width 1021 height 57
type input "1"
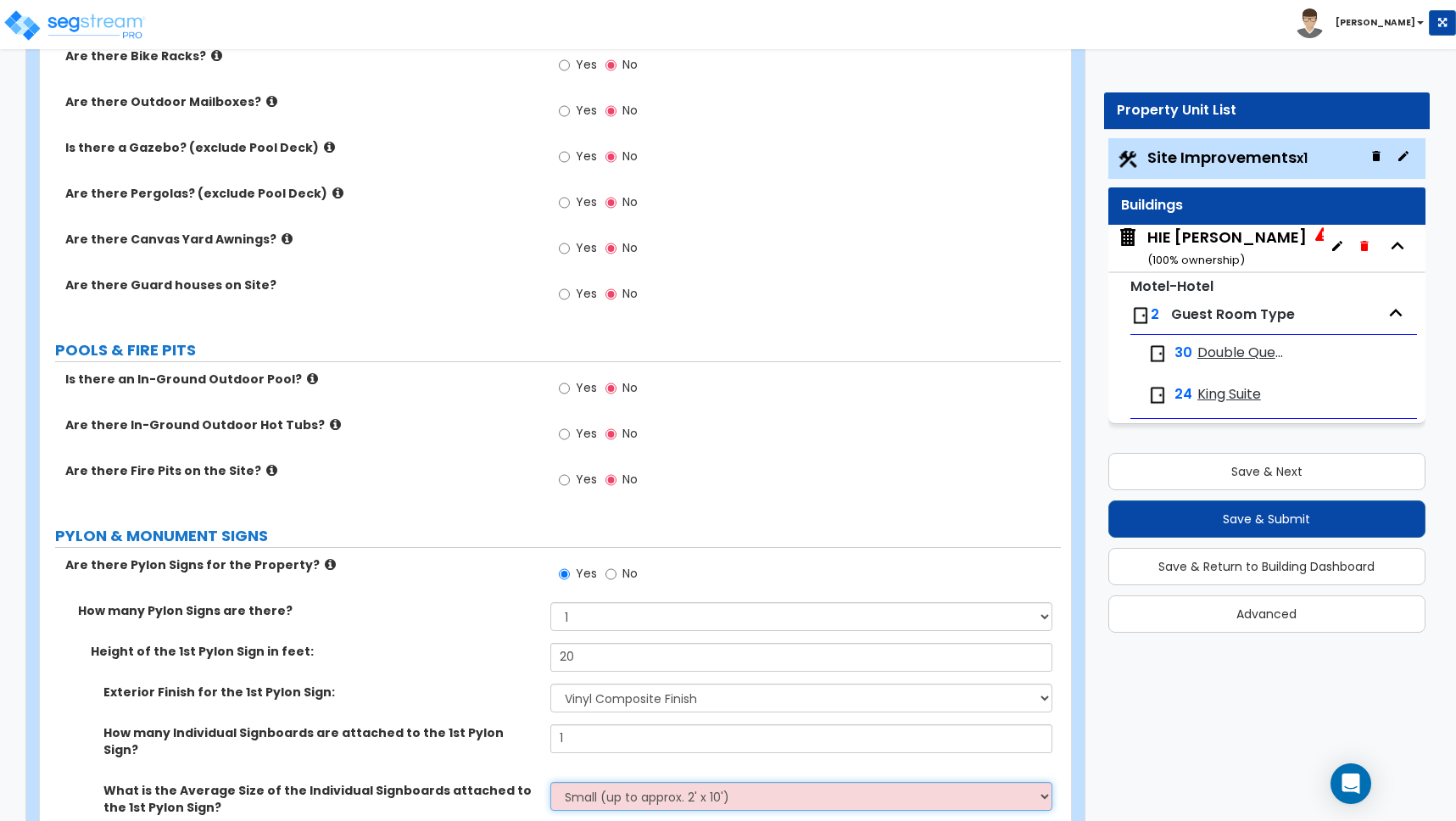
click at [606, 791] on select "Small (up to approx. 2' x 10') Medium (up to approx. 4' x 10') Large (up to app…" at bounding box center [801, 795] width 502 height 29
select select "1"
click at [550, 781] on select "Small (up to approx. 2' x 10') Medium (up to approx. 4' x 10') Large (up to app…" at bounding box center [801, 795] width 502 height 29
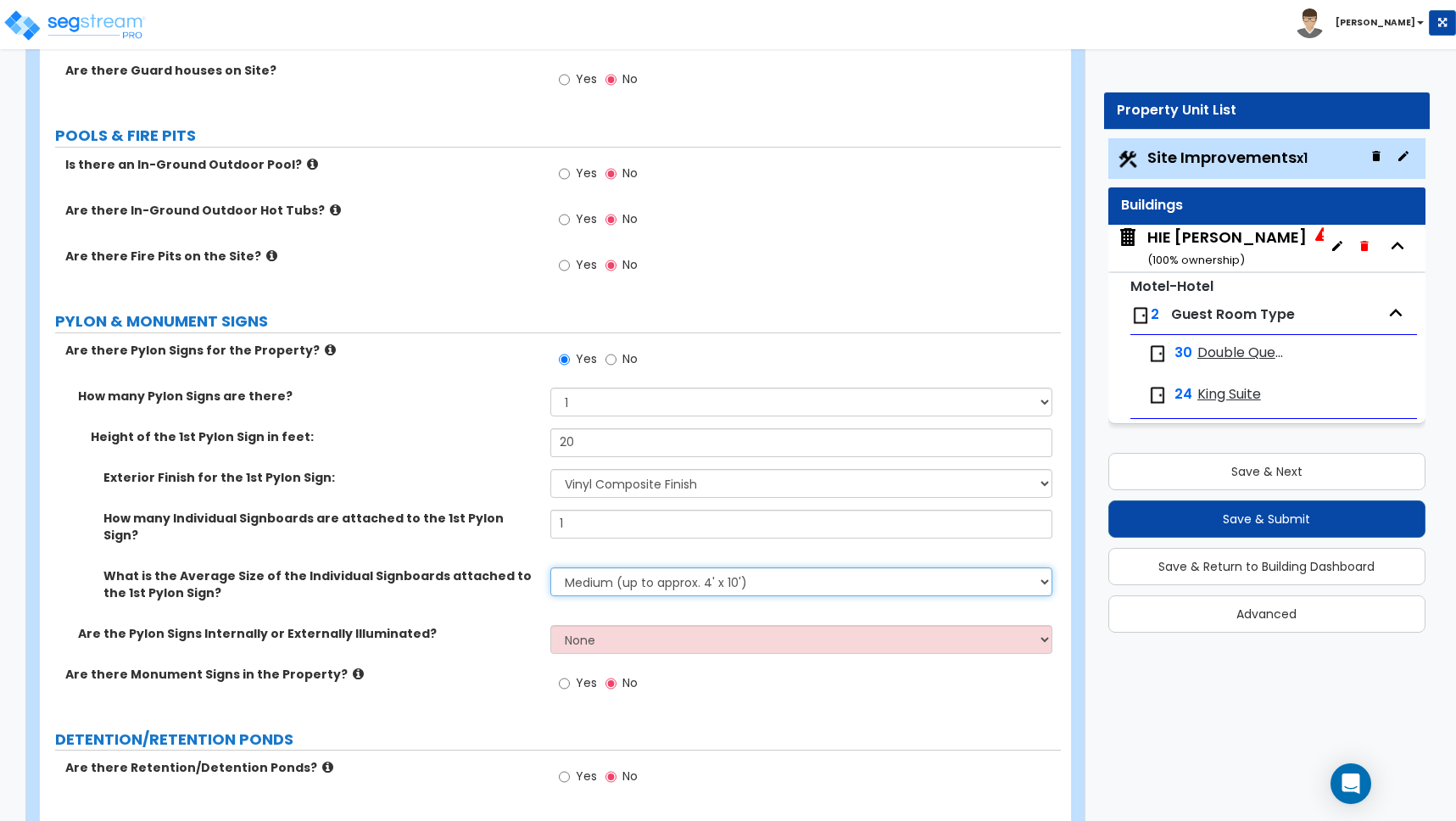
scroll to position [4596, 0]
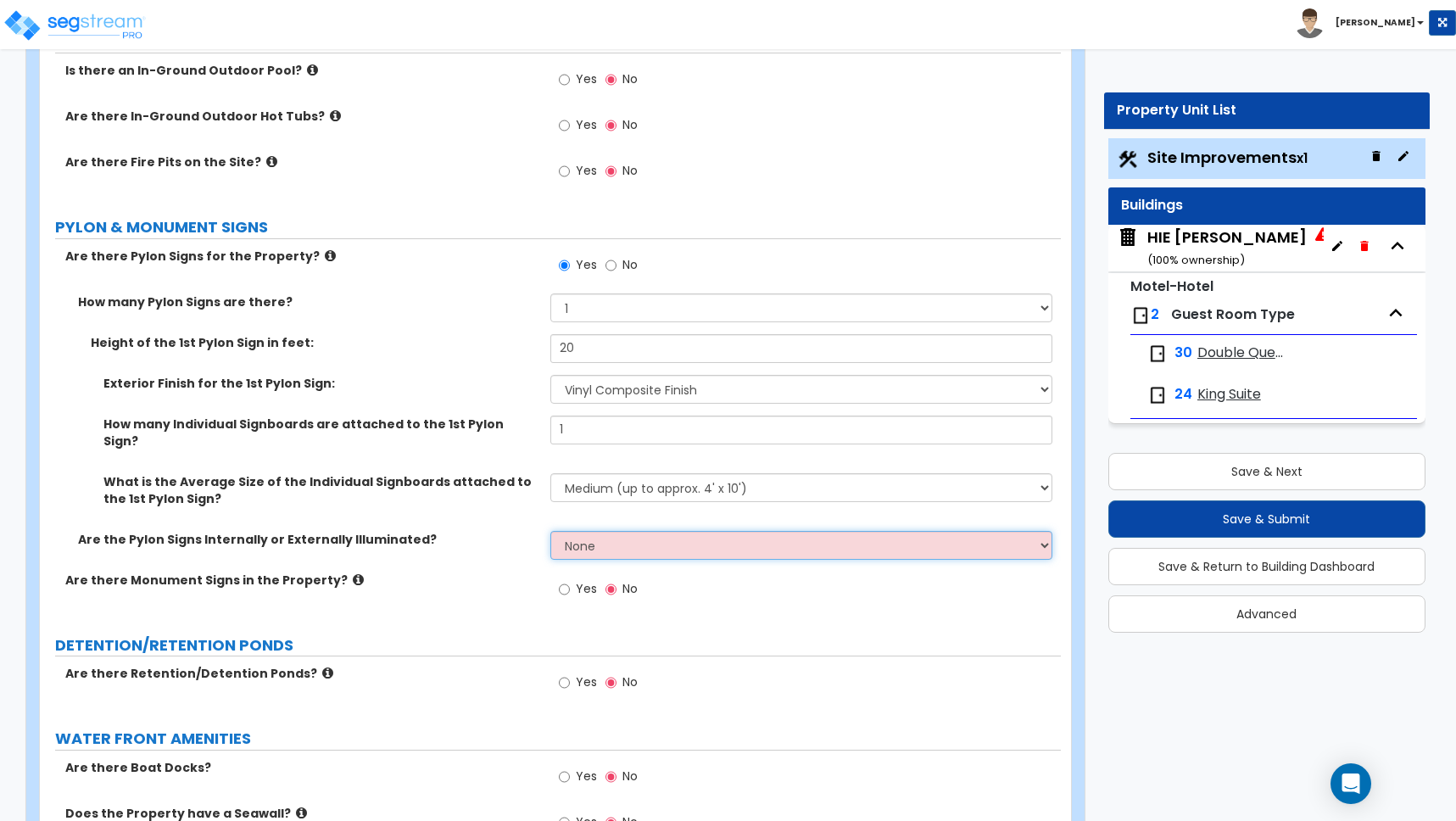
click at [594, 531] on select "None Internally Illuminated Externally Illuminated" at bounding box center [801, 545] width 502 height 29
select select "1"
click at [550, 531] on select "None Internally Illuminated Externally Illuminated" at bounding box center [801, 545] width 502 height 29
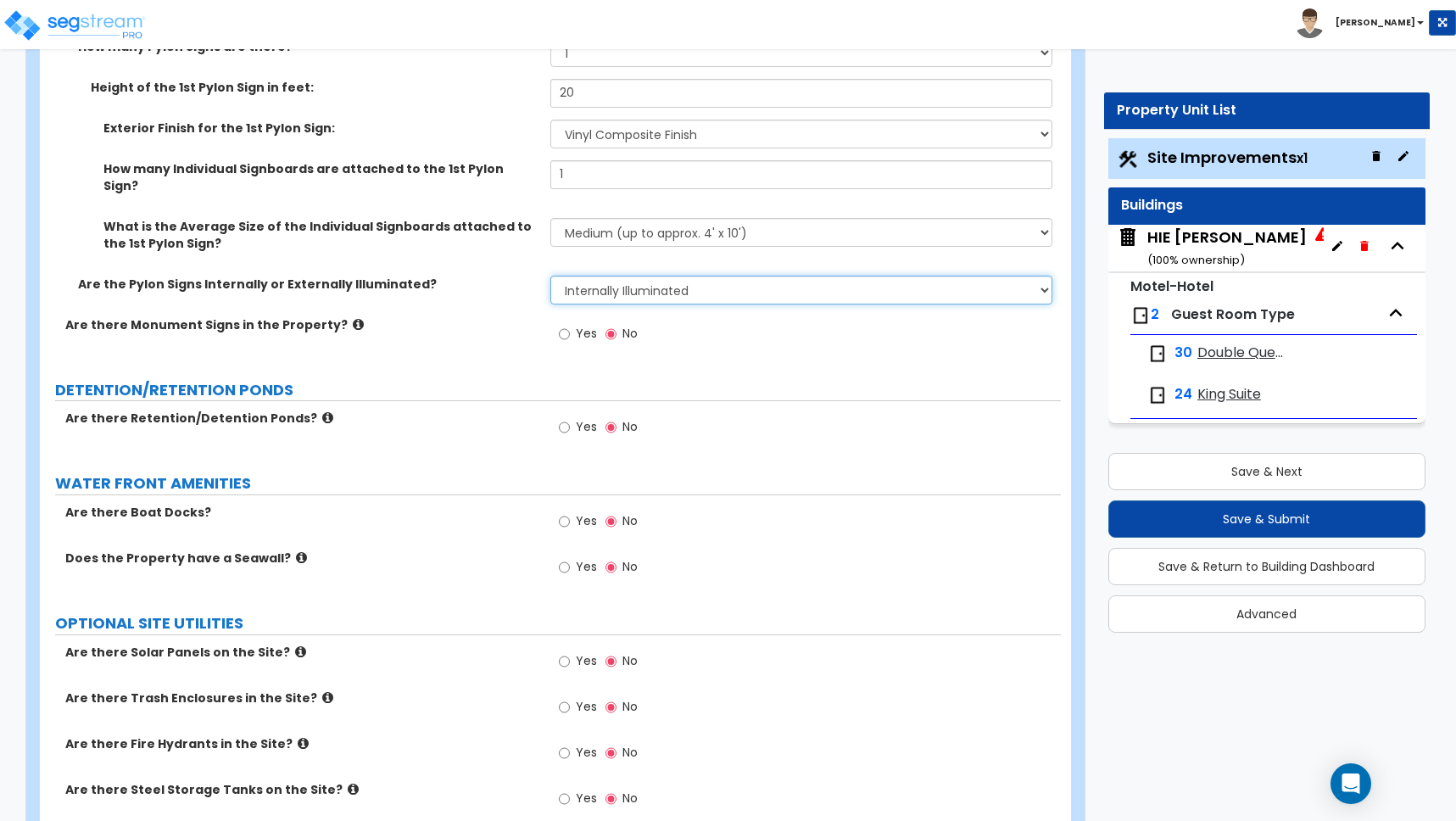
scroll to position [4852, 0]
click at [565, 697] on input "Yes" at bounding box center [564, 705] width 11 height 19
radio input "true"
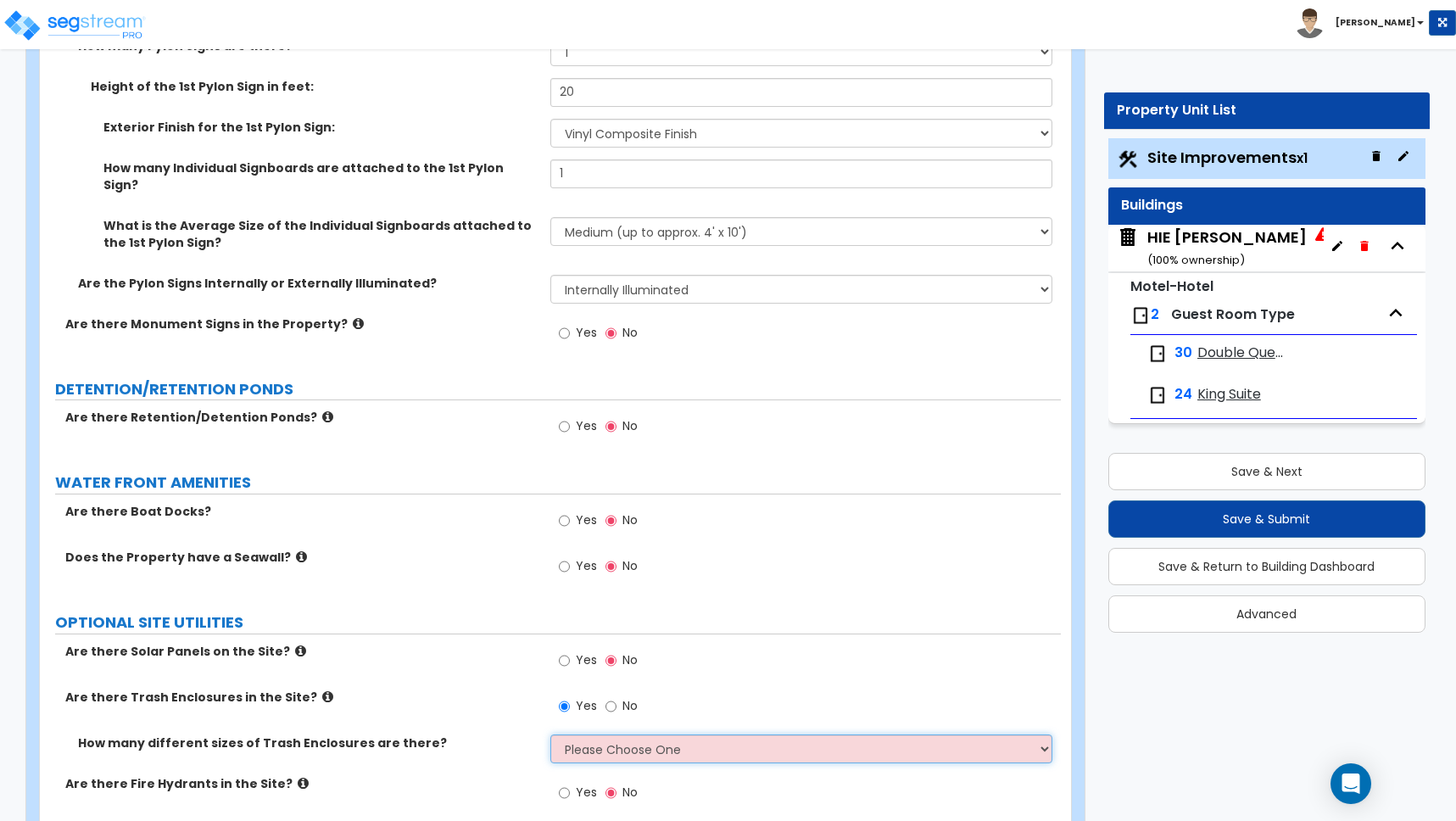
click at [580, 734] on select "Please Choose One 1 2 3" at bounding box center [801, 749] width 502 height 29
select select "1"
click at [550, 734] on select "Please Choose One 1 2 3" at bounding box center [801, 749] width 502 height 29
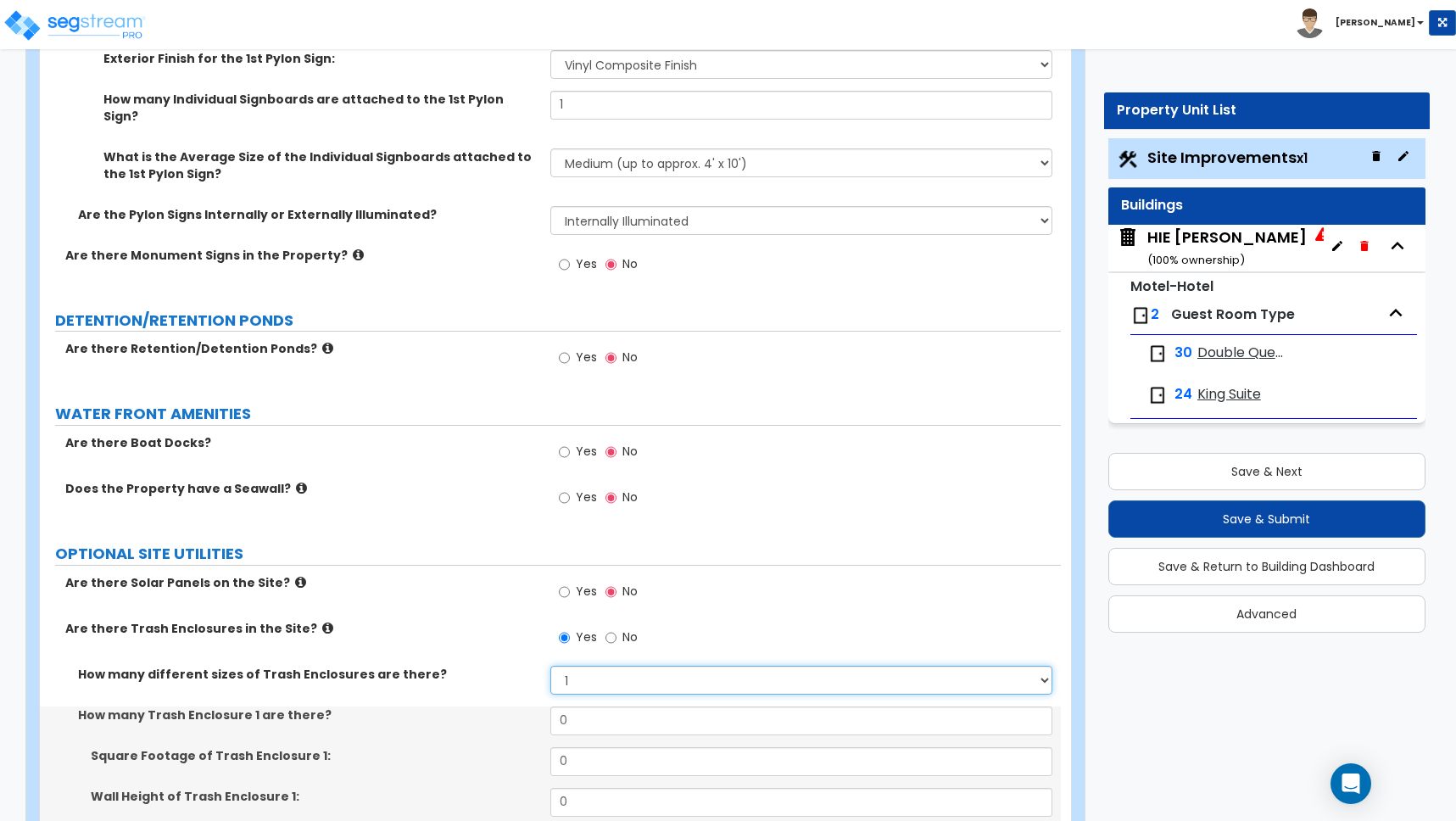
scroll to position [4983, 0]
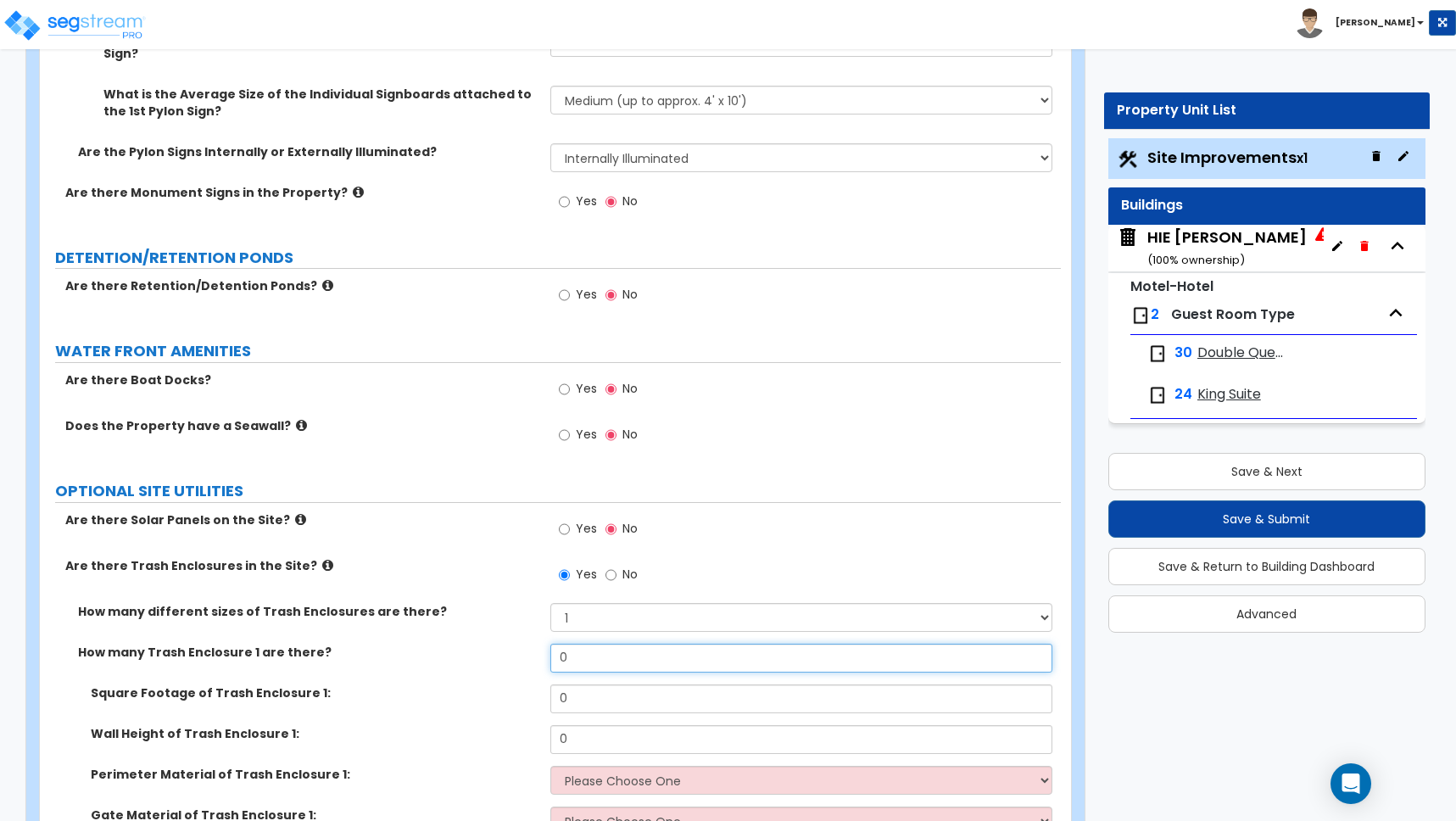
drag, startPoint x: 585, startPoint y: 645, endPoint x: 524, endPoint y: 638, distance: 61.4
click at [525, 644] on div "How many Trash Enclosure 1 are there? 0" at bounding box center [550, 664] width 1021 height 41
type input "1"
drag, startPoint x: 573, startPoint y: 682, endPoint x: 503, endPoint y: 667, distance: 71.6
click at [503, 684] on div "Square Footage of Trash Enclosure 1: 0" at bounding box center [550, 704] width 1021 height 41
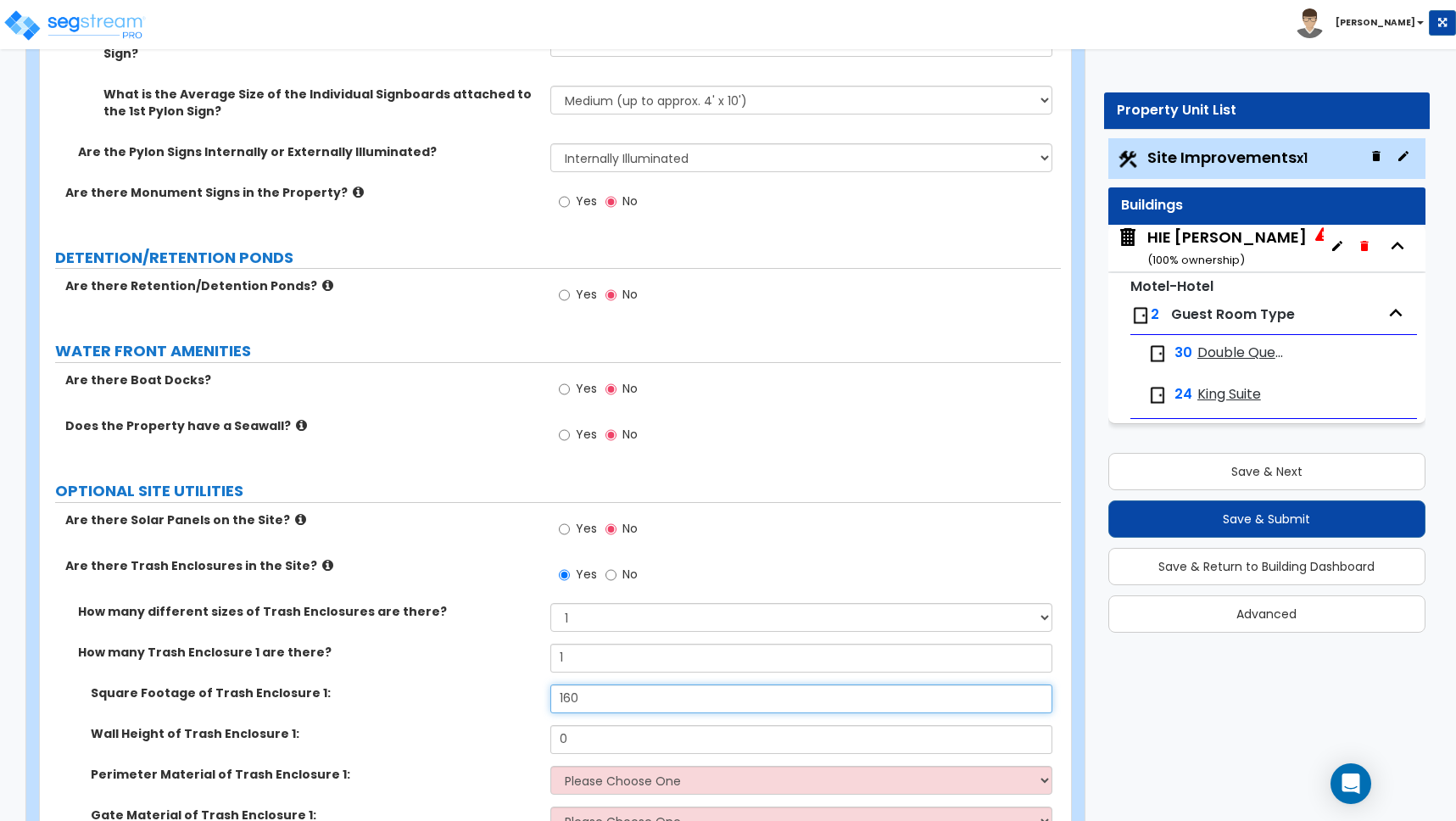
type input "160"
click at [494, 694] on div "Square Footage of Trash Enclosure 1: 160" at bounding box center [550, 704] width 1021 height 41
drag, startPoint x: 563, startPoint y: 722, endPoint x: 531, endPoint y: 712, distance: 33.5
click at [536, 725] on div "Wall Height of Trash Enclosure 1: 0" at bounding box center [550, 745] width 1021 height 41
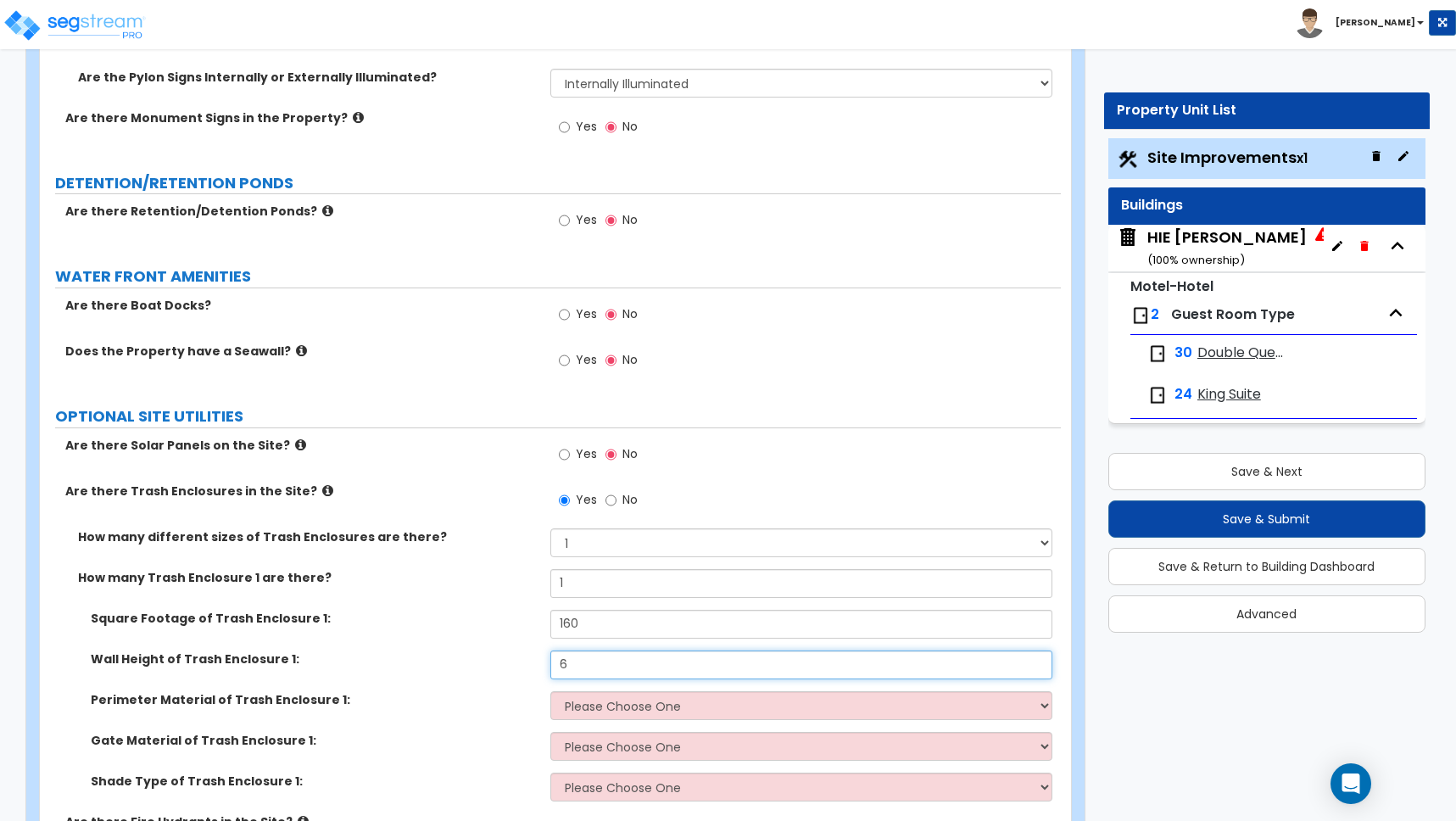
scroll to position [5060, 0]
type input "6"
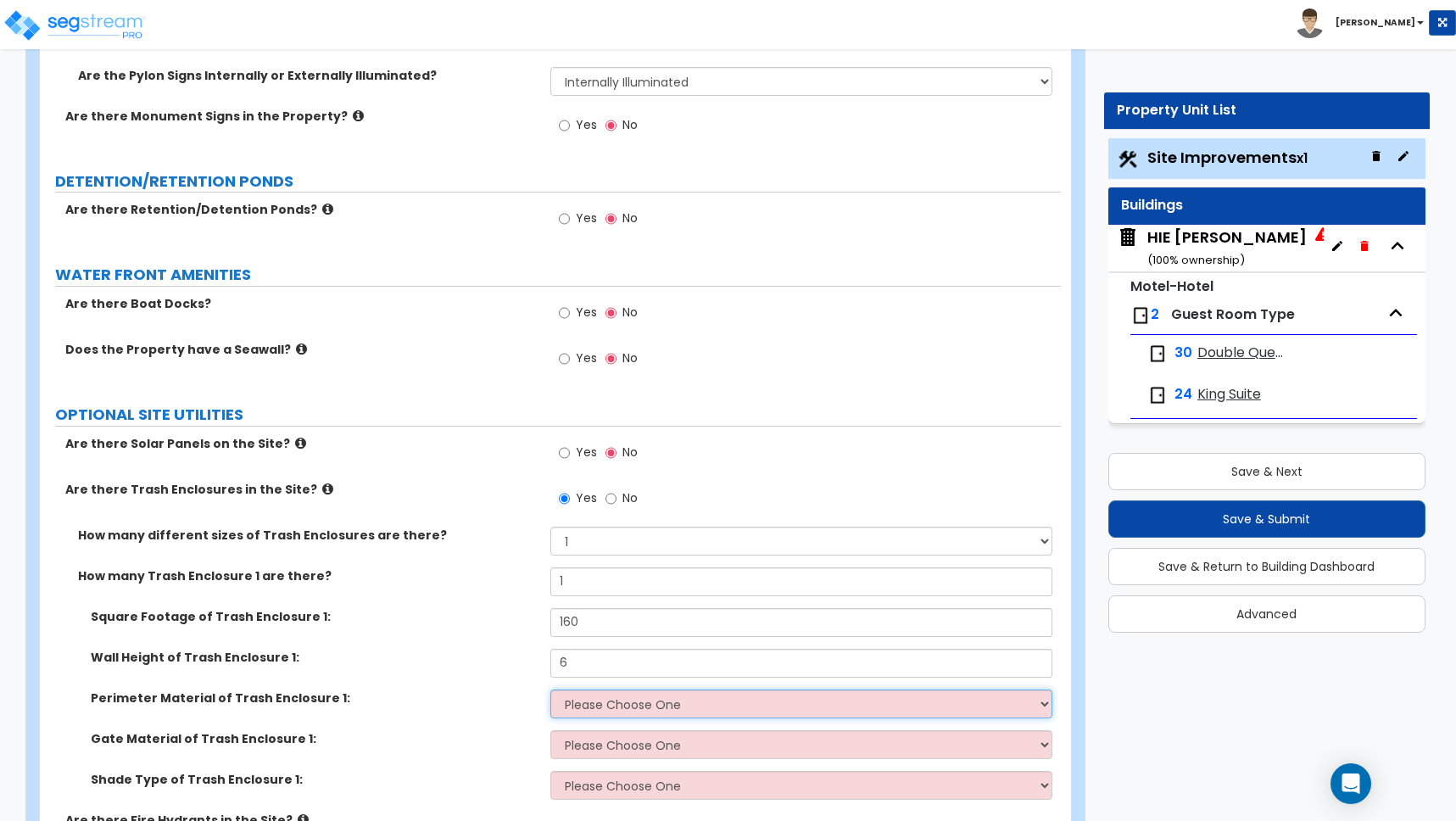
click at [604, 689] on select "Please Choose One Chain Link Wood Metal CMU" at bounding box center [801, 704] width 502 height 29
select select "4"
click at [550, 689] on select "Please Choose One Chain Link Wood Metal CMU" at bounding box center [801, 704] width 502 height 29
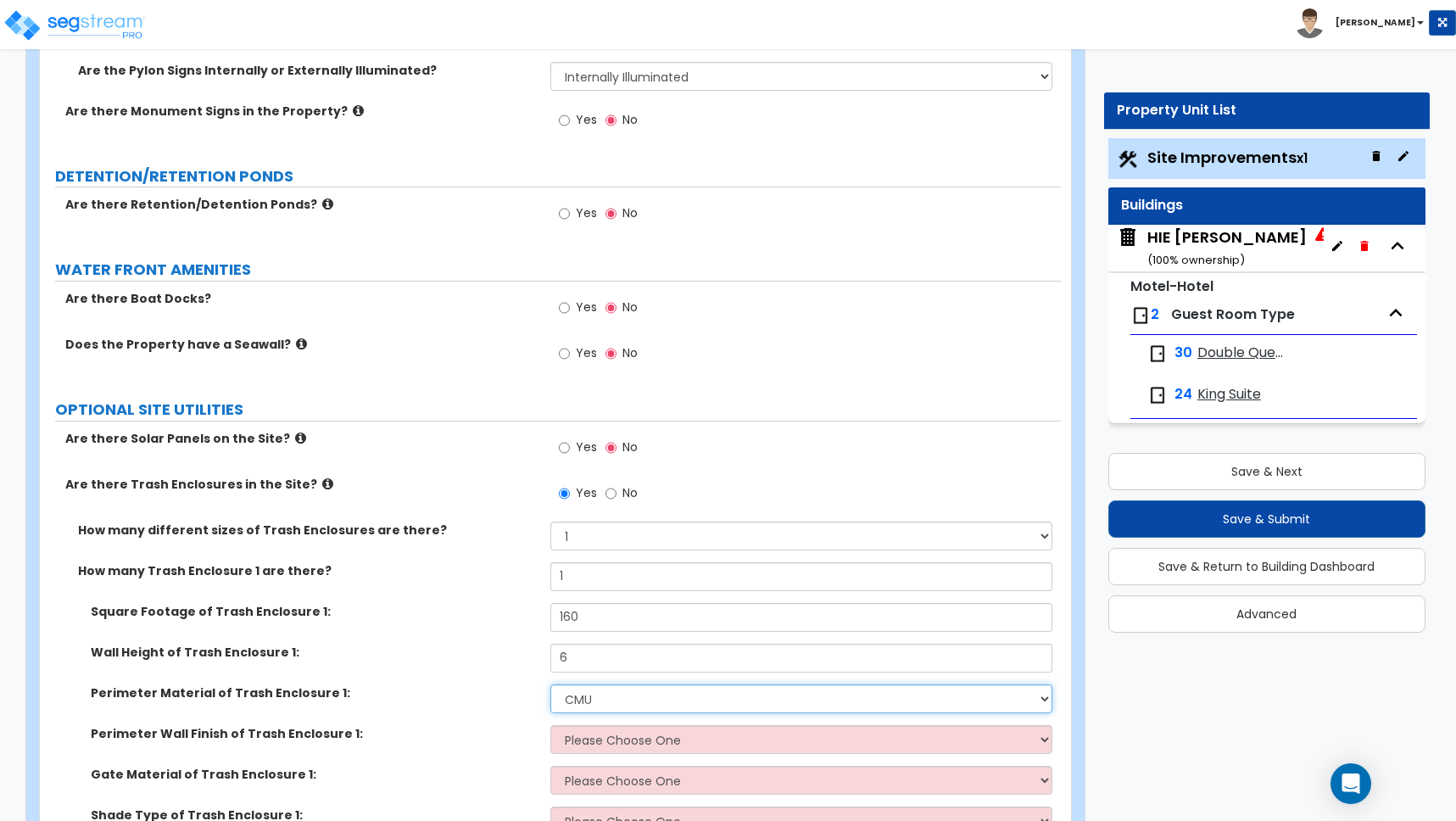
scroll to position [5160, 0]
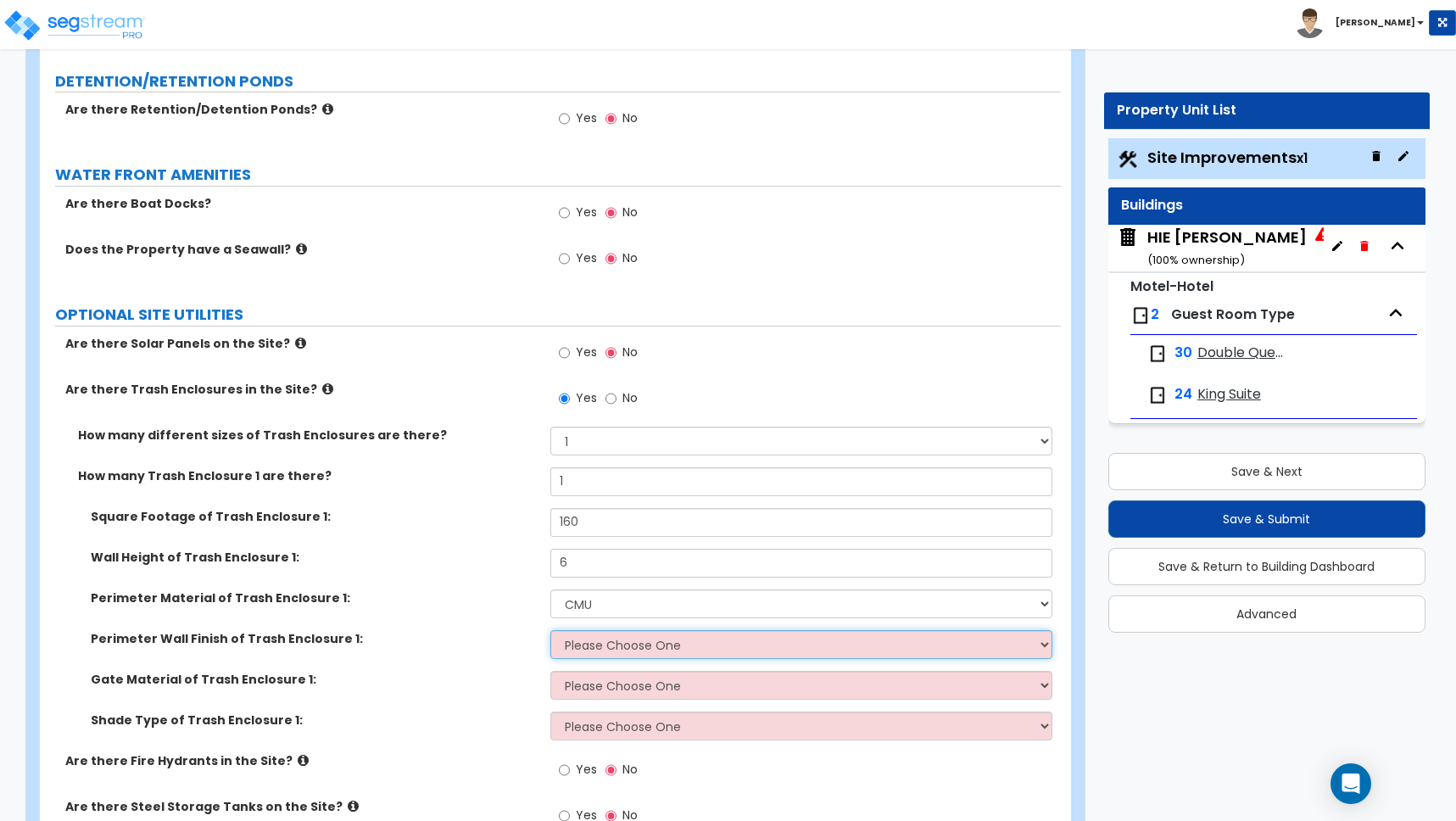
click at [616, 630] on select "Please Choose One Stone Veneer Brick Veneer Stucco Paint" at bounding box center [801, 644] width 502 height 29
click at [550, 630] on select "Please Choose One Stone Veneer Brick Veneer Stucco Paint" at bounding box center [801, 644] width 502 height 29
click at [600, 589] on select "Please Choose One Chain Link Wood Metal CMU" at bounding box center [801, 603] width 502 height 29
click at [568, 672] on select "Please Choose One Wood Metal" at bounding box center [801, 685] width 502 height 29
select select "2"
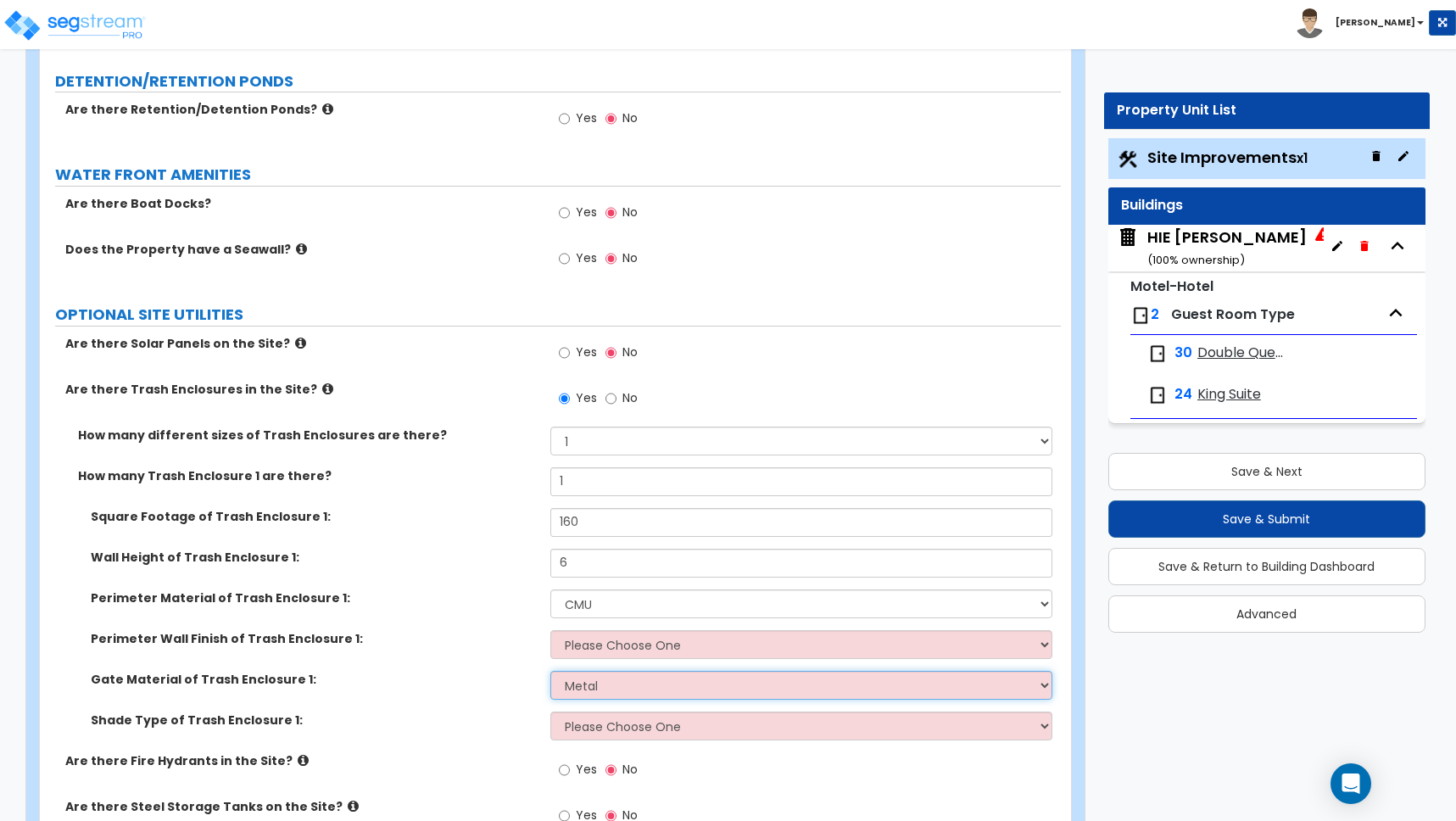
click at [550, 671] on select "Please Choose One Wood Metal" at bounding box center [801, 685] width 502 height 29
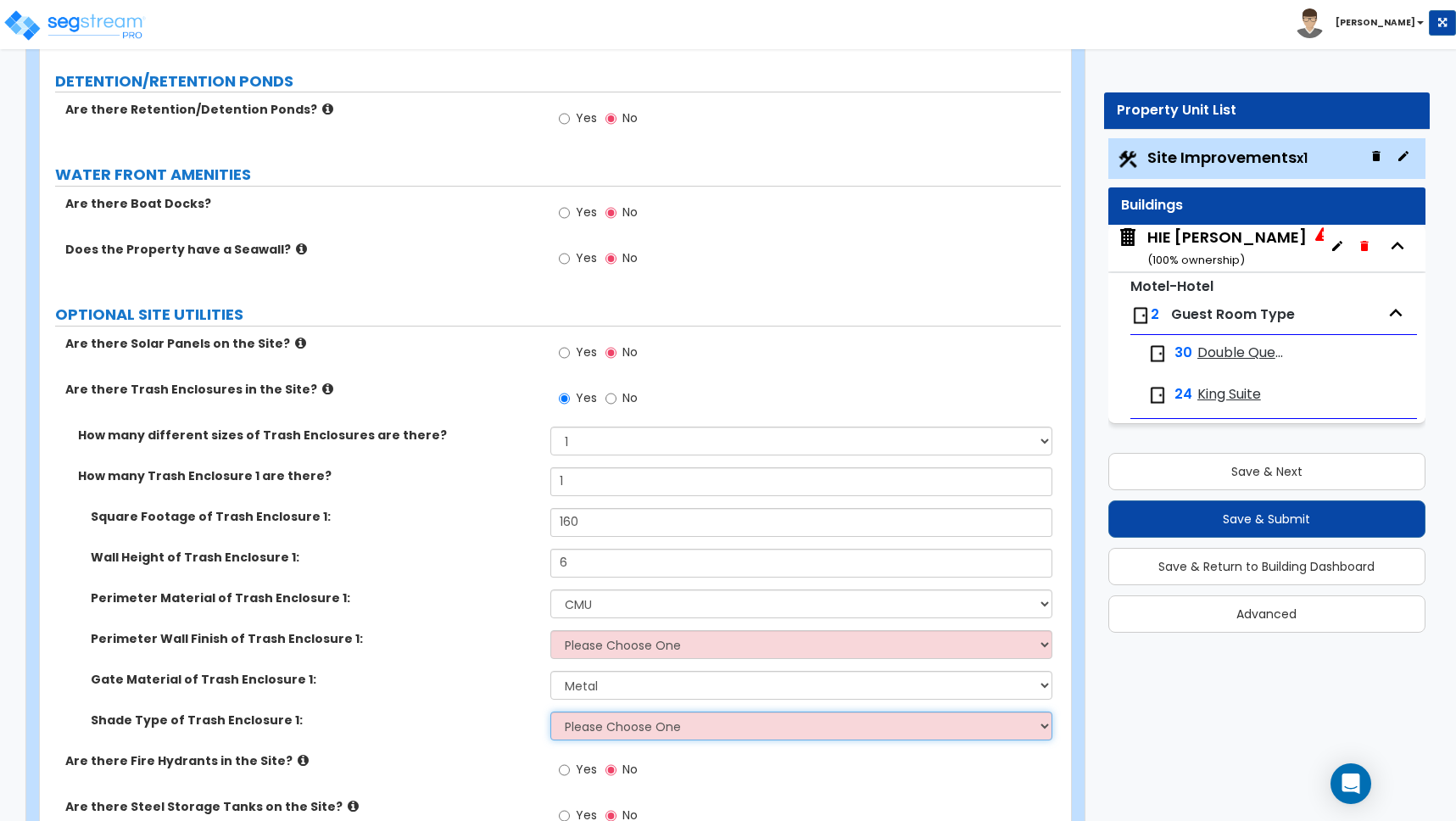
click at [592, 712] on select "Please Choose One Roof Pergola" at bounding box center [801, 726] width 502 height 29
click at [550, 712] on select "Please Choose One Roof Pergola" at bounding box center [801, 726] width 502 height 29
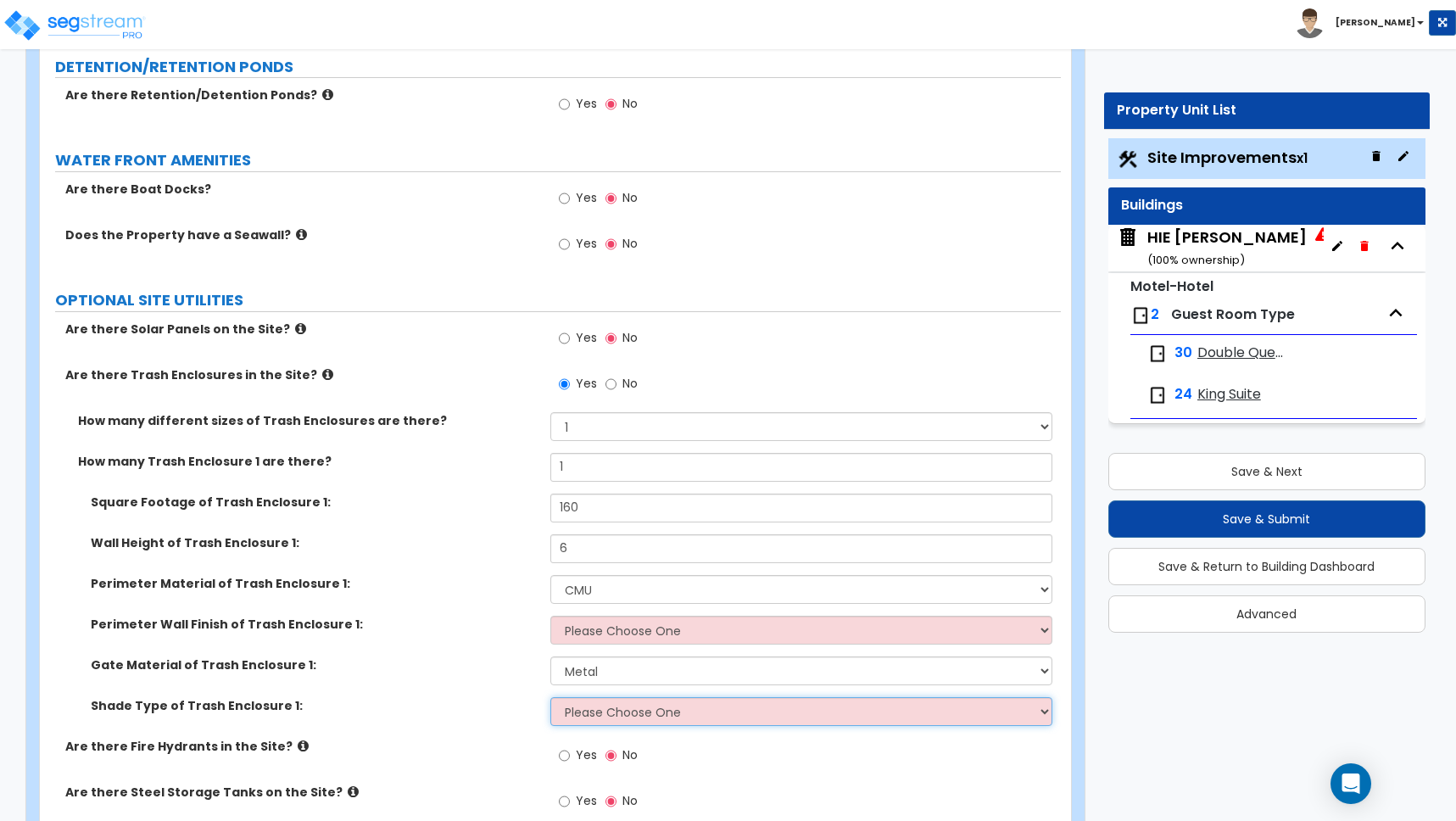
scroll to position [5244, 0]
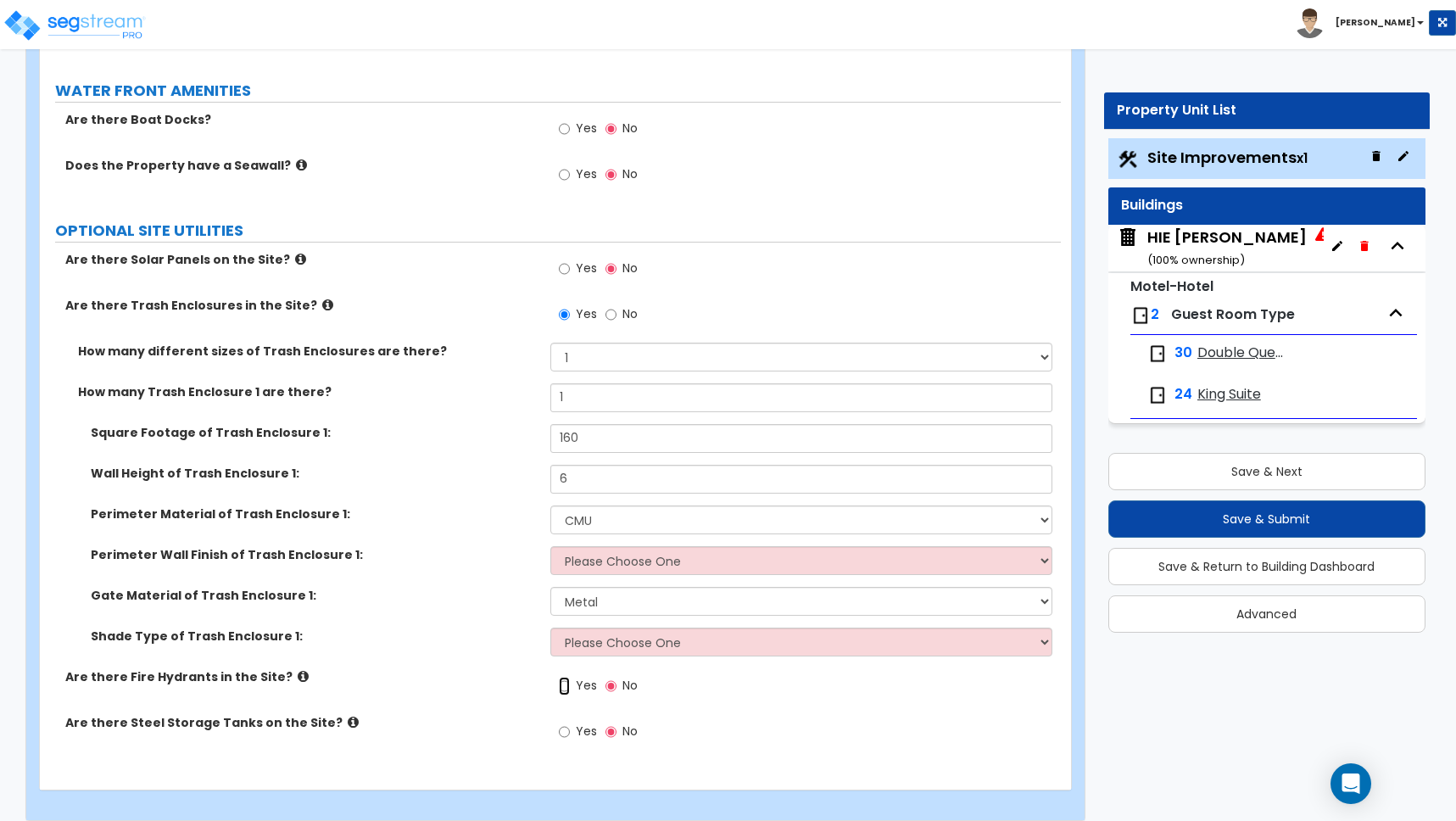
click at [567, 676] on input "Yes" at bounding box center [564, 685] width 11 height 19
radio input "true"
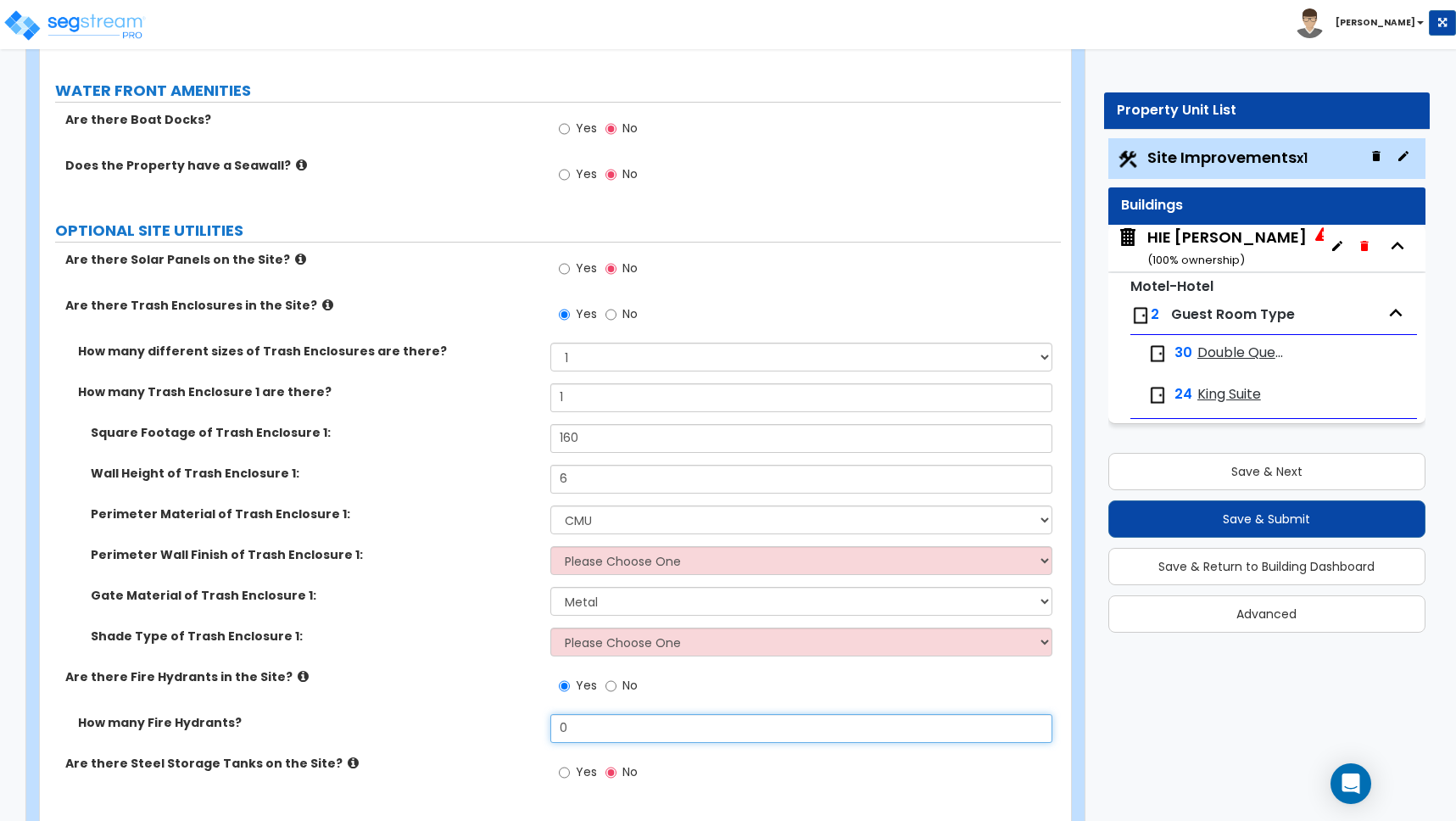
drag, startPoint x: 577, startPoint y: 717, endPoint x: 513, endPoint y: 705, distance: 65.1
click at [520, 714] on div "How many Fire Hydrants? 0" at bounding box center [550, 734] width 1021 height 41
type input "1"
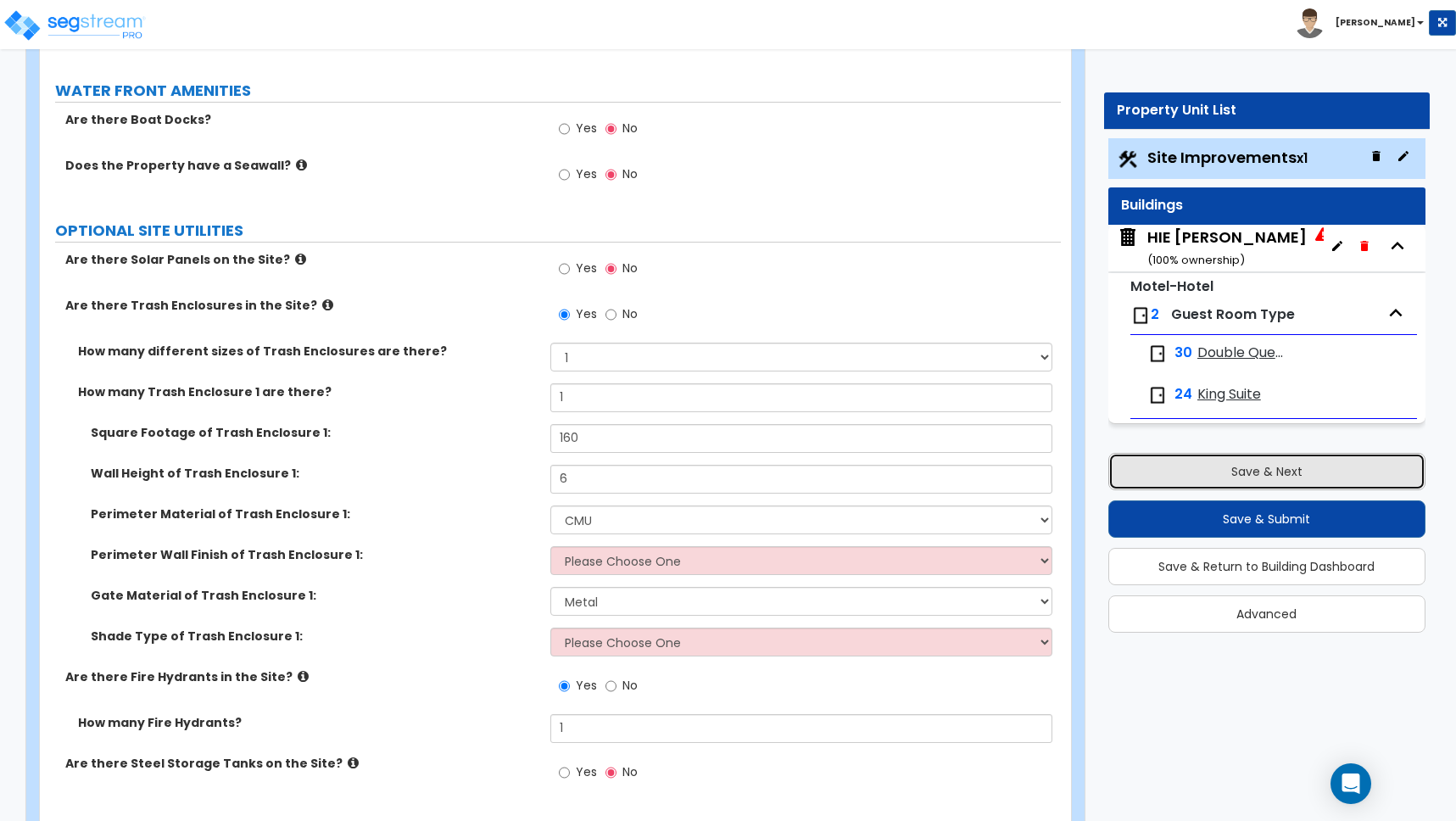
click at [1256, 466] on button "Save & Next" at bounding box center [1266, 471] width 317 height 37
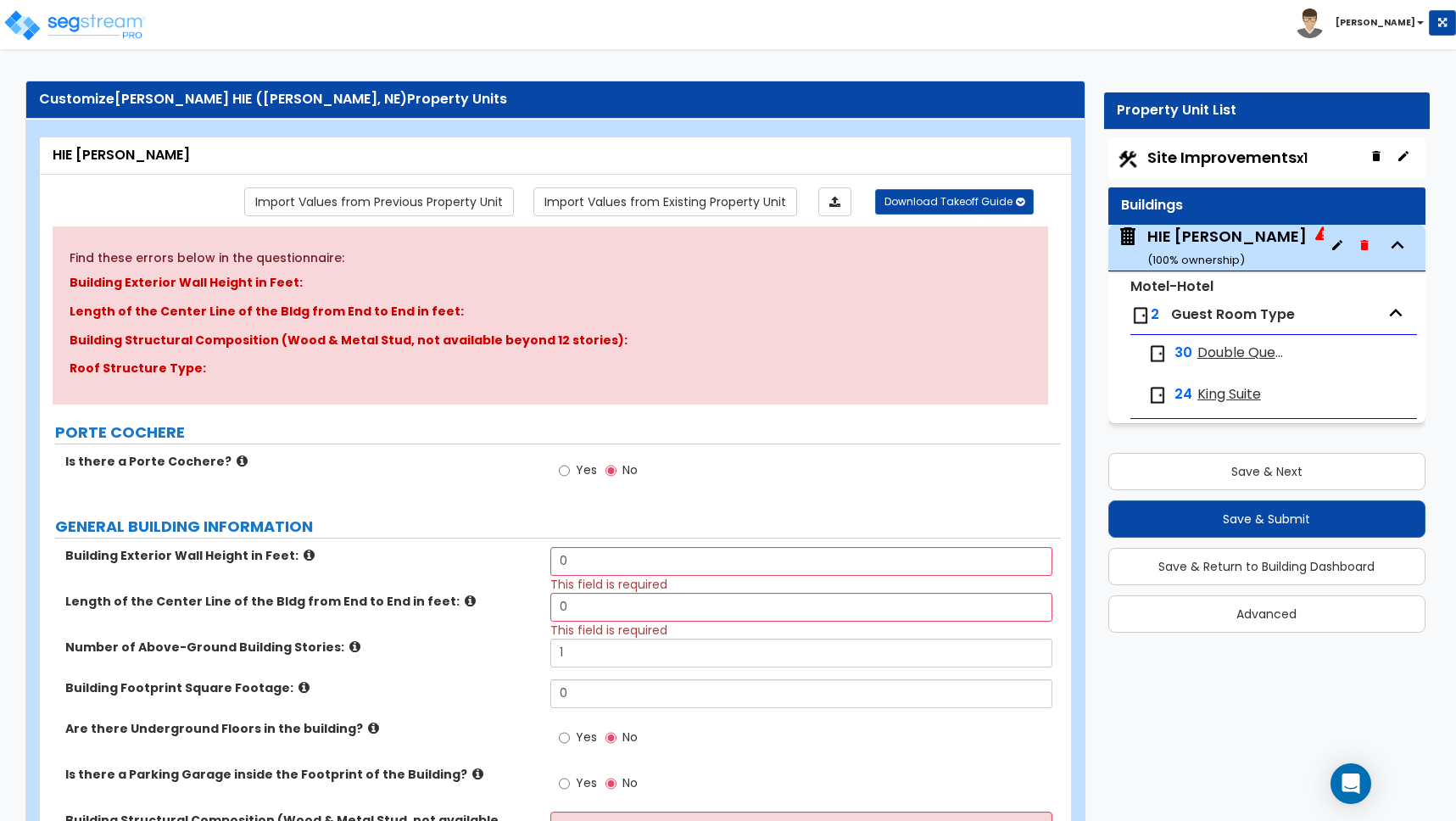
scroll to position [28, 0]
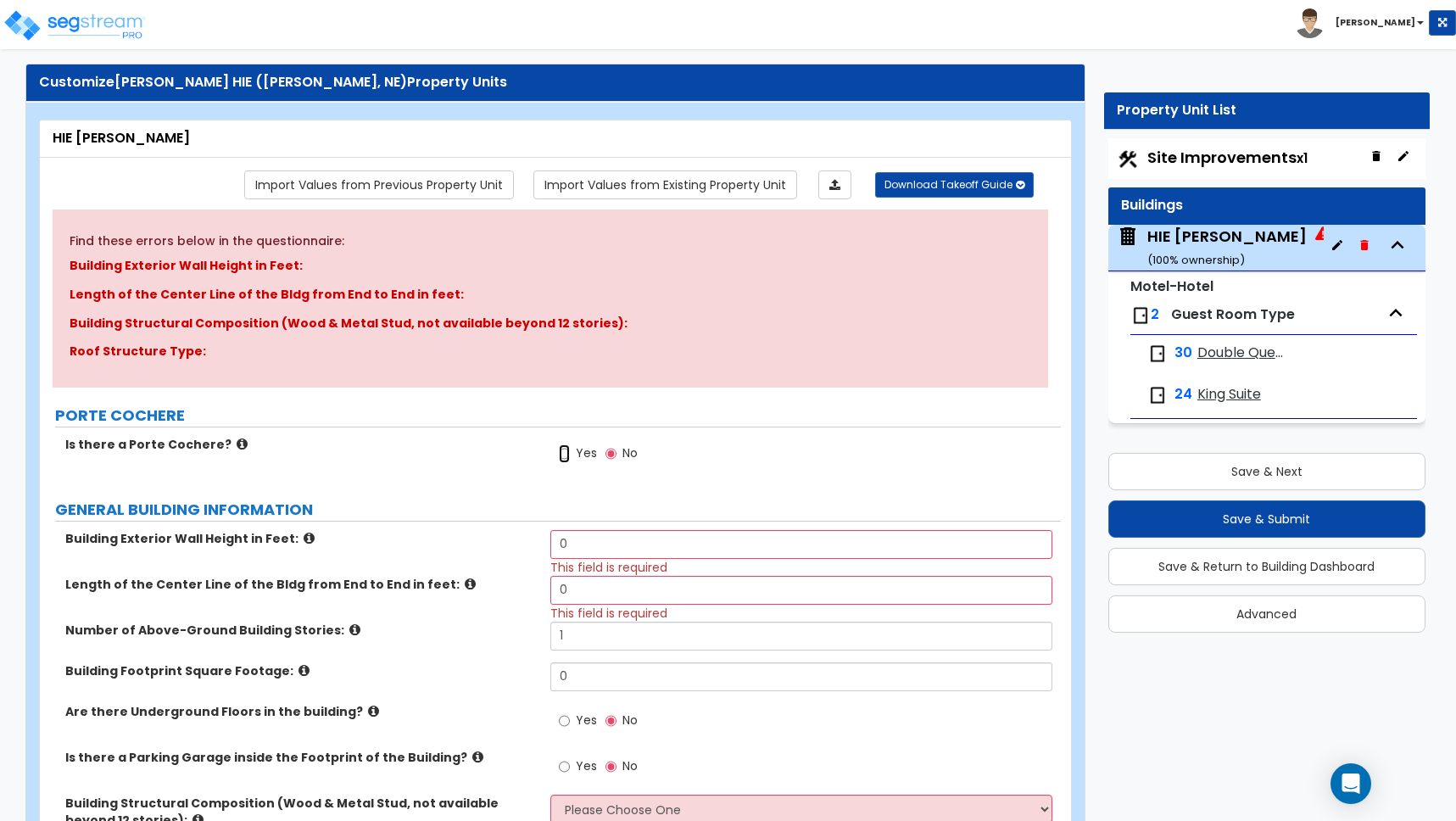
click at [568, 452] on input "Yes" at bounding box center [564, 453] width 11 height 19
radio input "true"
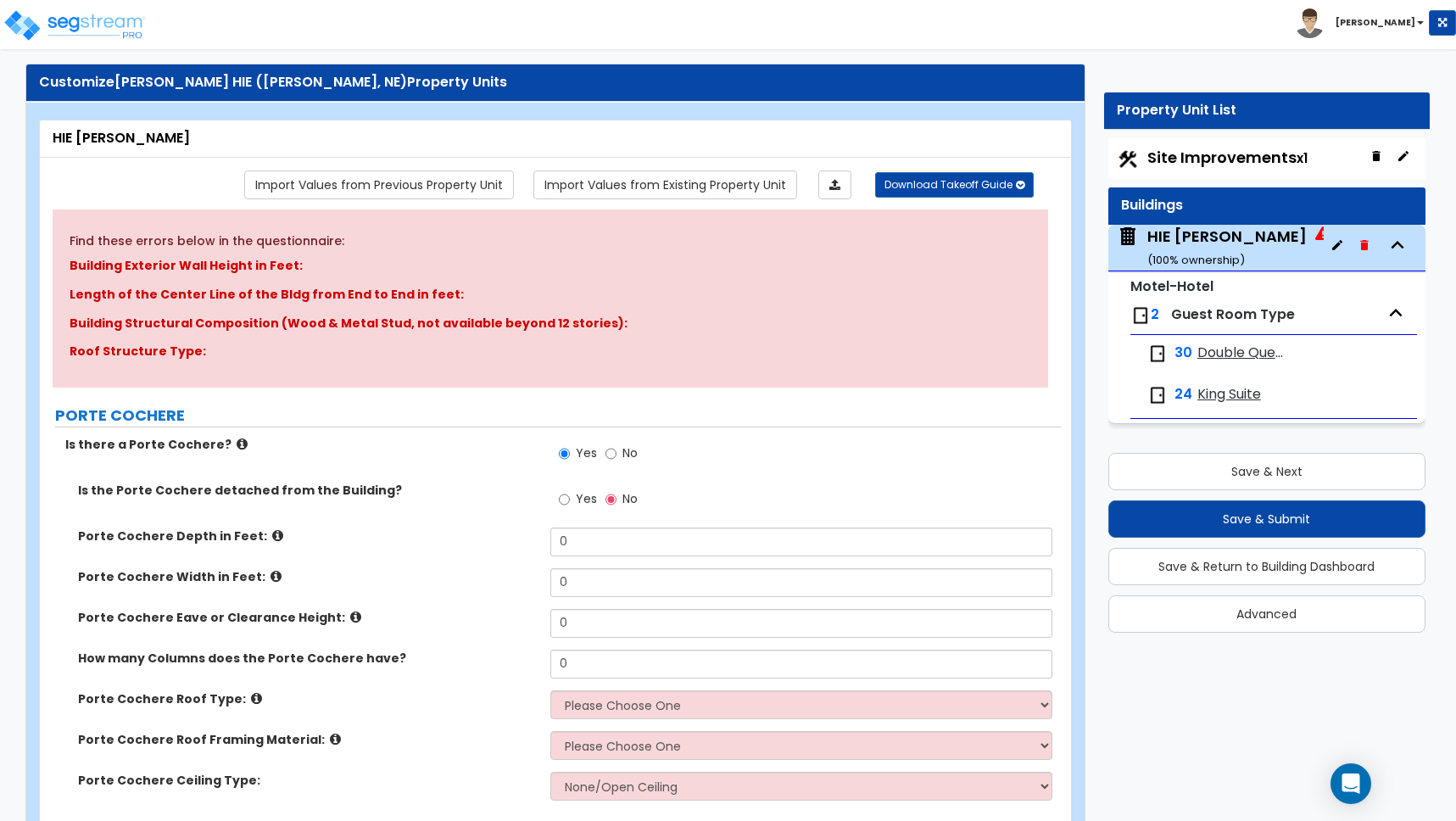
click at [272, 533] on icon at bounding box center [277, 535] width 11 height 12
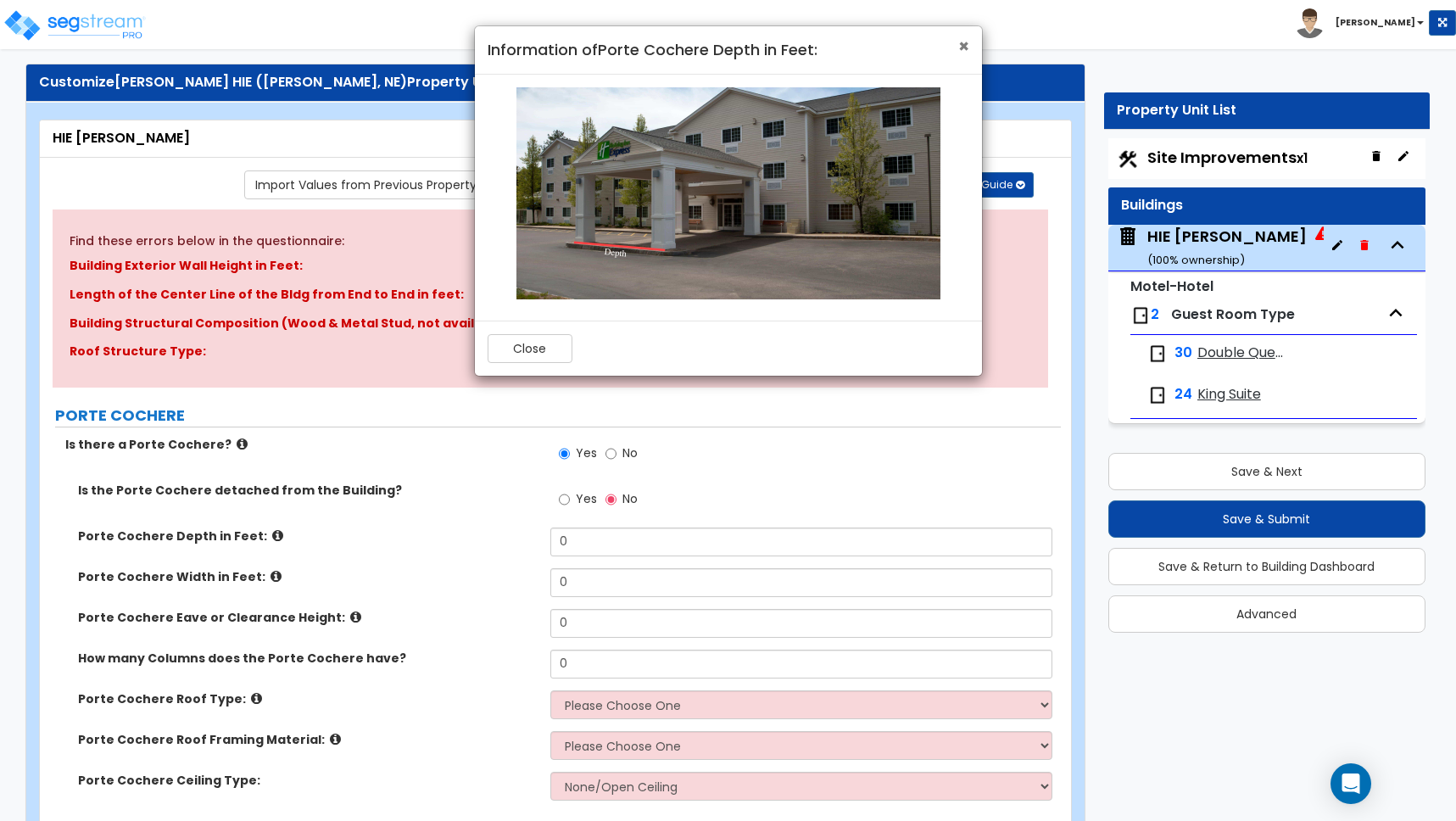
click at [965, 46] on span "×" at bounding box center [963, 46] width 11 height 25
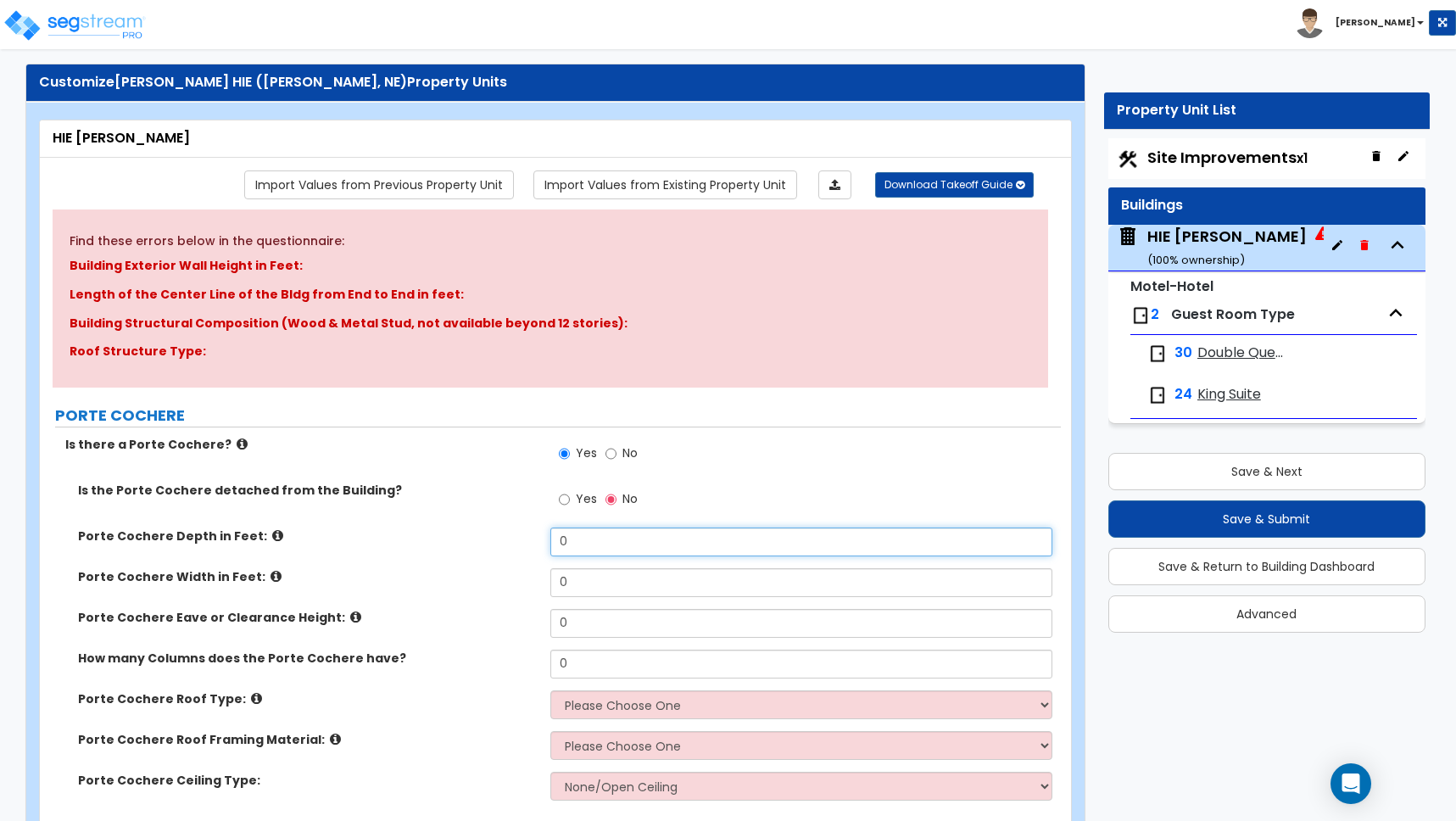
drag, startPoint x: 570, startPoint y: 544, endPoint x: 515, endPoint y: 536, distance: 55.6
click at [526, 538] on div "Porte Cochere Depth in Feet: 0" at bounding box center [550, 547] width 1021 height 41
type input "20"
drag, startPoint x: 579, startPoint y: 579, endPoint x: 510, endPoint y: 566, distance: 70.2
click at [513, 568] on div "Porte Cochere Width in Feet: 0" at bounding box center [550, 588] width 1021 height 41
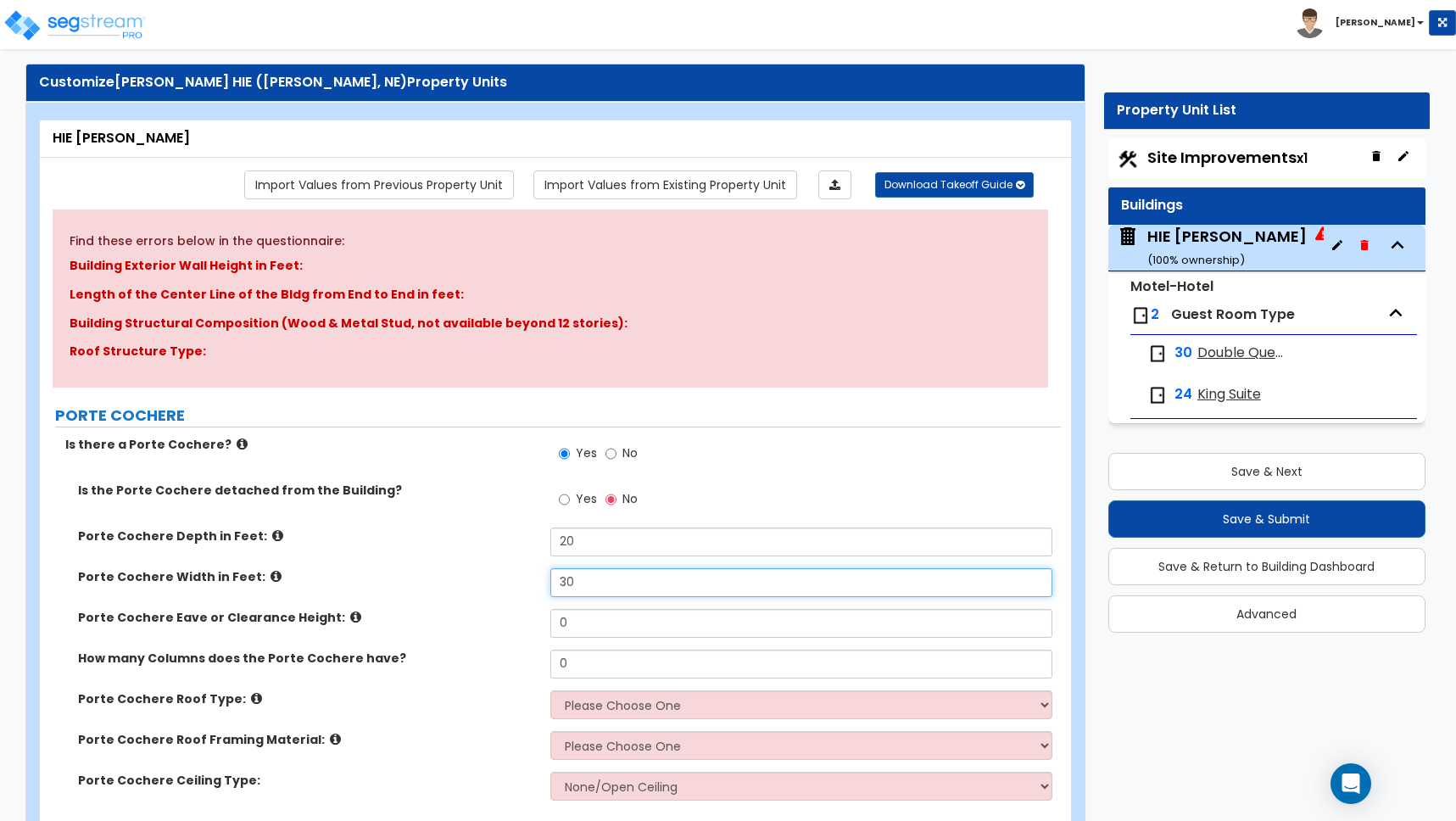
type input "30"
drag, startPoint x: 457, startPoint y: 621, endPoint x: 387, endPoint y: 610, distance: 70.9
click at [456, 620] on label "Porte Cochere Eave or Clearance Height:" at bounding box center [307, 617] width 460 height 17
click at [351, 614] on icon at bounding box center [356, 616] width 11 height 12
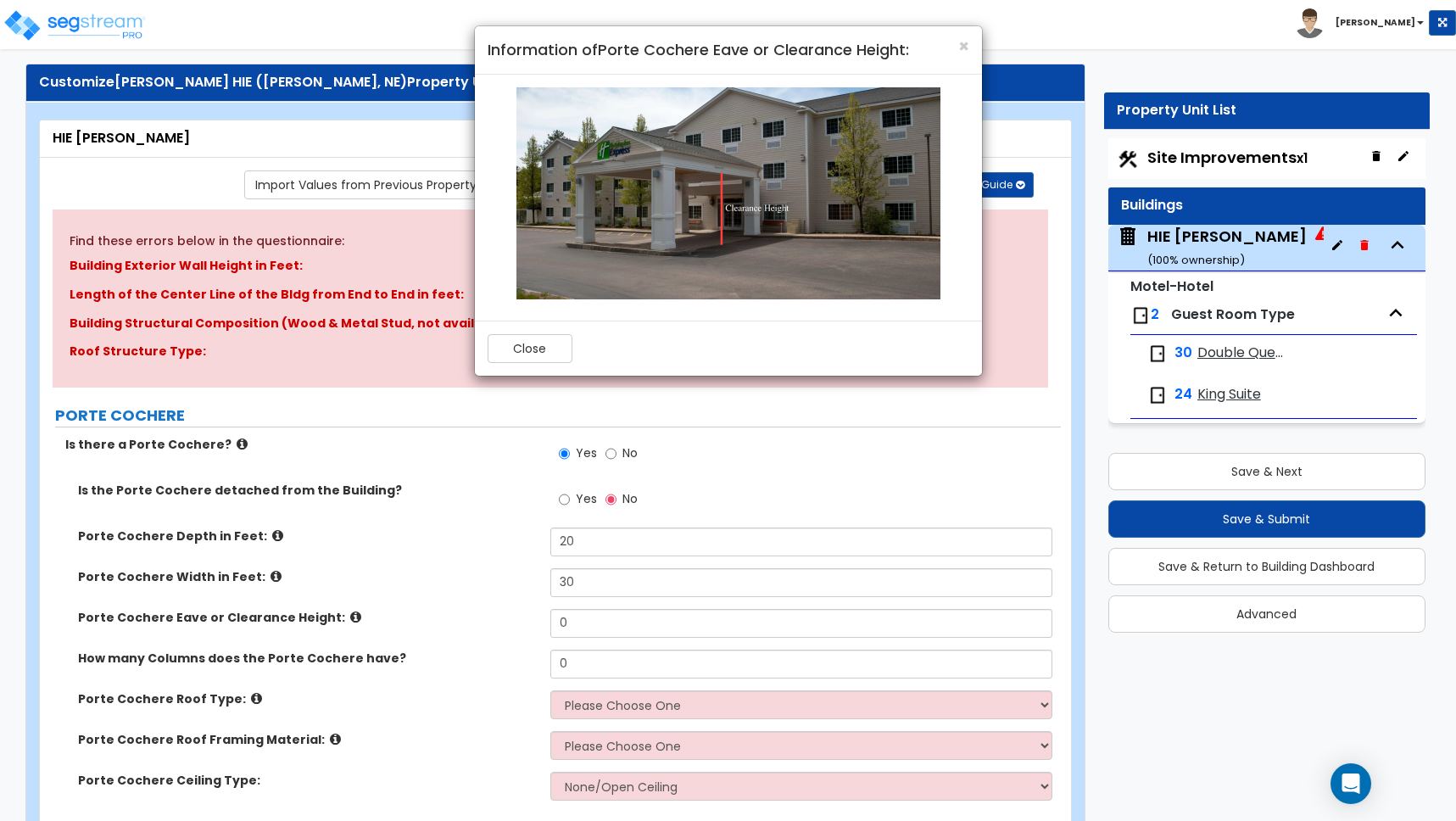
click at [336, 617] on div "× Information of Porte Cochere Eave or Clearance Height: Close" at bounding box center [728, 410] width 1456 height 821
click at [544, 346] on button "Close" at bounding box center [530, 348] width 85 height 29
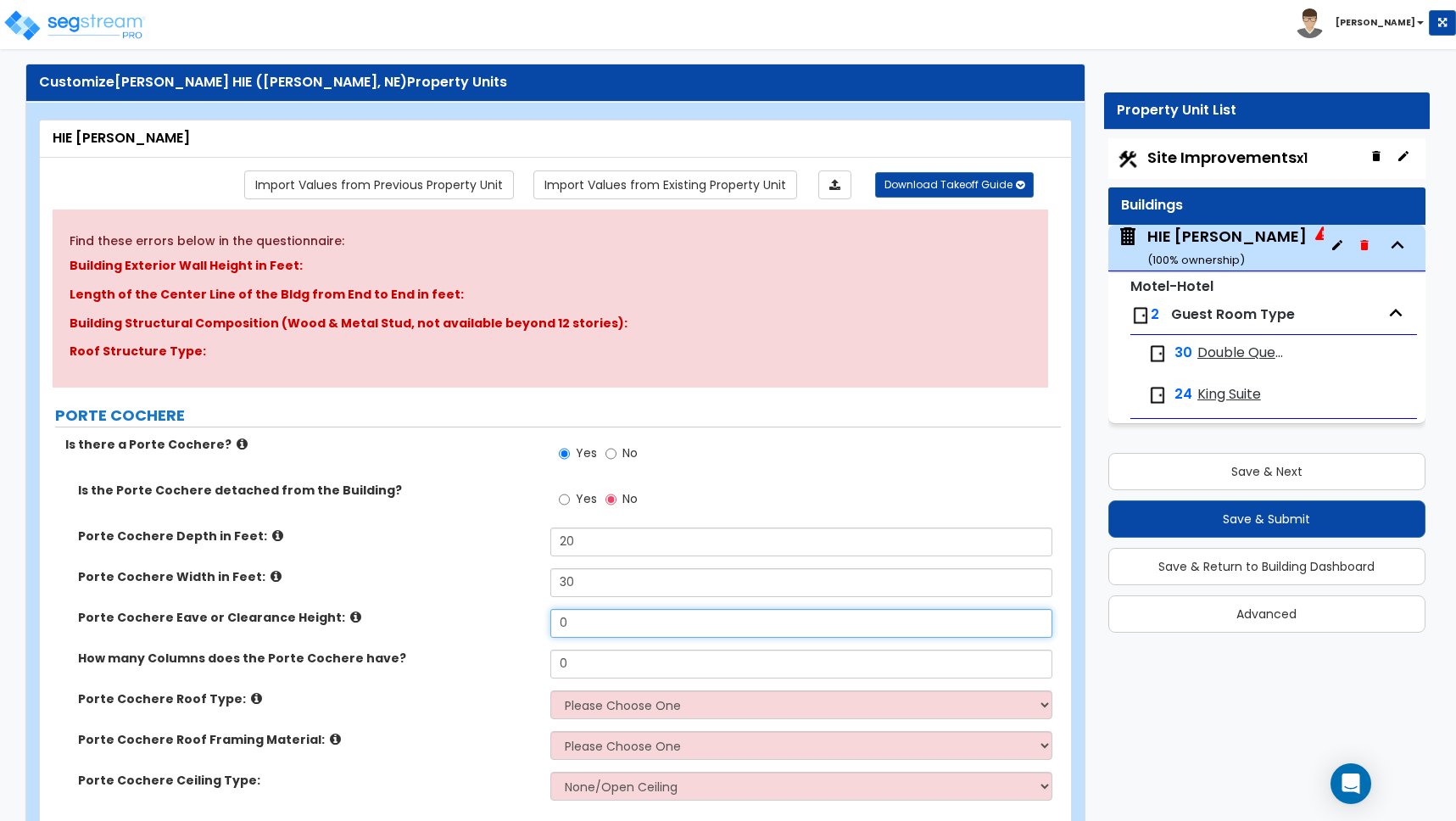
drag, startPoint x: 583, startPoint y: 621, endPoint x: 495, endPoint y: 615, distance: 88.2
click at [496, 614] on div "Porte Cochere Eave or Clearance Height: 0" at bounding box center [550, 629] width 1021 height 41
type input "11"
click at [351, 615] on icon at bounding box center [356, 616] width 11 height 12
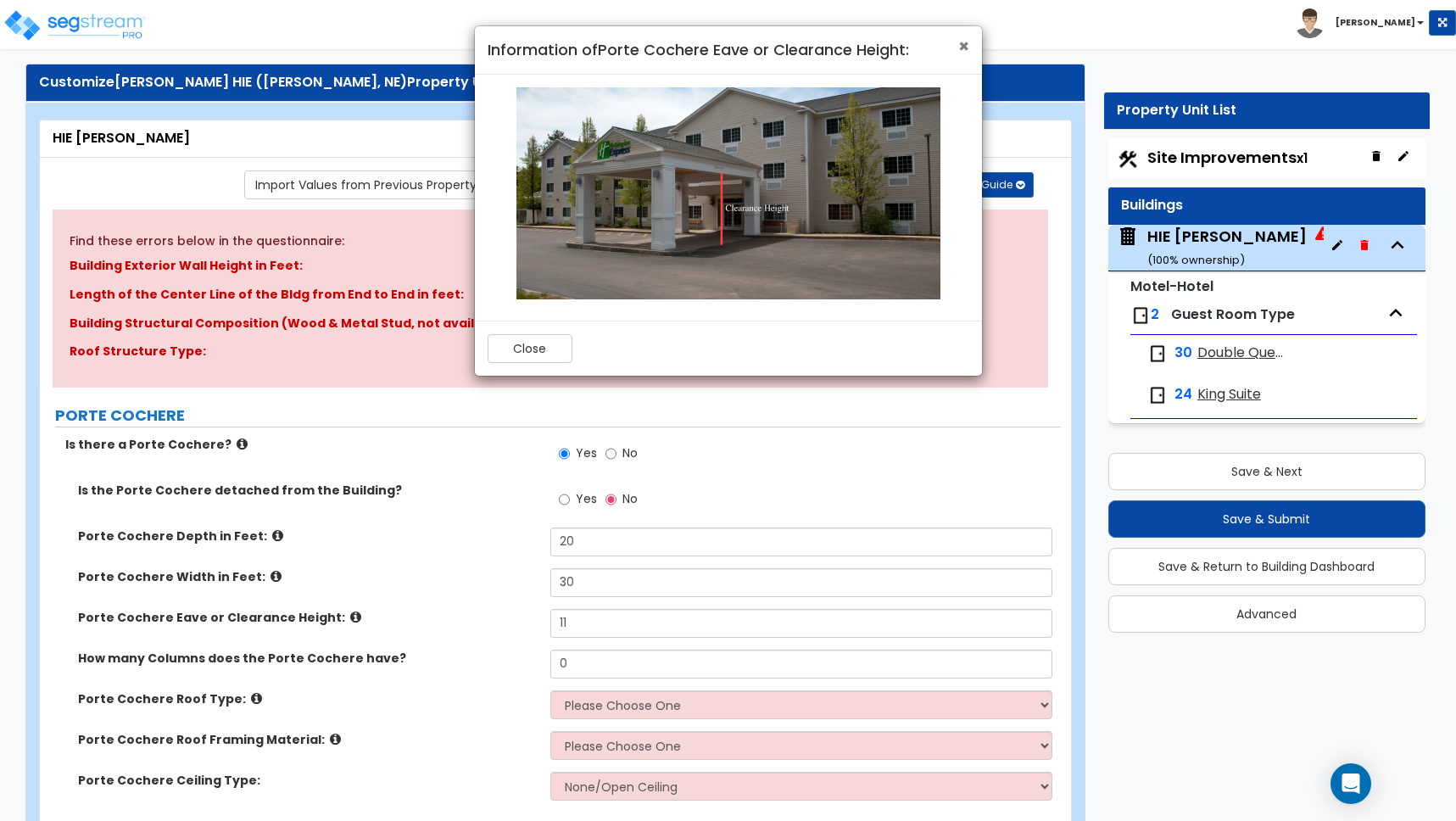
click at [963, 49] on span "×" at bounding box center [963, 46] width 11 height 25
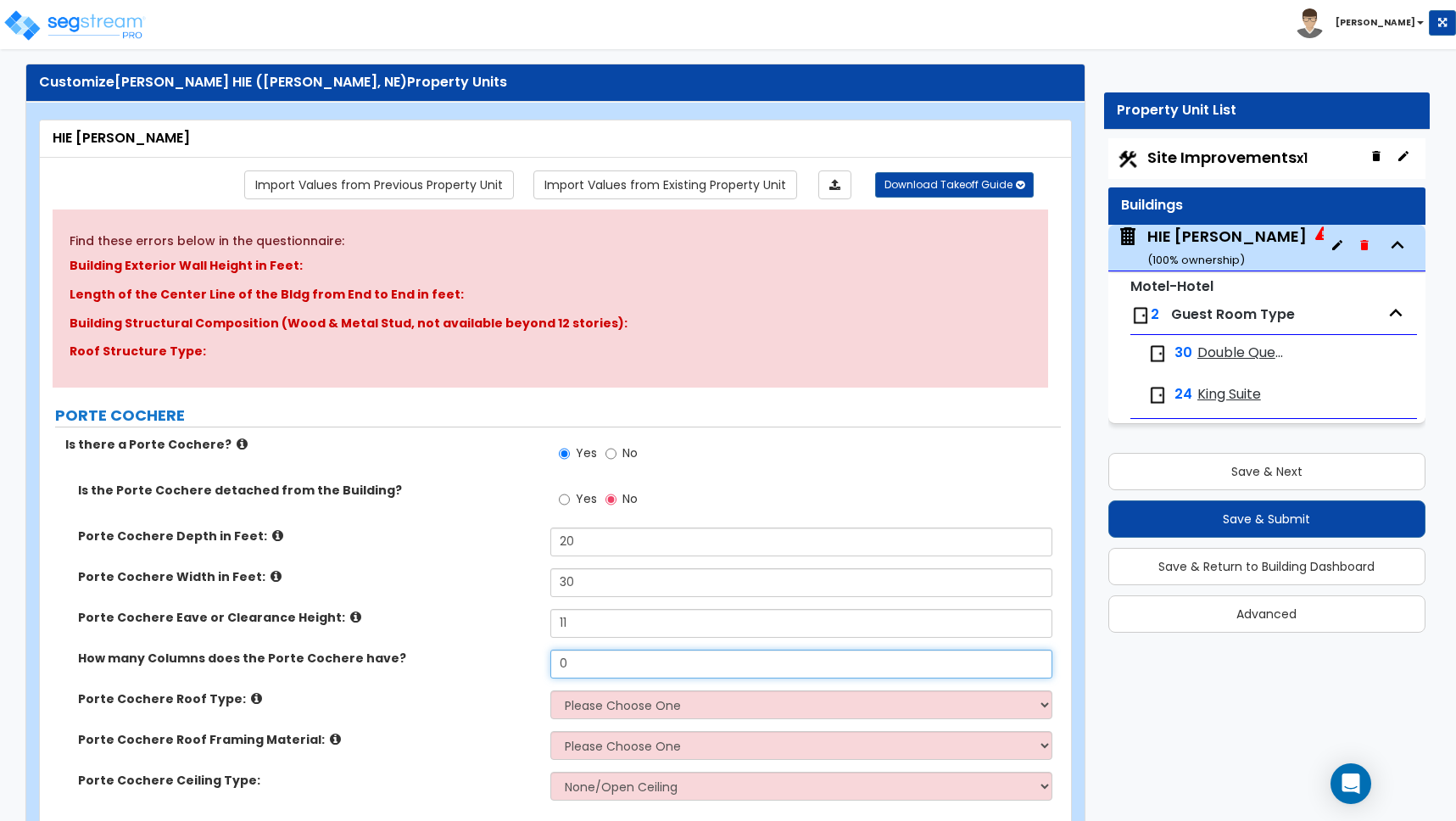
drag, startPoint x: 524, startPoint y: 658, endPoint x: 503, endPoint y: 654, distance: 21.4
click at [503, 654] on div "How many Columns does the Porte Cochere have? 0" at bounding box center [550, 670] width 1021 height 41
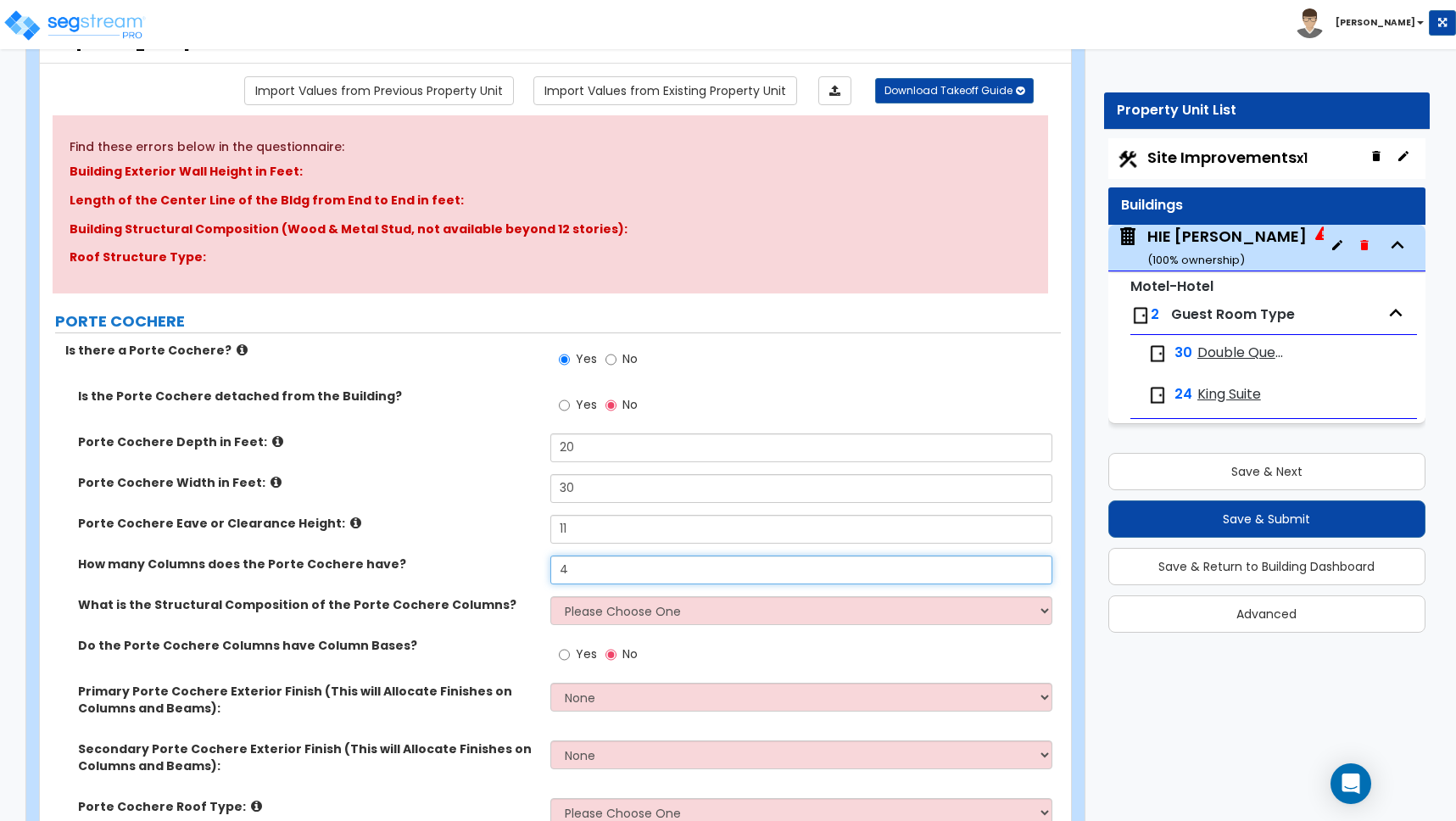
scroll to position [126, 0]
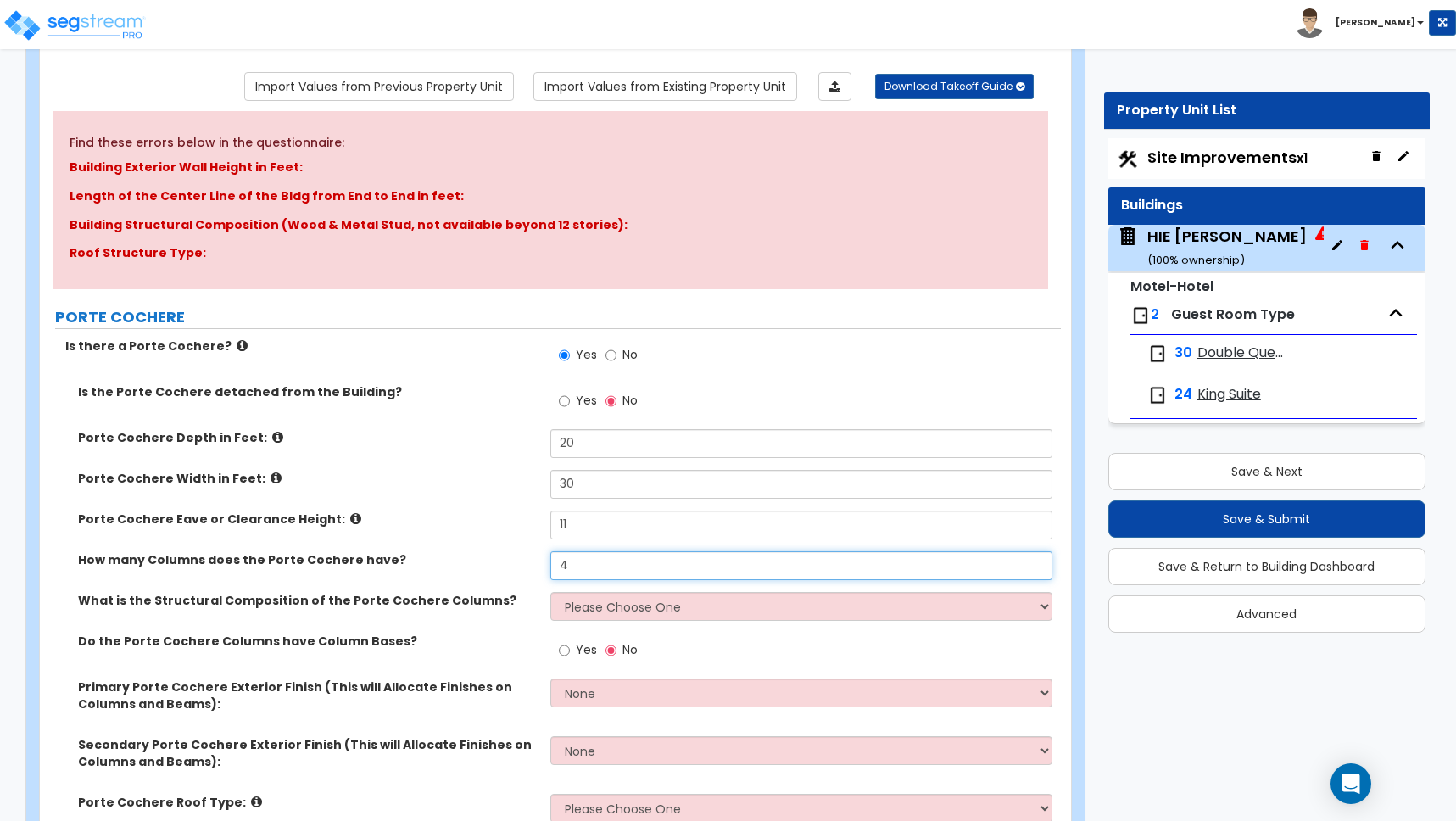
type input "4"
click at [594, 599] on select "Please Choose One Wood Steel Concrete" at bounding box center [801, 606] width 502 height 29
select select "1"
click at [550, 591] on select "Please Choose One Wood Steel Concrete" at bounding box center [801, 606] width 502 height 29
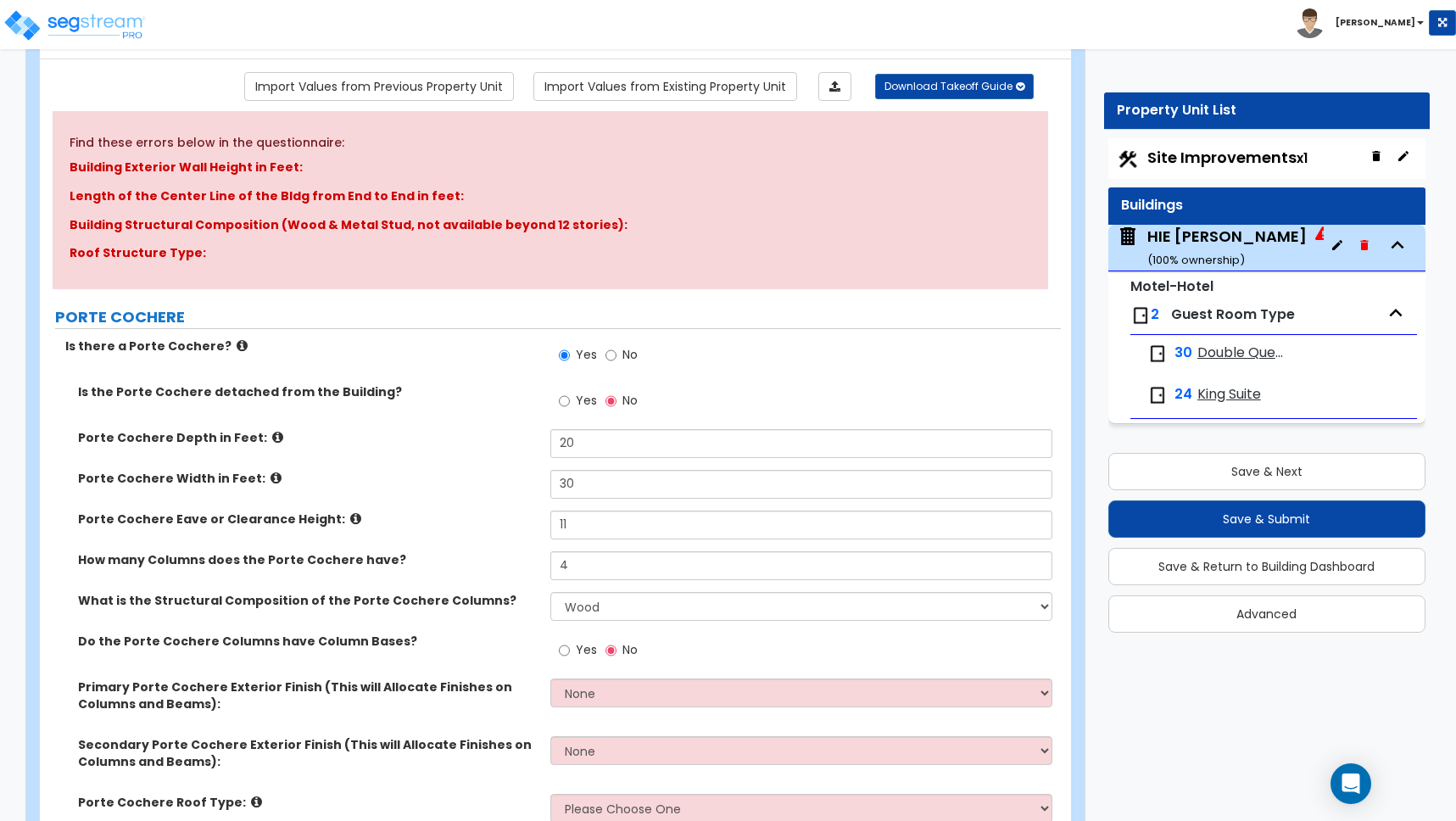
click at [570, 648] on label "Yes" at bounding box center [577, 652] width 38 height 29
click at [570, 648] on input "Yes" at bounding box center [564, 650] width 11 height 19
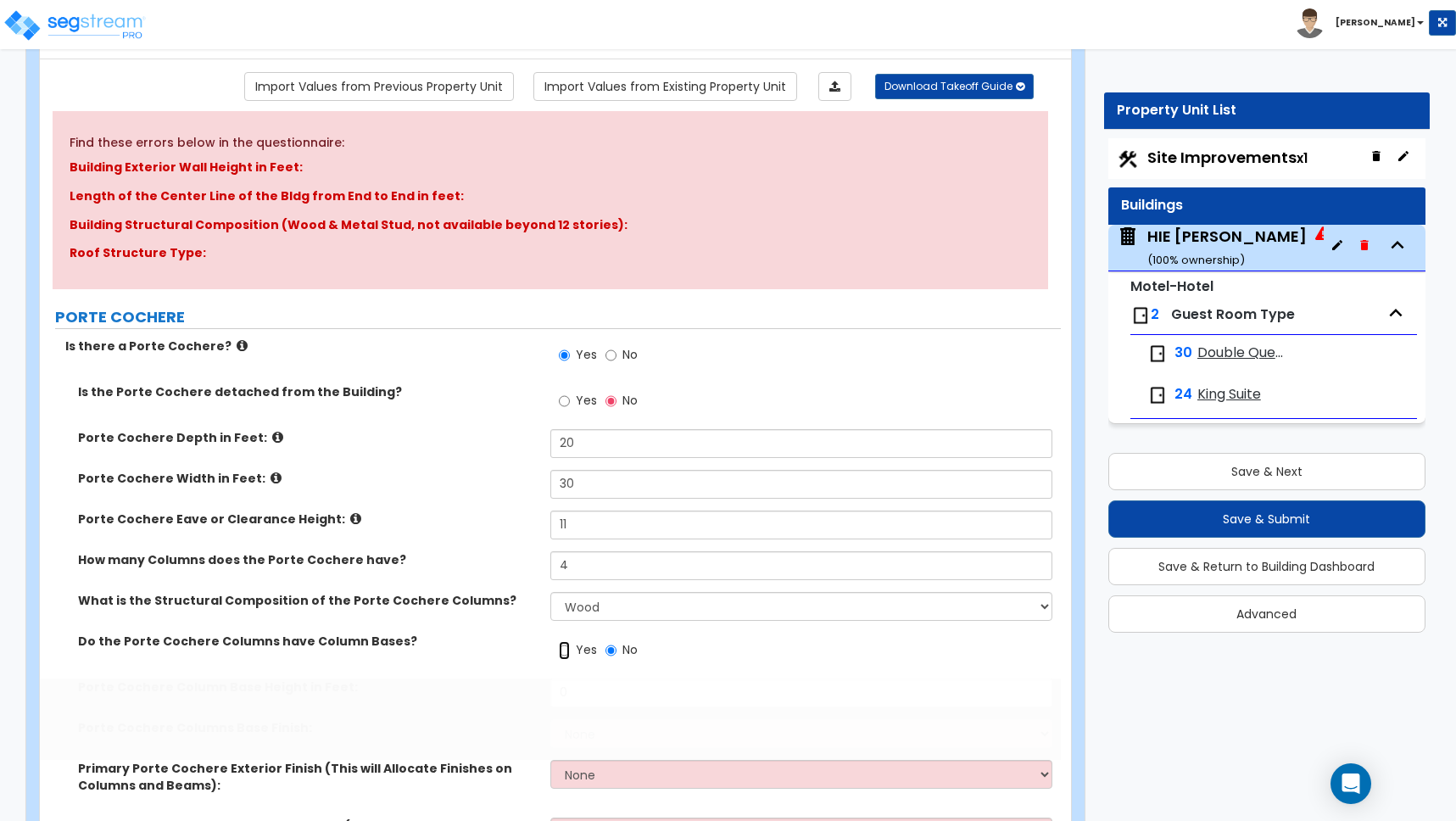
radio input "true"
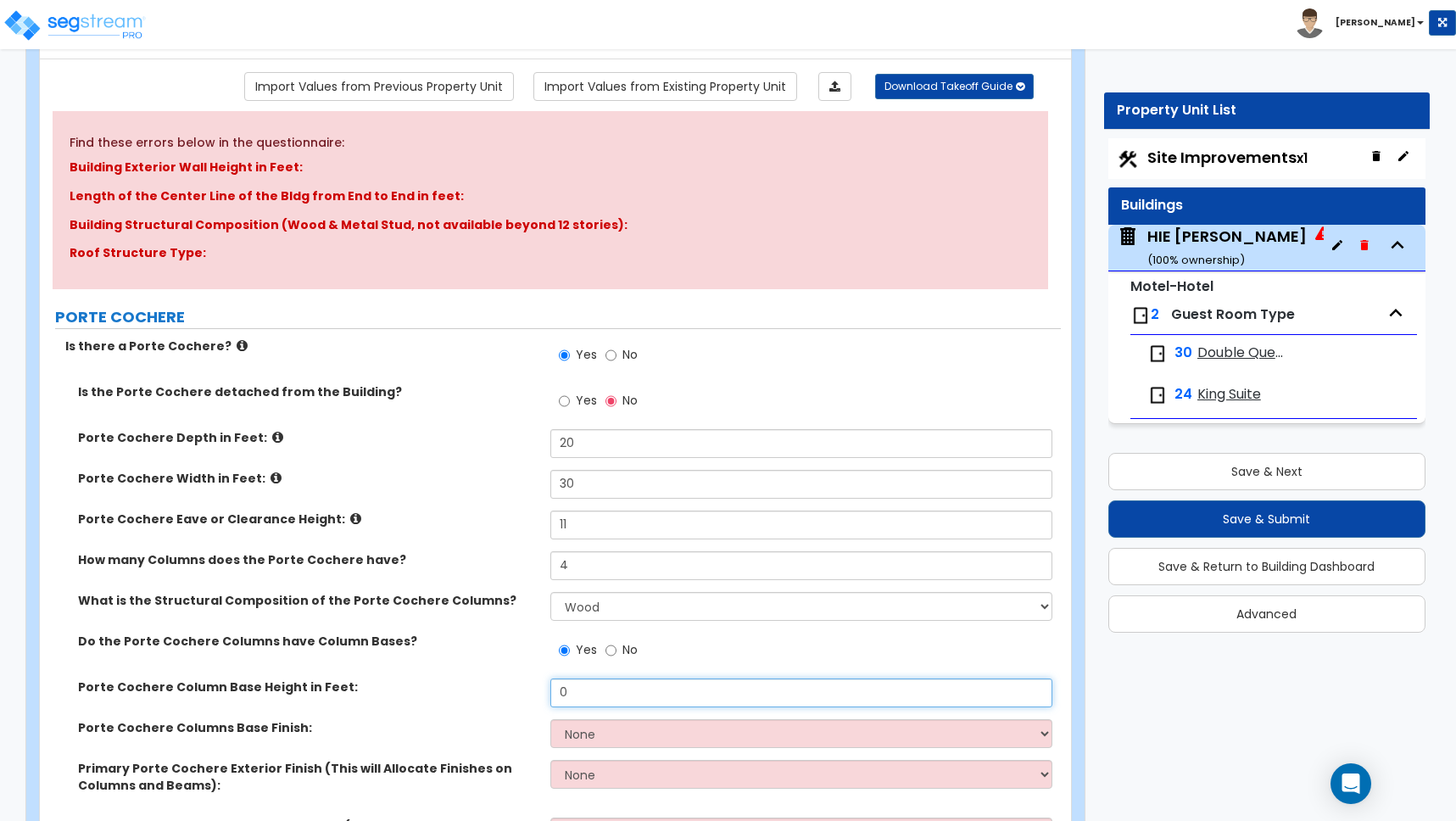
drag, startPoint x: 574, startPoint y: 696, endPoint x: 543, endPoint y: 690, distance: 31.6
click at [543, 690] on div "Porte Cochere Column Base Height in Feet: 0" at bounding box center [550, 698] width 1021 height 41
type input "3"
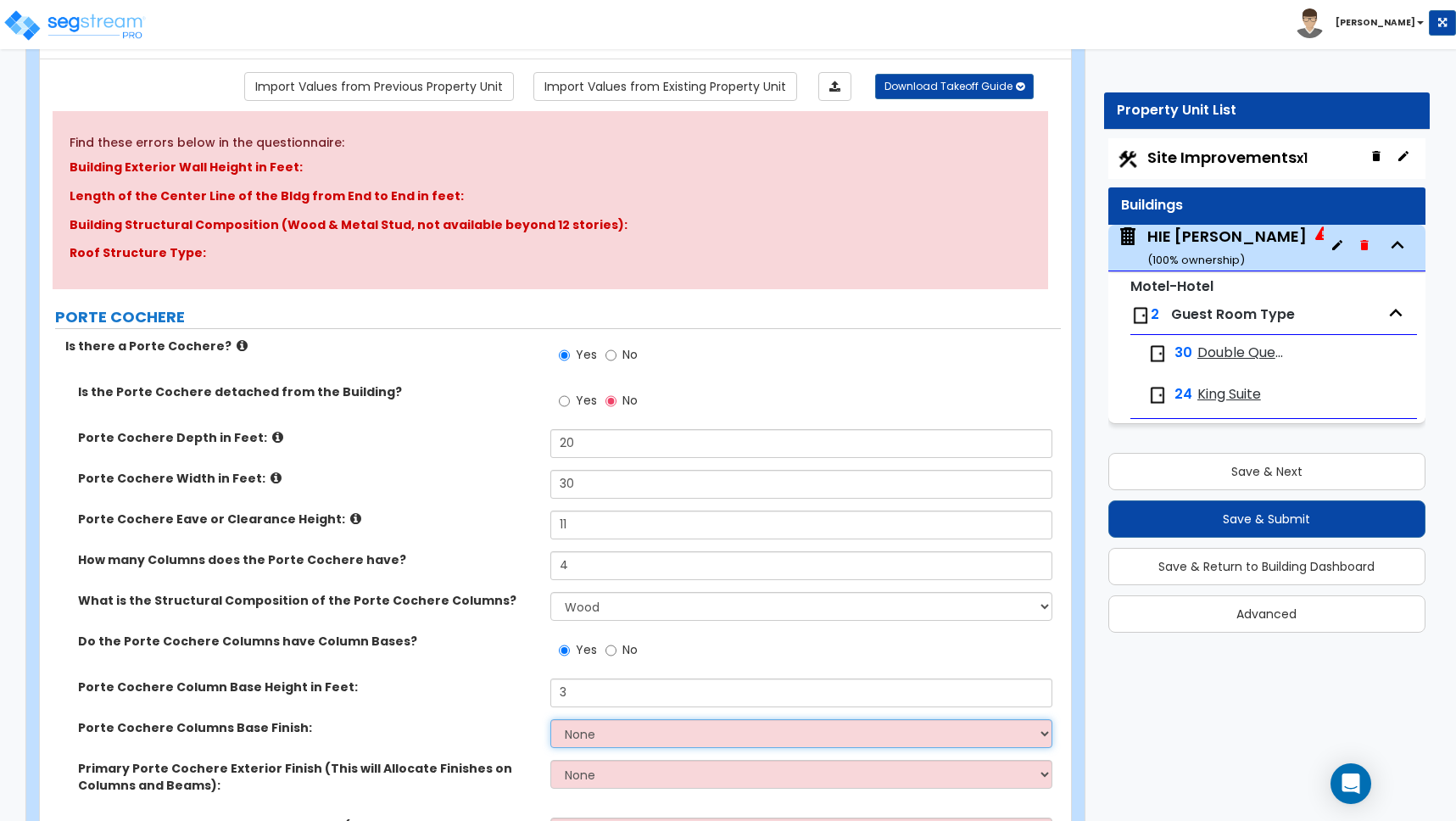
click at [601, 736] on select "None Paint Finish Stucco Finish Tile Finish Brick Veneer Stone Veneer Metal Com…" at bounding box center [801, 733] width 502 height 29
select select "4"
click at [550, 719] on select "None Paint Finish Stucco Finish Tile Finish Brick Veneer Stone Veneer Metal Com…" at bounding box center [801, 733] width 502 height 29
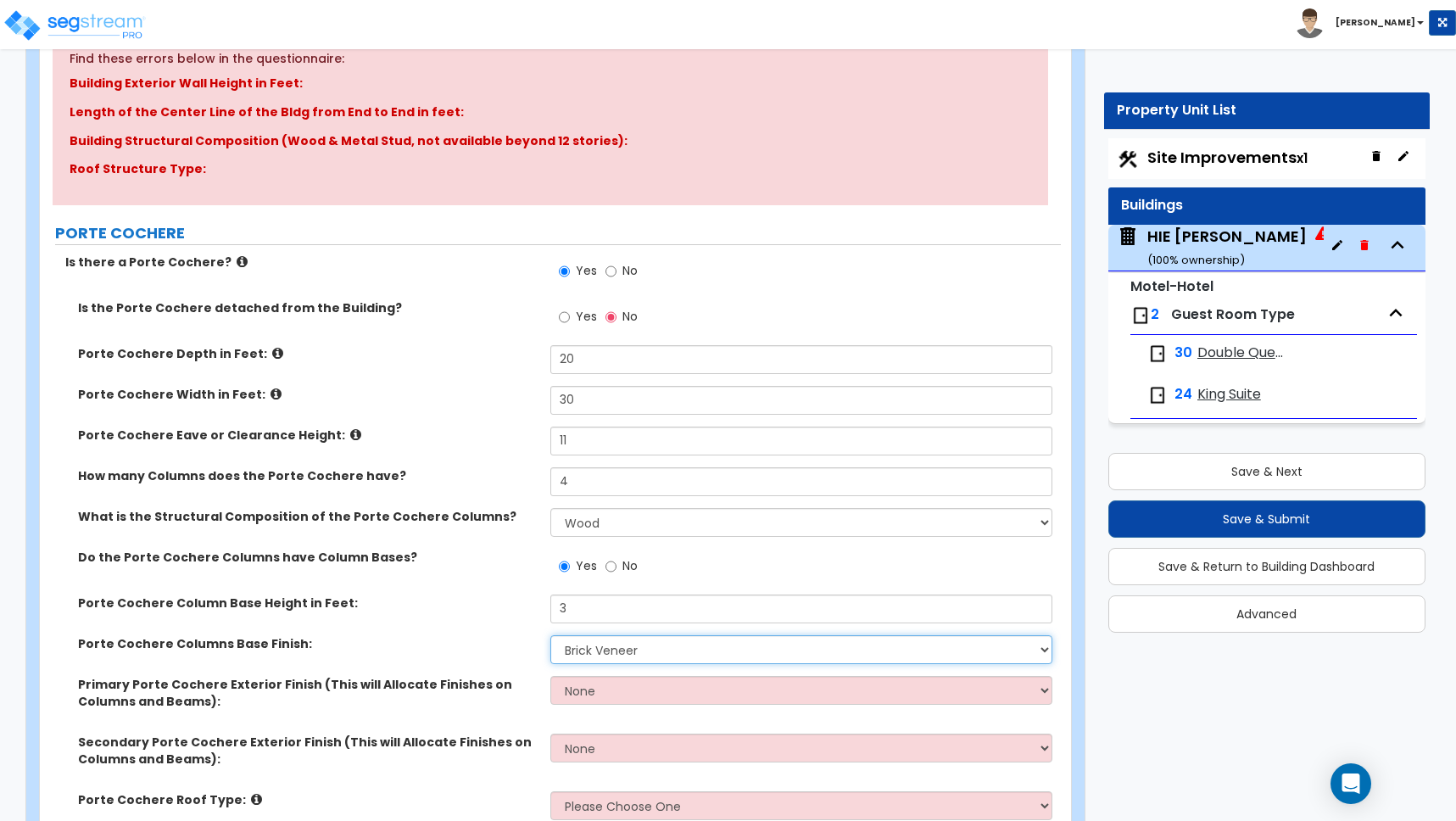
scroll to position [219, 0]
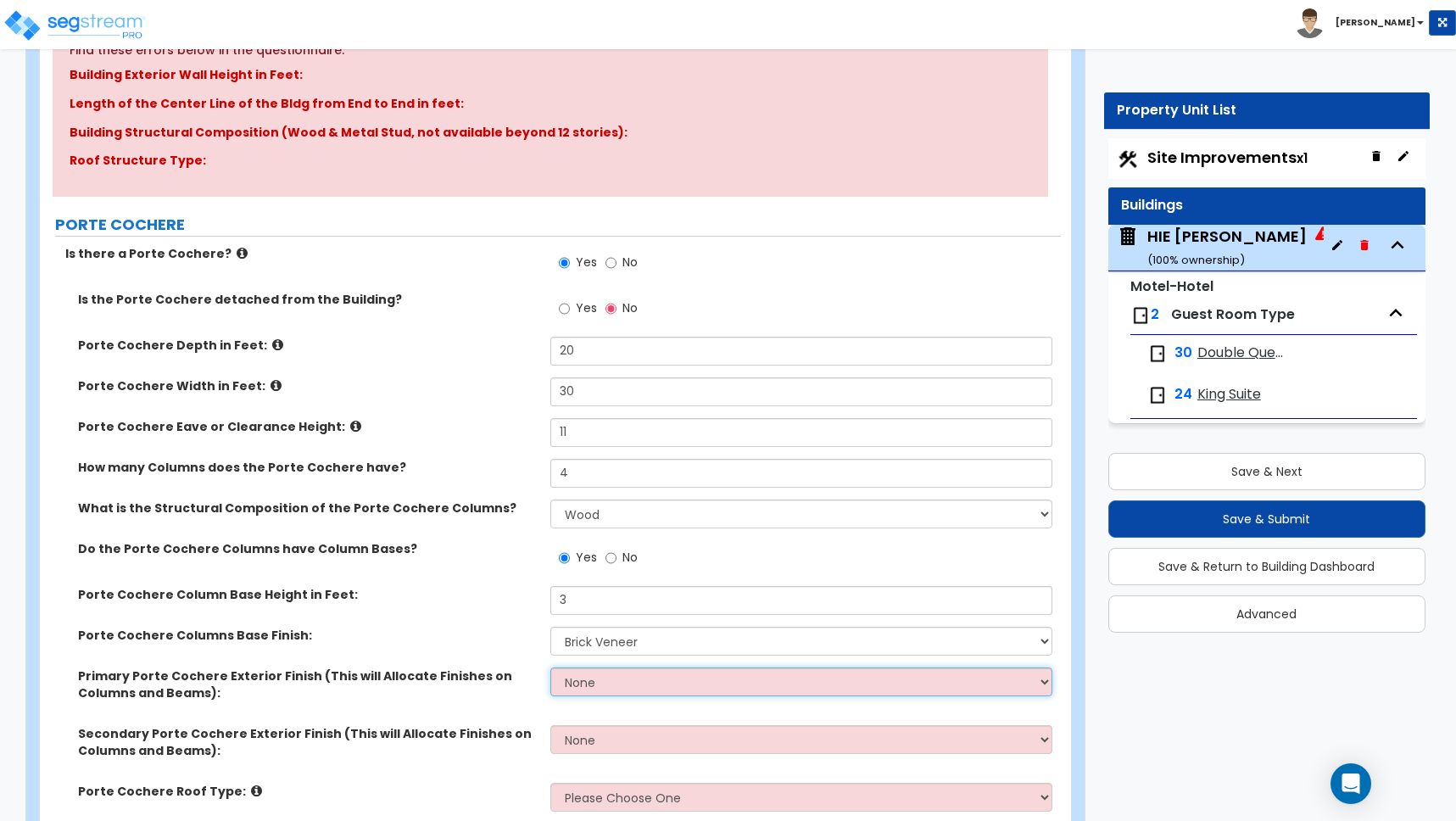
click at [576, 684] on select "None Paint Finish Stucco Finish Tile Finish Brick Veneer Stone Veneer Metal Com…" at bounding box center [801, 682] width 502 height 29
select select "2"
click at [550, 667] on select "None Paint Finish Stucco Finish Tile Finish Brick Veneer Stone Veneer Metal Com…" at bounding box center [801, 682] width 502 height 29
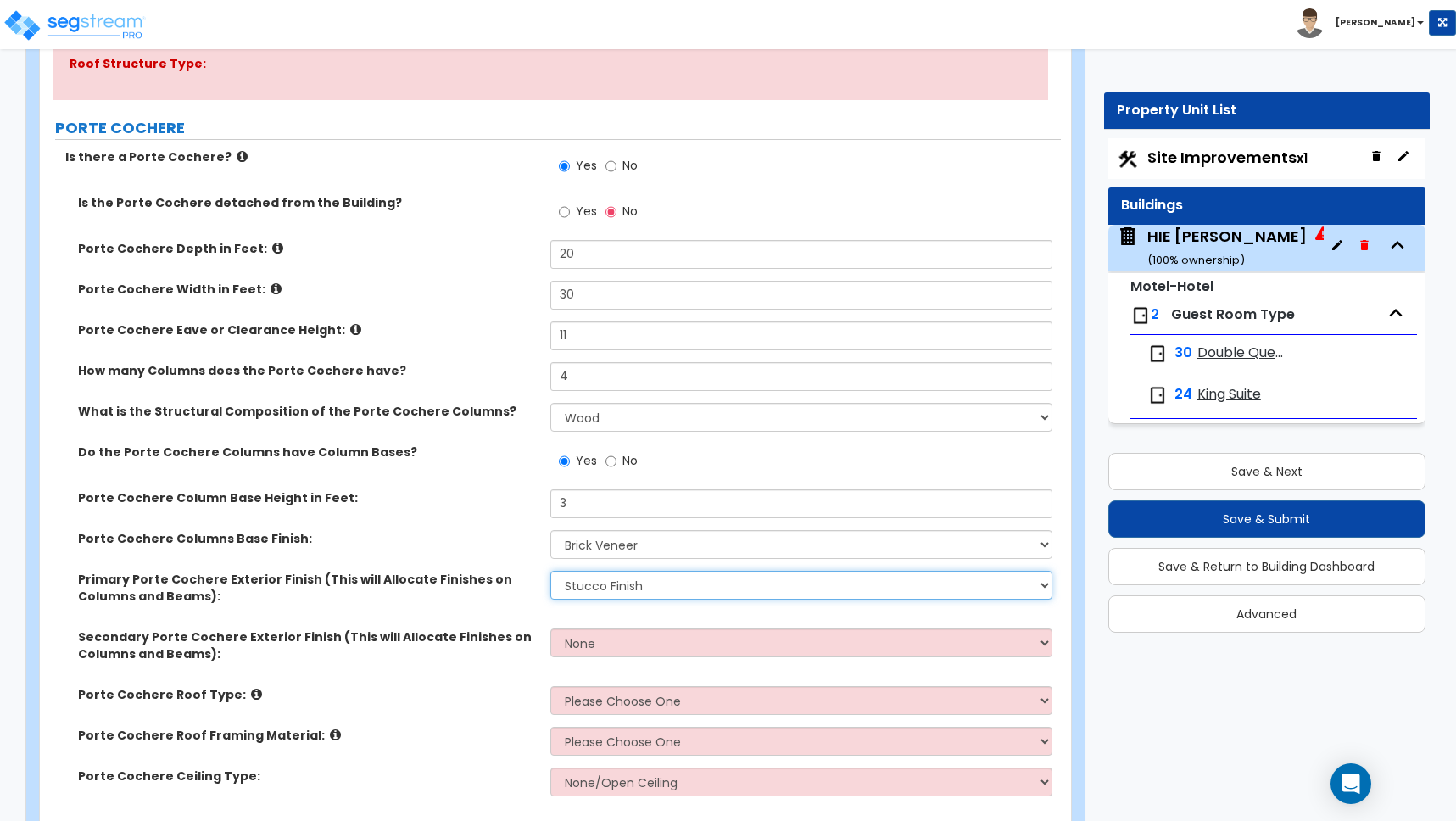
scroll to position [322, 0]
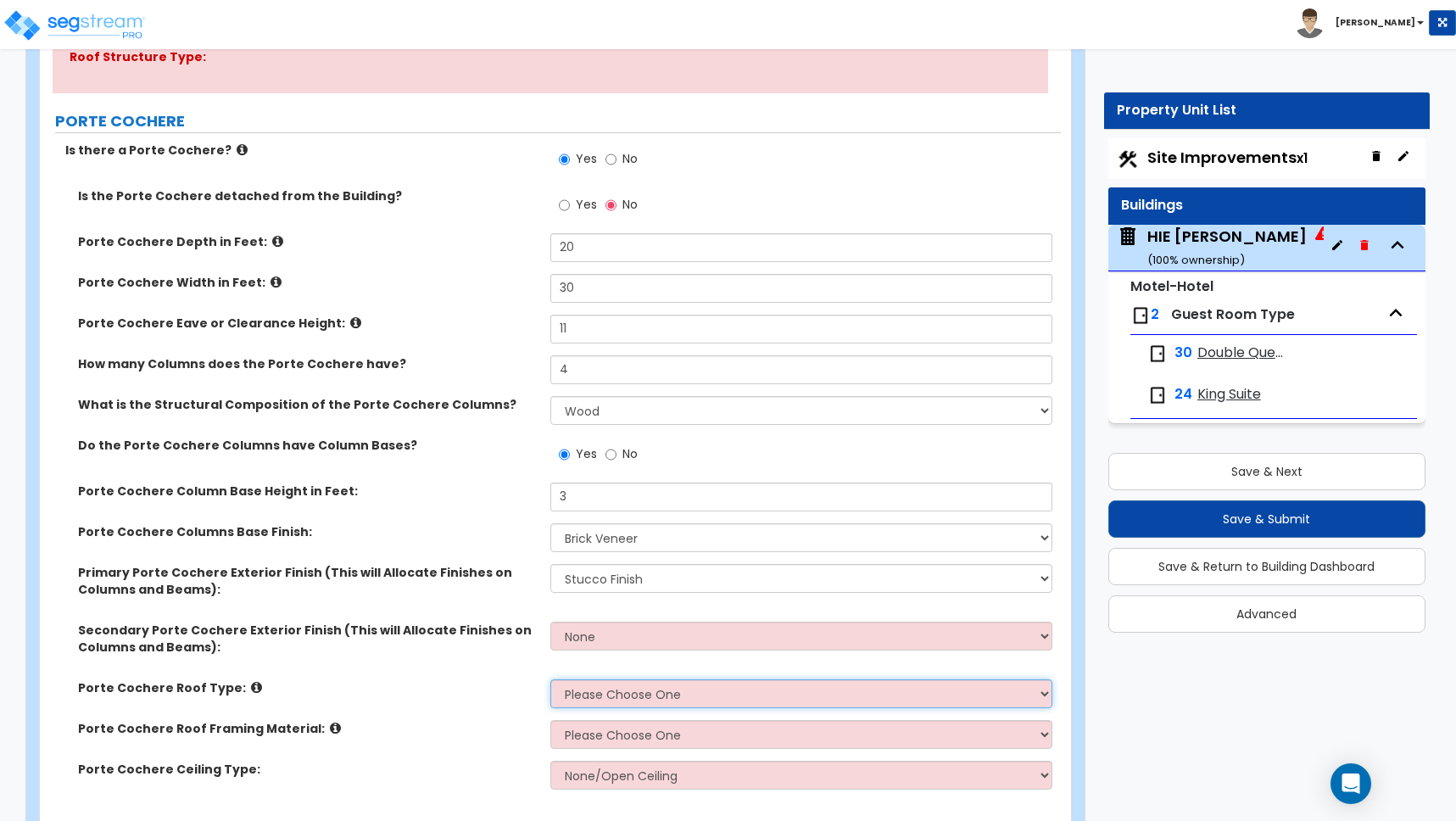
click at [592, 695] on select "Please Choose One Gabled Roof Flat Roof" at bounding box center [801, 693] width 502 height 29
select select "2"
click at [550, 679] on select "Please Choose One Gabled Roof Flat Roof" at bounding box center [801, 693] width 502 height 29
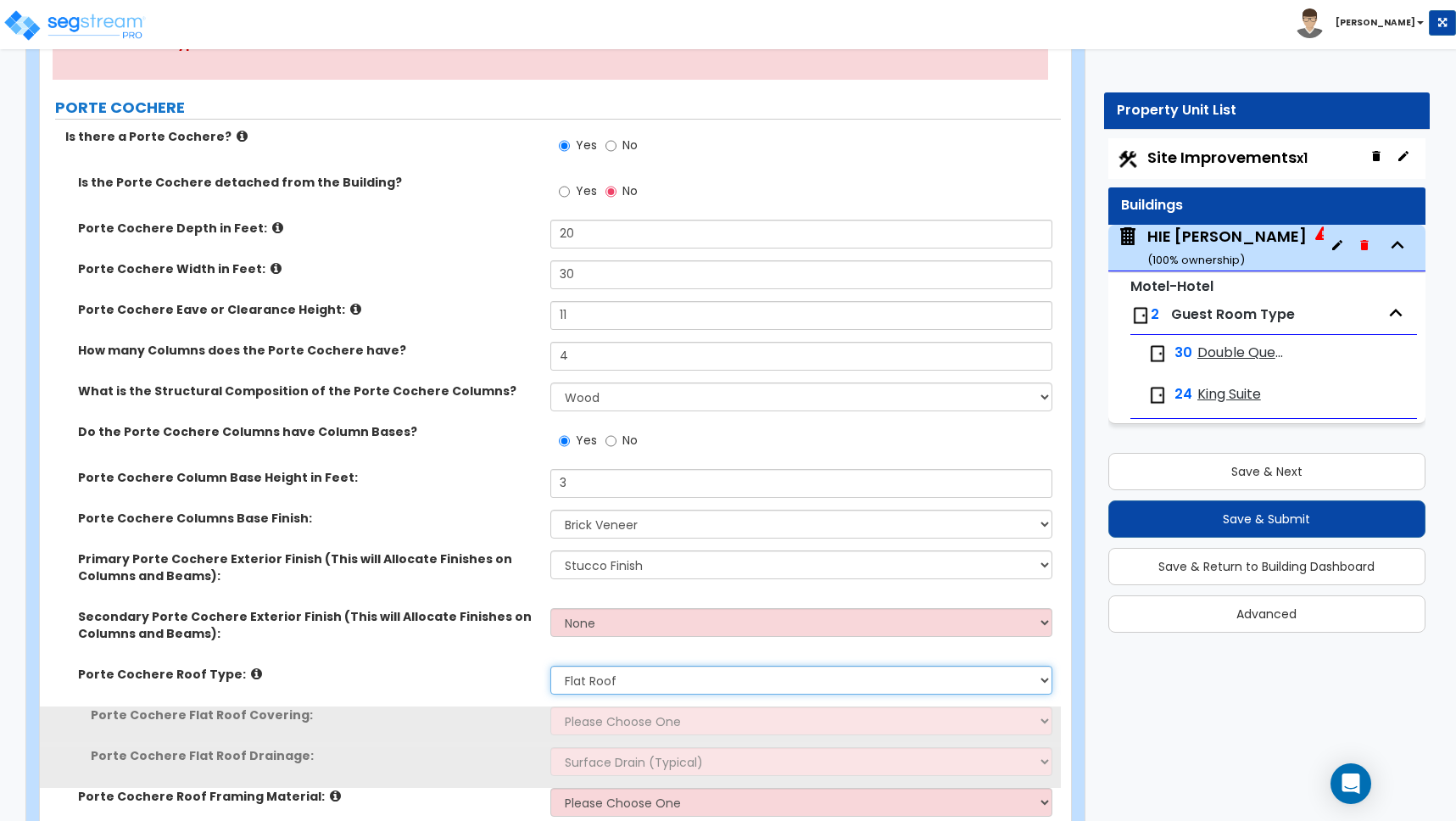
scroll to position [350, 0]
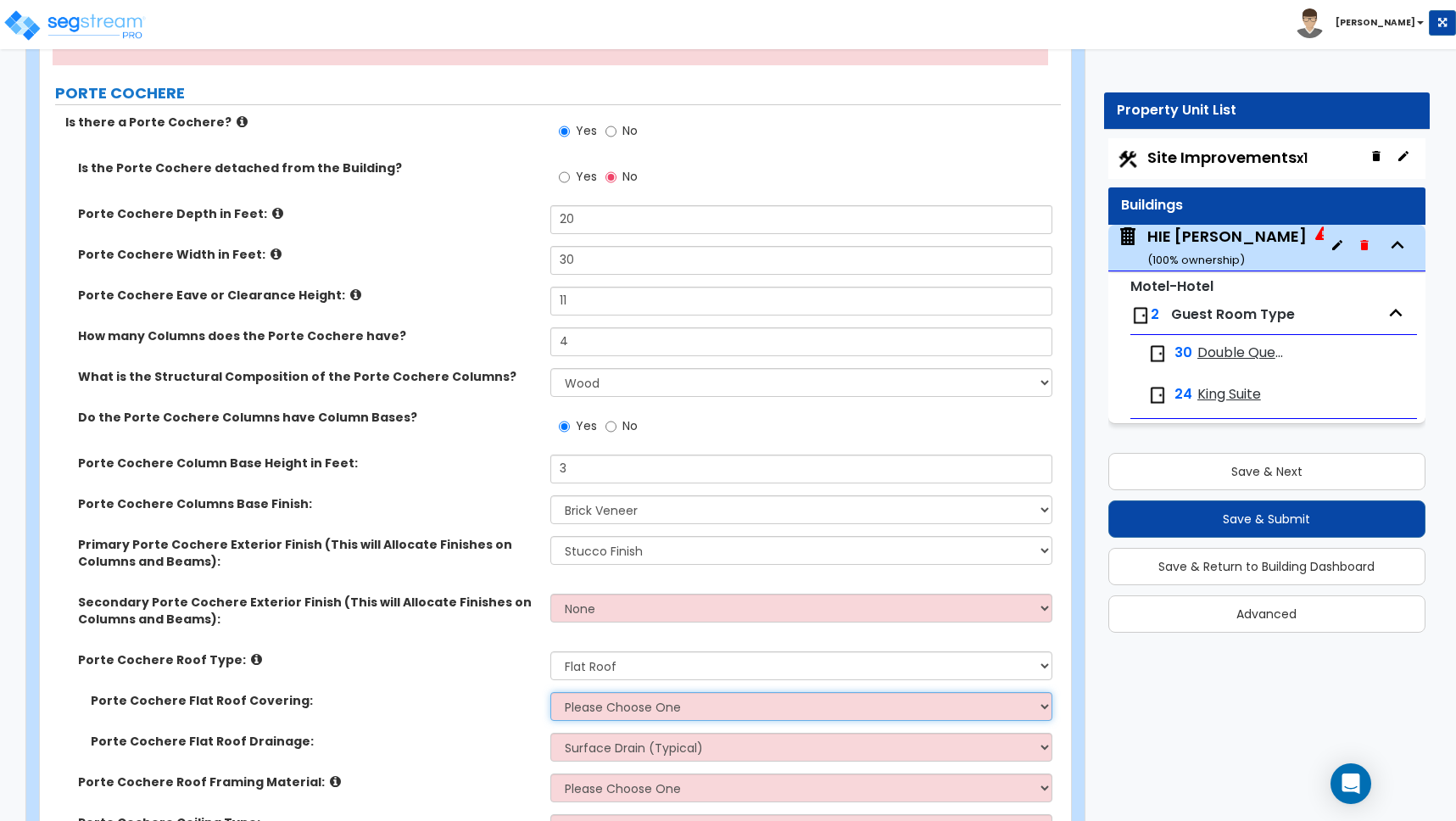
click at [605, 707] on select "Please Choose One Rolled Asphalt Plastic Membrane Asphalt Flood Coat" at bounding box center [801, 706] width 502 height 29
select select "1"
click at [550, 692] on select "Please Choose One Rolled Asphalt Plastic Membrane Asphalt Flood Coat" at bounding box center [801, 706] width 502 height 29
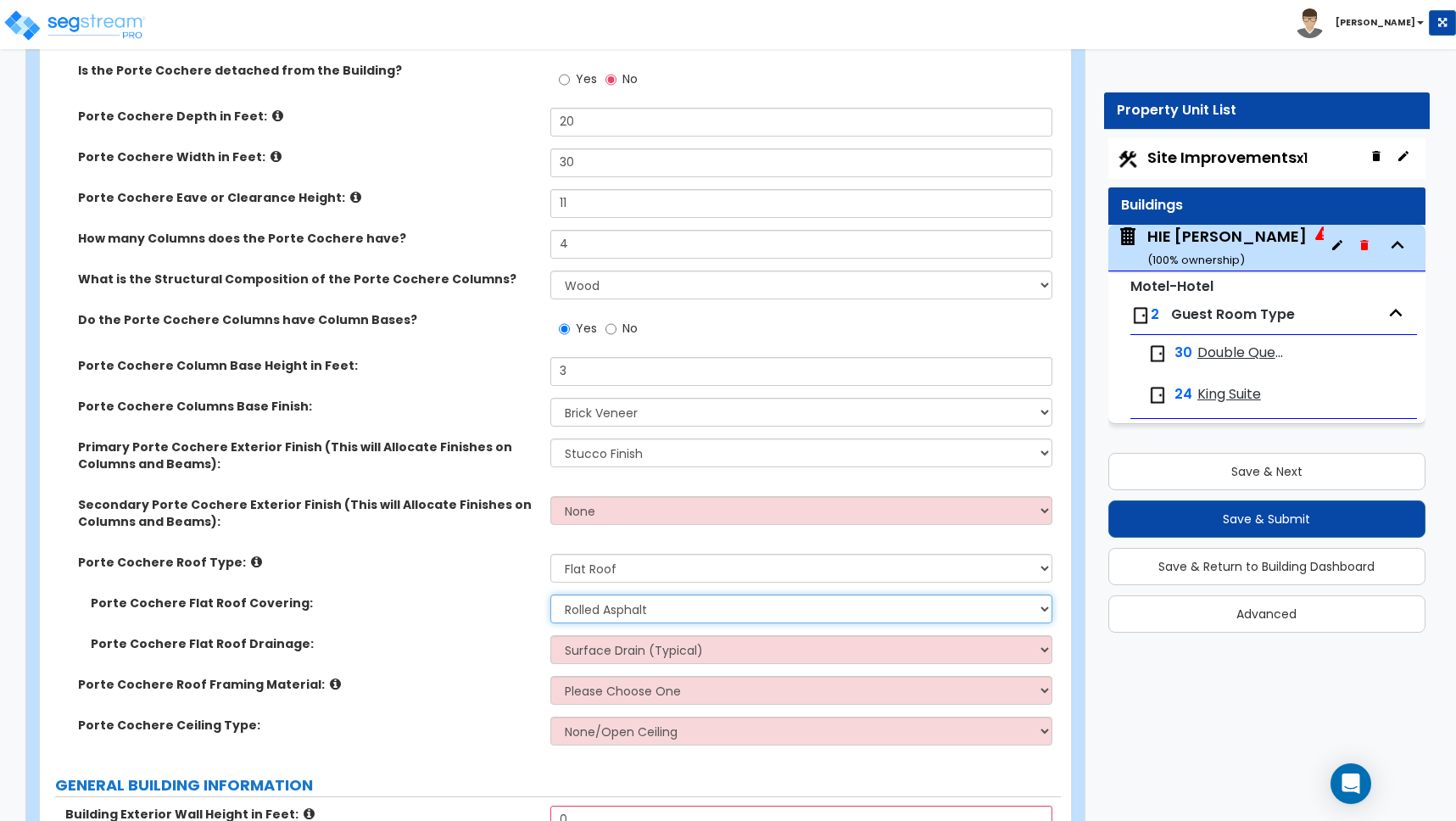
scroll to position [485, 0]
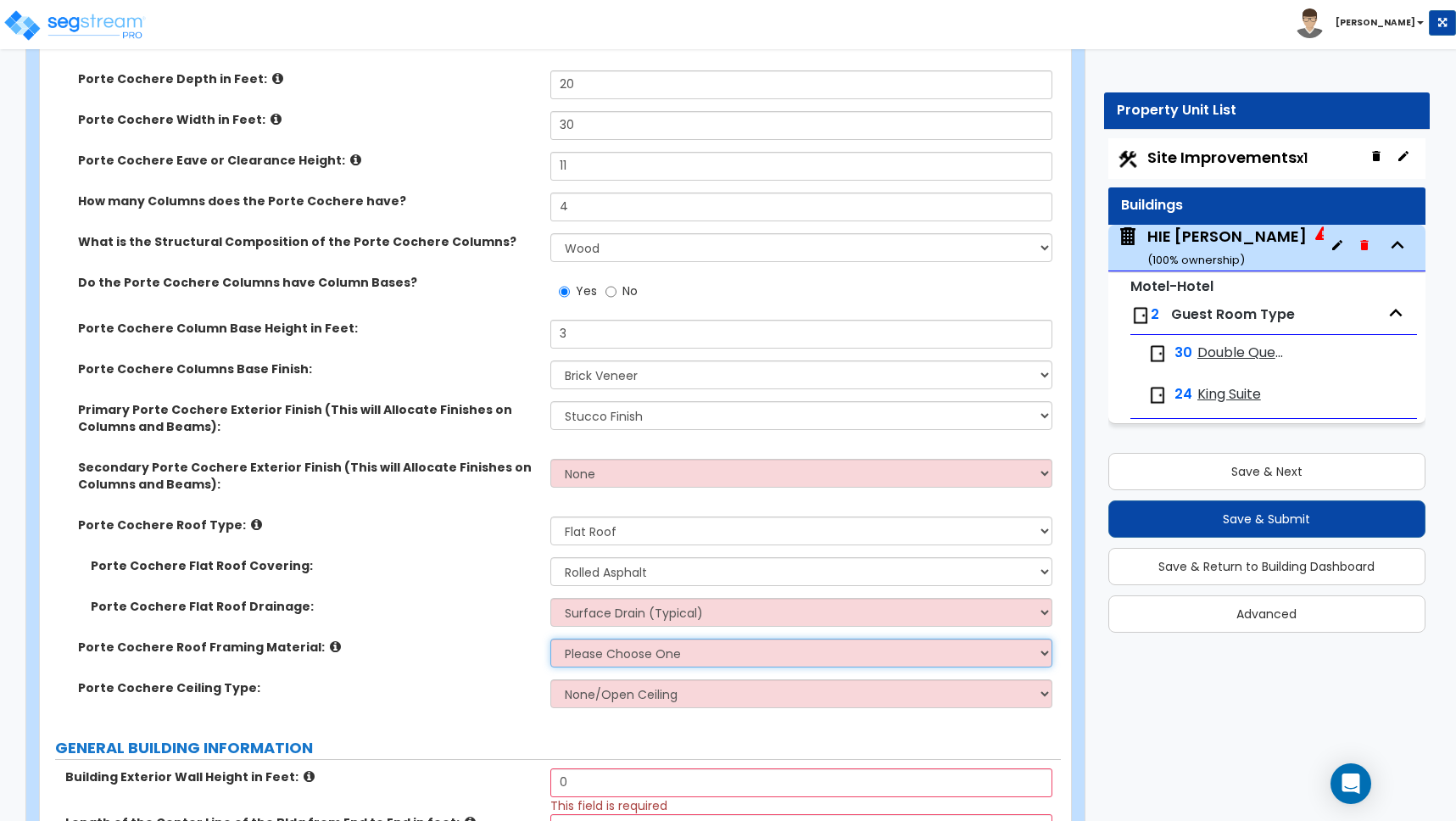
click at [598, 654] on select "Please Choose One Wood Metal" at bounding box center [801, 652] width 502 height 29
select select "1"
click at [550, 638] on select "Please Choose One Wood Metal" at bounding box center [801, 652] width 502 height 29
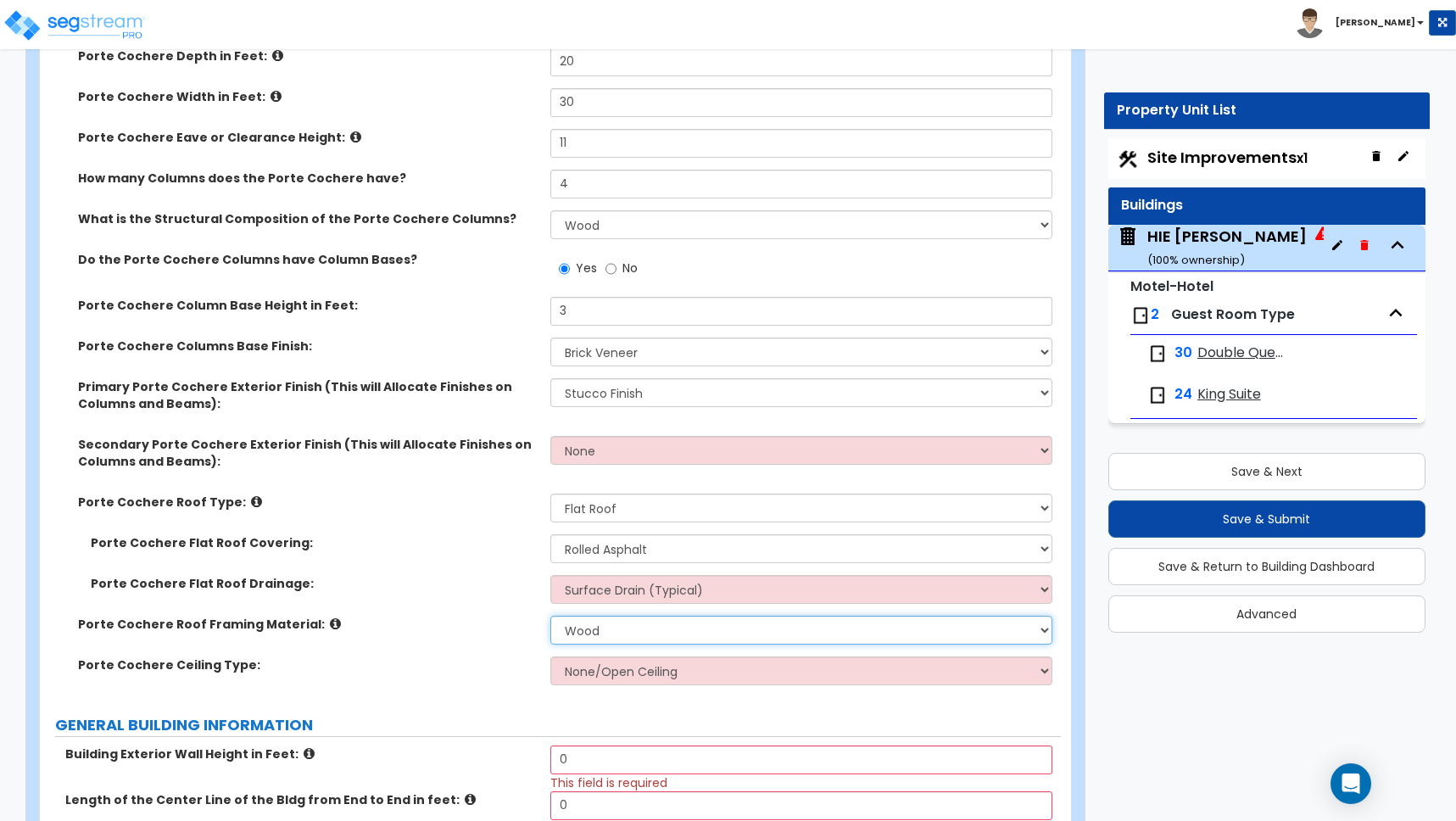
scroll to position [508, 0]
click at [631, 673] on select "None/Open Ceiling Drywall Ceiling Suspended Metal Ceiling" at bounding box center [801, 670] width 502 height 29
select select "1"
click at [550, 656] on select "None/Open Ceiling Drywall Ceiling Suspended Metal Ceiling" at bounding box center [801, 670] width 502 height 29
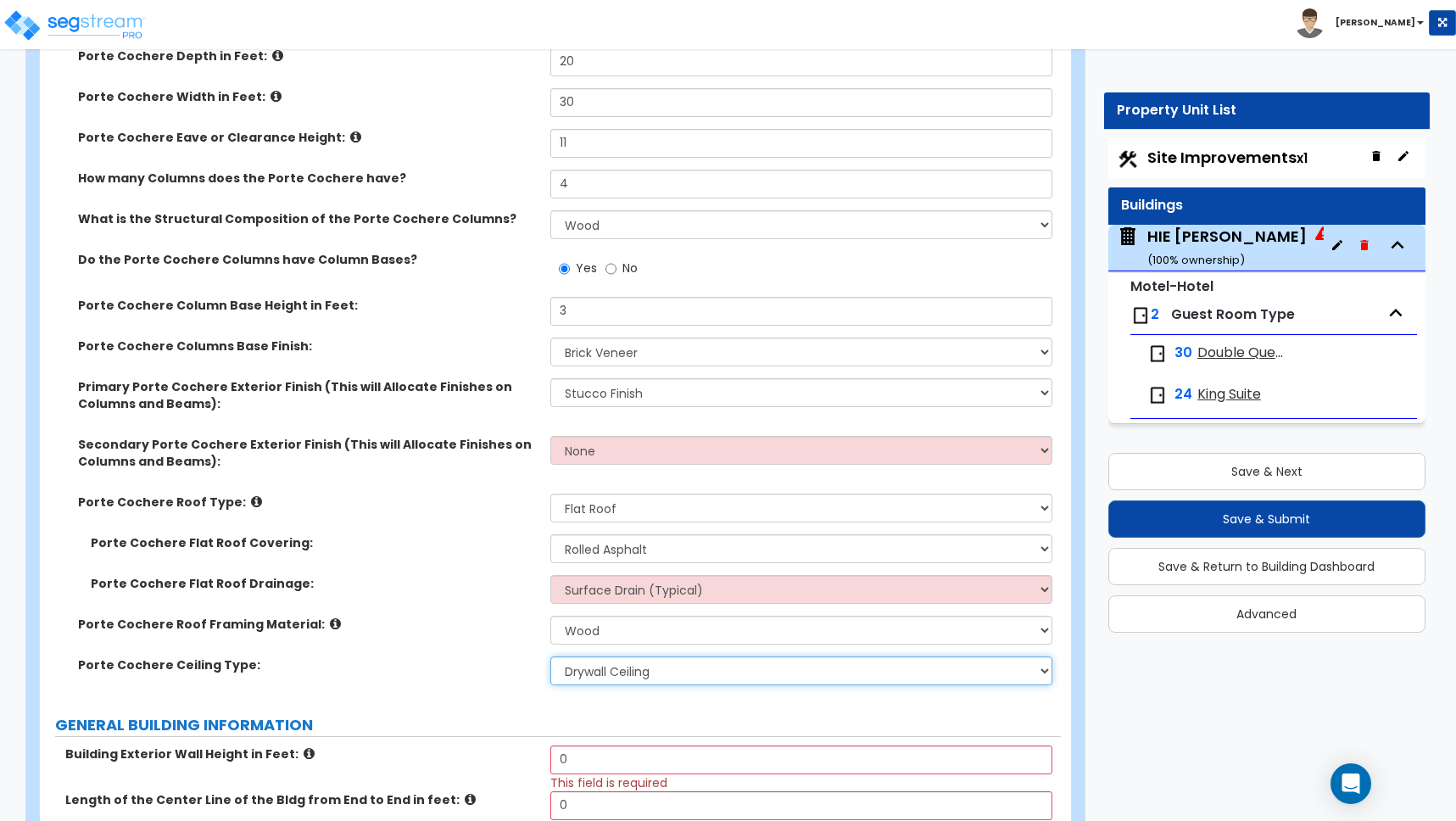
click at [598, 667] on select "None/Open Ceiling Drywall Ceiling Suspended Metal Ceiling" at bounding box center [801, 670] width 502 height 29
click at [577, 672] on select "None/Open Ceiling Drywall Ceiling Suspended Metal Ceiling" at bounding box center [801, 670] width 502 height 29
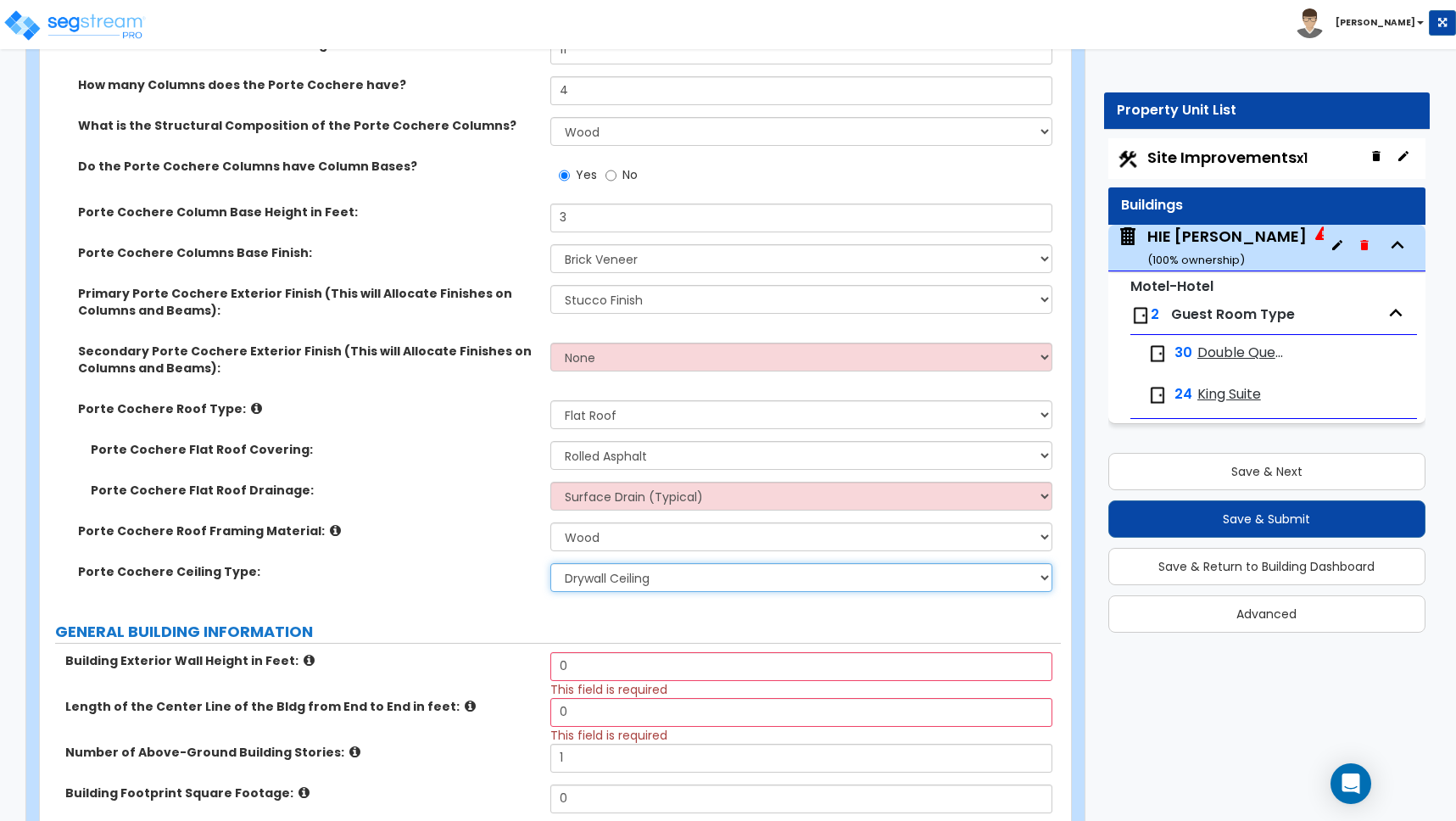
scroll to position [607, 0]
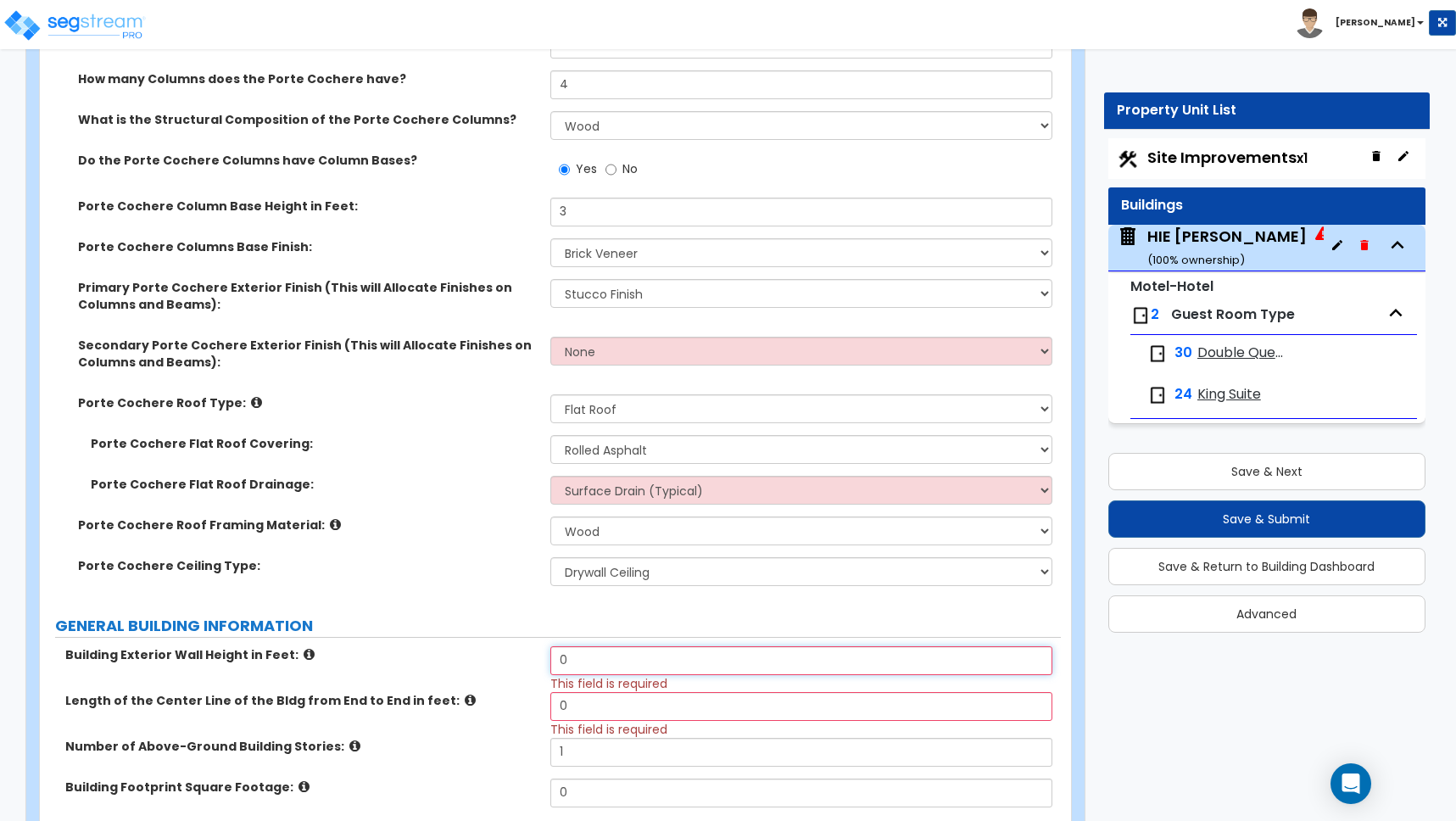
drag, startPoint x: 577, startPoint y: 661, endPoint x: 519, endPoint y: 653, distance: 58.5
click at [519, 653] on div "Building Exterior Wall Height in Feet: 0 This field is required" at bounding box center [550, 669] width 1021 height 46
type input "30"
click at [577, 704] on input "0" at bounding box center [801, 706] width 502 height 29
click at [464, 700] on icon at bounding box center [470, 700] width 11 height 12
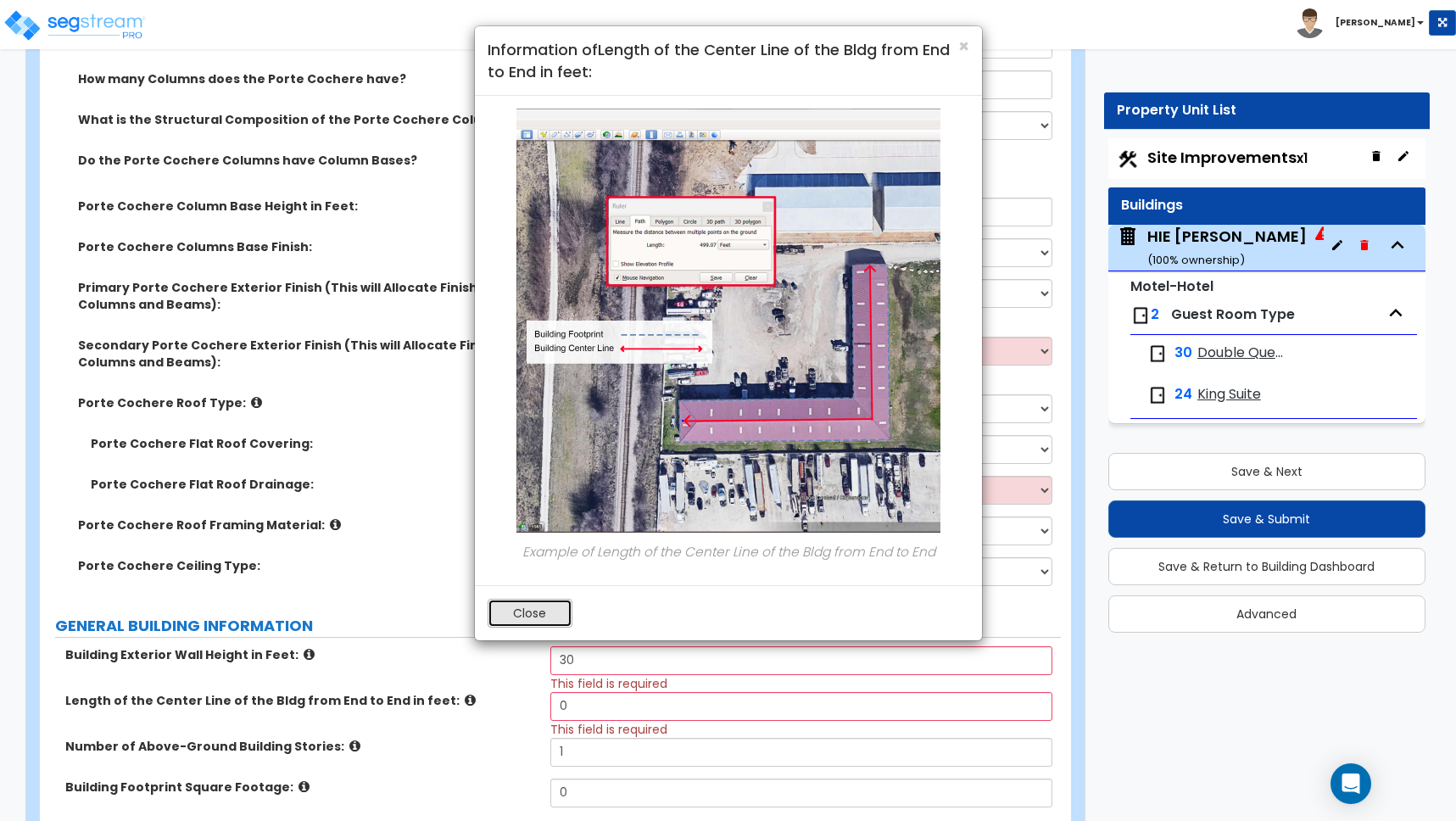
click at [519, 613] on button "Close" at bounding box center [530, 613] width 85 height 29
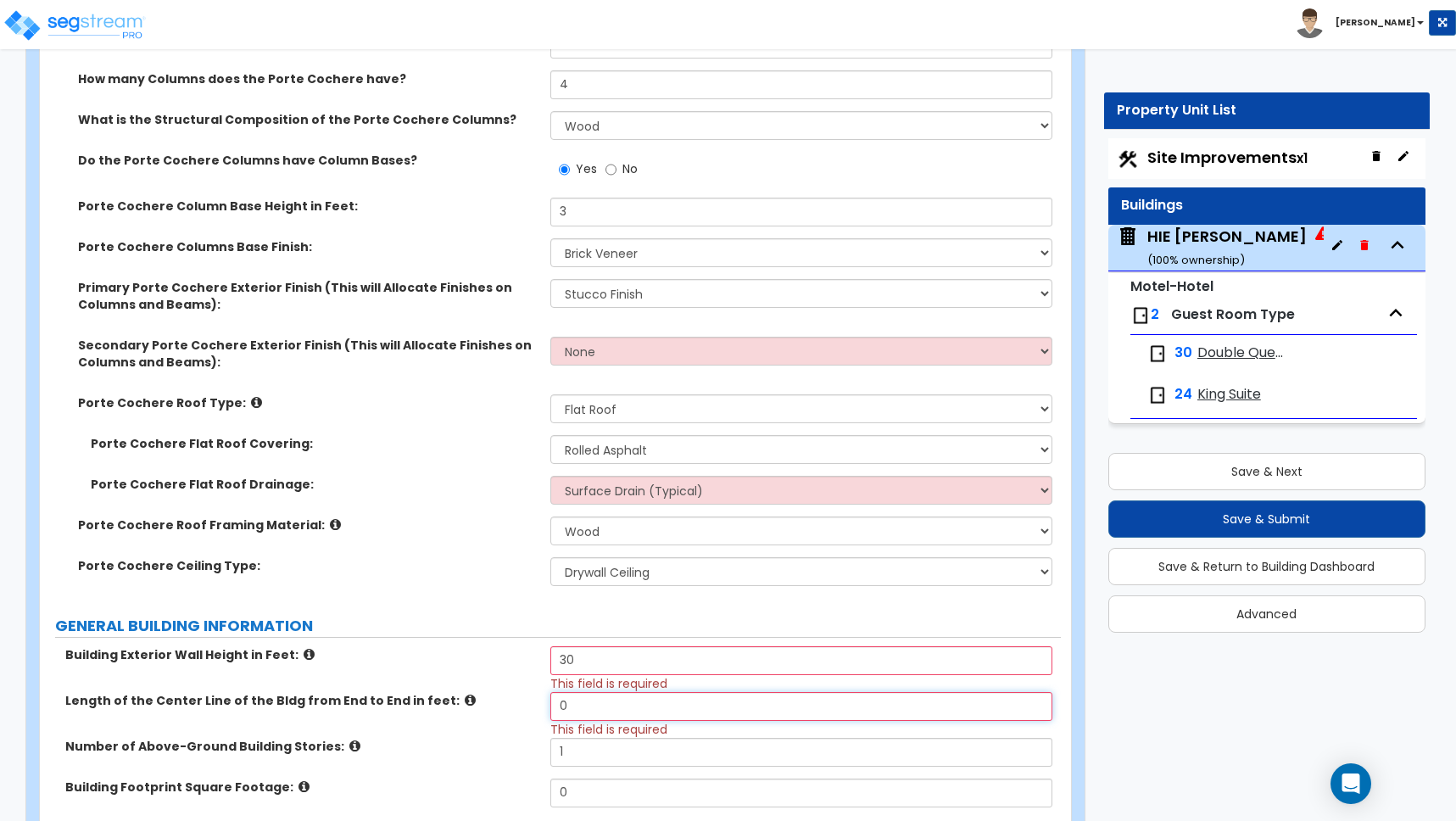
drag, startPoint x: 592, startPoint y: 708, endPoint x: 563, endPoint y: 707, distance: 29.0
click at [563, 707] on input "0" at bounding box center [801, 706] width 502 height 29
type input "200"
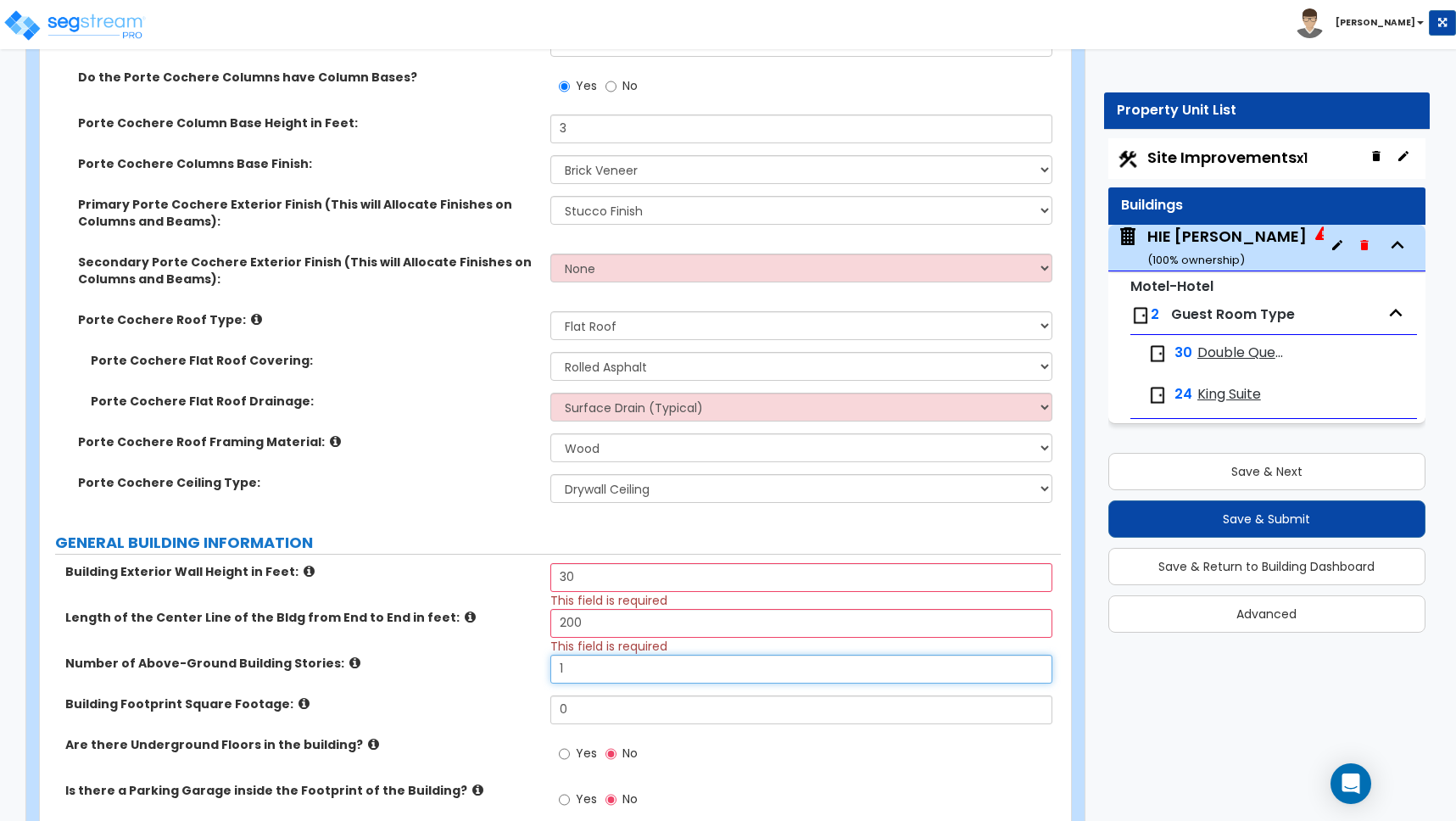
scroll to position [691, 0]
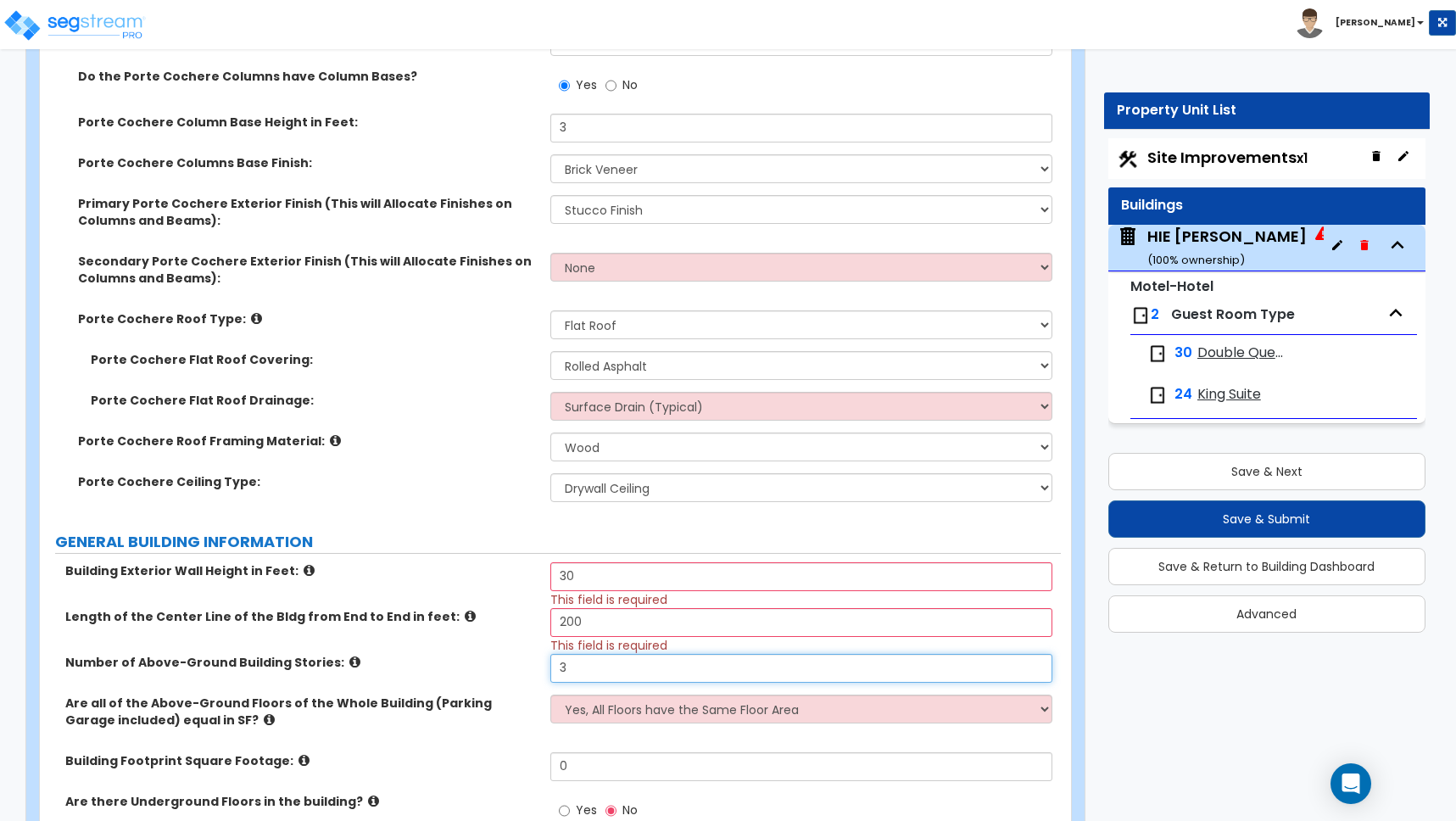
type input "3"
click at [488, 727] on div "Are all of the Above-Ground Floors of the Whole Building (Parking Garage includ…" at bounding box center [550, 723] width 1021 height 57
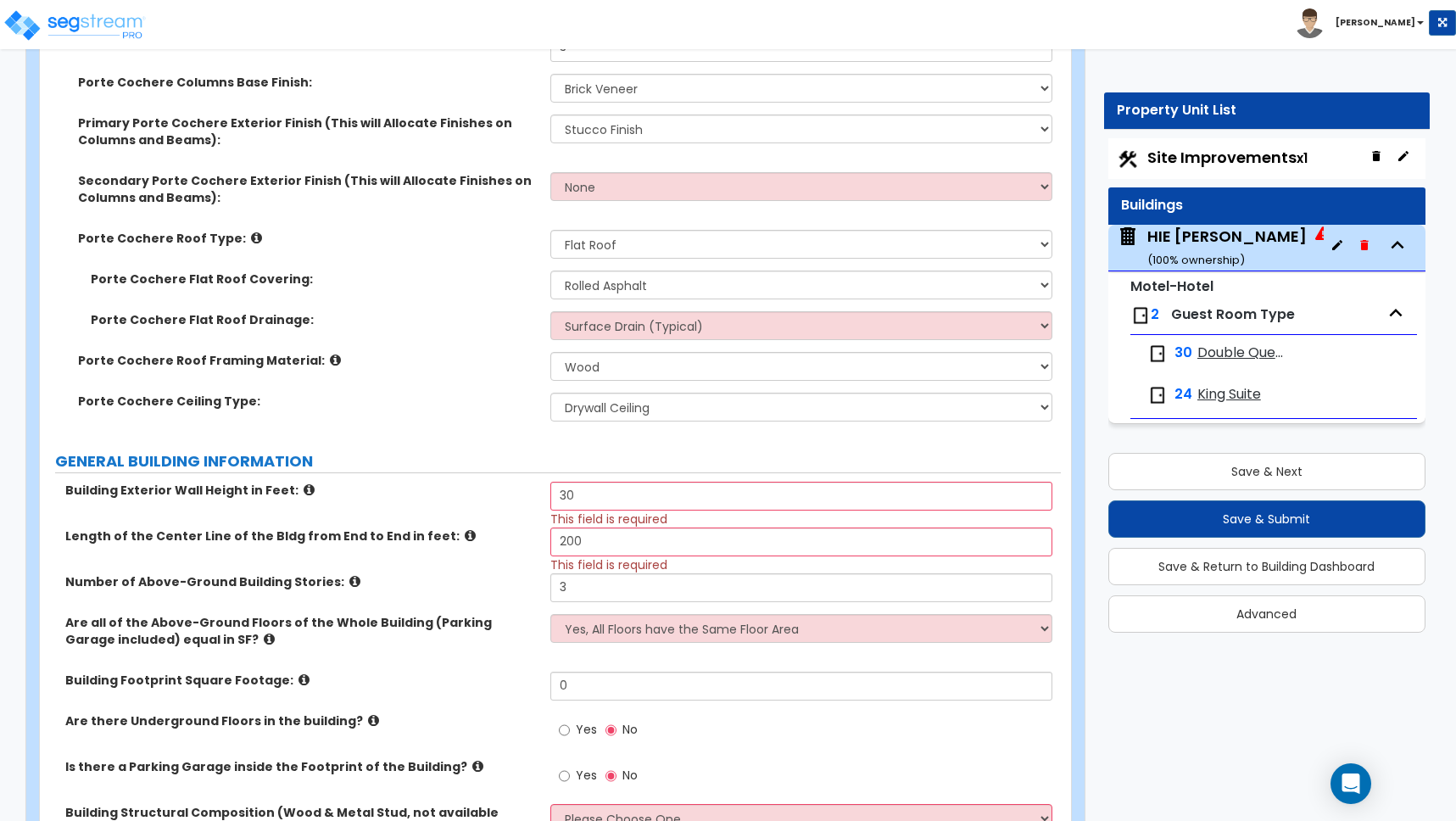
scroll to position [787, 0]
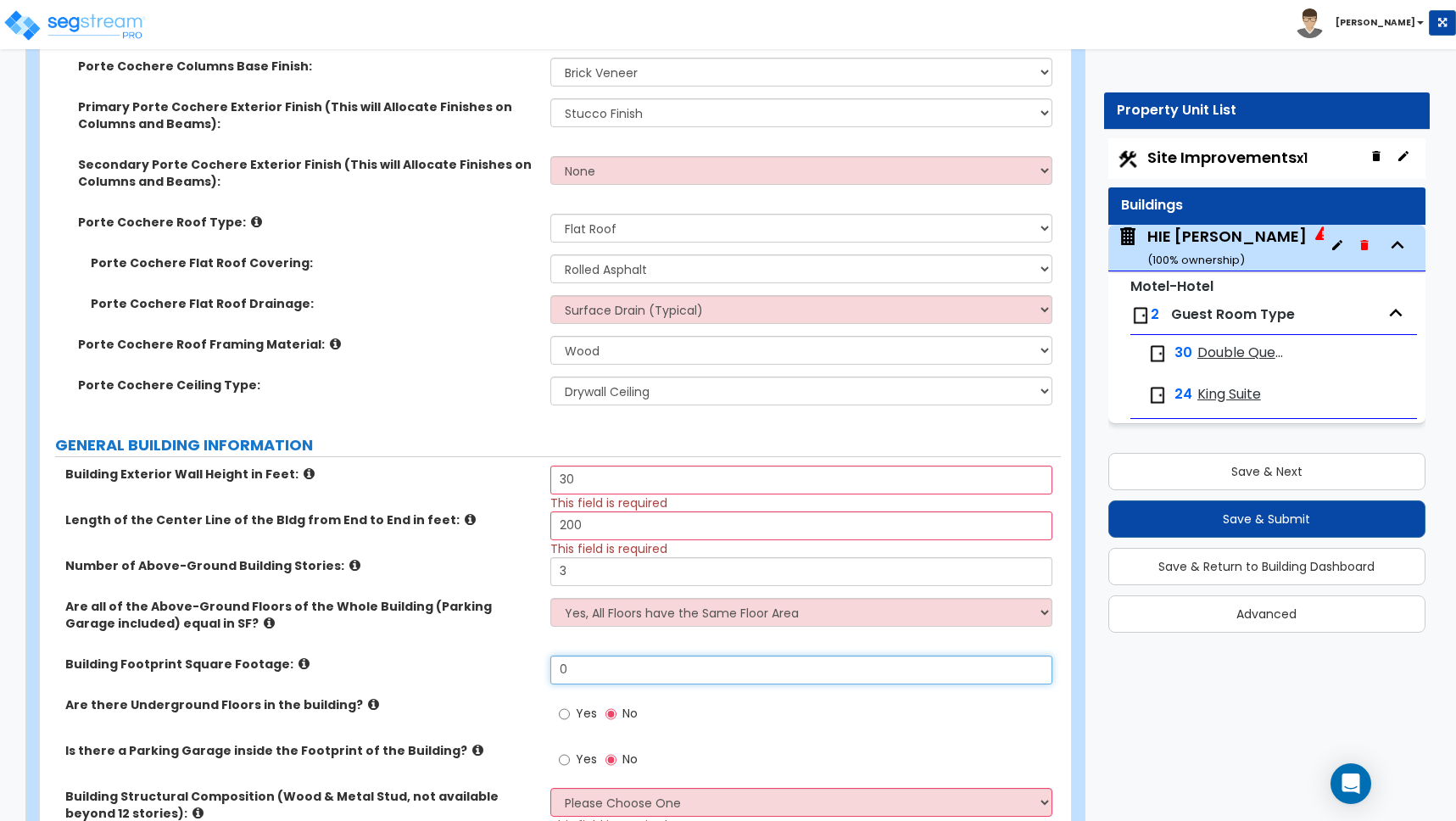
drag, startPoint x: 587, startPoint y: 662, endPoint x: 473, endPoint y: 646, distance: 115.1
click at [472, 647] on div "Building Exterior Wall Height in Feet: 30 This field is required Length of the …" at bounding box center [551, 698] width 996 height 466
type input "14,808"
click at [482, 665] on label "Building Footprint Square Footage:" at bounding box center [301, 663] width 472 height 17
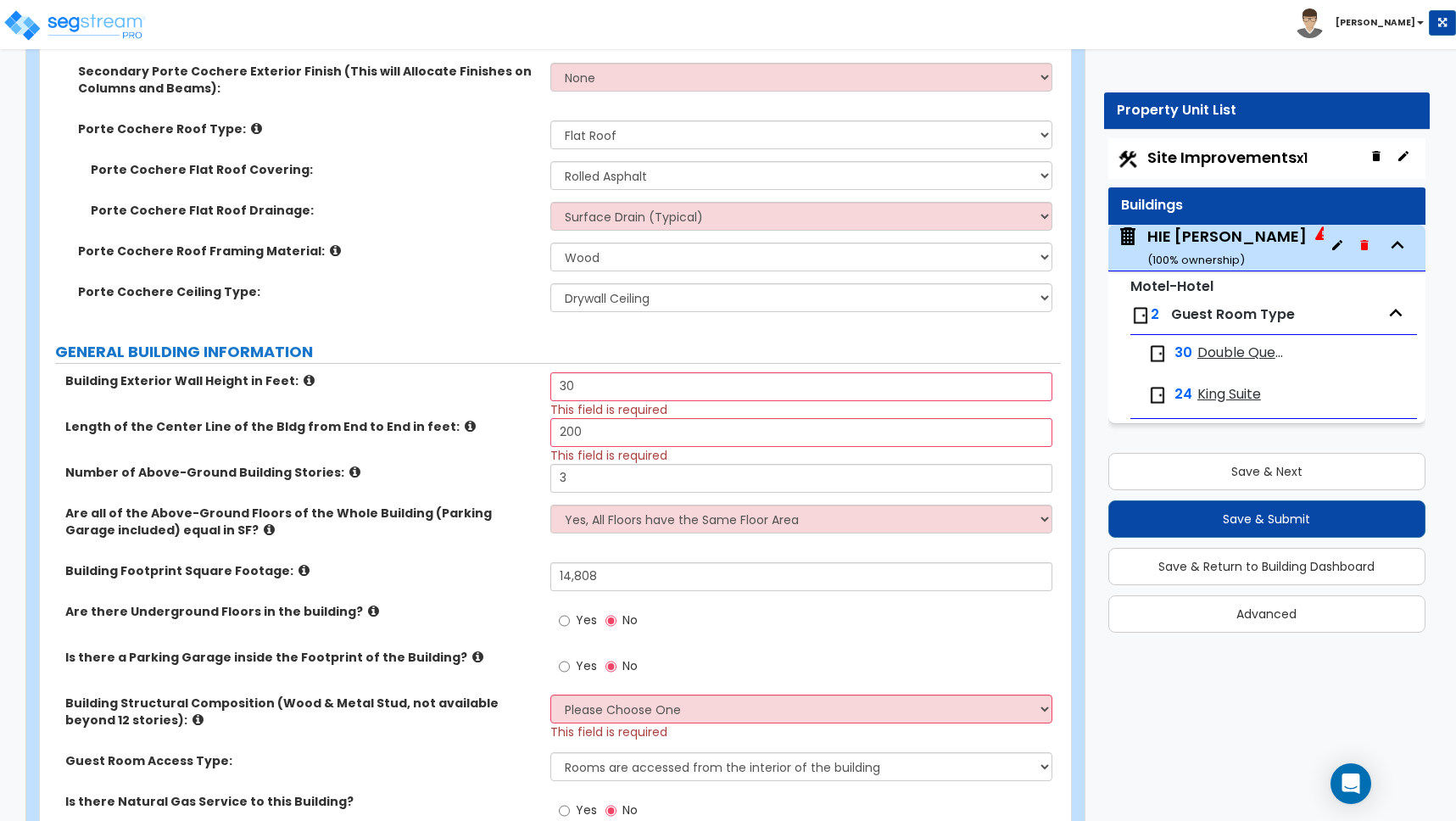
scroll to position [887, 0]
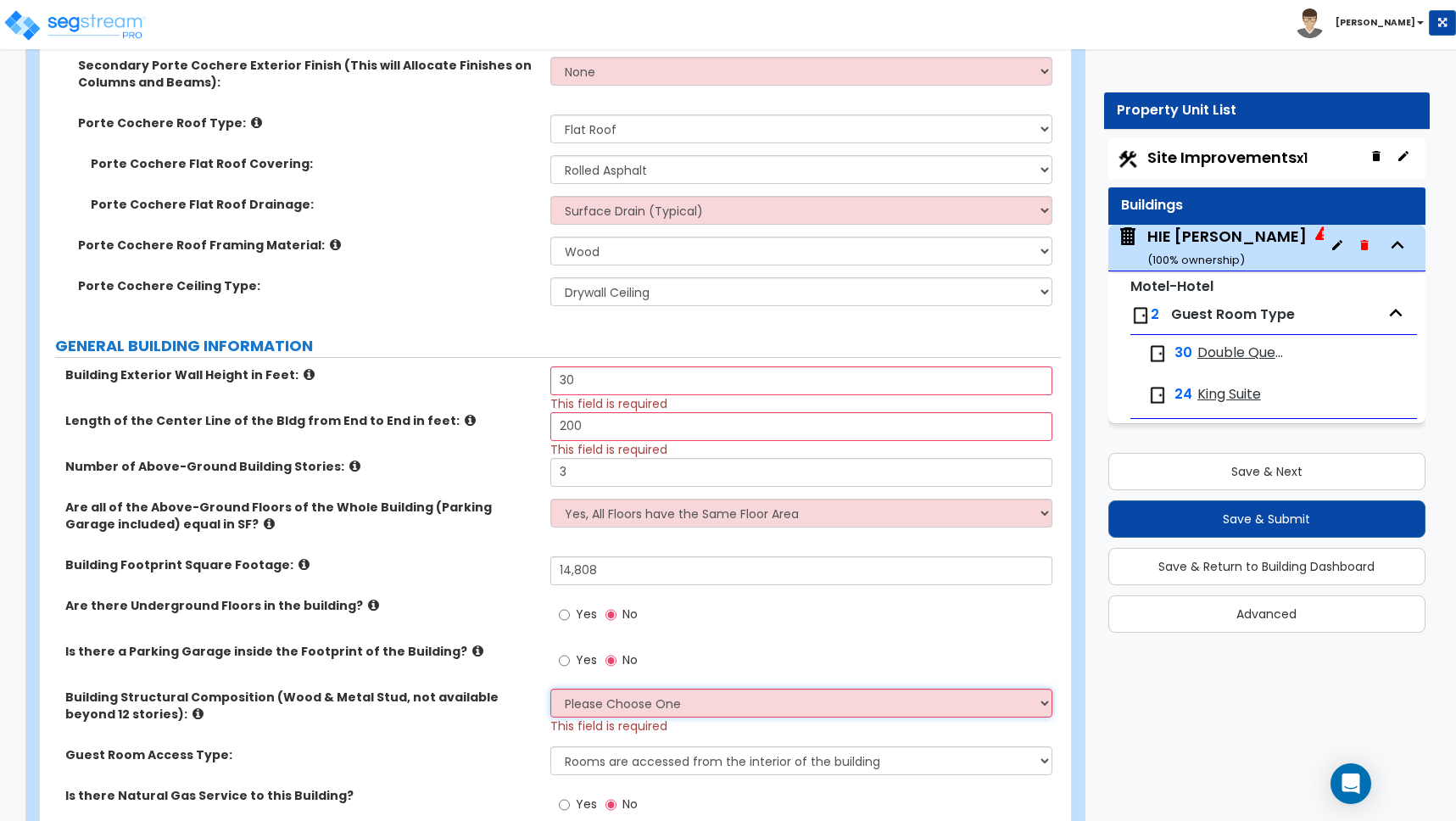
click at [574, 706] on select "Please Choose One Reinforced Concrete Structural Steel Brick Masonry CMU Masonr…" at bounding box center [801, 703] width 502 height 29
select select "7"
click at [550, 689] on select "Please Choose One Reinforced Concrete Structural Steel Brick Masonry CMU Masonr…" at bounding box center [801, 703] width 502 height 29
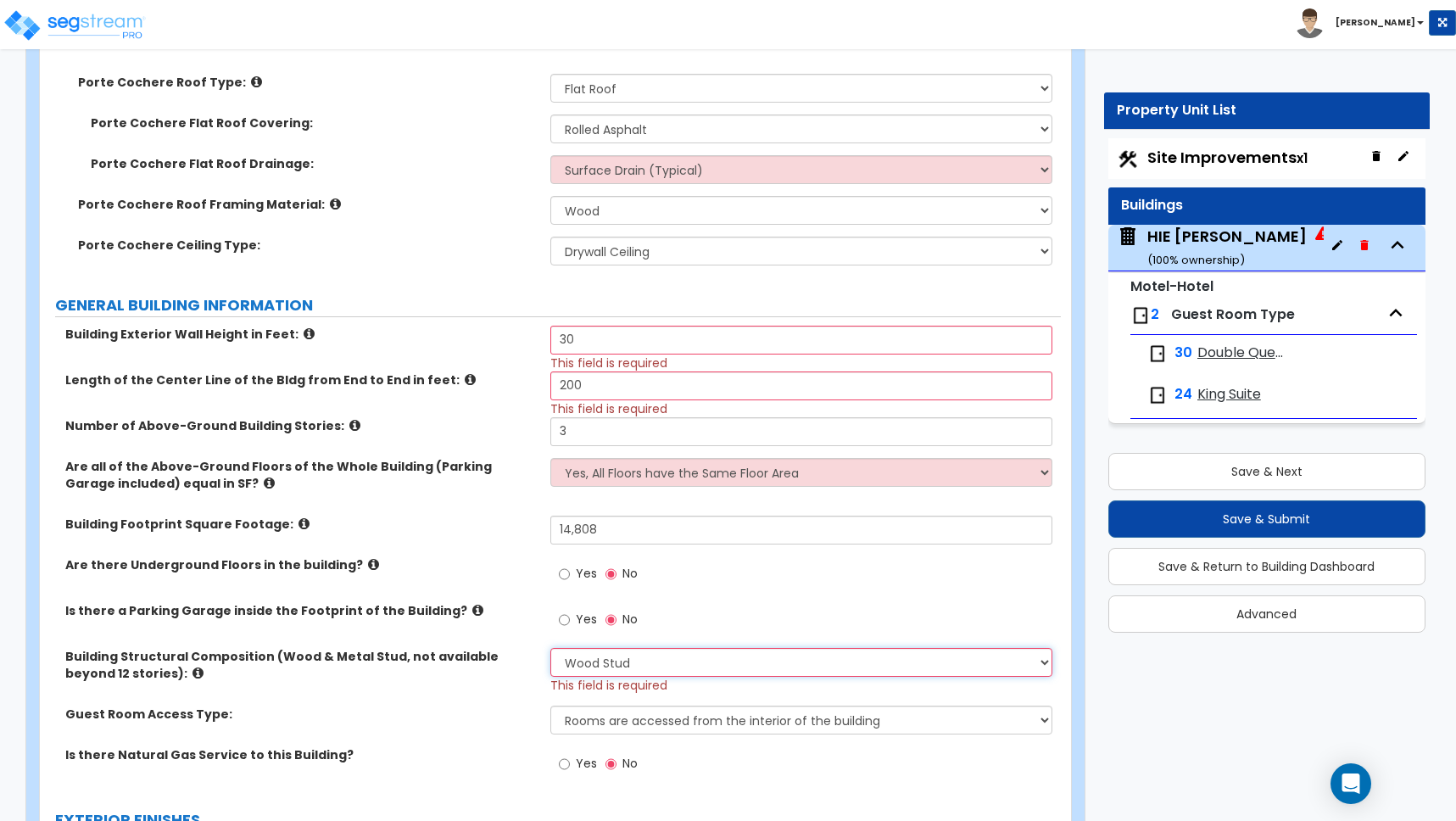
scroll to position [1018, 0]
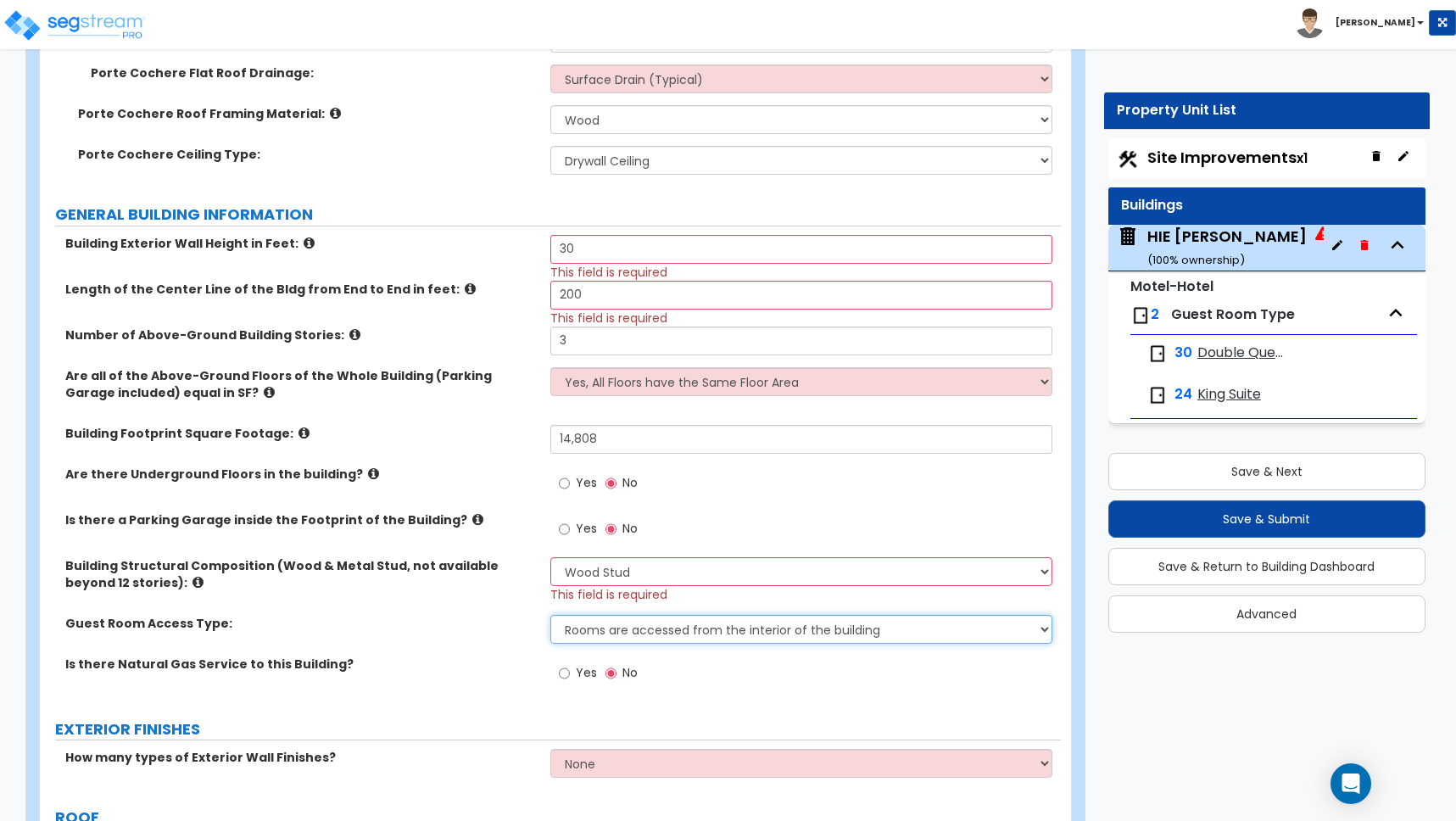
click at [578, 632] on select "Rooms are accessed from the interior of the building Rooms are accessed from th…" at bounding box center [801, 629] width 502 height 29
click at [550, 614] on select "Rooms are accessed from the interior of the building Rooms are accessed from th…" at bounding box center [801, 629] width 502 height 29
click at [567, 676] on input "Yes" at bounding box center [564, 673] width 11 height 19
radio input "true"
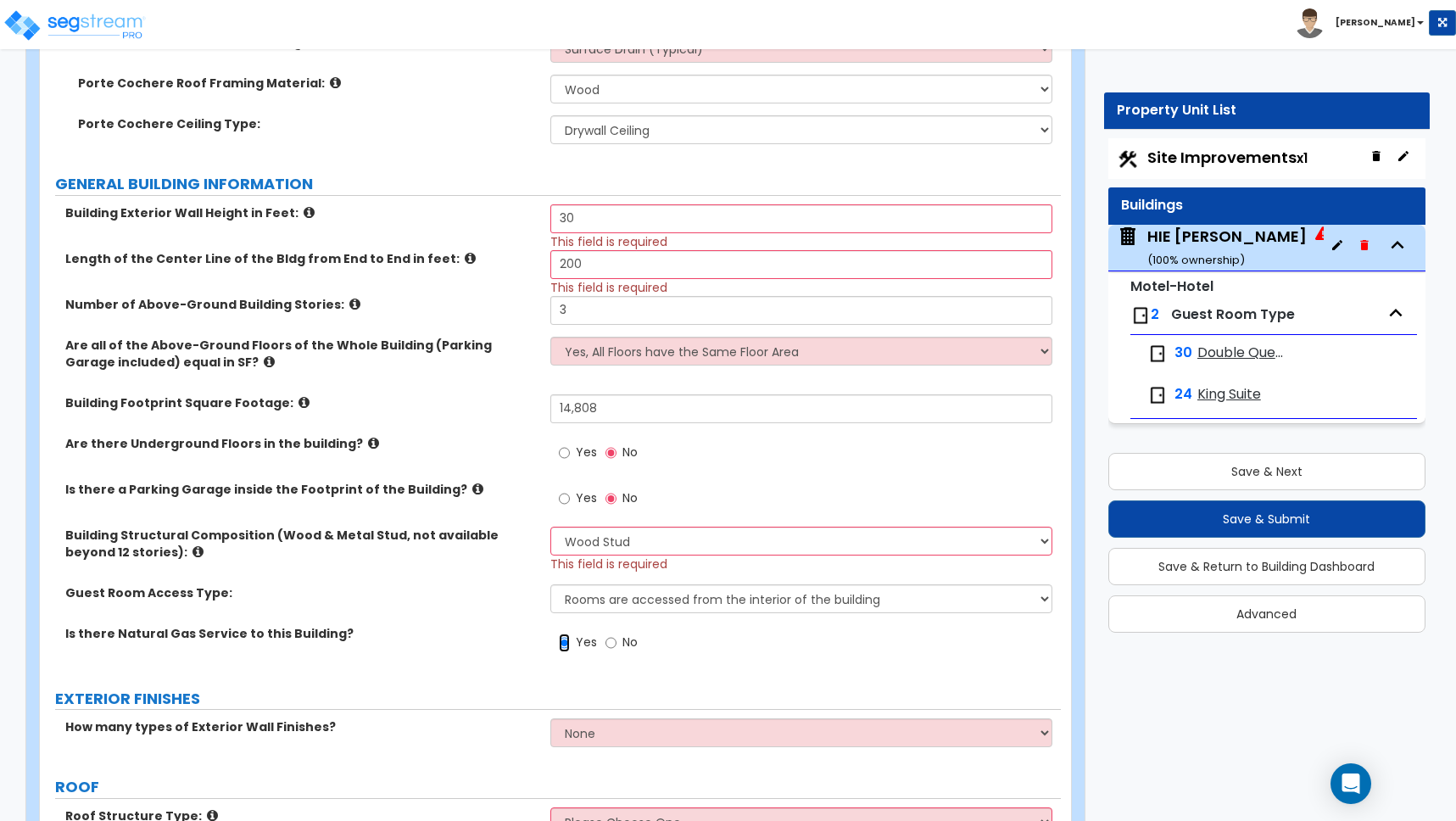
scroll to position [1265, 0]
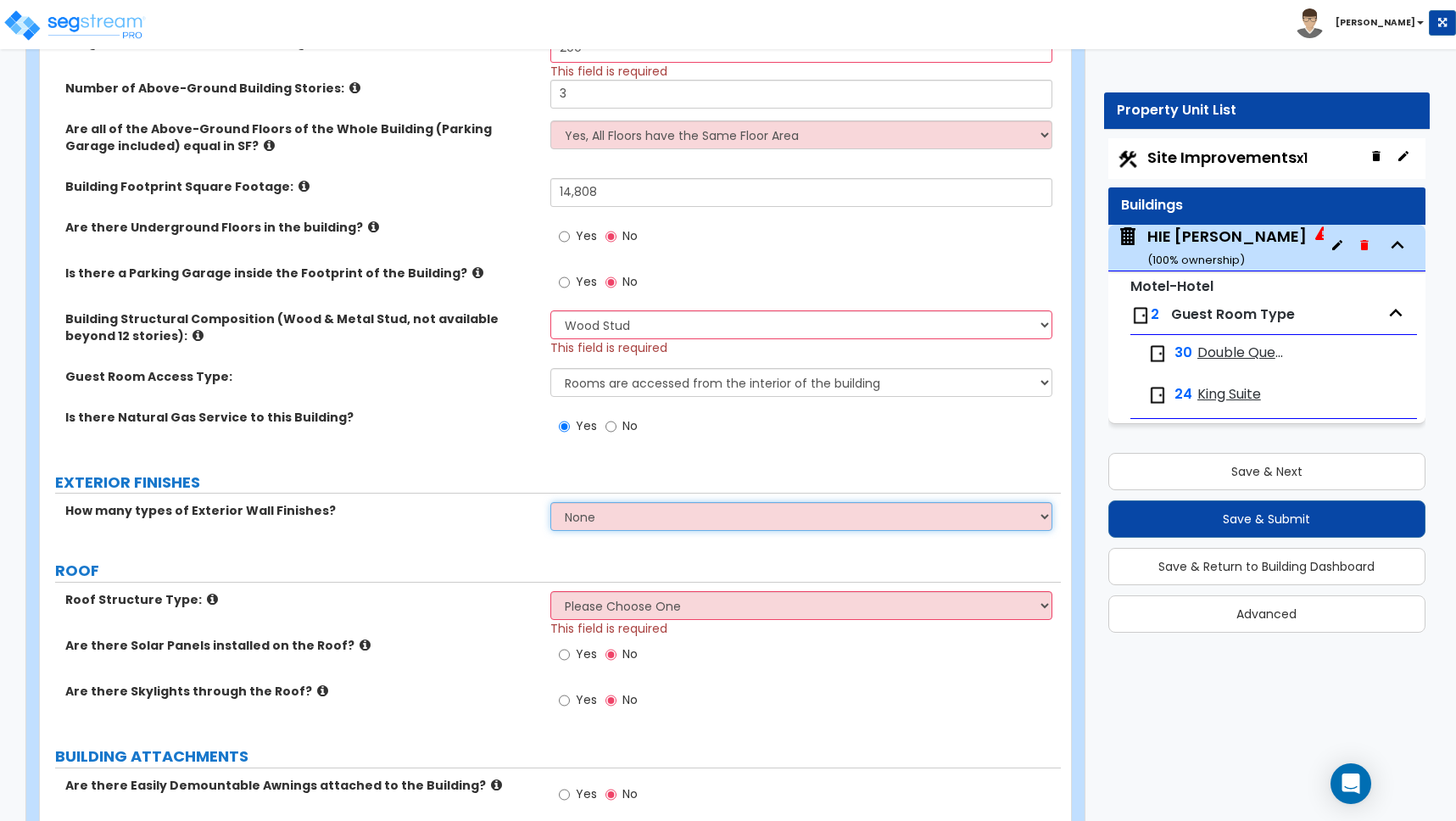
click at [596, 526] on select "None 1 2 3" at bounding box center [801, 516] width 502 height 29
click at [621, 516] on select "None 1 2 3" at bounding box center [801, 516] width 502 height 29
select select "2"
click at [550, 502] on select "None 1 2 3" at bounding box center [801, 516] width 502 height 29
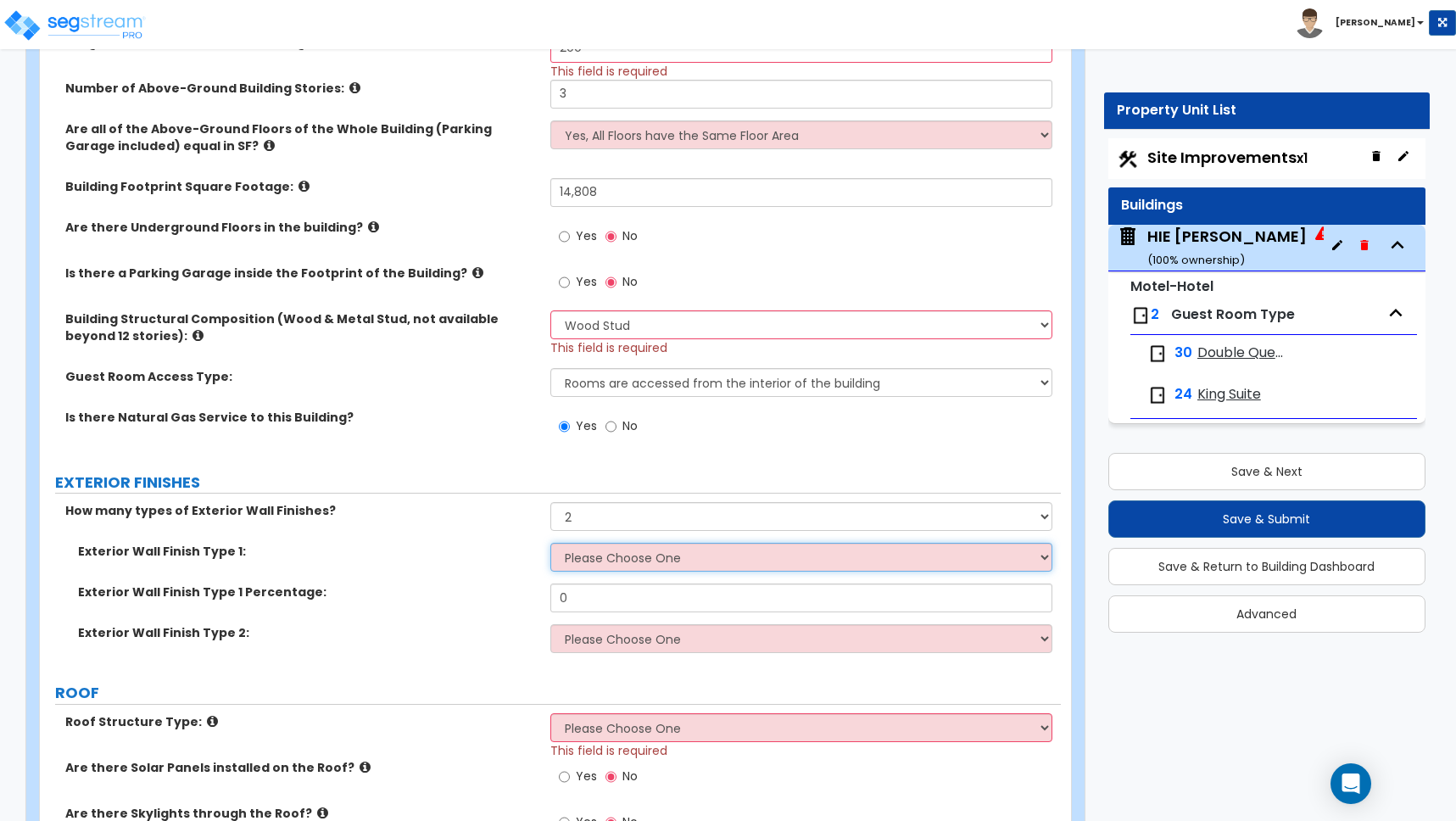
click at [581, 557] on select "Please Choose One No Finish/Shared Wall No Wall Brick Veneer Stone Veneer Wood …" at bounding box center [801, 557] width 502 height 29
select select "7"
click at [550, 543] on select "Please Choose One No Finish/Shared Wall No Wall Brick Veneer Stone Veneer Wood …" at bounding box center [801, 557] width 502 height 29
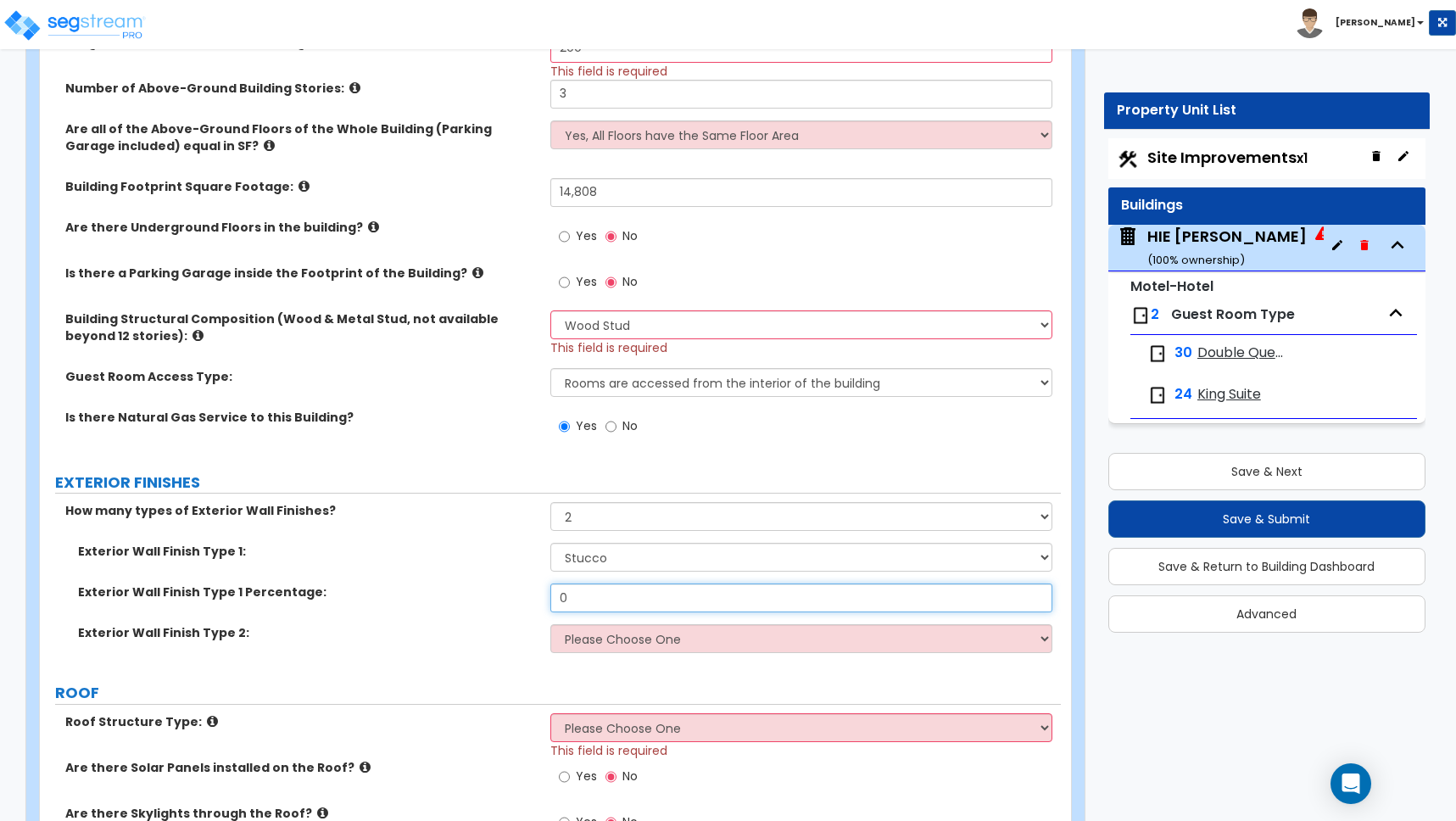
drag, startPoint x: 579, startPoint y: 599, endPoint x: 534, endPoint y: 592, distance: 45.5
click at [534, 592] on div "Exterior Wall Finish Type 1 Percentage: 0" at bounding box center [550, 604] width 1021 height 41
type input "80"
click at [609, 638] on select "Please Choose One No Finish/Shared Wall No Wall Brick Veneer Stone Veneer Wood …" at bounding box center [801, 638] width 502 height 29
select select "2"
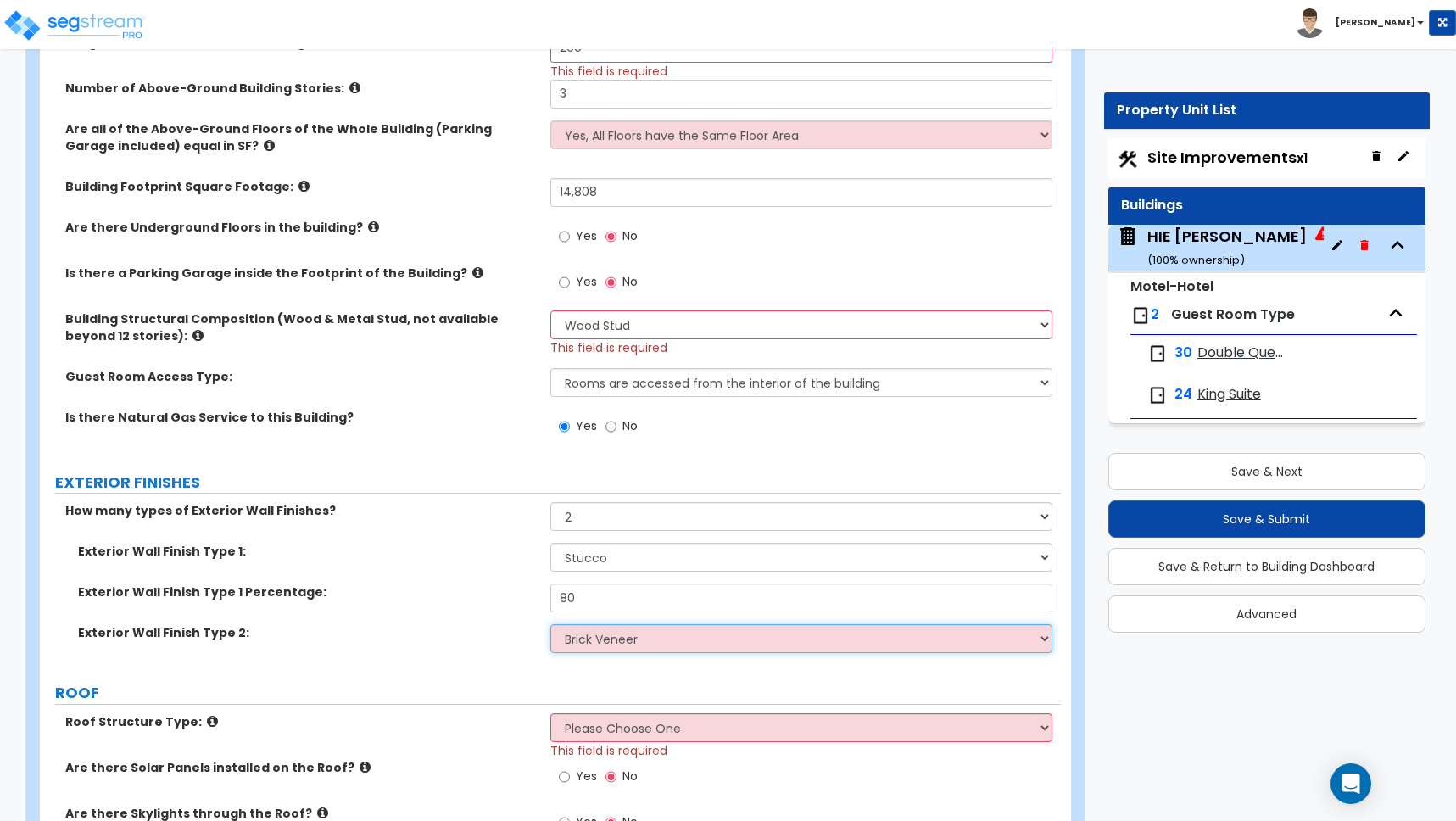
click at [550, 624] on select "Please Choose One No Finish/Shared Wall No Wall Brick Veneer Stone Veneer Wood …" at bounding box center [801, 638] width 502 height 29
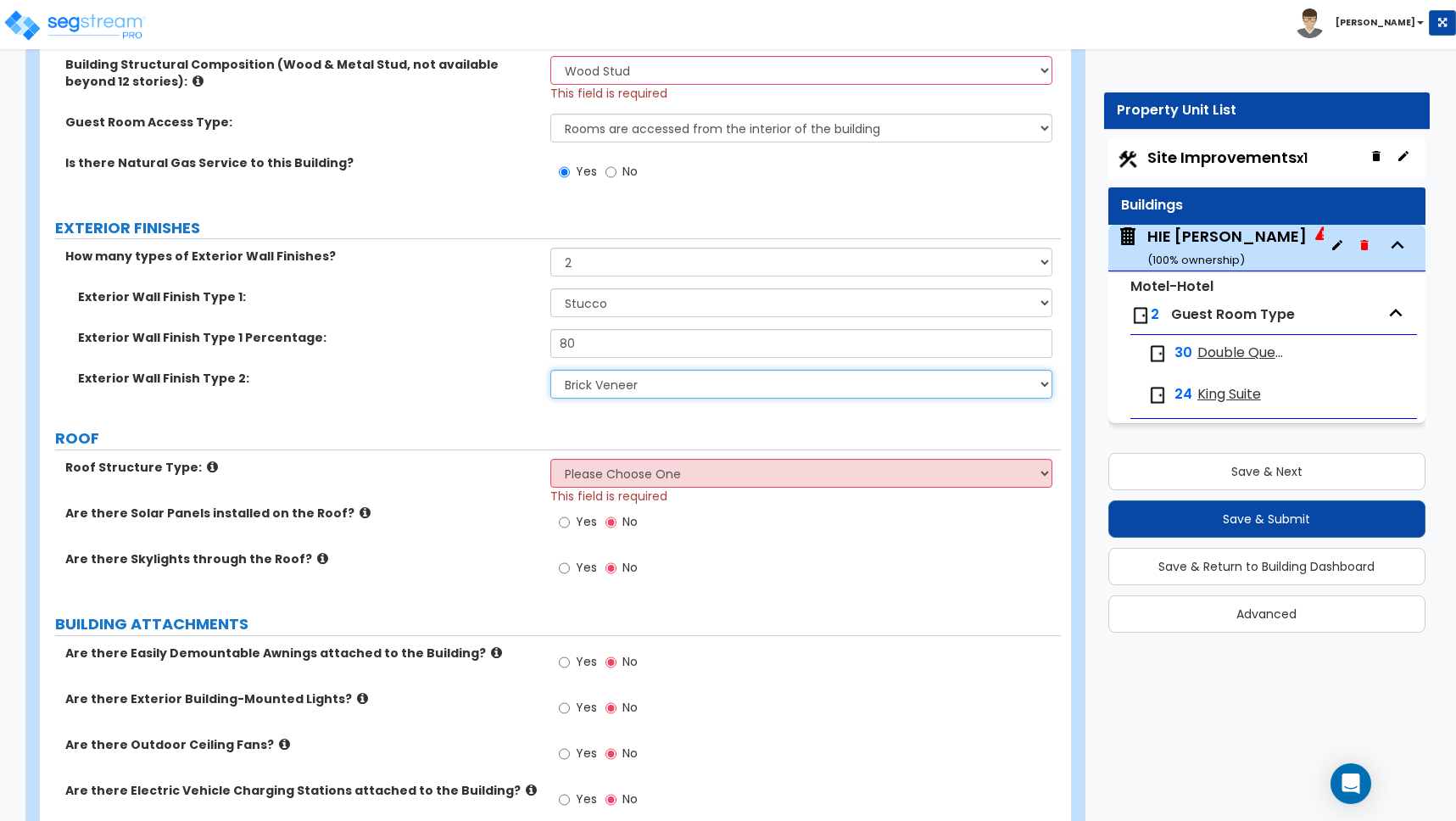
scroll to position [1573, 0]
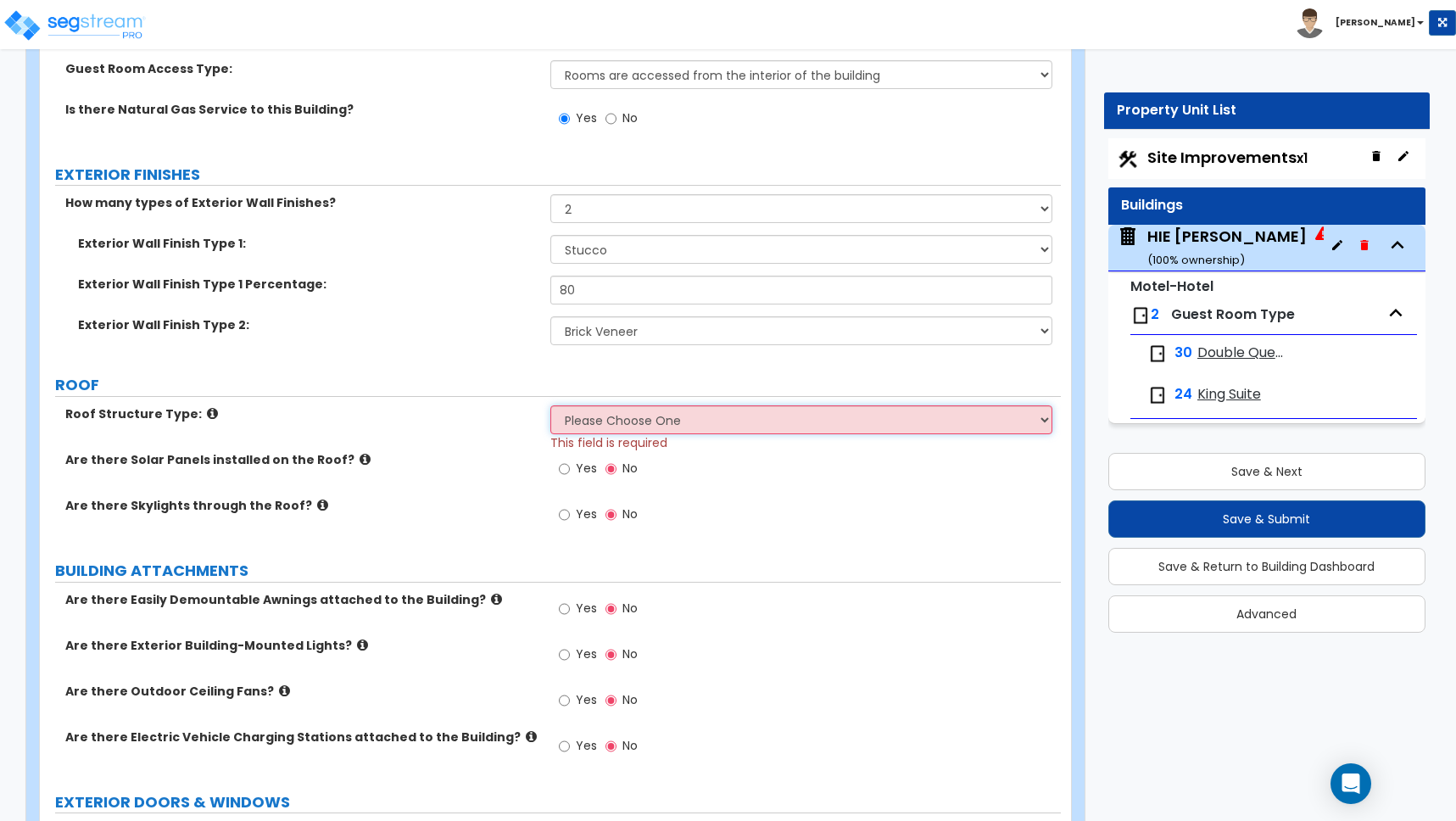
click at [663, 419] on select "Please Choose One [PERSON_NAME] Roof Flat Roof Hybrid [PERSON_NAME] & Flat Roof" at bounding box center [801, 419] width 502 height 29
select select "1"
click at [550, 405] on select "Please Choose One [PERSON_NAME] Roof Flat Roof Hybrid [PERSON_NAME] & Flat Roof" at bounding box center [801, 419] width 502 height 29
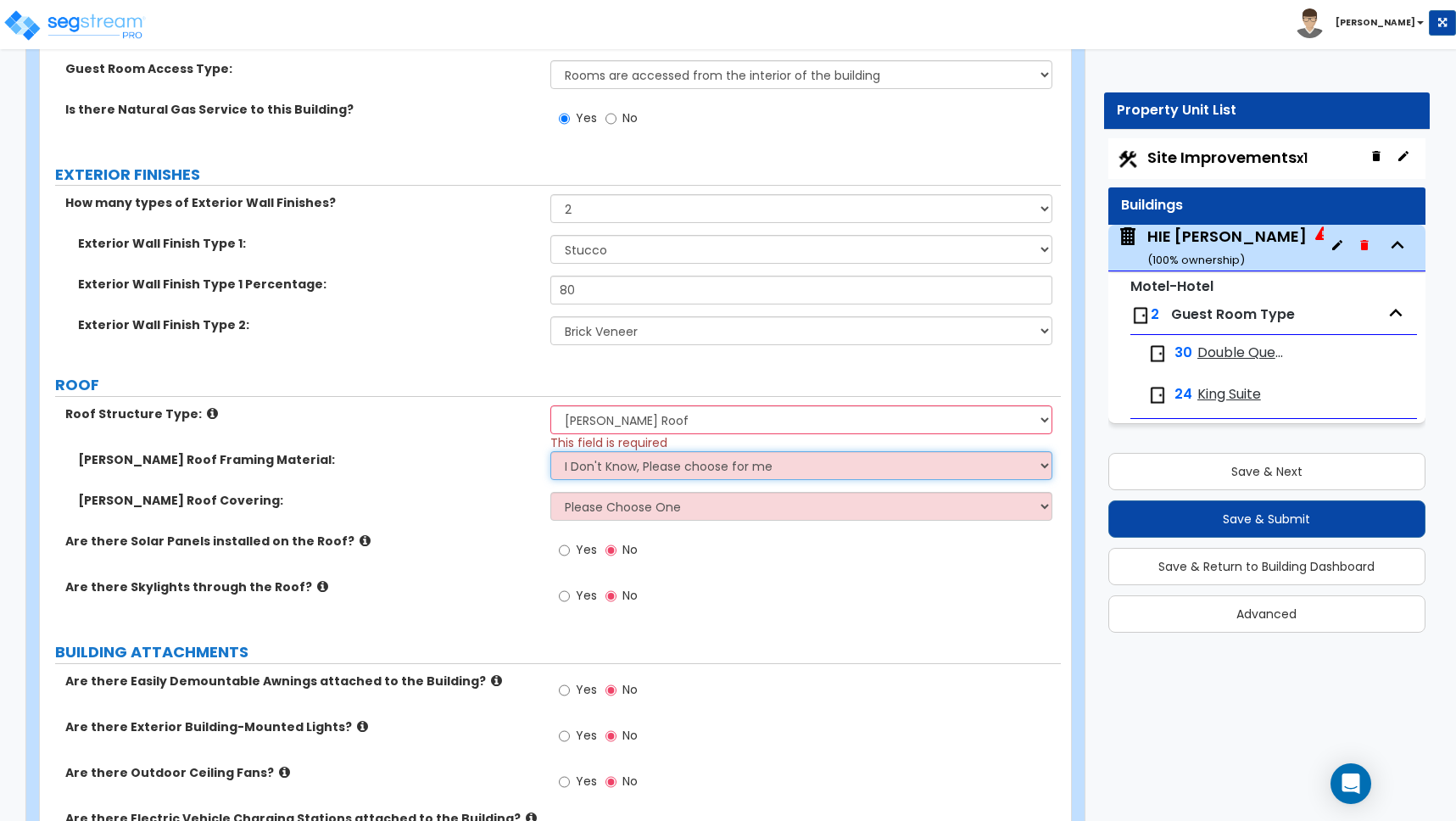
click at [593, 462] on select "I Don't Know, Please choose for me Metal Wood" at bounding box center [801, 465] width 502 height 29
select select "2"
click at [550, 451] on select "I Don't Know, Please choose for me Metal Wood" at bounding box center [801, 465] width 502 height 29
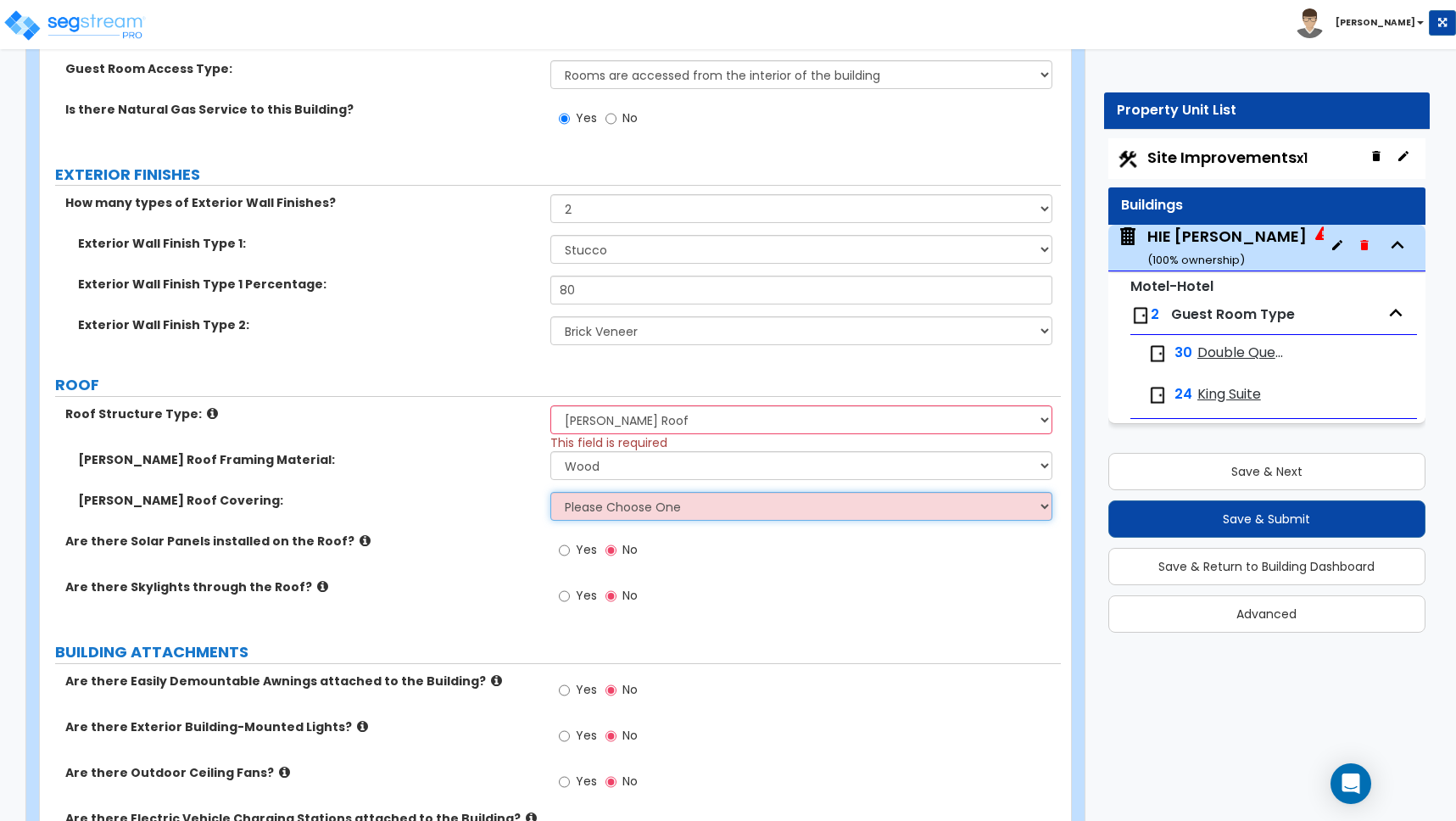
click at [589, 510] on select "Please Choose One Asphalt Shingle Clay Tile Wood Shingle Metal Shingle Standing…" at bounding box center [801, 506] width 502 height 29
select select "1"
click at [550, 492] on select "Please Choose One Asphalt Shingle Clay Tile Wood Shingle Metal Shingle Standing…" at bounding box center [801, 506] width 502 height 29
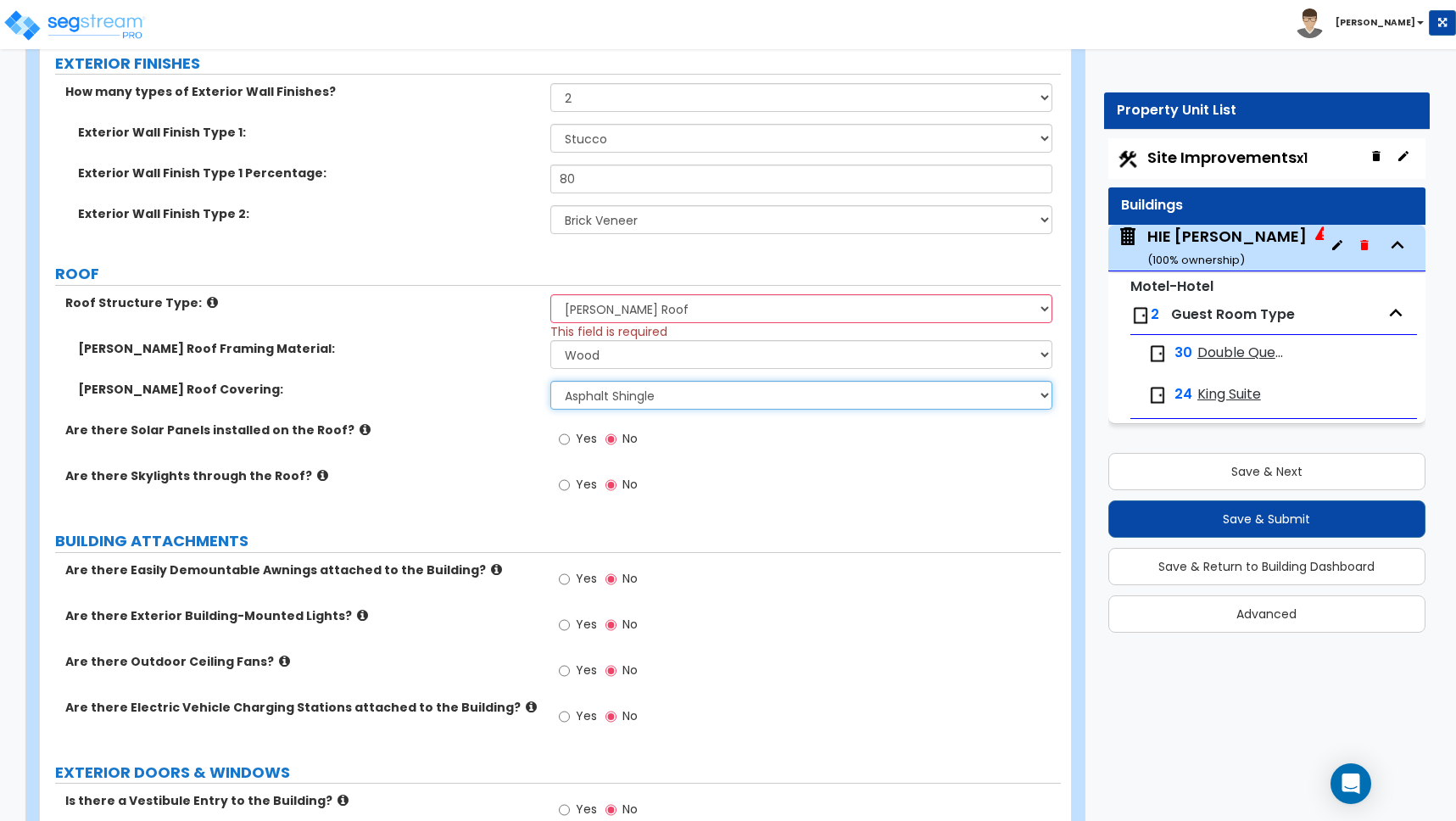
scroll to position [1706, 0]
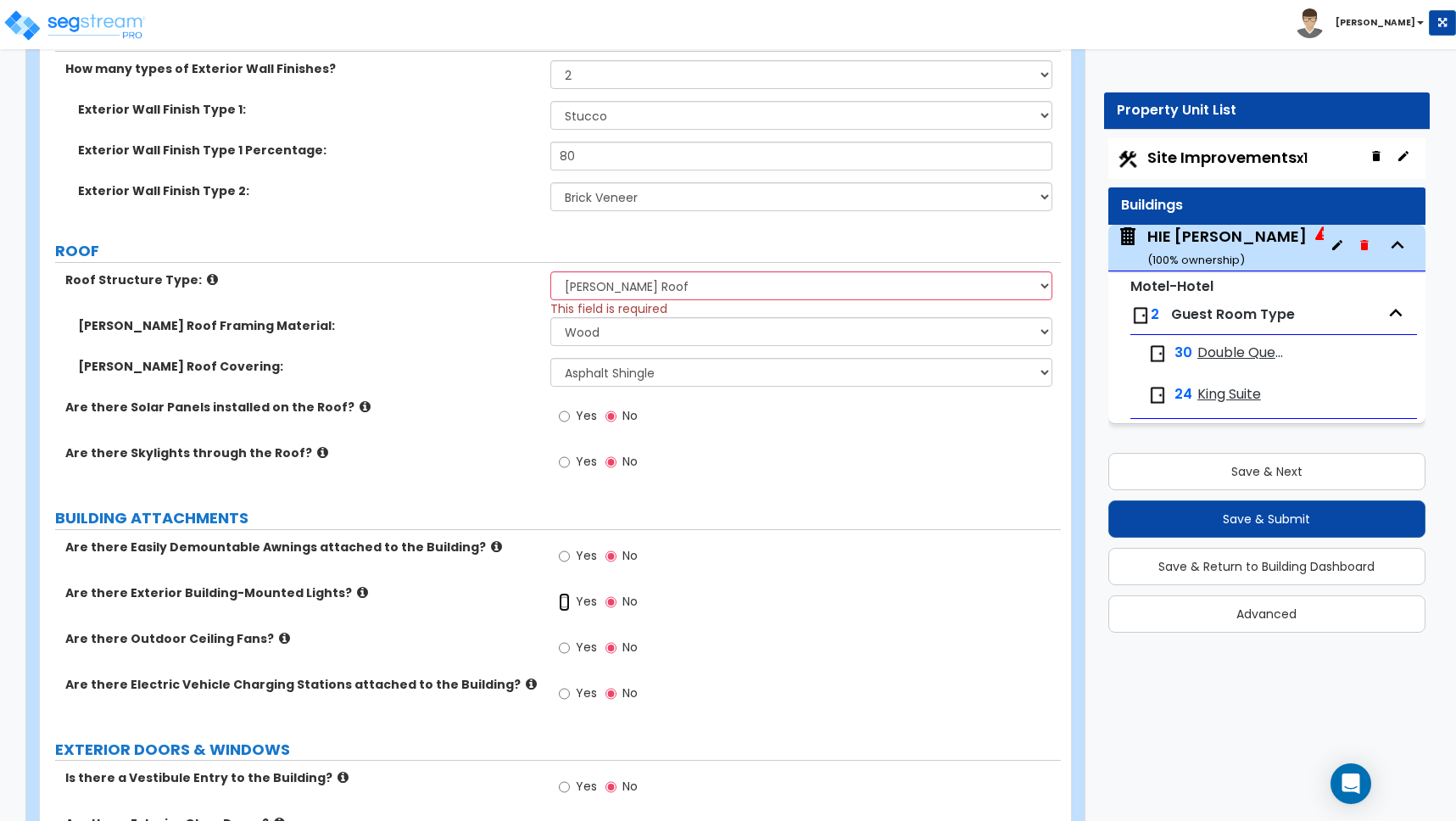
click at [565, 602] on input "Yes" at bounding box center [564, 601] width 11 height 19
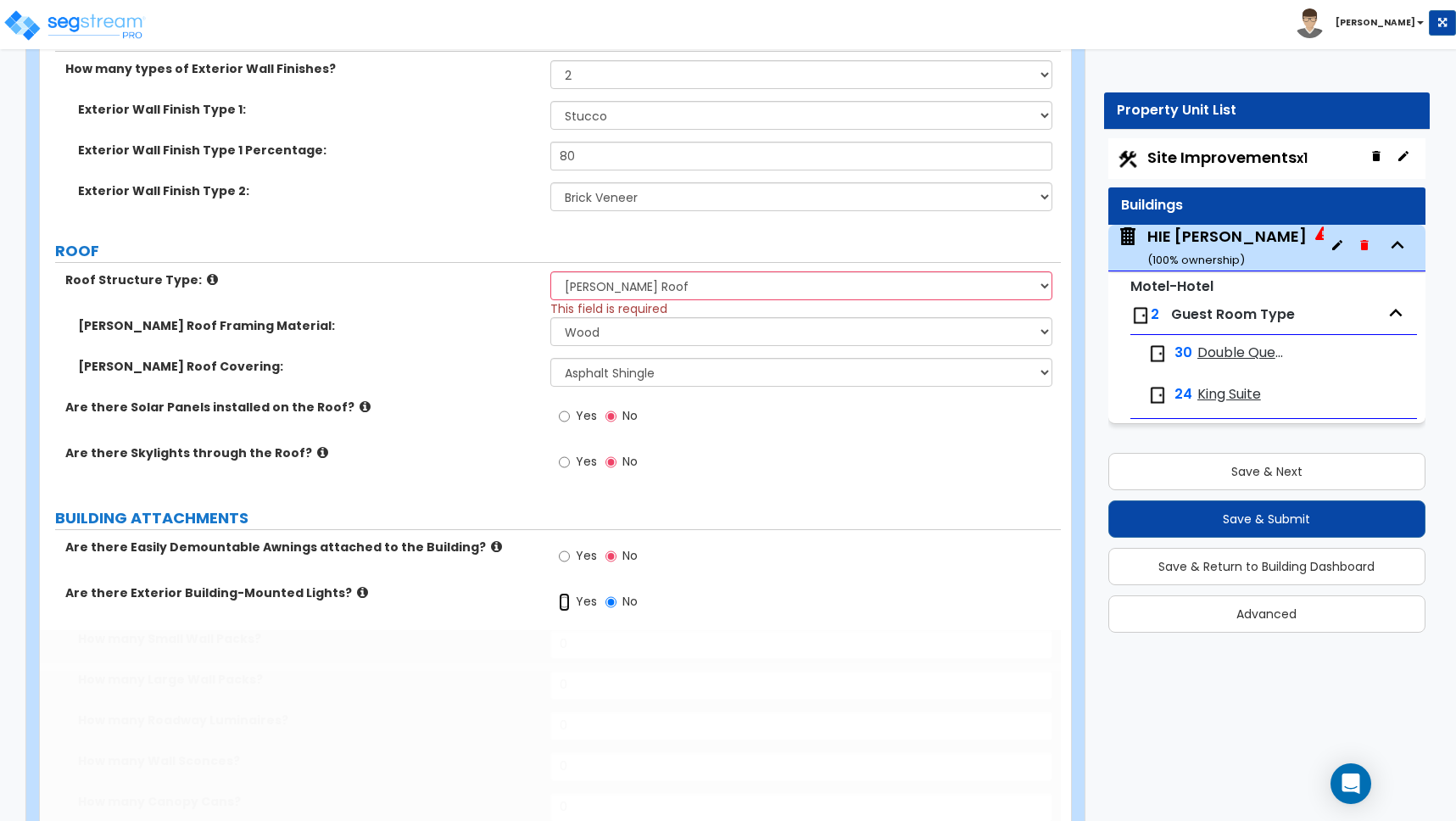
radio input "true"
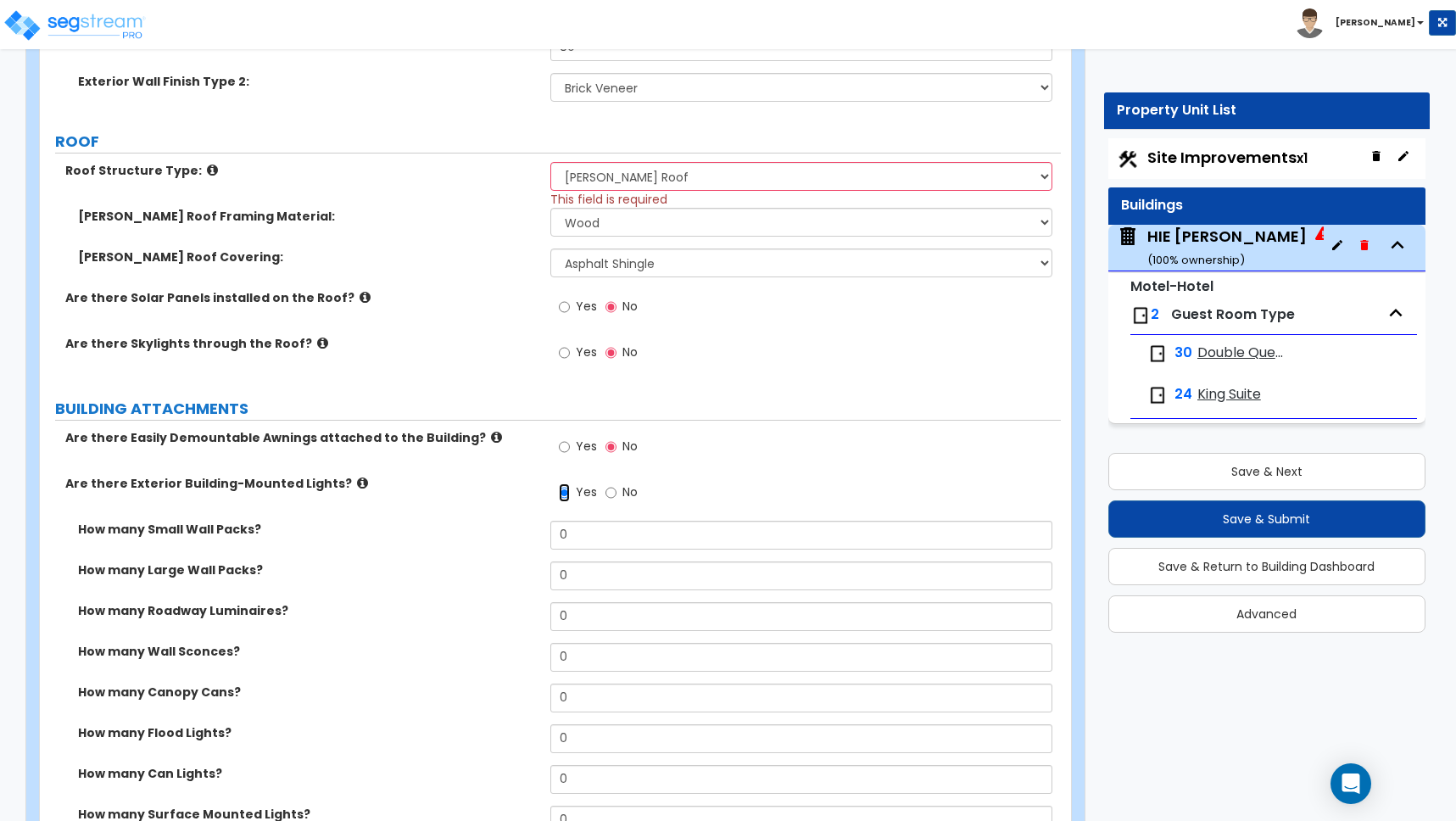
scroll to position [1821, 0]
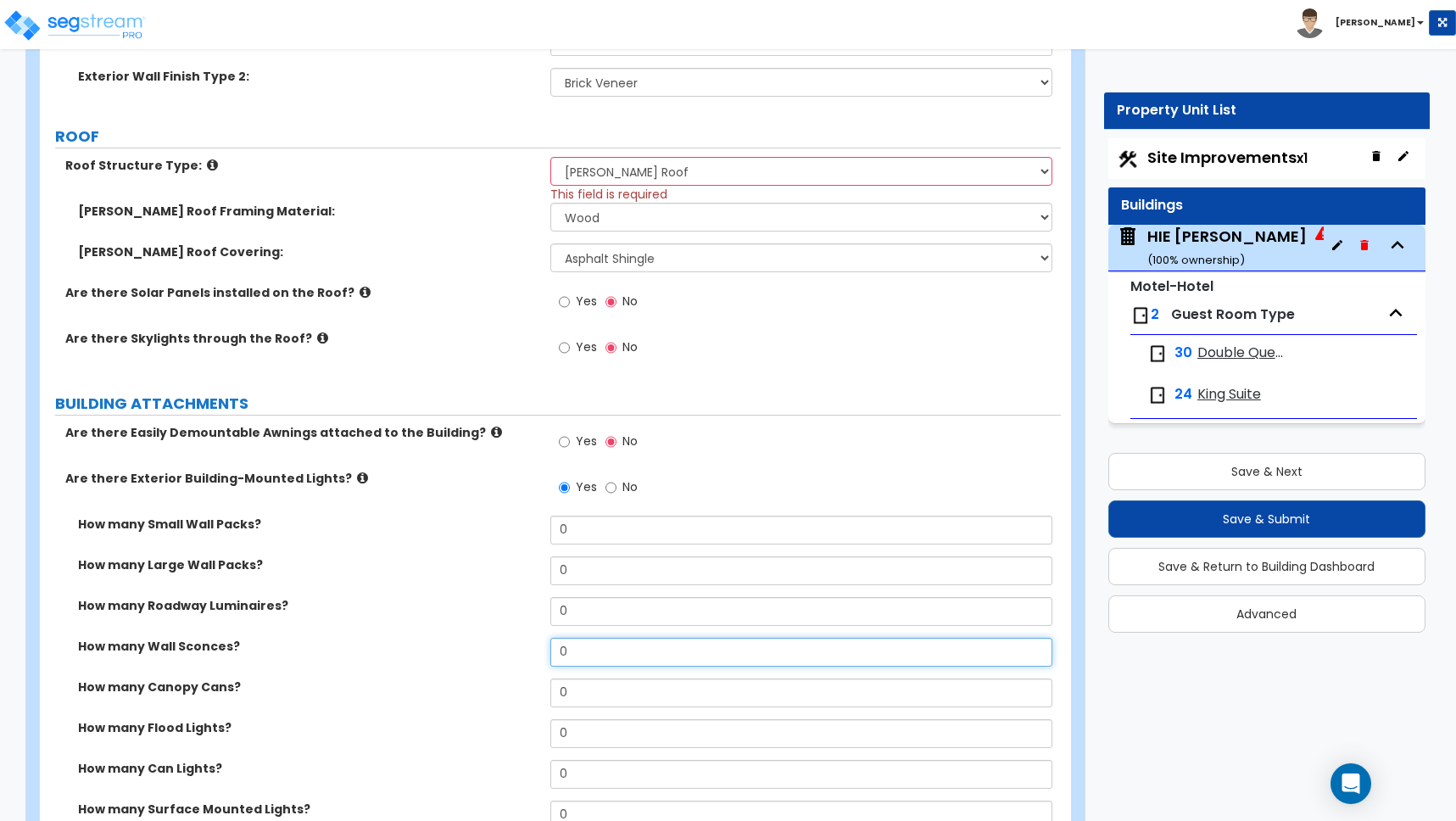
drag, startPoint x: 571, startPoint y: 649, endPoint x: 547, endPoint y: 646, distance: 24.2
click at [547, 646] on div "How many Wall Sconces? 0" at bounding box center [550, 658] width 1021 height 41
type input "8"
click at [456, 629] on div "How many Roadway Luminaires? 0" at bounding box center [550, 617] width 1021 height 41
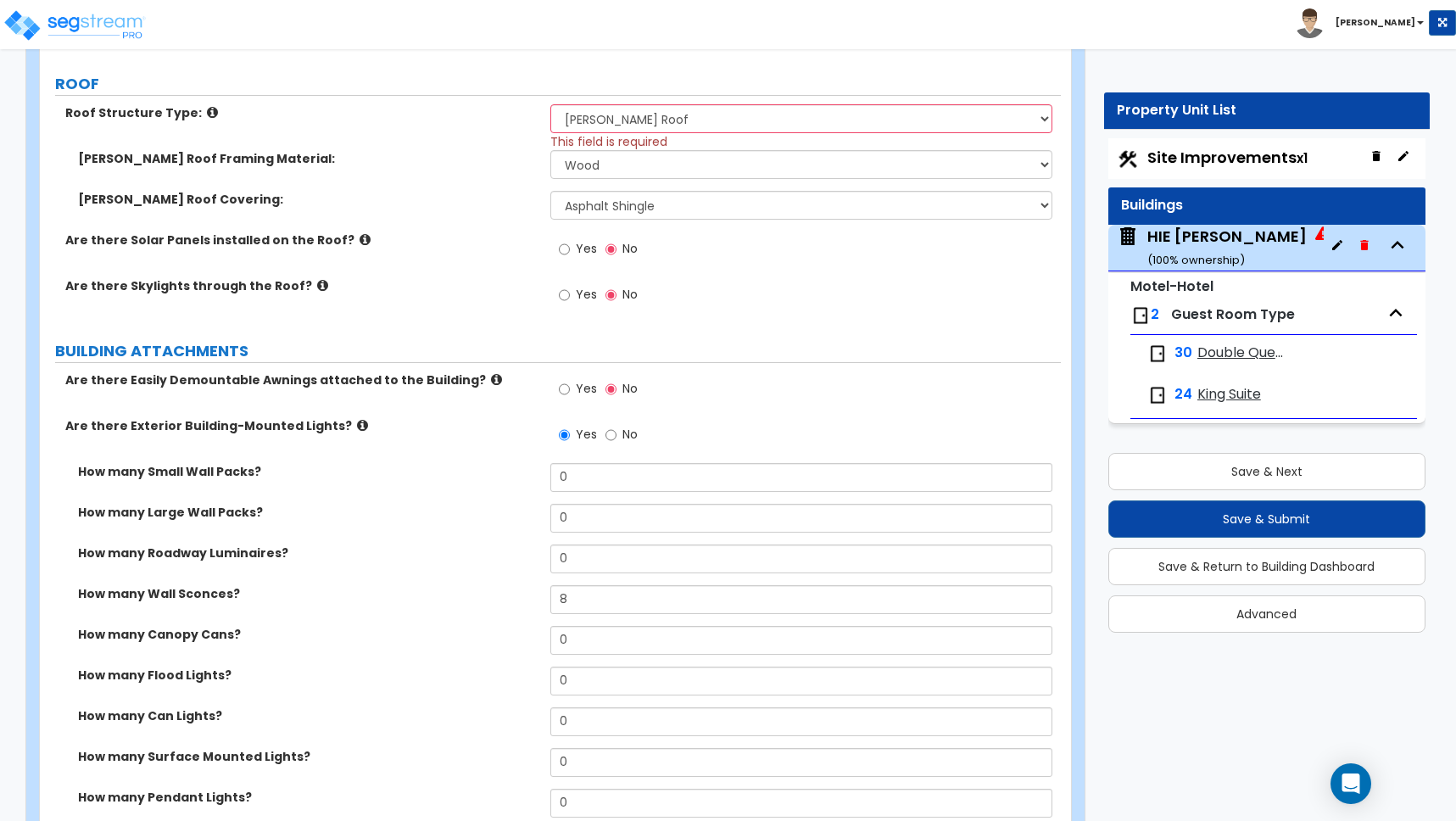
scroll to position [1920, 0]
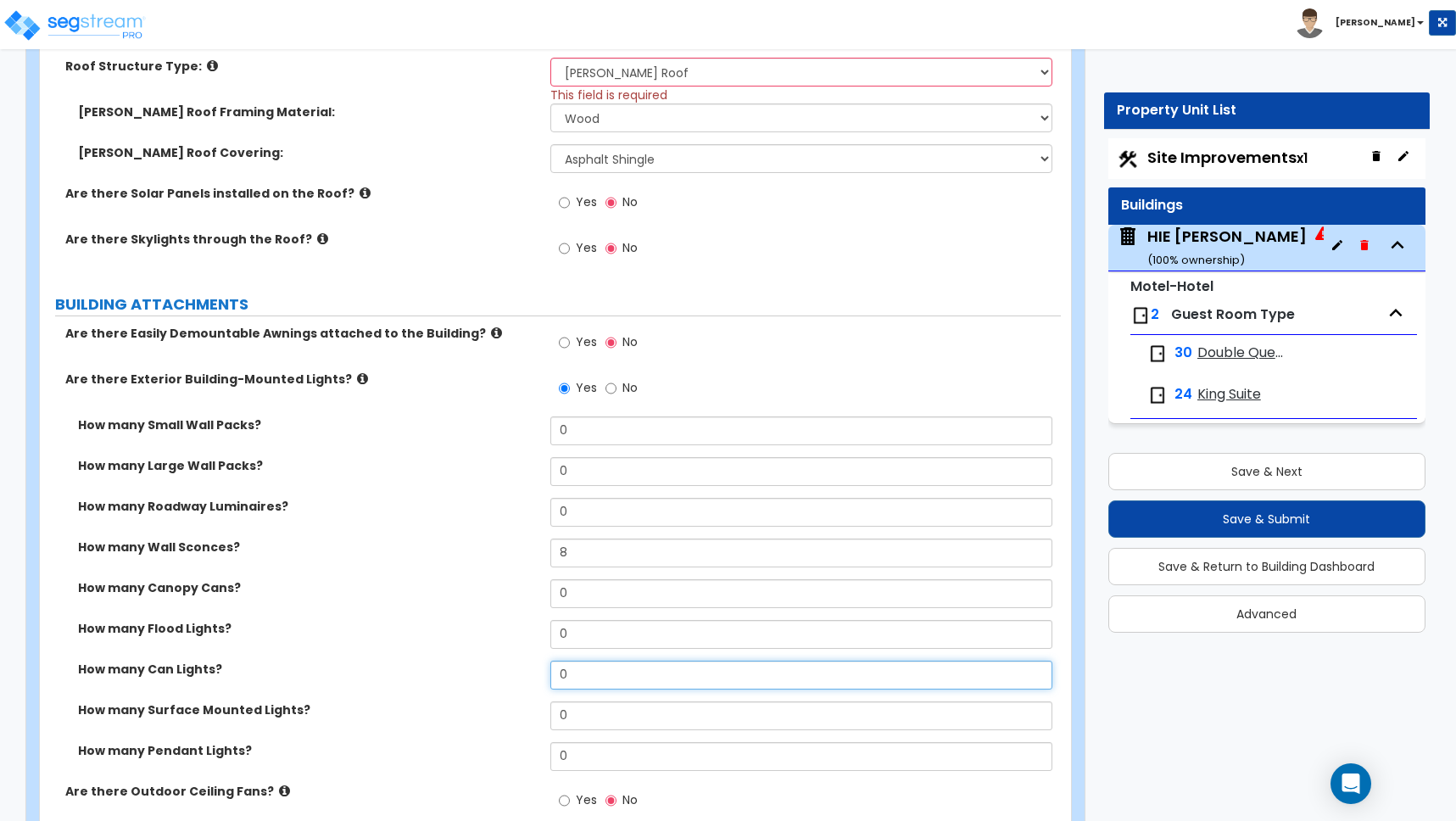
drag, startPoint x: 575, startPoint y: 674, endPoint x: 524, endPoint y: 668, distance: 51.4
click at [524, 668] on div "How many Can Lights? 0" at bounding box center [550, 681] width 1021 height 41
type input "2"
drag, startPoint x: 540, startPoint y: 715, endPoint x: 527, endPoint y: 712, distance: 13.3
click at [530, 713] on div "How many Surface Mounted Lights? 0" at bounding box center [550, 721] width 1021 height 41
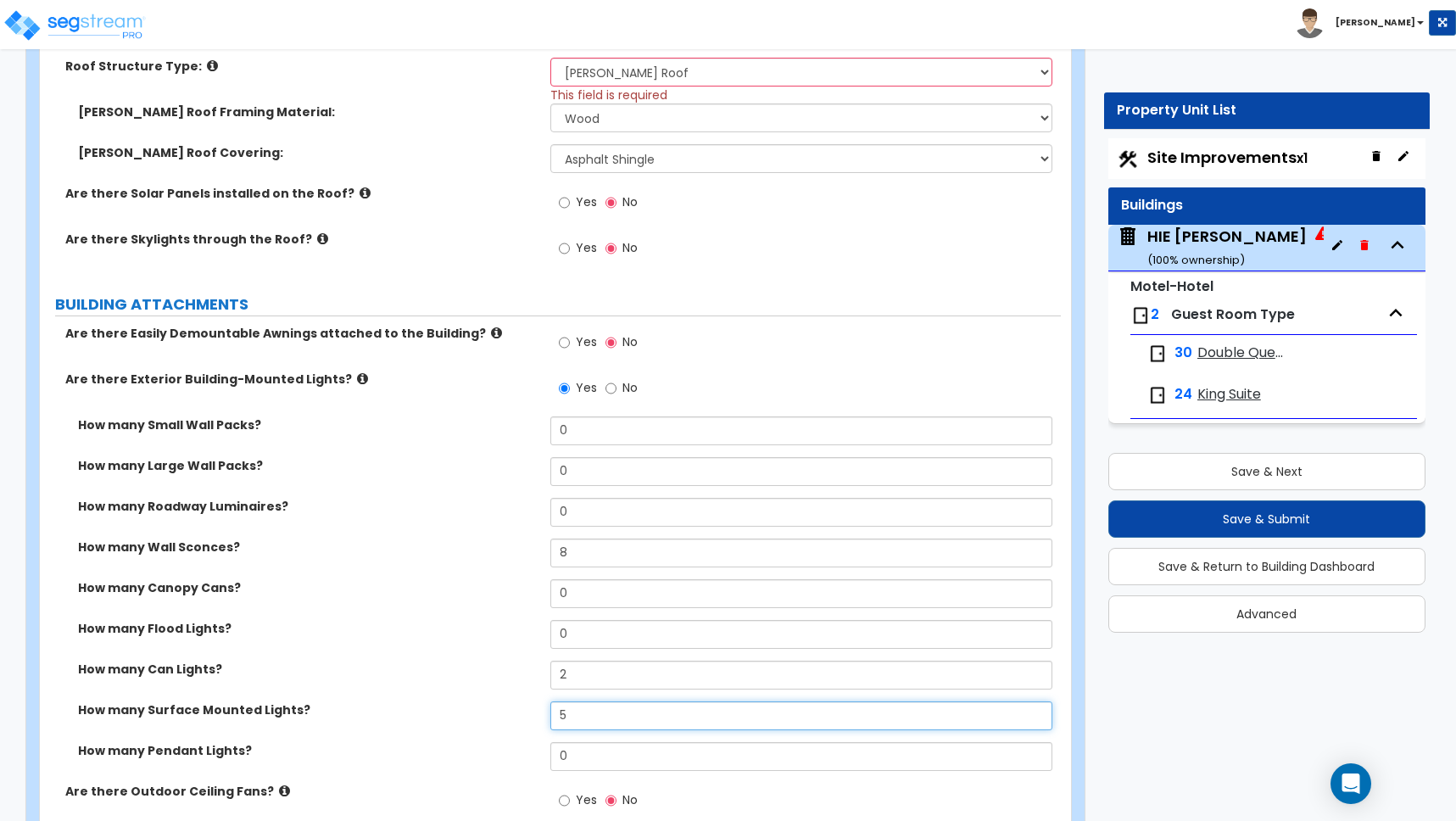
type input "5"
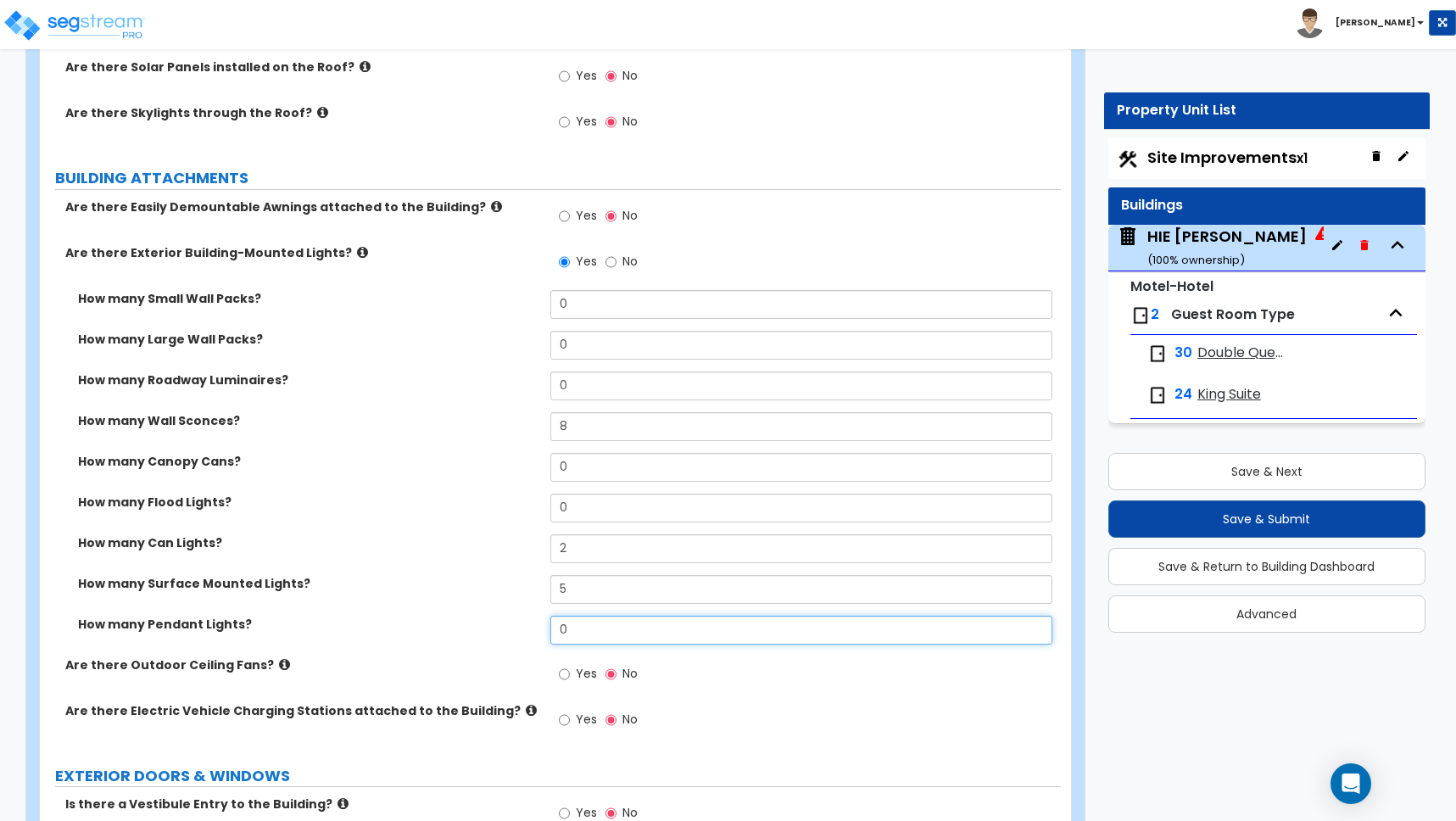
scroll to position [2192, 0]
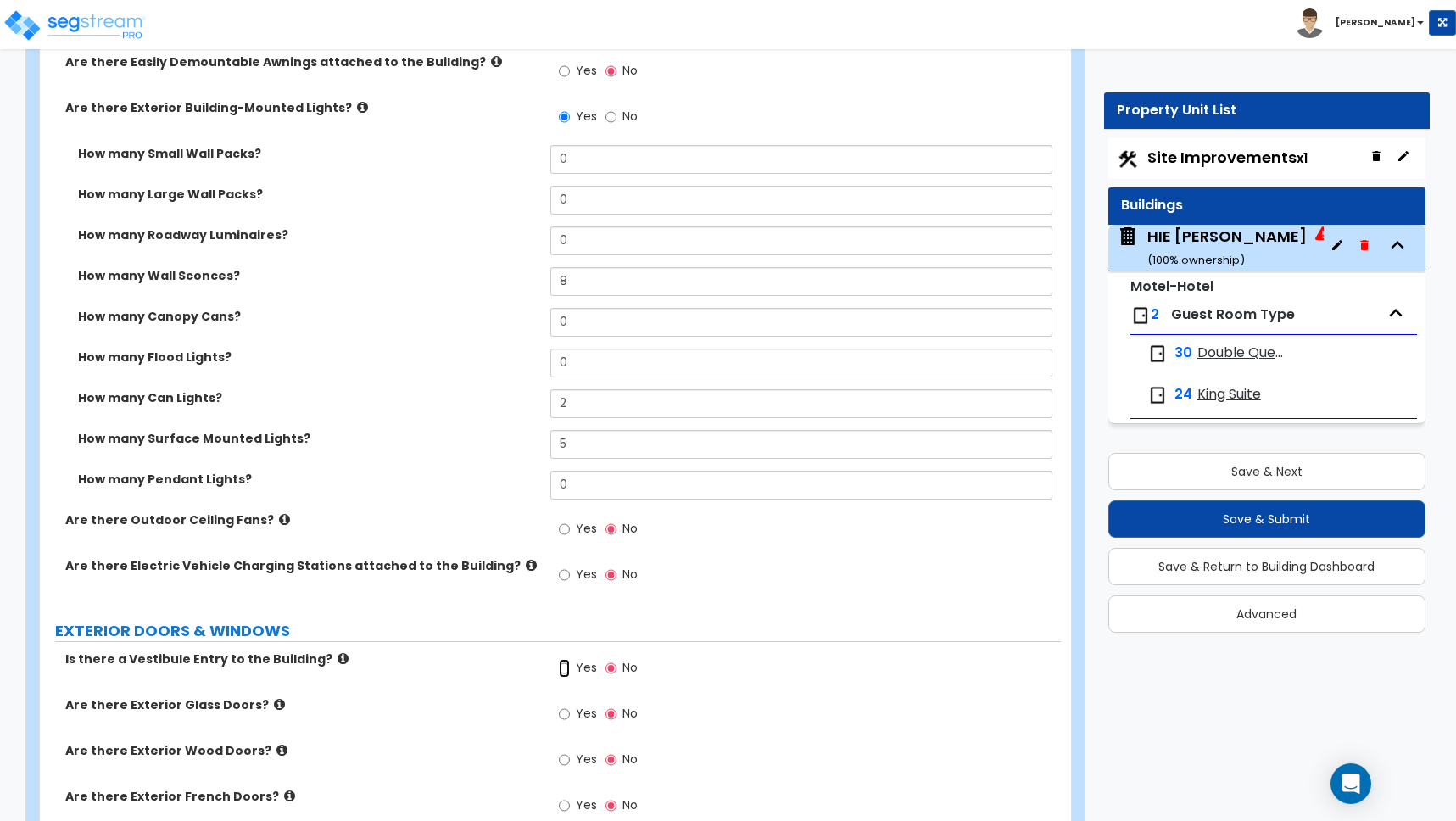
click at [566, 666] on input "Yes" at bounding box center [564, 667] width 11 height 19
radio input "true"
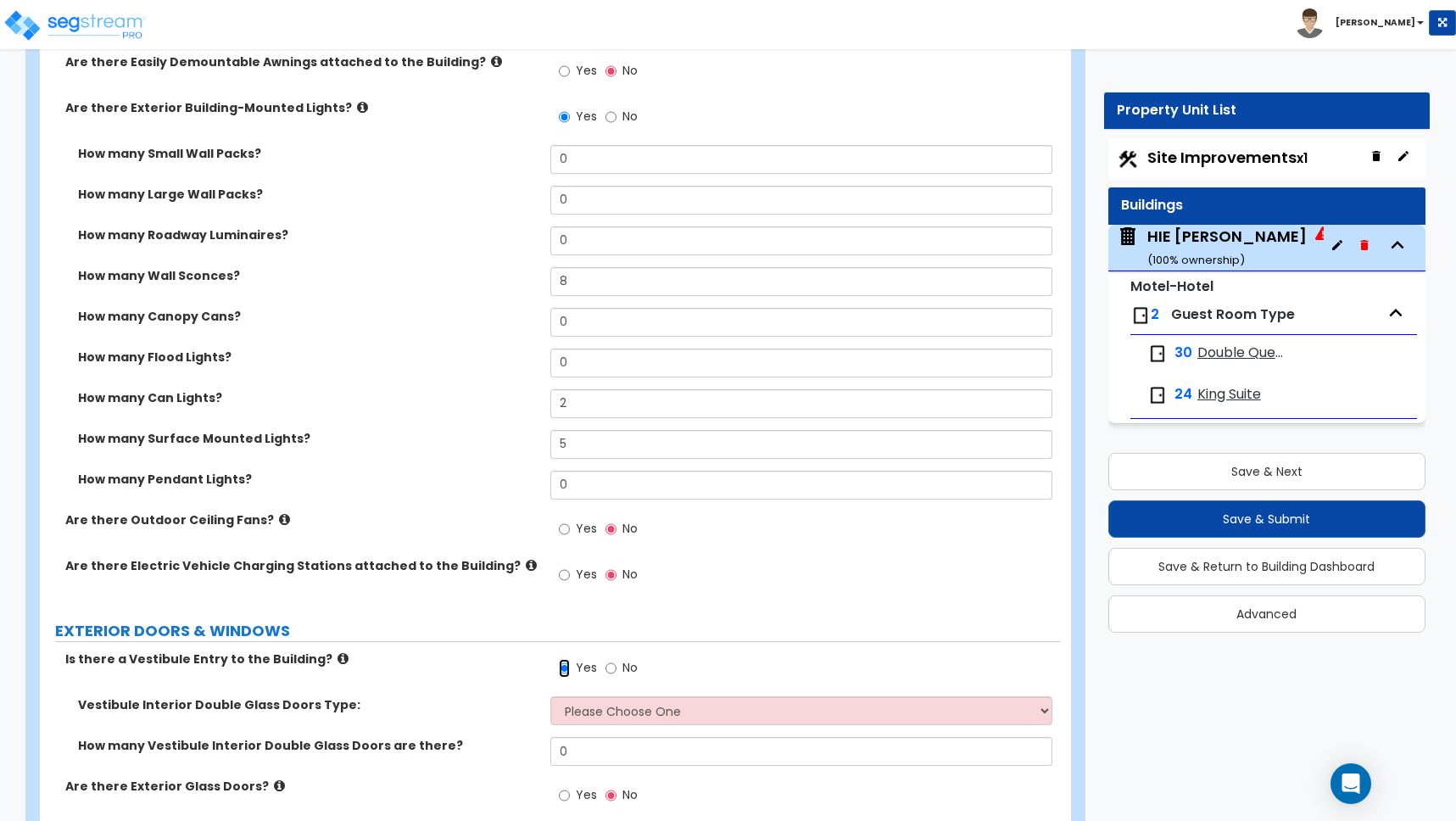
scroll to position [2432, 0]
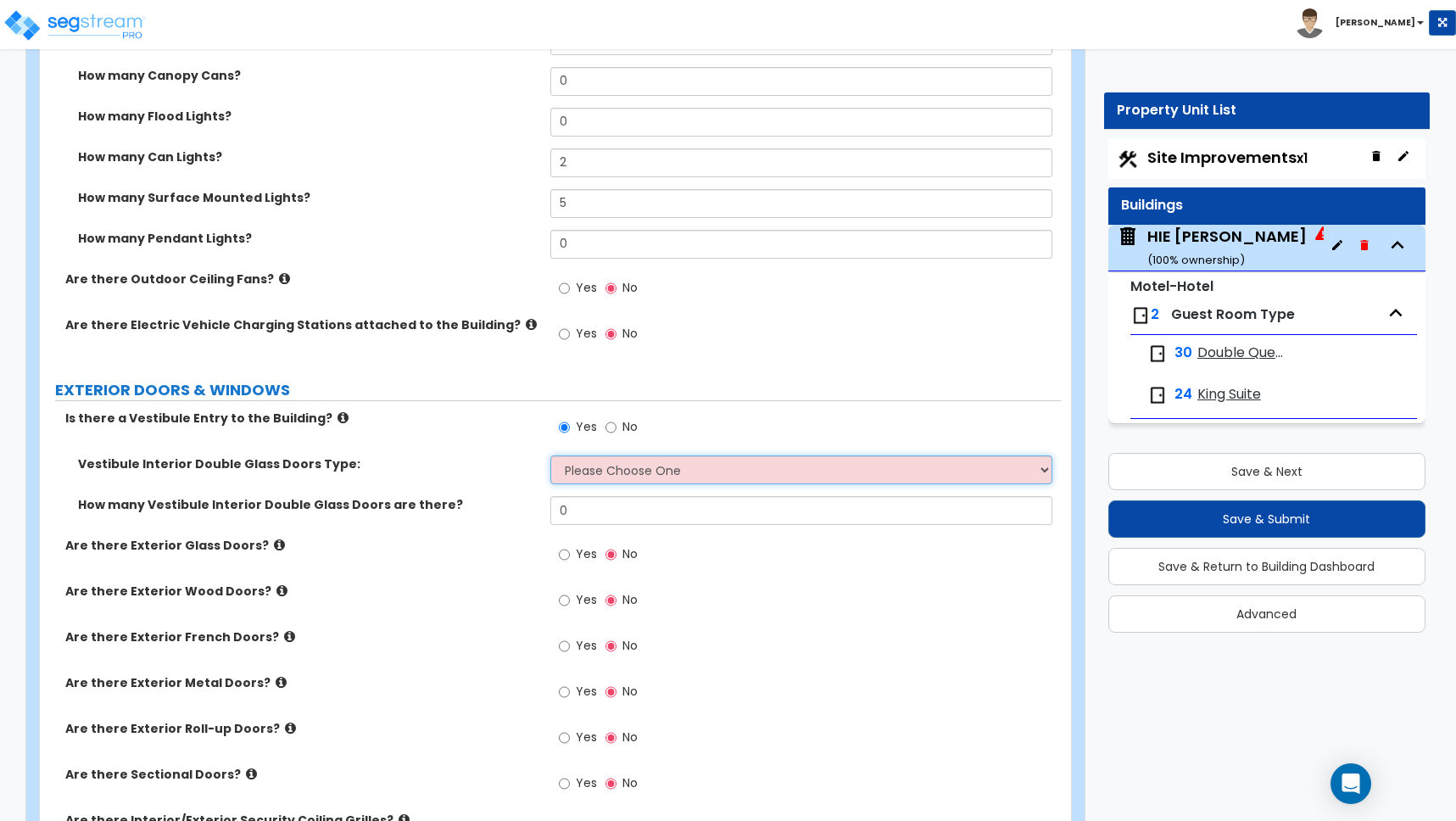
click at [621, 465] on select "Please Choose One Hinged Sliding" at bounding box center [801, 470] width 502 height 29
select select "2"
click at [550, 456] on select "Please Choose One Hinged Sliding" at bounding box center [801, 470] width 502 height 29
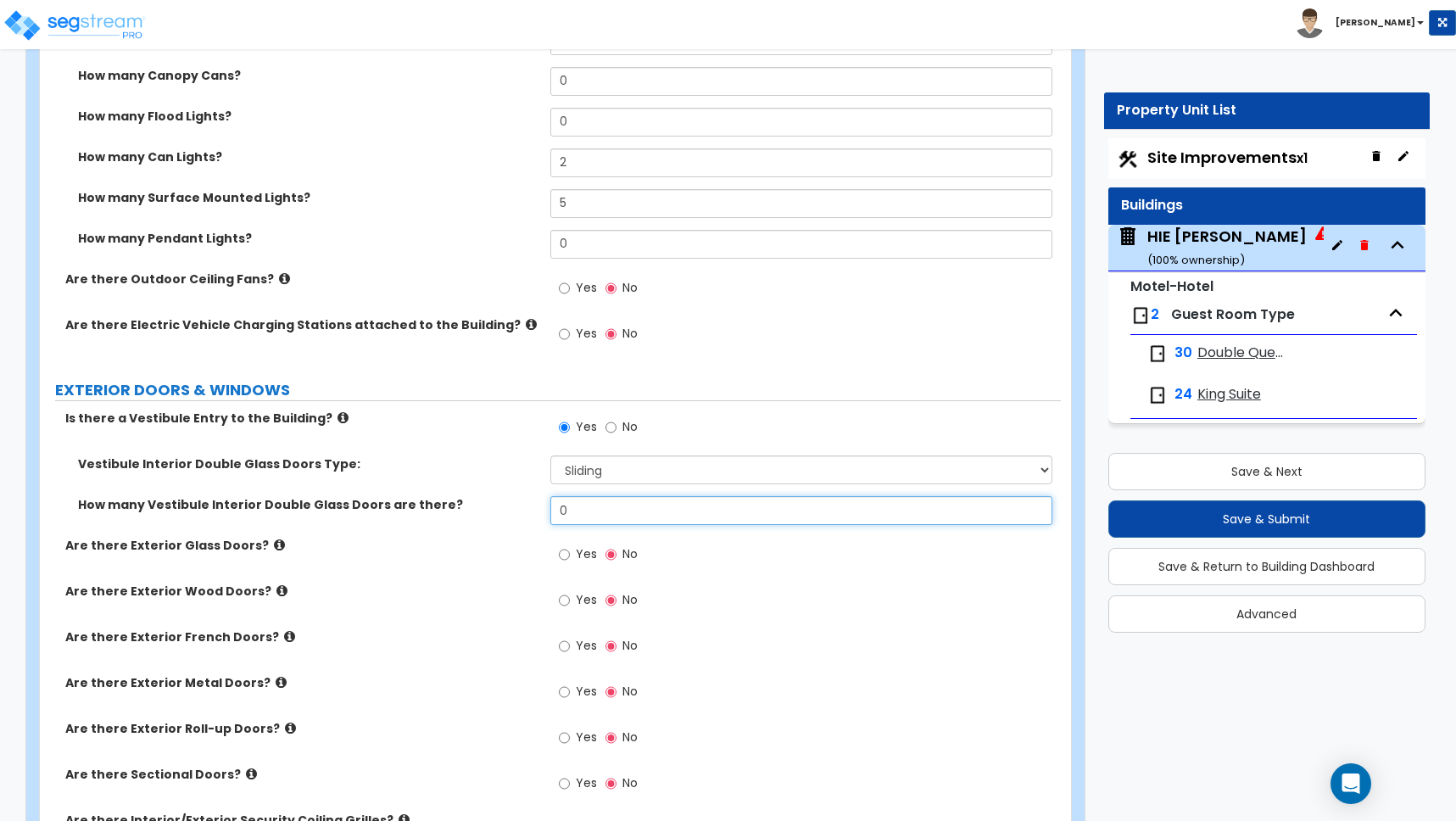
drag, startPoint x: 576, startPoint y: 509, endPoint x: 514, endPoint y: 500, distance: 62.6
click at [518, 501] on div "How many Vestibule Interior Double Glass Doors are there? 0" at bounding box center [550, 516] width 1021 height 41
type input "2"
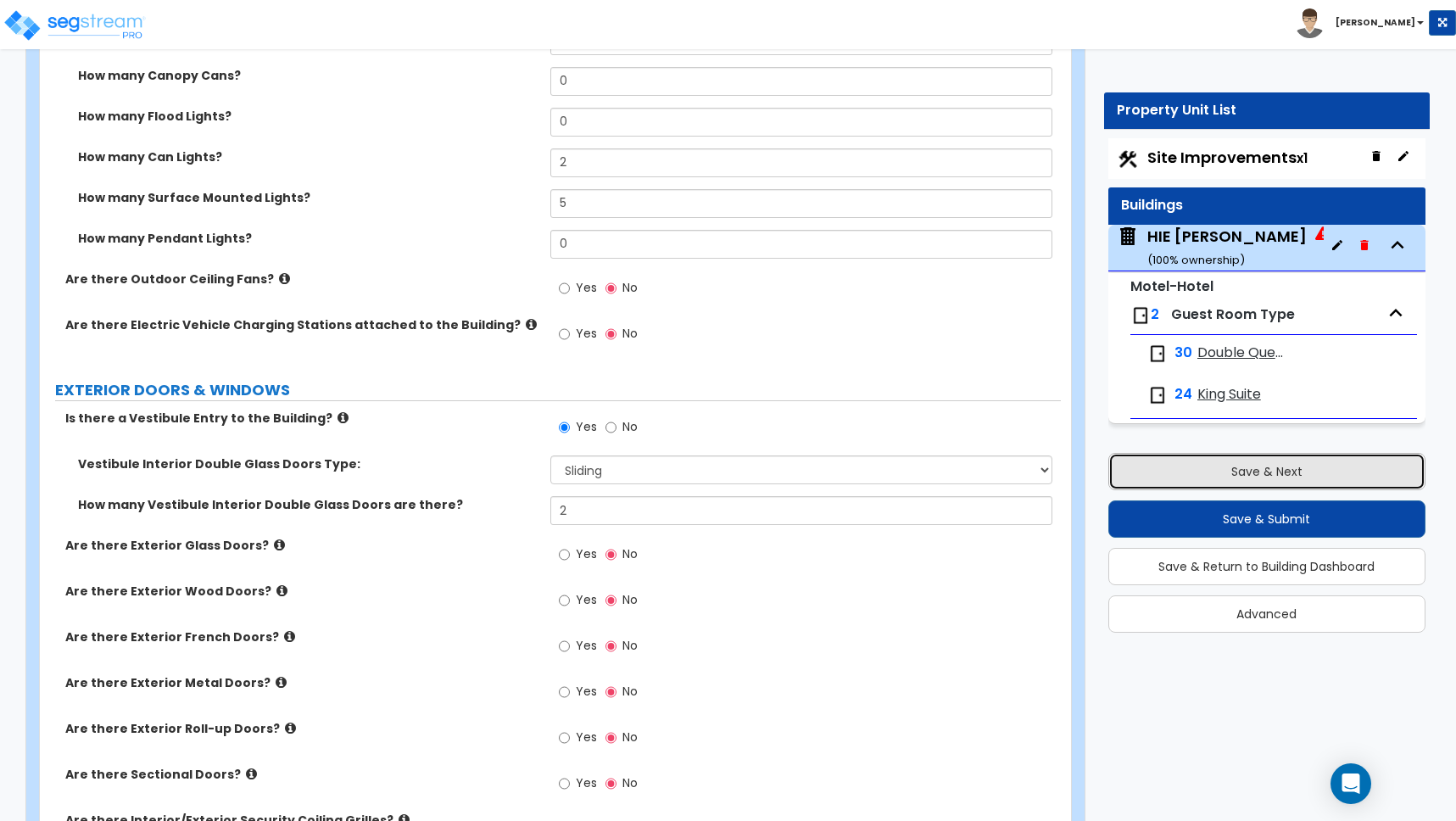
click at [1258, 471] on button "Save & Next" at bounding box center [1266, 471] width 317 height 37
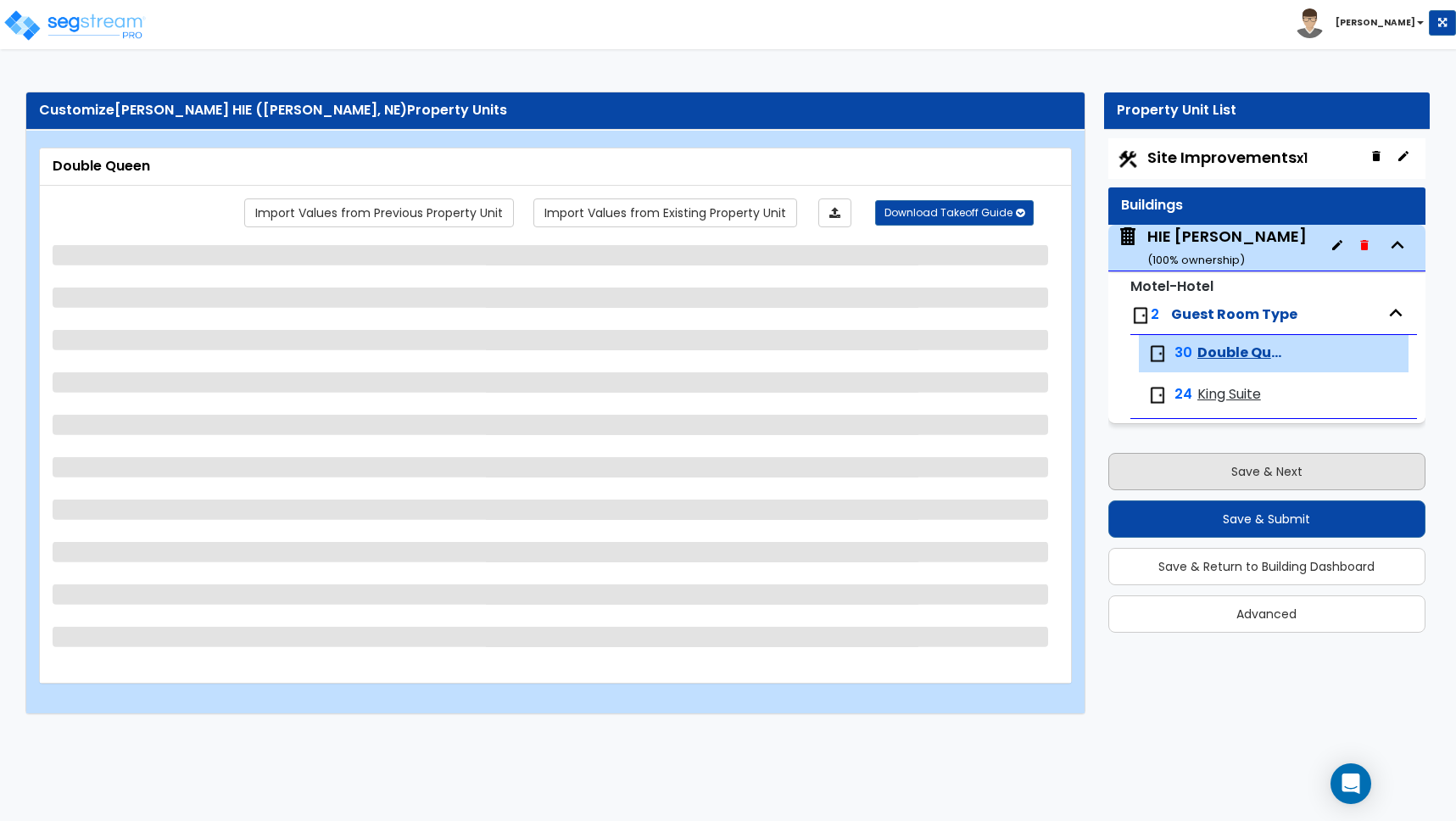
scroll to position [0, 0]
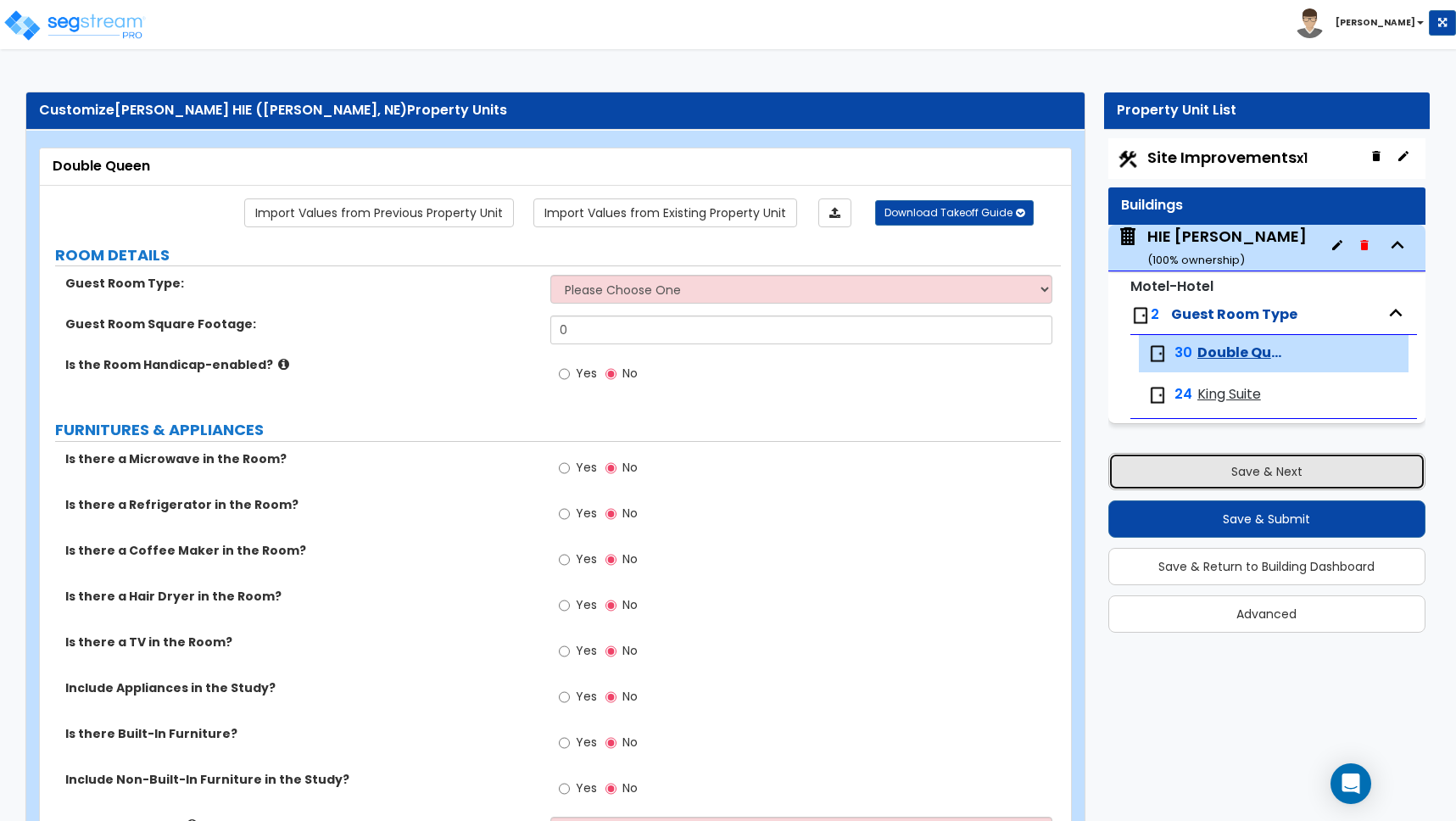
click at [1258, 471] on button "Save & Next" at bounding box center [1266, 471] width 317 height 37
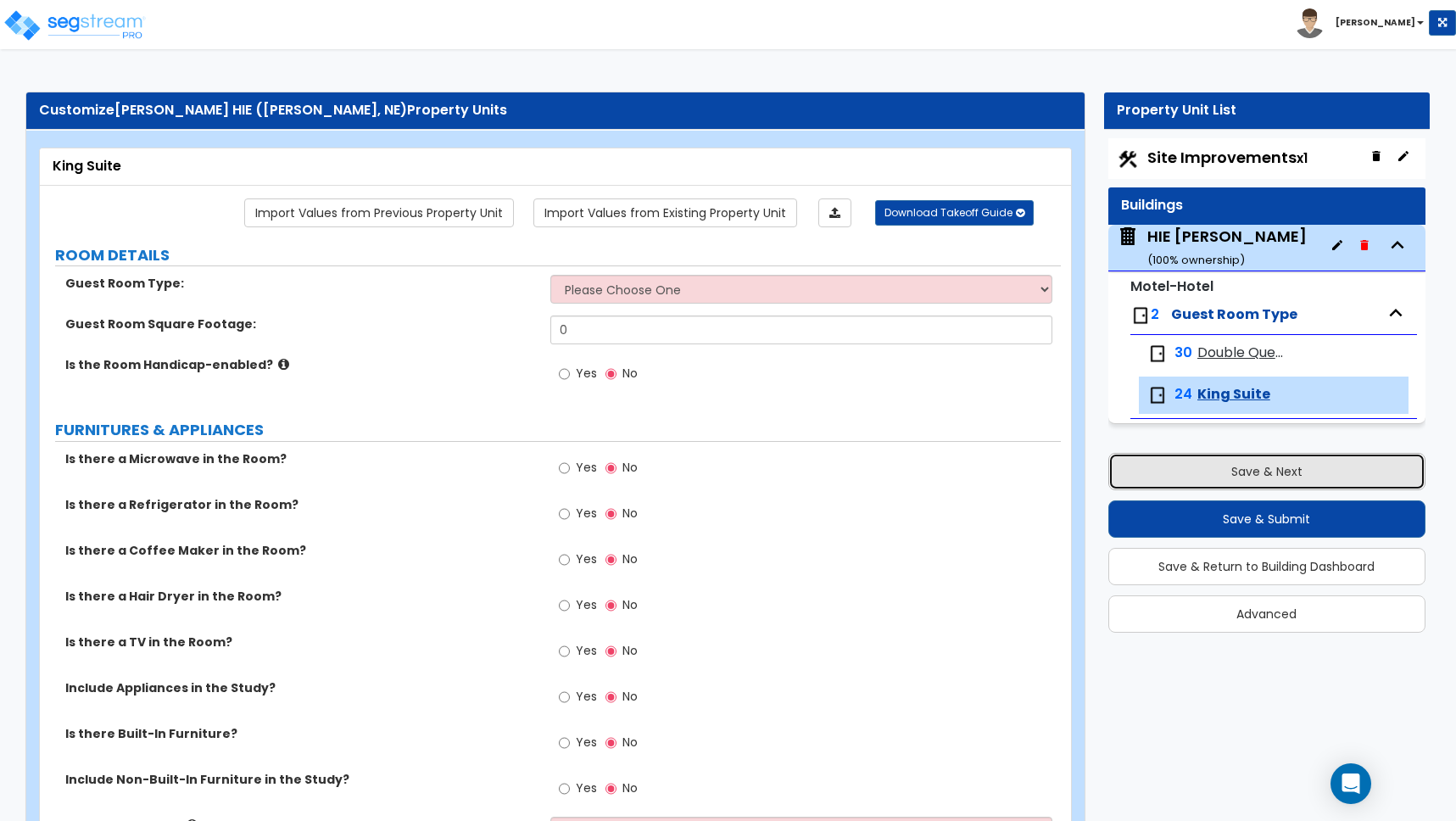
click at [1258, 471] on button "Save & Next" at bounding box center [1266, 471] width 317 height 37
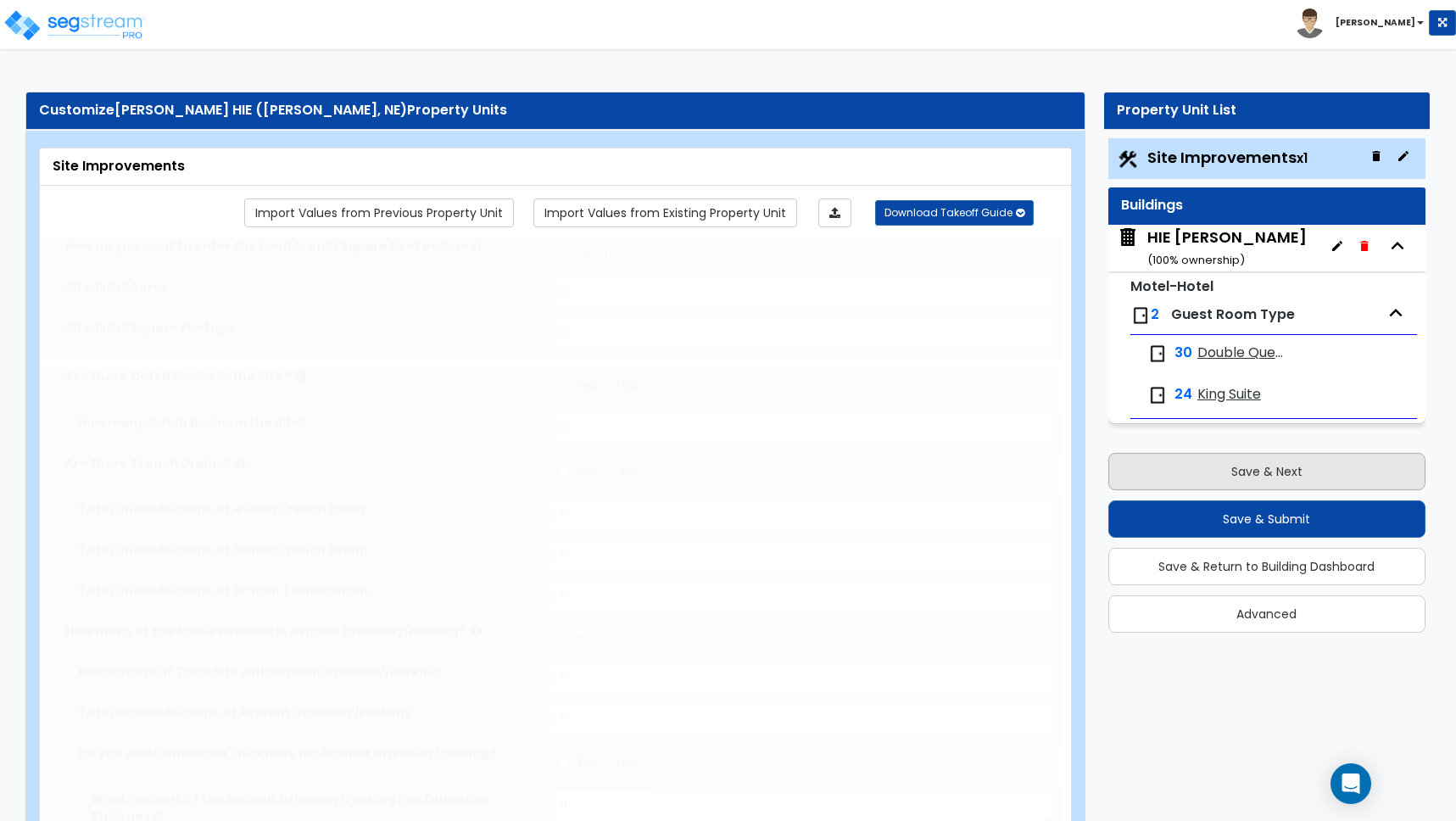
type input "2.27"
select select "2"
type input "26505"
select select "2"
type input "31800"
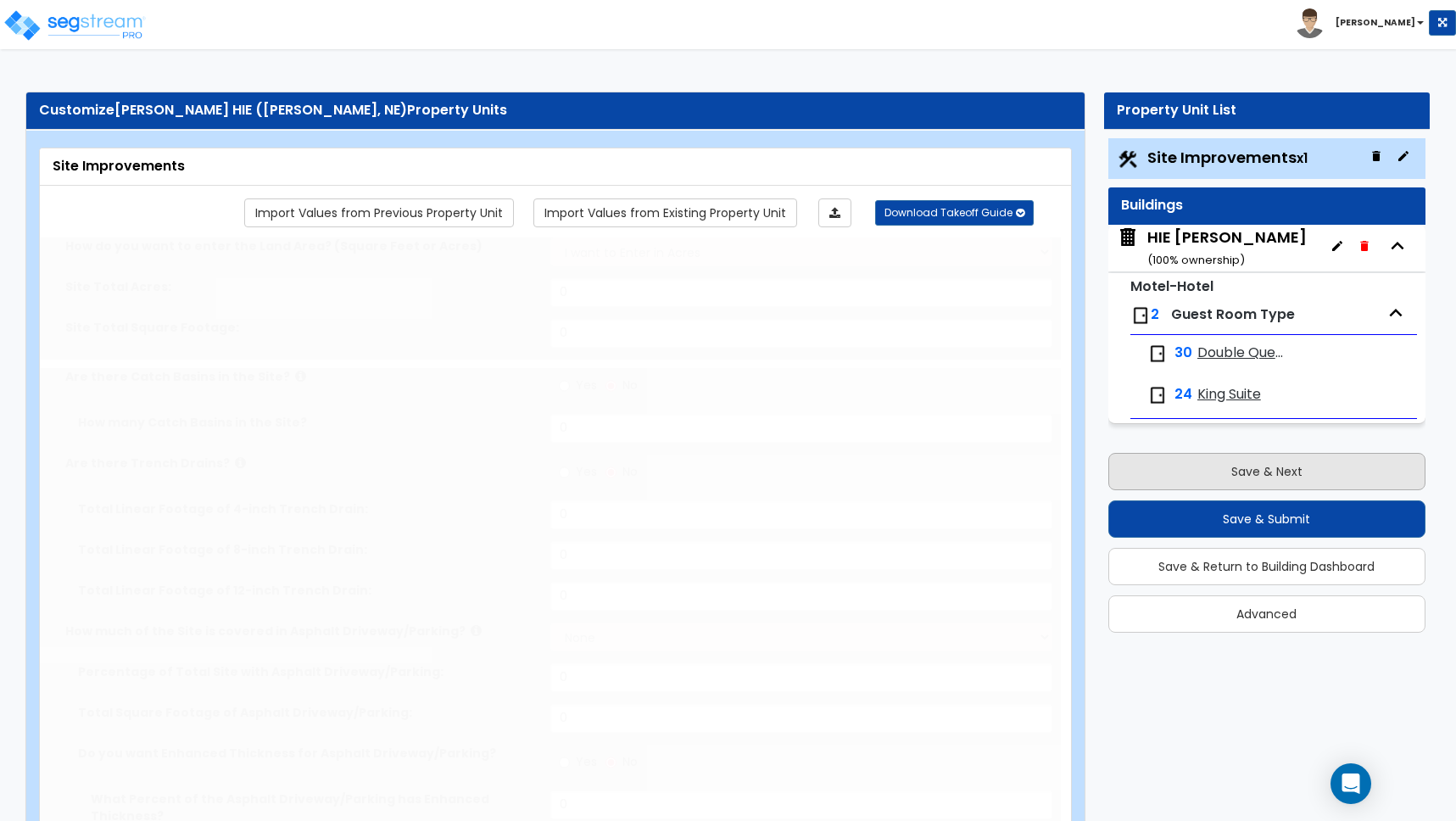
radio input "true"
type input "4"
radio input "true"
select select "2"
select select "1"
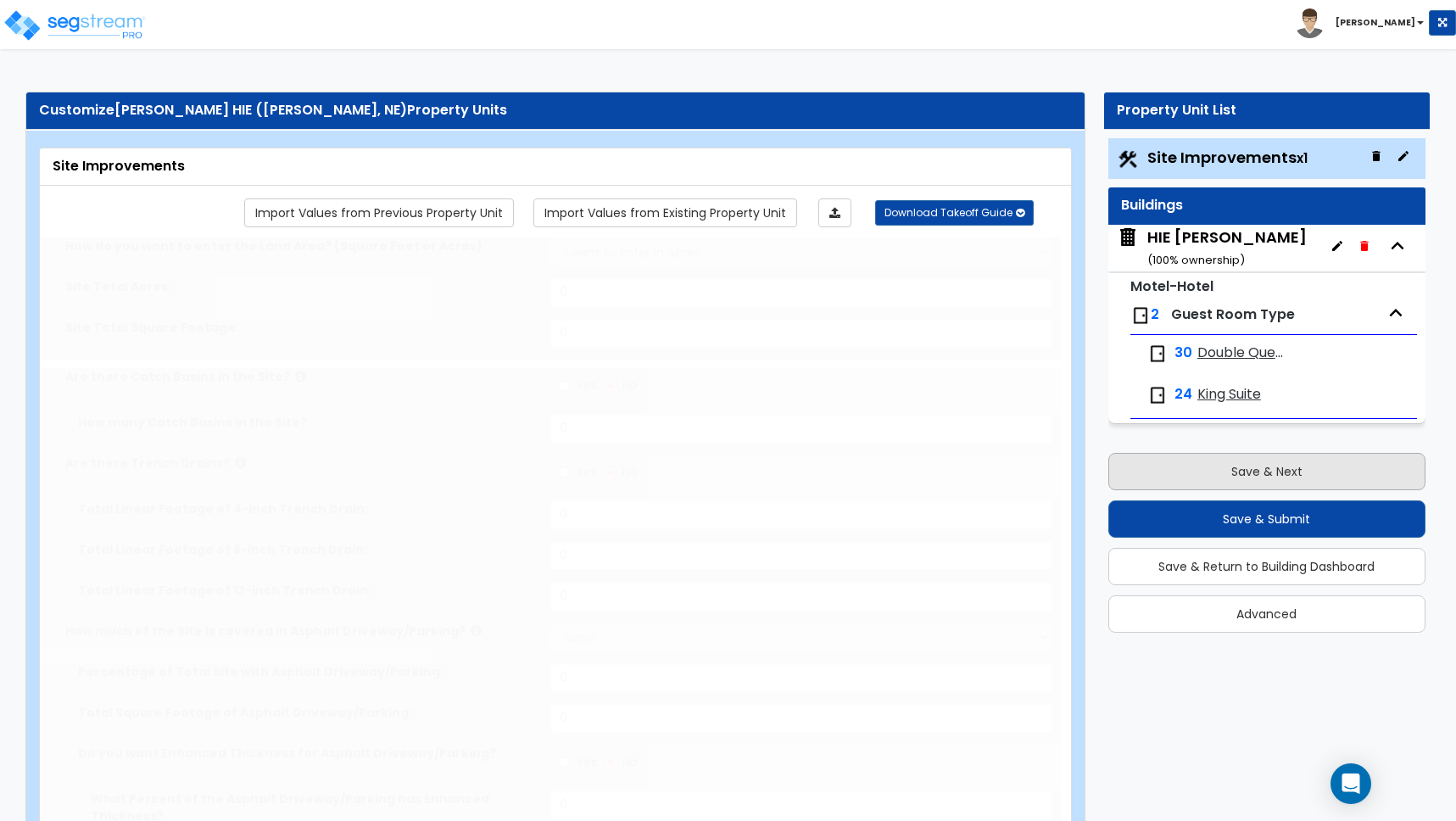
type input "1050"
radio input "true"
type input "8"
radio input "true"
select select "1"
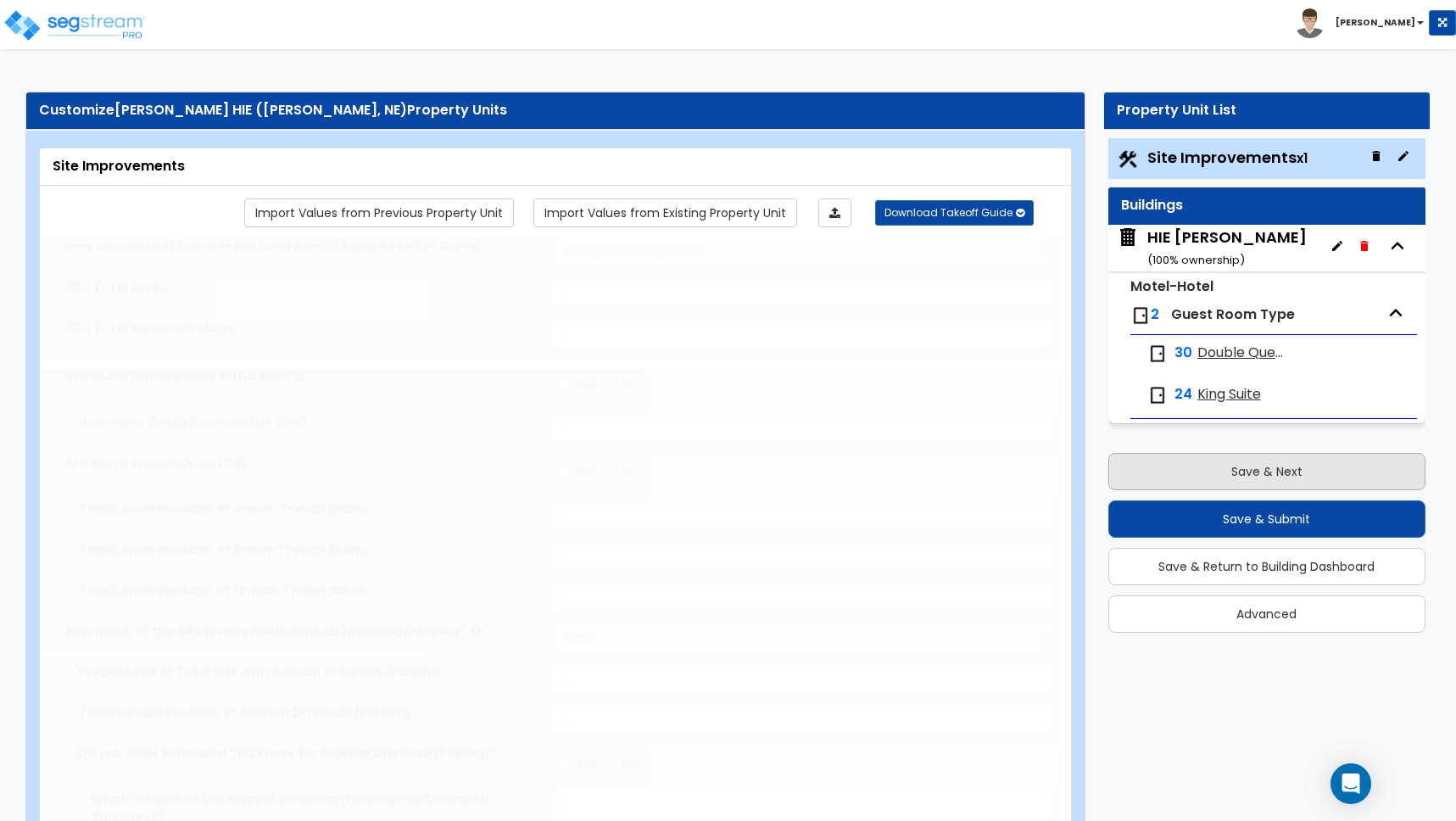
type input "58"
radio input "true"
select select "2"
select select "1"
type input "3"
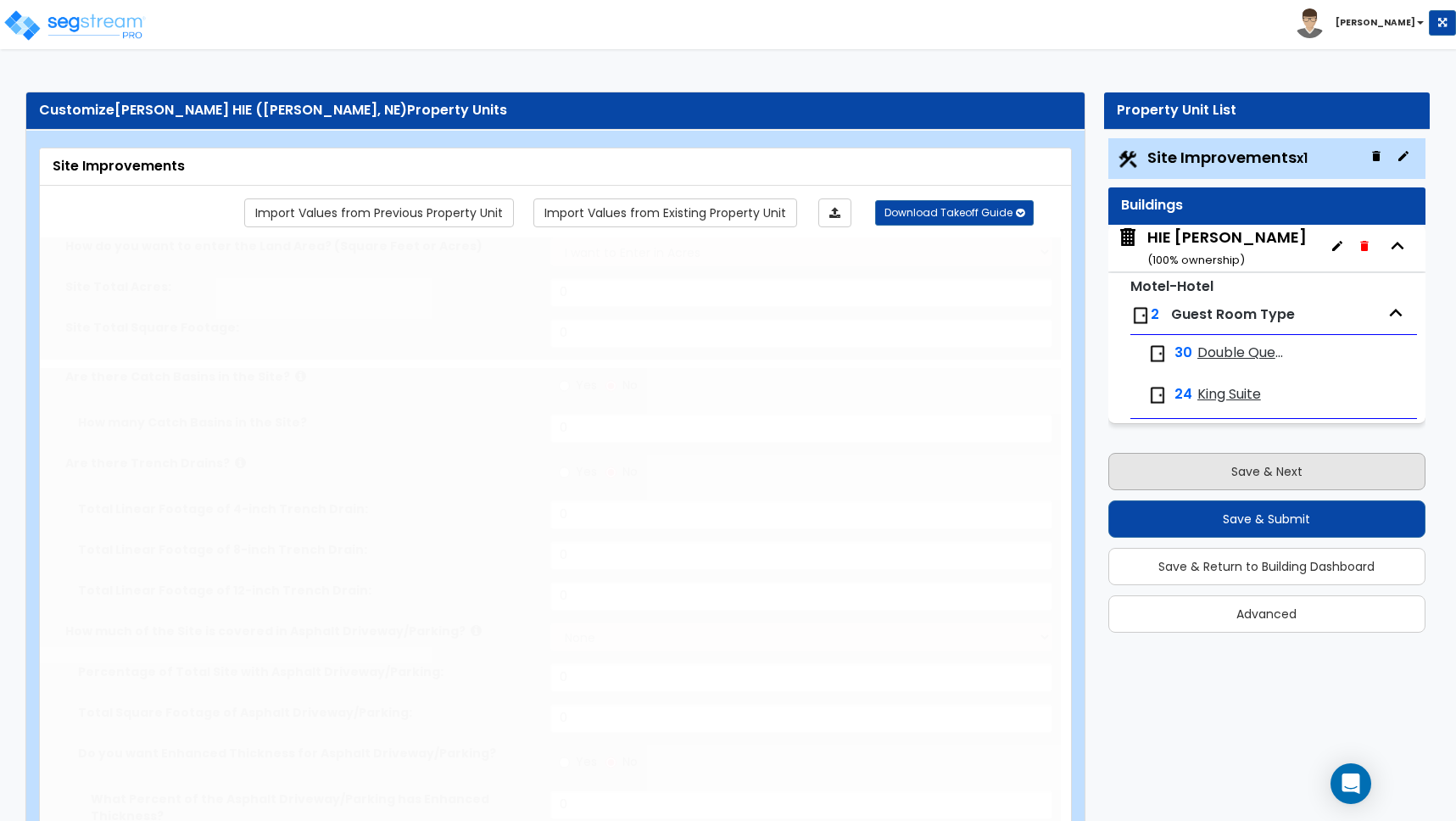
type input "2"
radio input "true"
type input "1"
radio input "true"
select select "2"
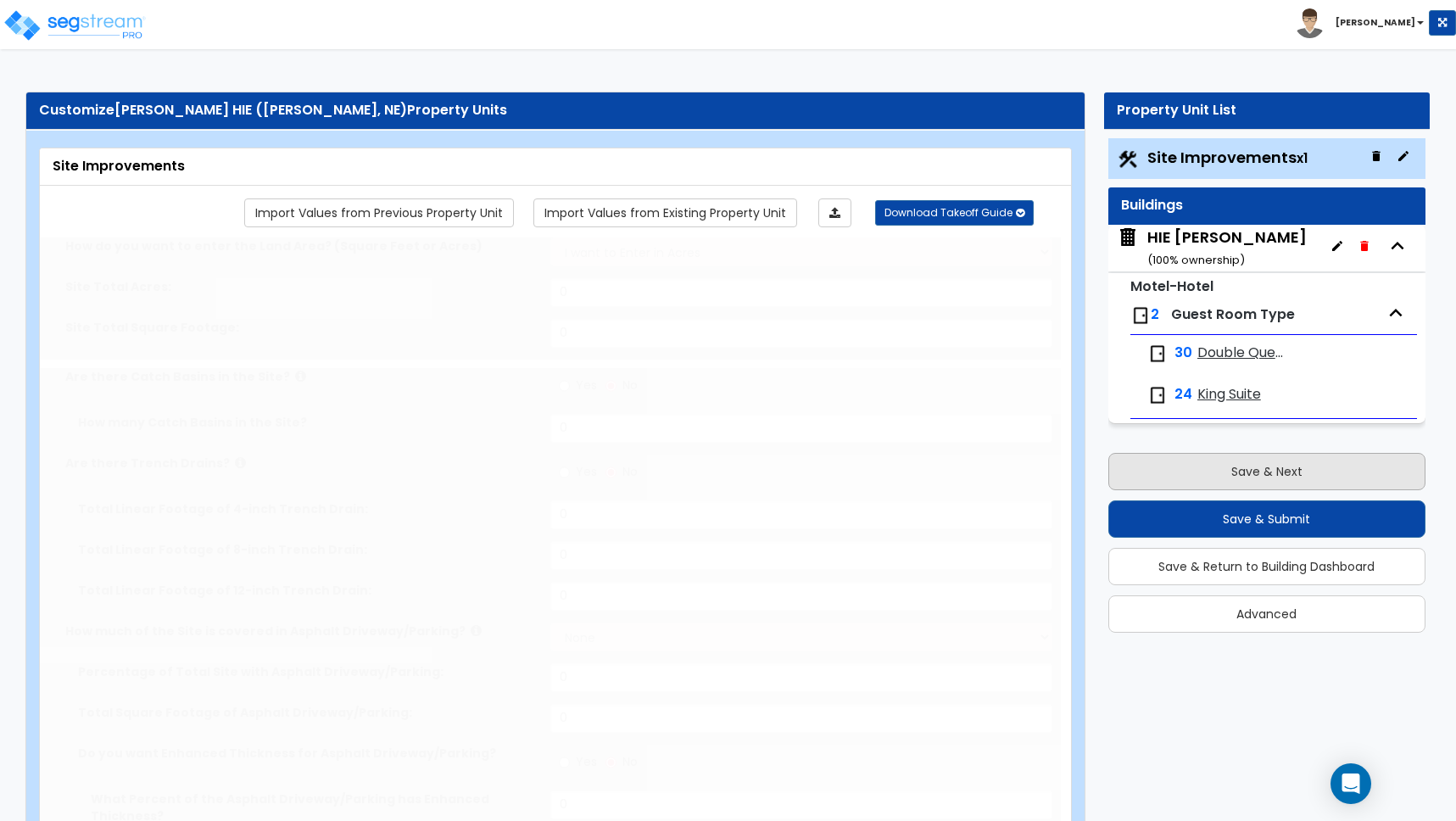
type input "153"
select select "1"
radio input "true"
select select "1"
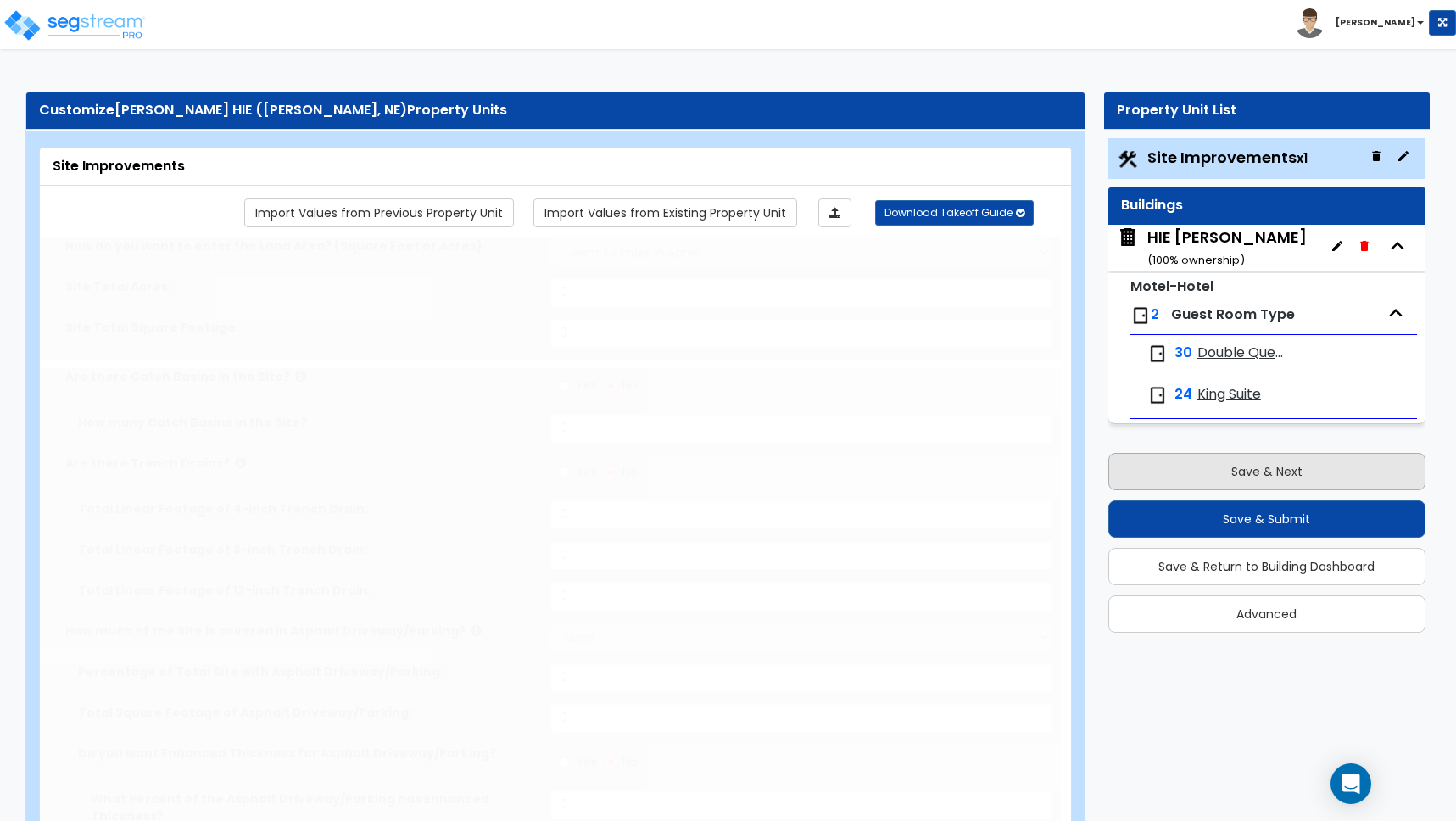
type input "60"
select select "2"
type input "16983"
radio input "true"
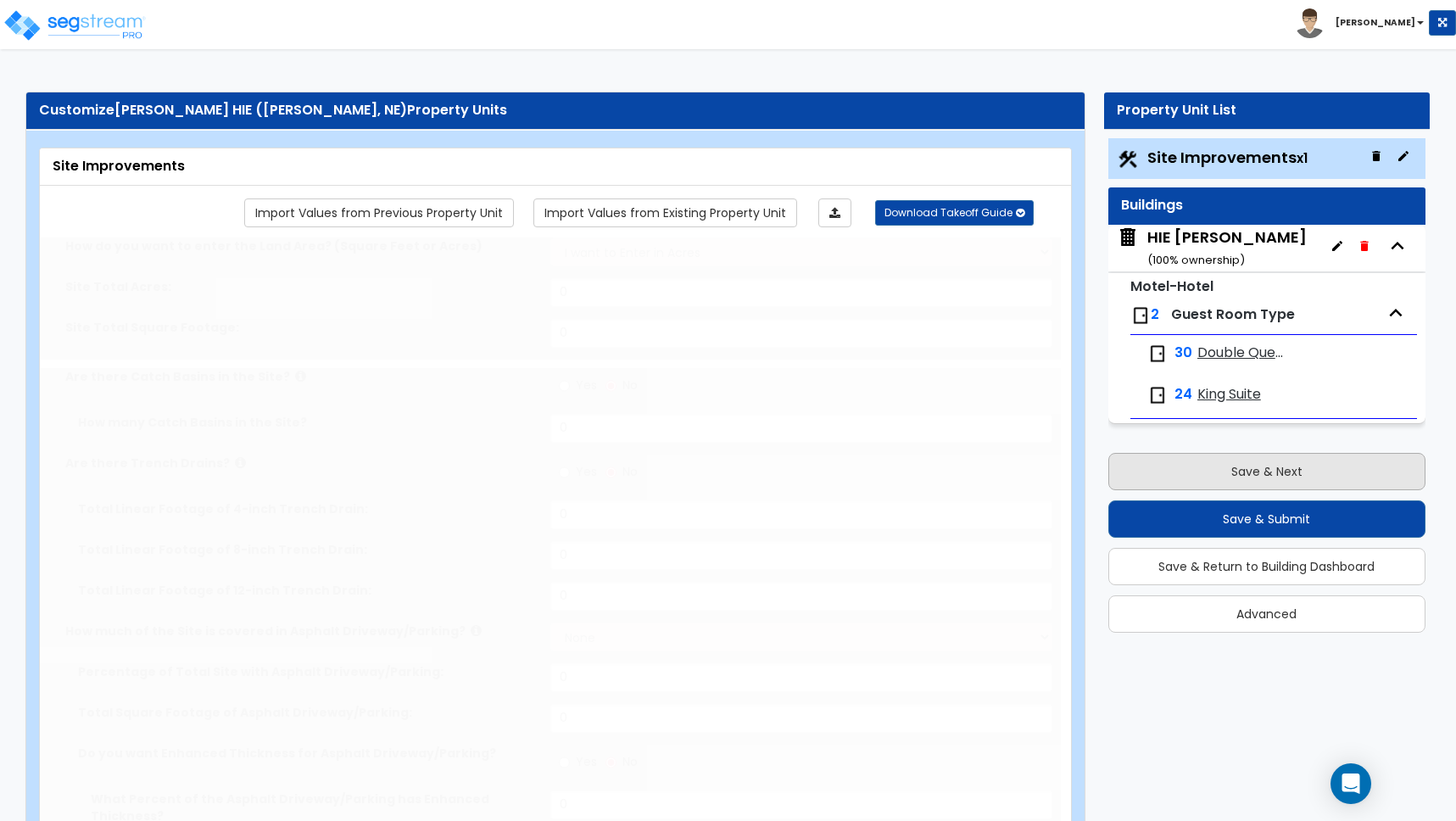
select select "2"
type input "12402"
radio input "true"
select select "3"
select select "1"
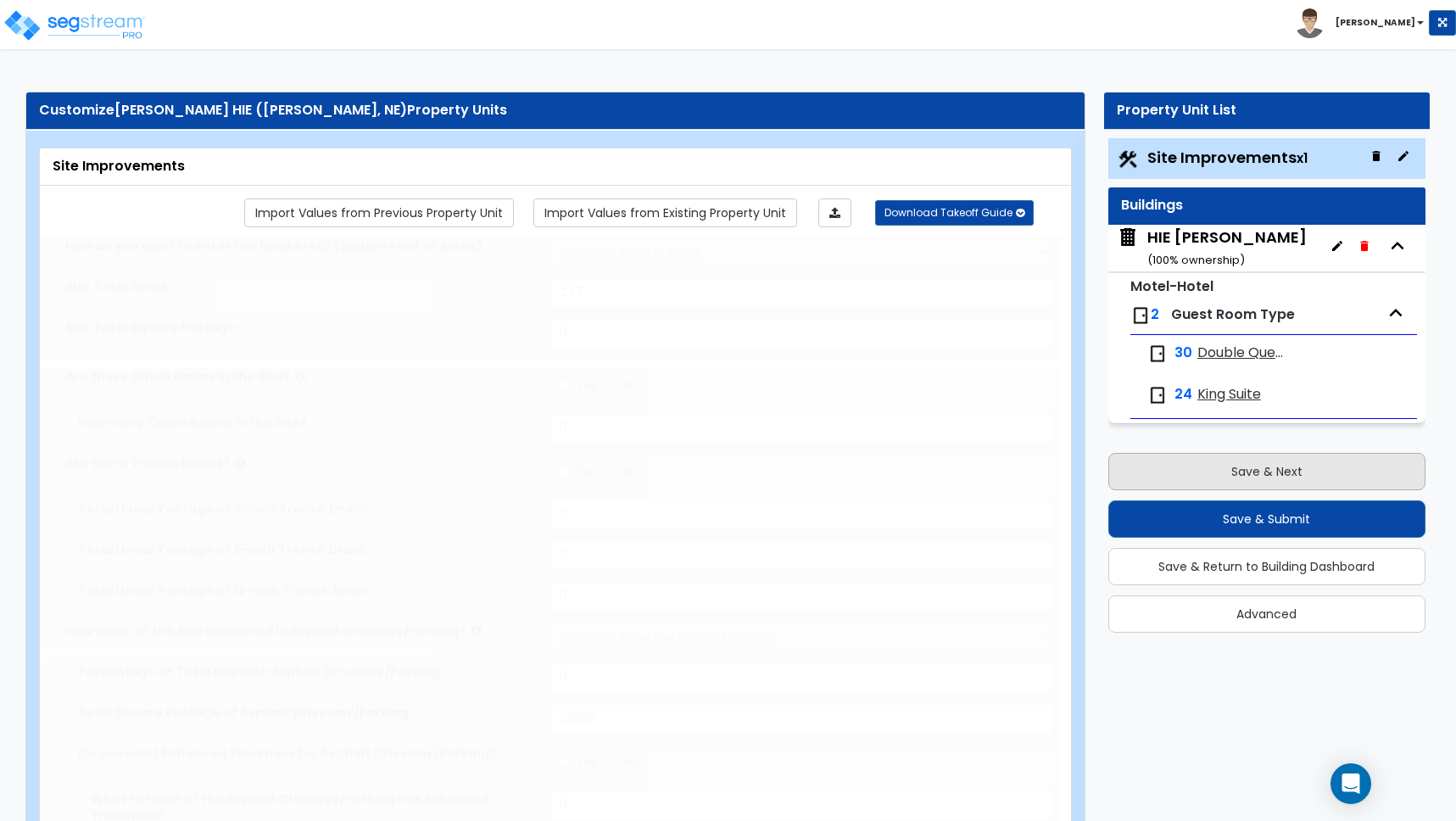
type input "4"
select select "2"
type input "2"
select select "10"
type input "1"
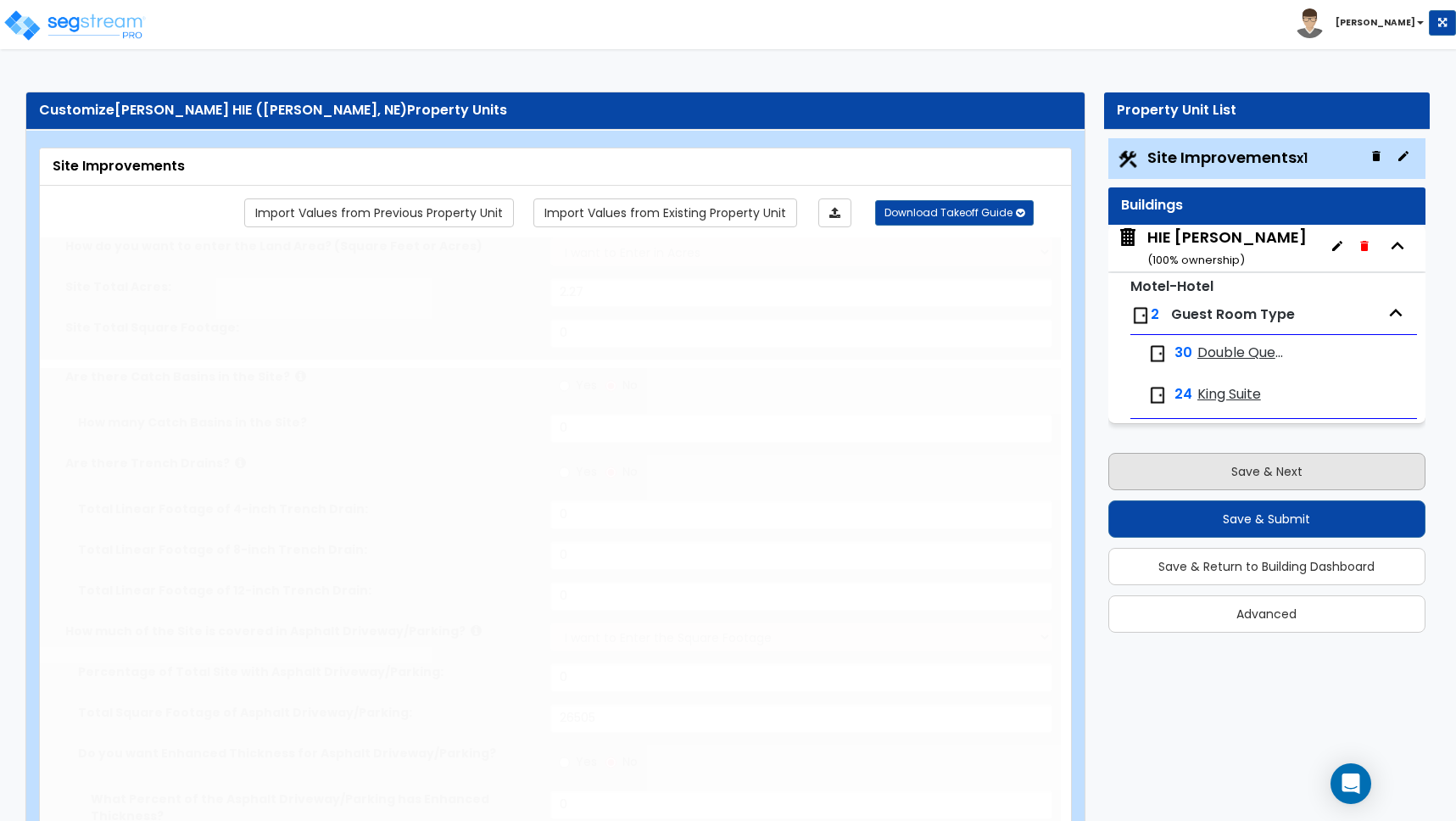
select select "3"
select select "2"
type input "50"
select select "4"
type input "30"
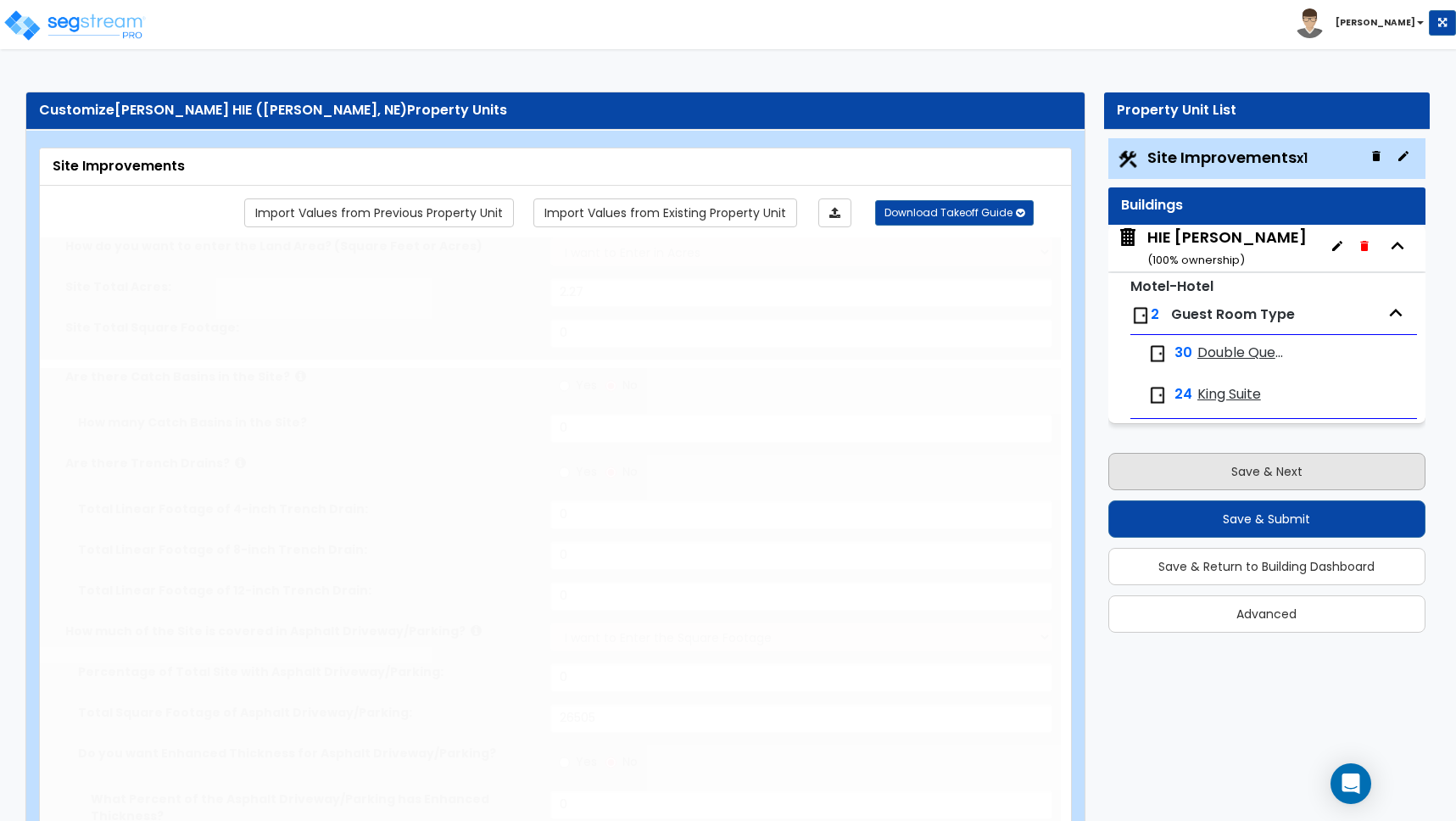
select select "6"
type input "2"
radio input "true"
type input "6185"
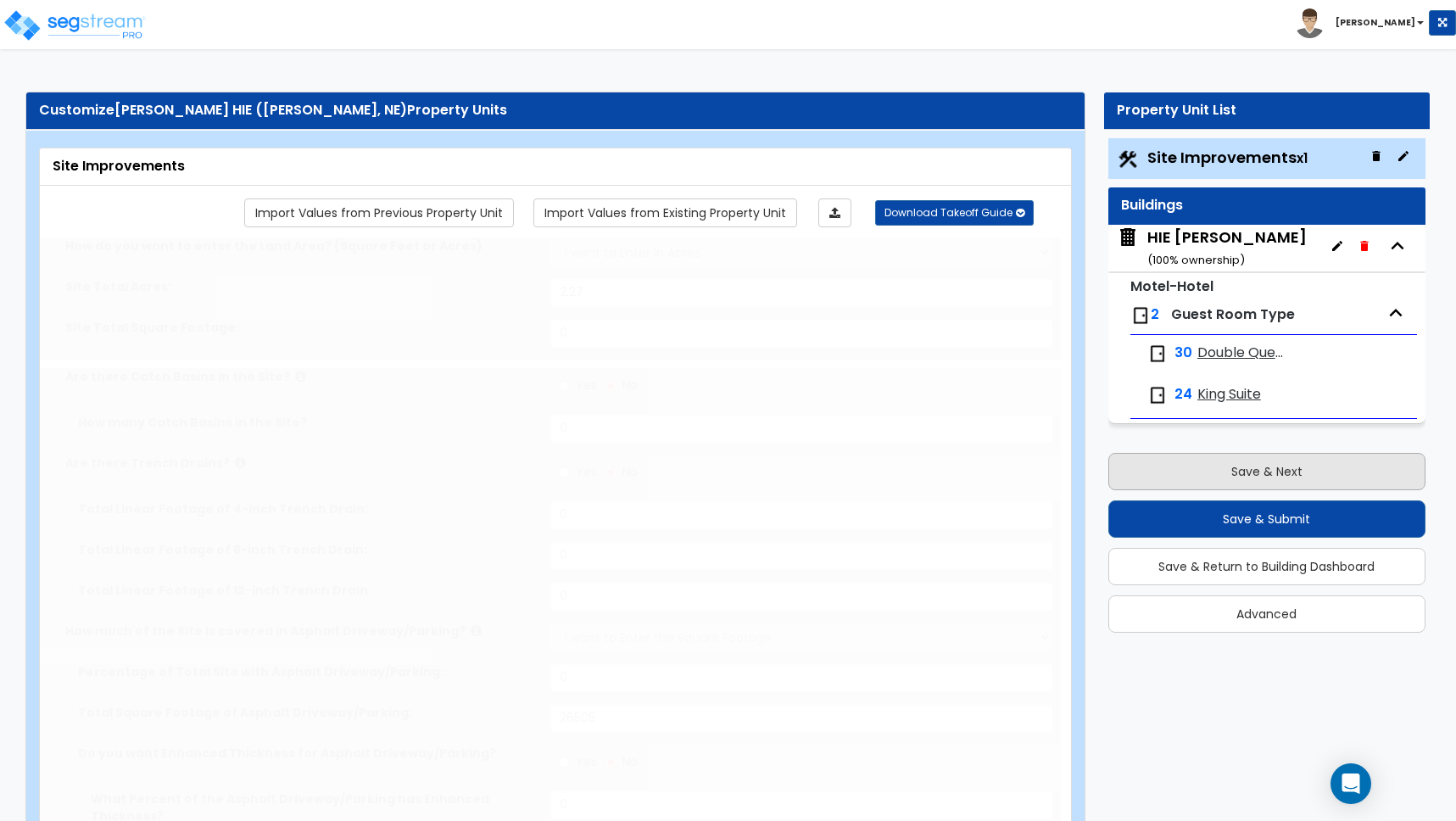
radio input "true"
select select "1"
type input "475"
radio input "true"
select select "1"
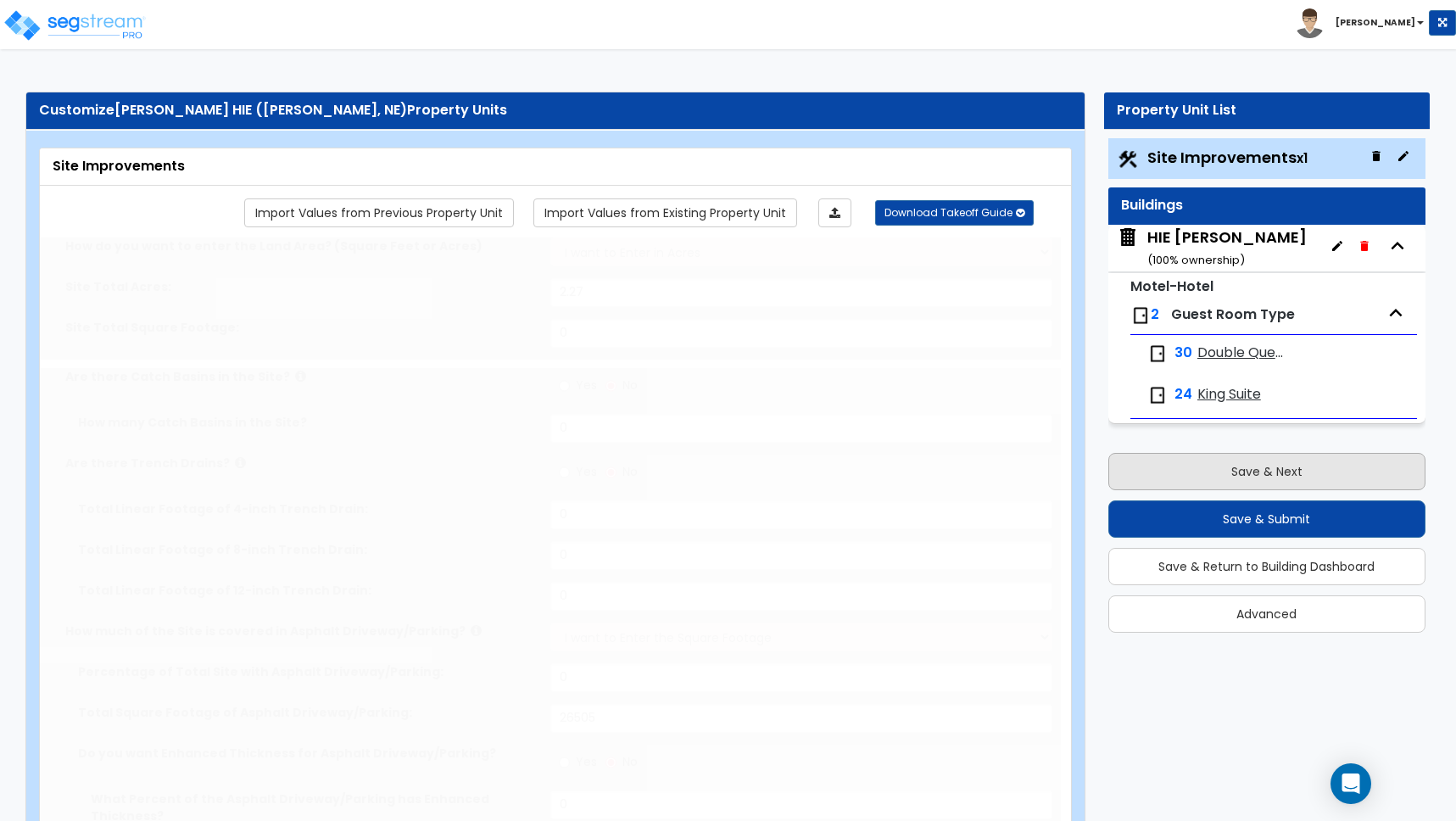
type input "20"
select select "5"
type input "1"
select select "1"
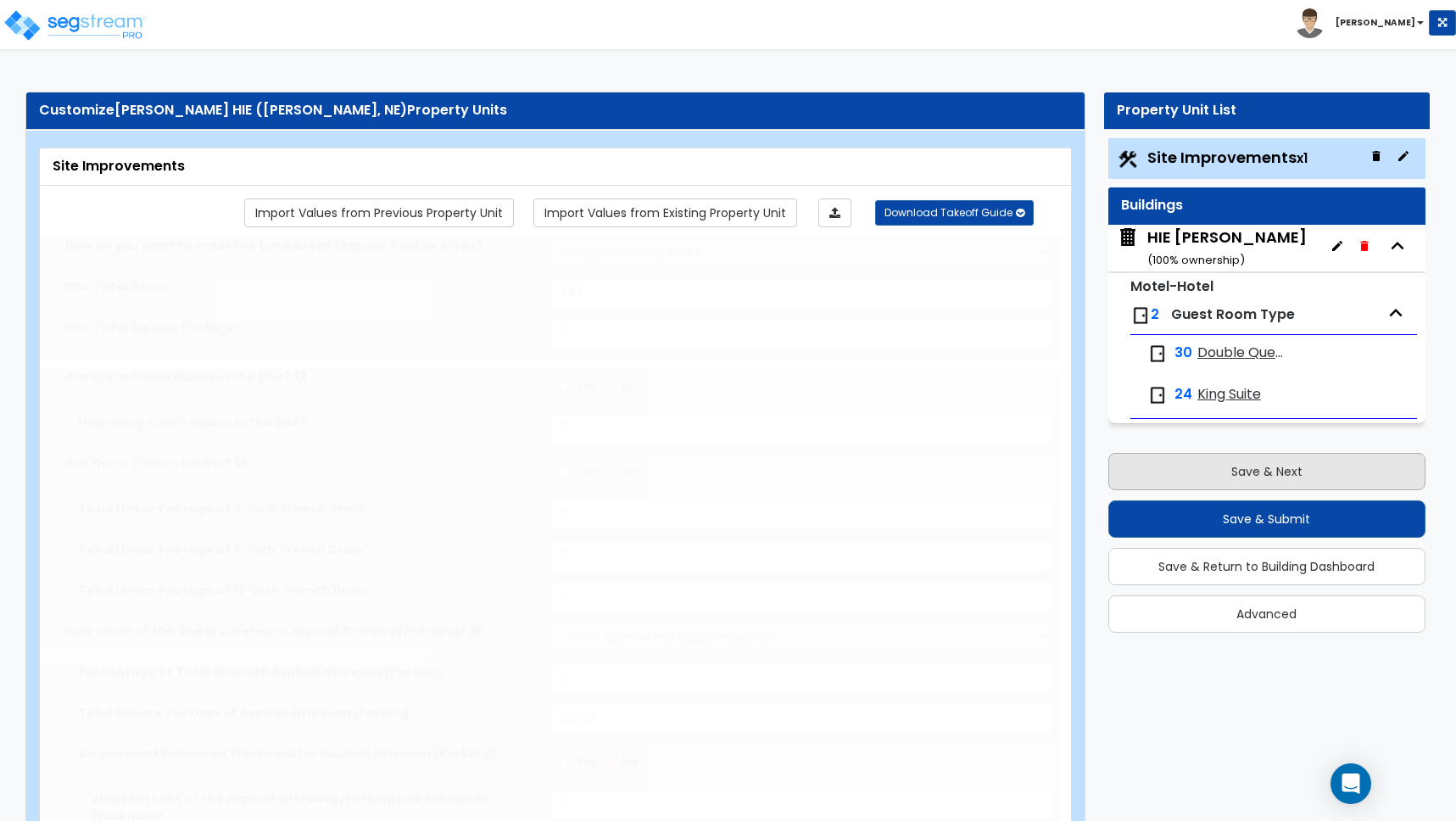
radio input "true"
select select "1"
type input "1"
type input "160"
type input "6"
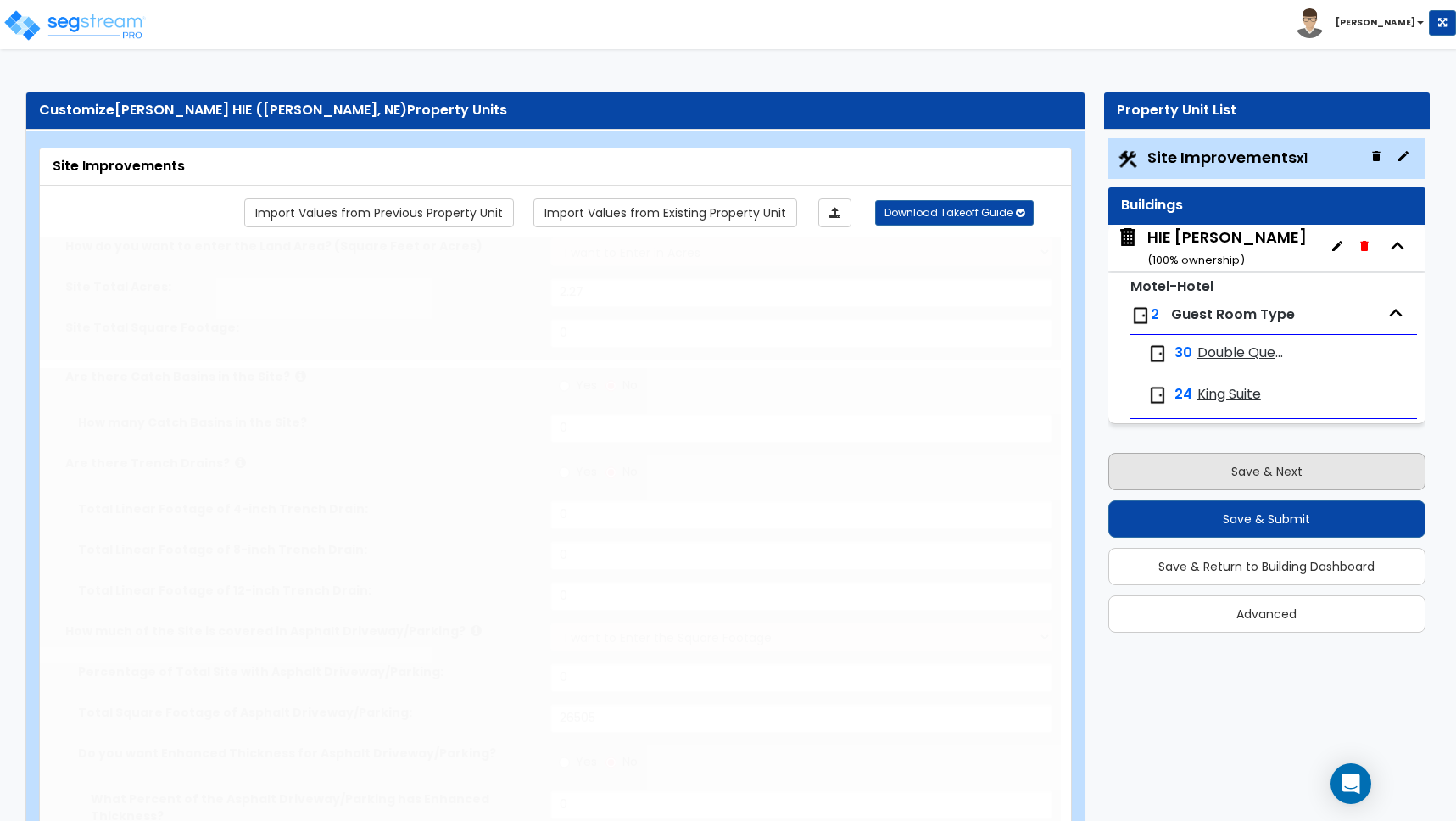
select select "4"
select select "2"
radio input "true"
type input "1"
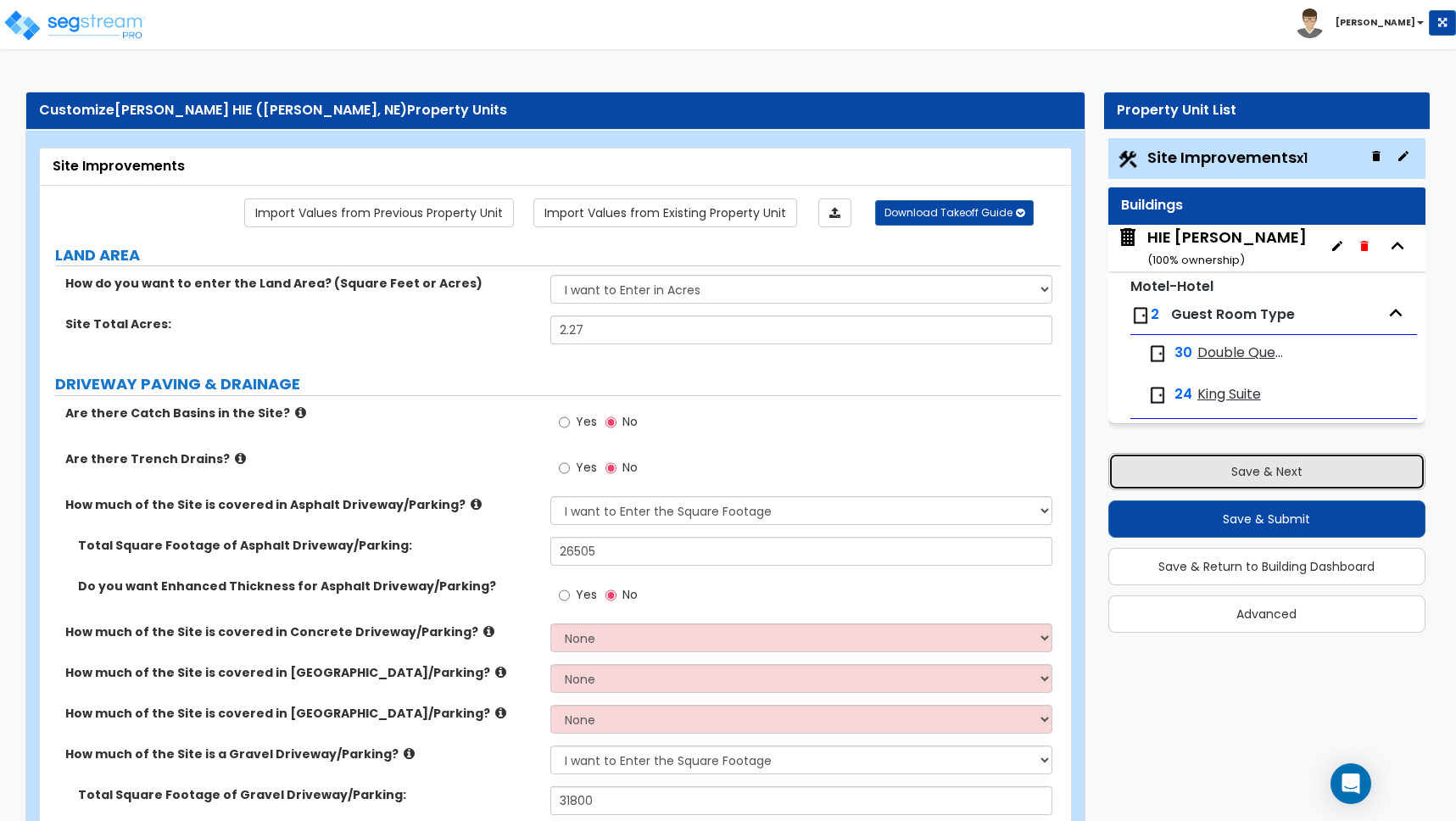
click at [1258, 471] on button "Save & Next" at bounding box center [1266, 471] width 317 height 37
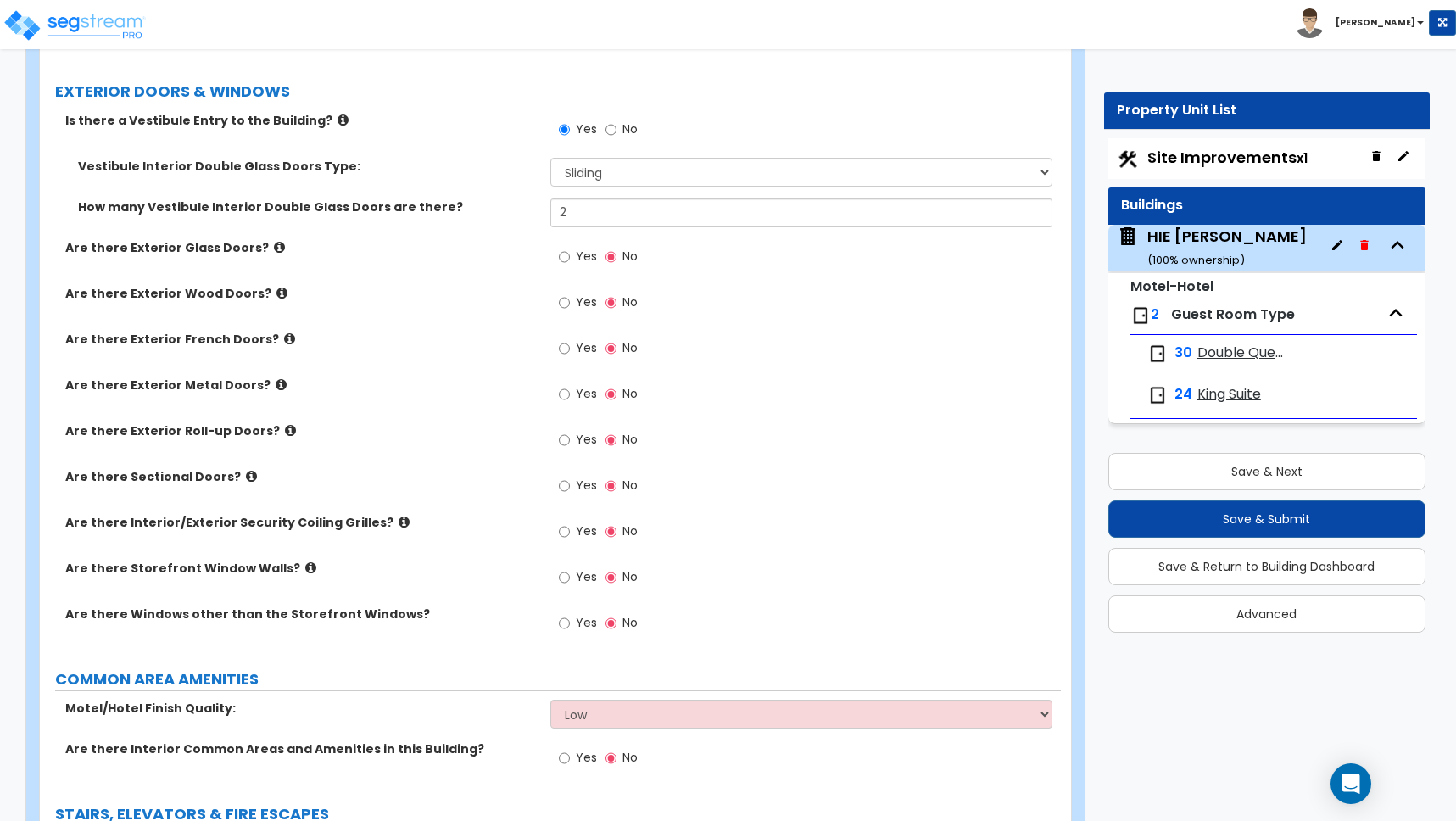
scroll to position [2525, 0]
